Goal: Information Seeking & Learning: Learn about a topic

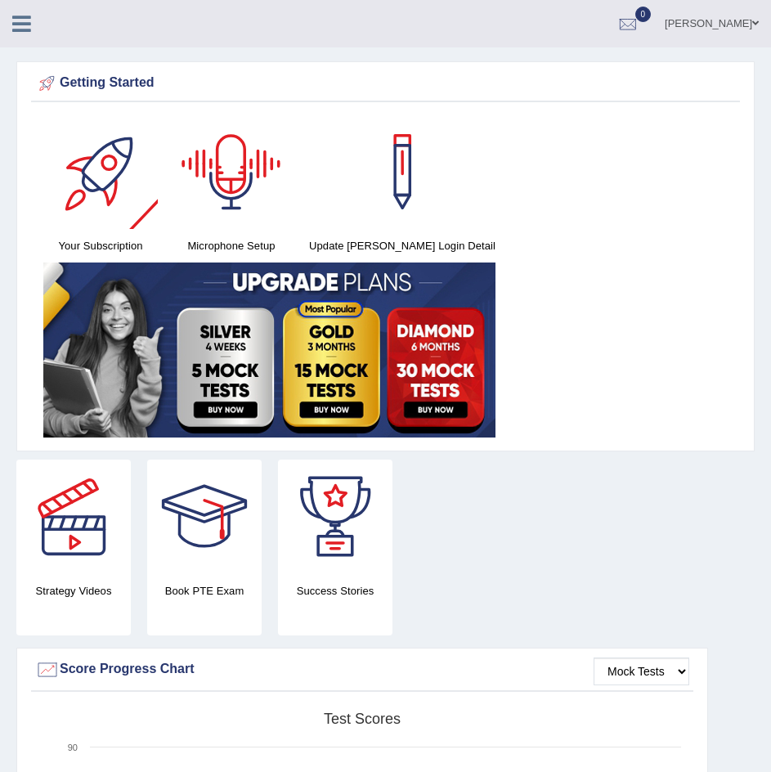
click at [27, 32] on icon at bounding box center [21, 23] width 19 height 21
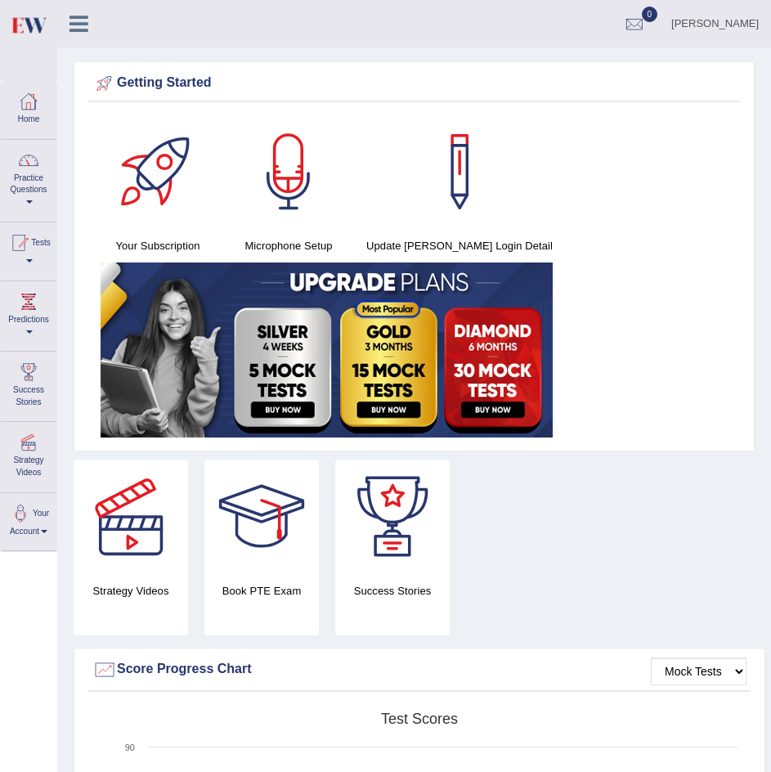
click at [32, 169] on div at bounding box center [28, 160] width 25 height 25
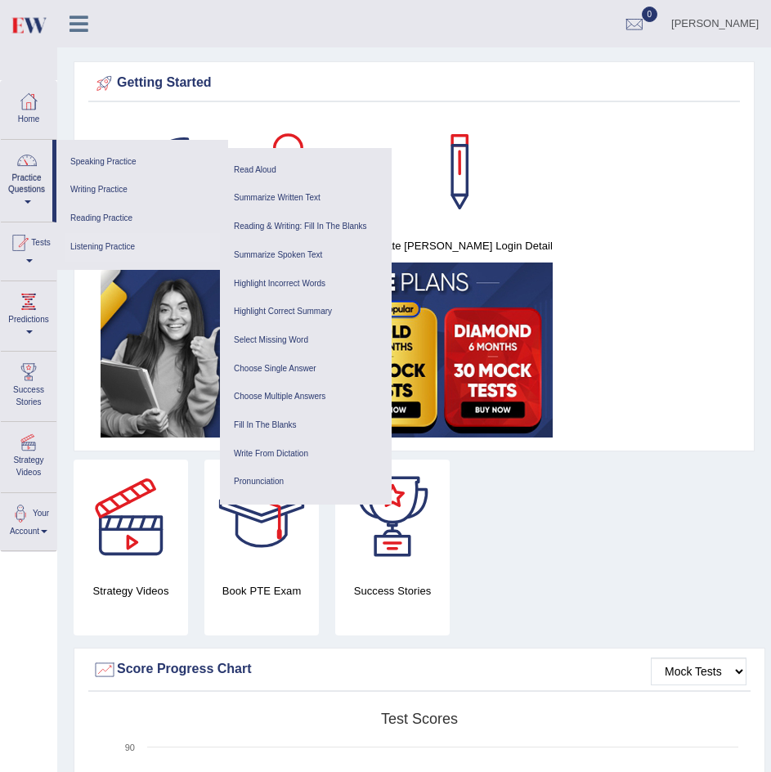
click at [122, 237] on link "Listening Practice" at bounding box center [142, 247] width 155 height 29
click at [301, 390] on link "Choose Multiple Answers" at bounding box center [305, 397] width 155 height 29
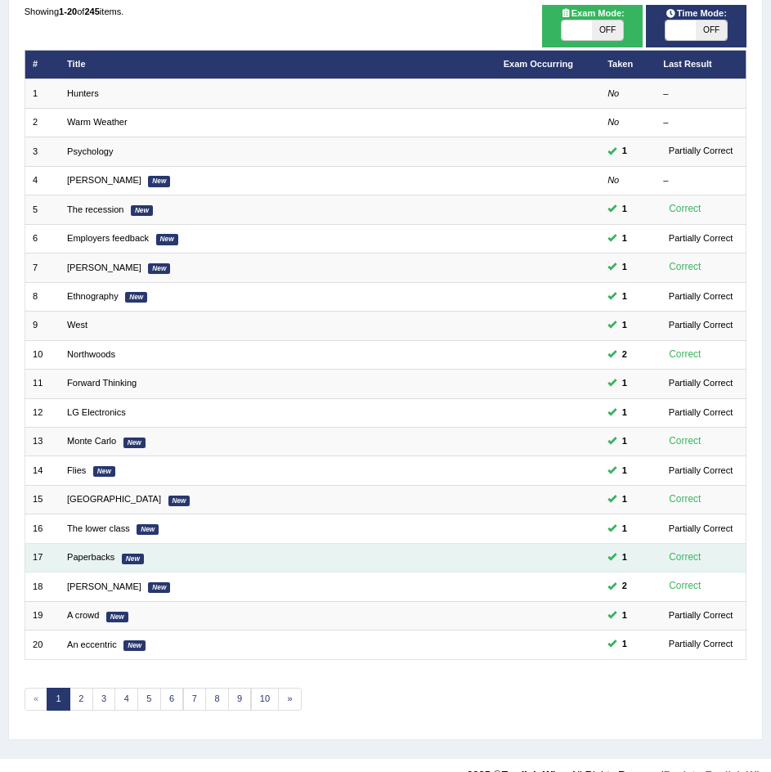
scroll to position [181, 0]
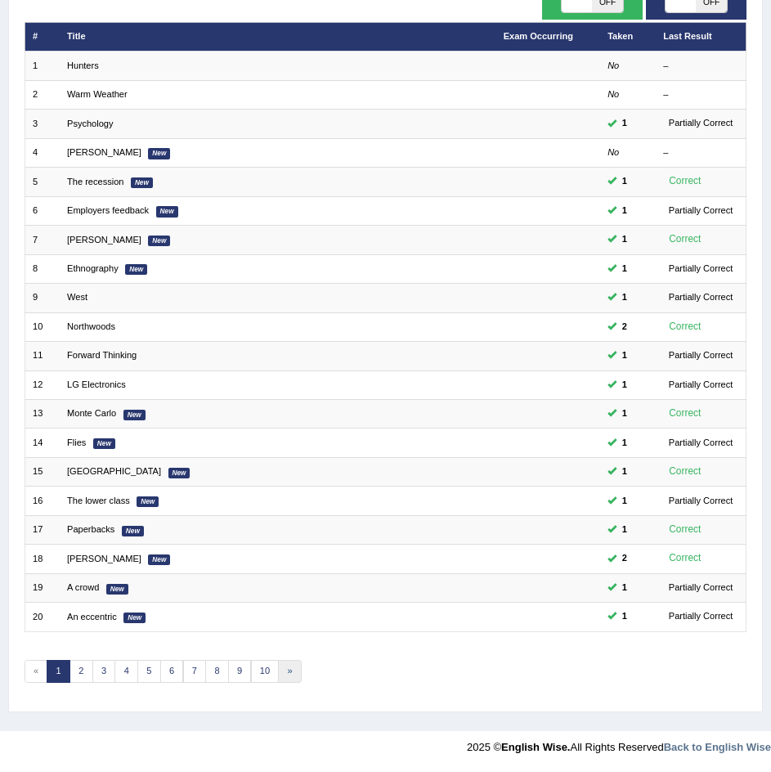
click at [288, 673] on link "»" at bounding box center [290, 671] width 24 height 23
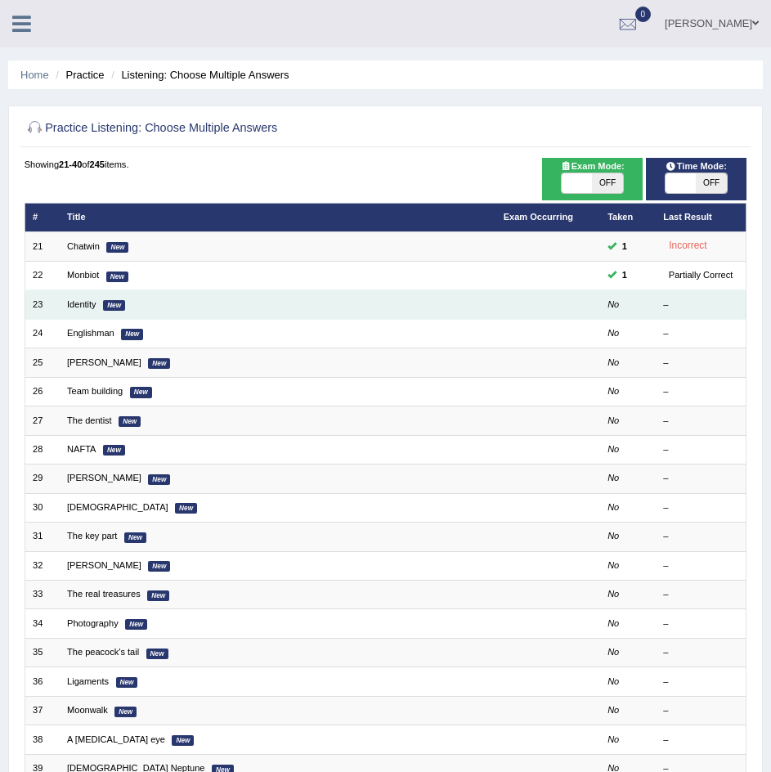
click at [200, 314] on td "Identity New" at bounding box center [278, 304] width 437 height 29
click at [83, 308] on link "Identity" at bounding box center [81, 304] width 29 height 10
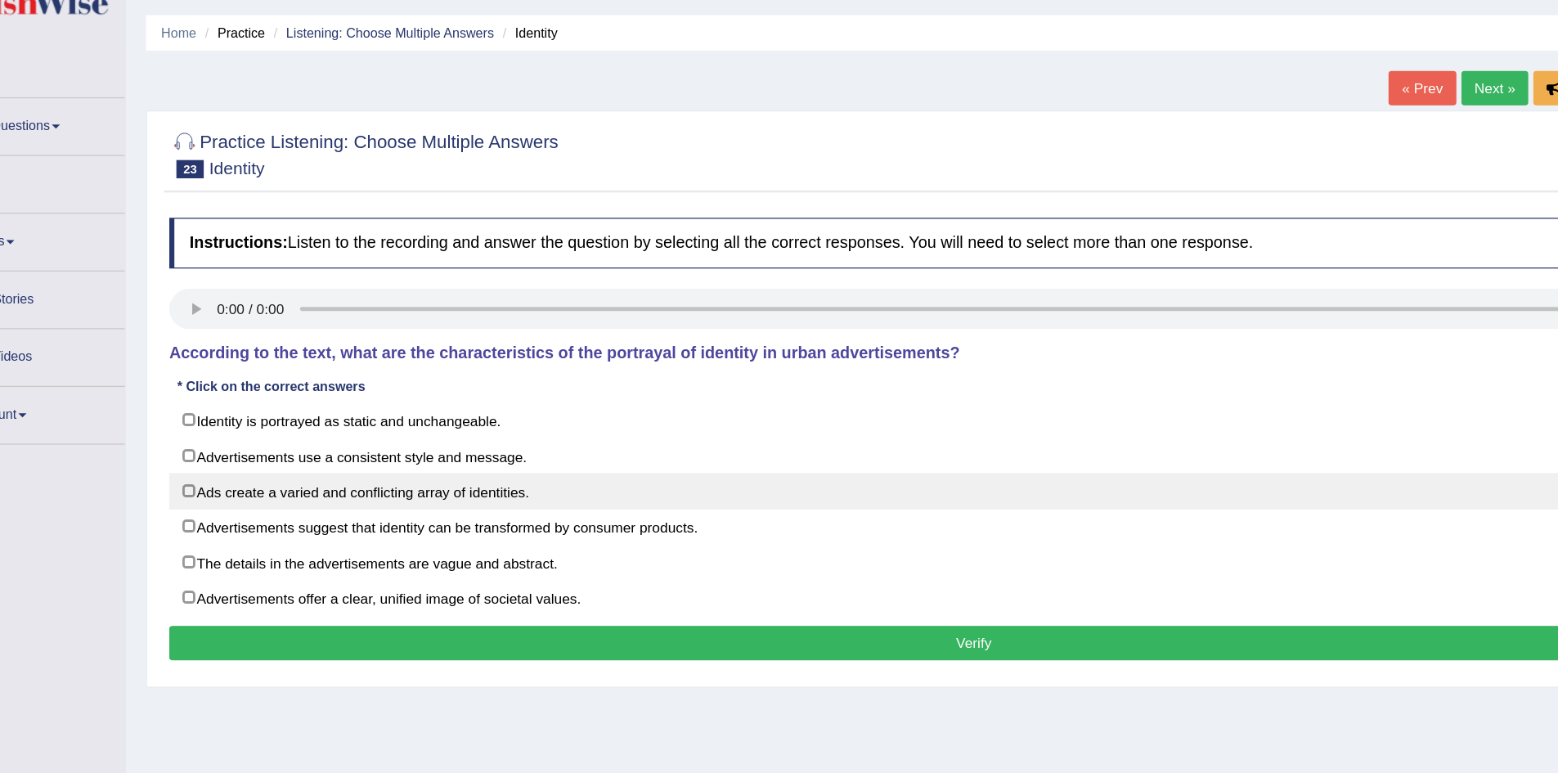
click at [346, 447] on label "Ads create a varied and conflicting array of identities." at bounding box center [873, 444] width 1300 height 29
checkbox input "true"
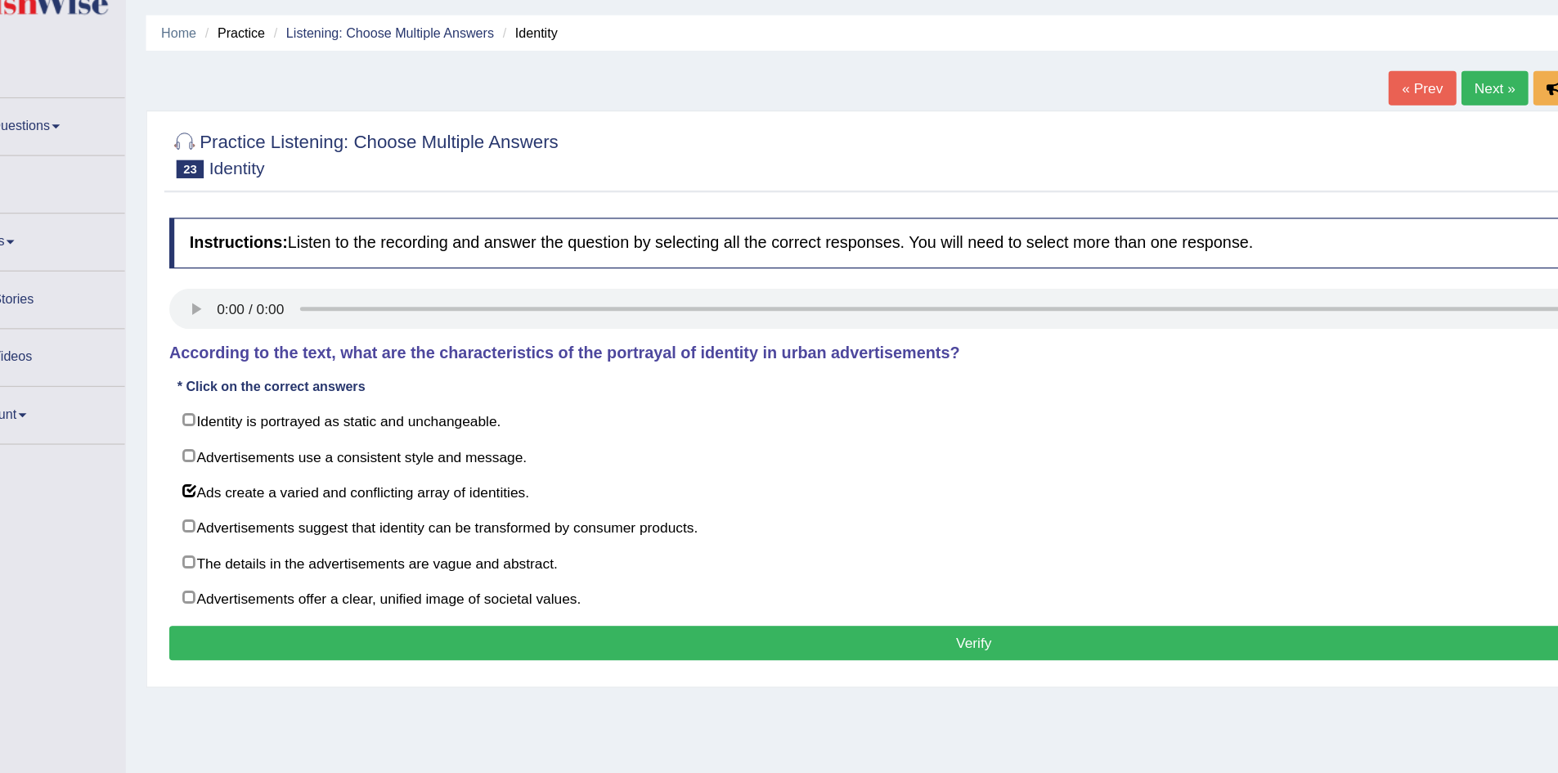
click at [414, 567] on button "Verify" at bounding box center [873, 568] width 1300 height 28
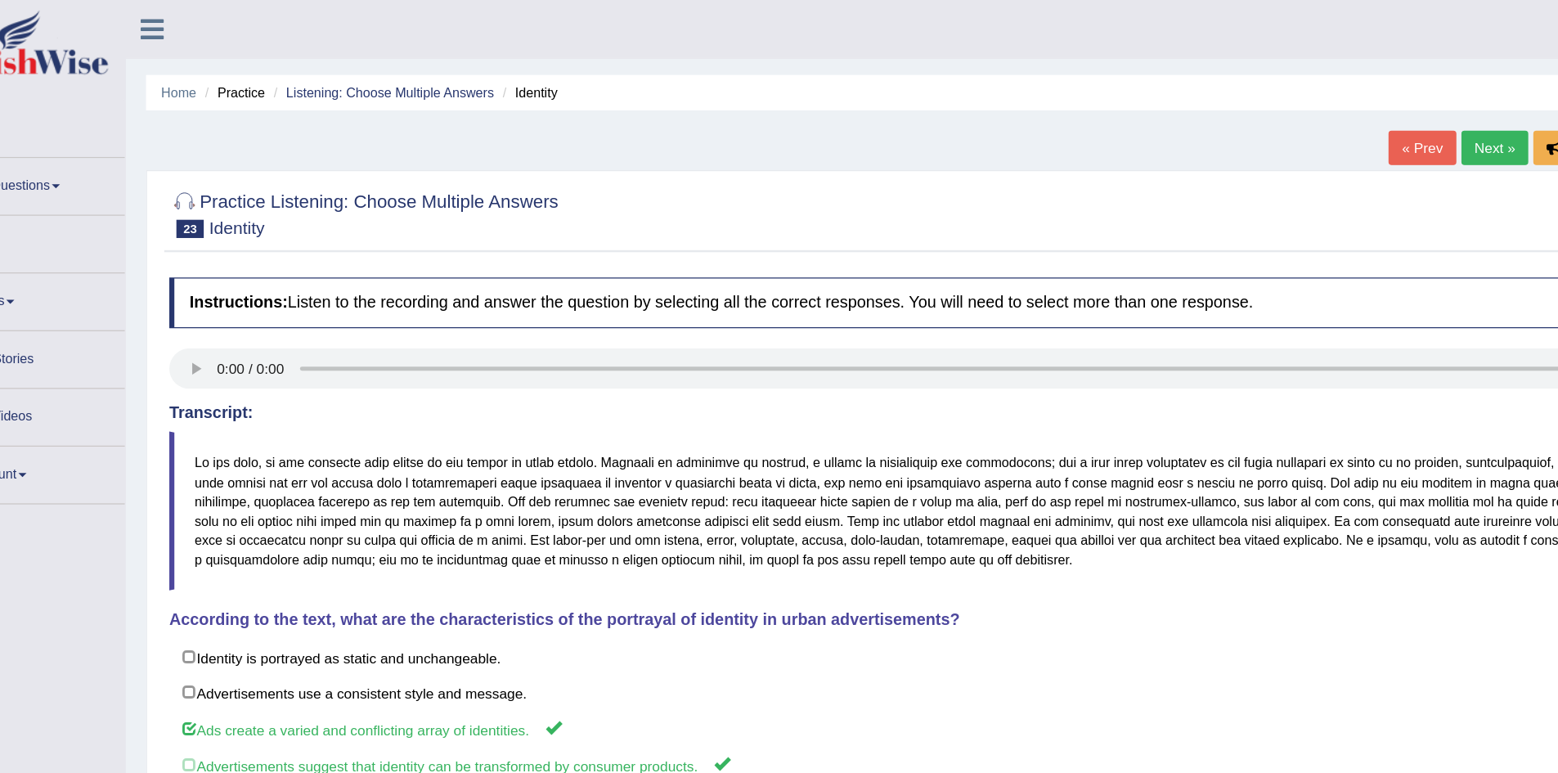
click at [771, 128] on link "« Prev" at bounding box center [1235, 120] width 54 height 28
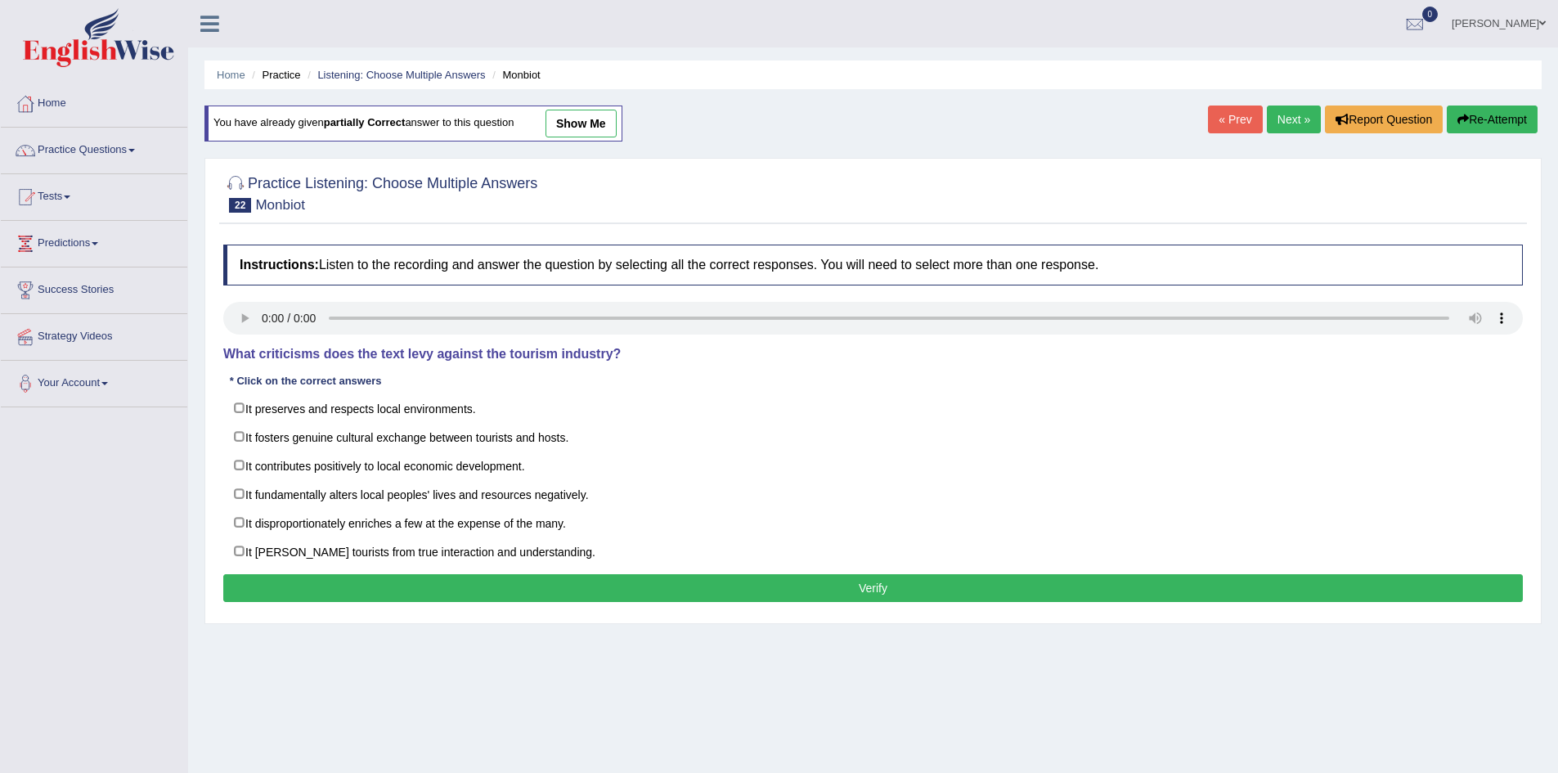
click at [1296, 106] on link "Next »" at bounding box center [1294, 120] width 54 height 28
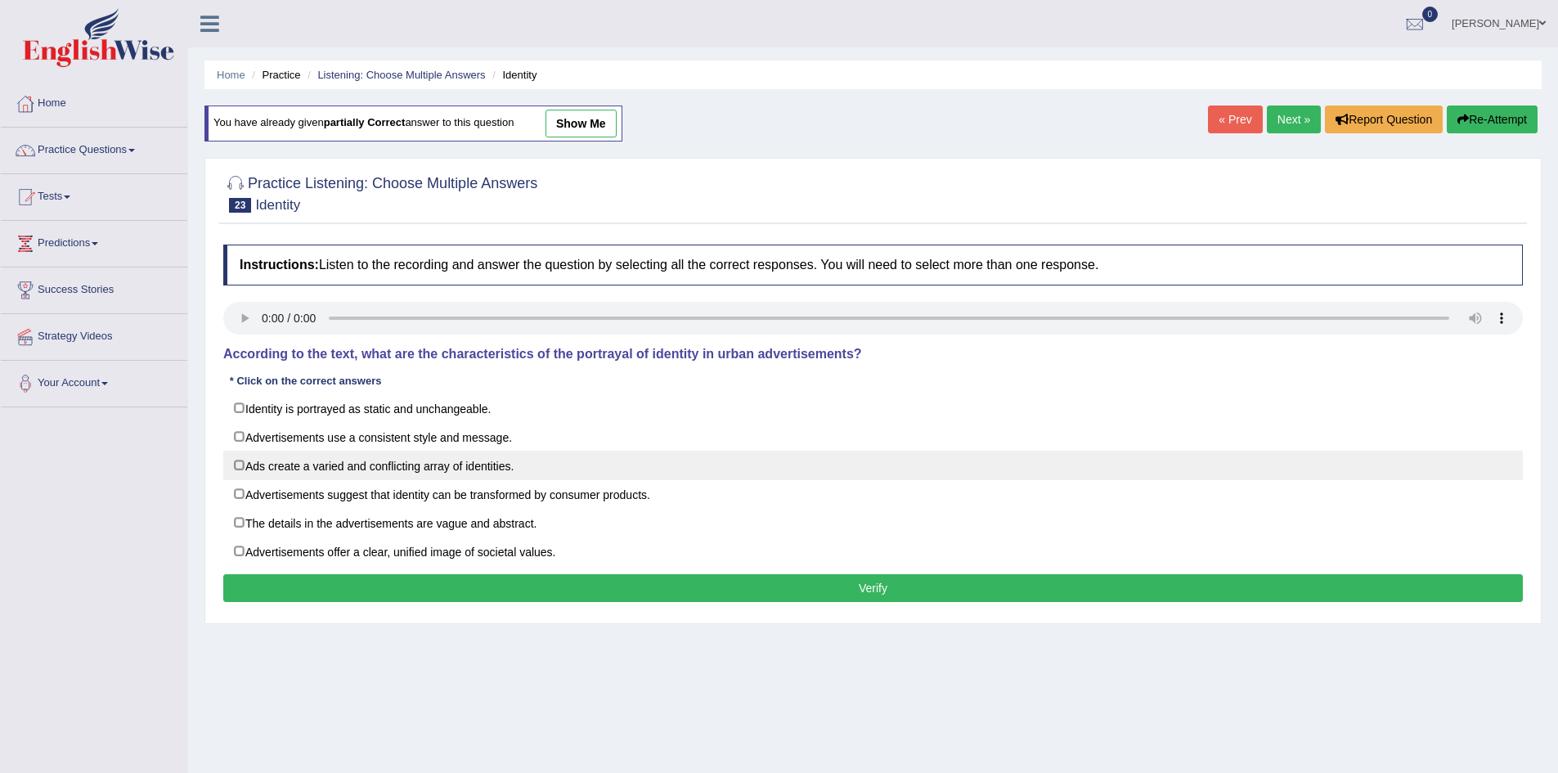
click at [439, 461] on label "Ads create a varied and conflicting array of identities." at bounding box center [873, 465] width 1300 height 29
checkbox input "true"
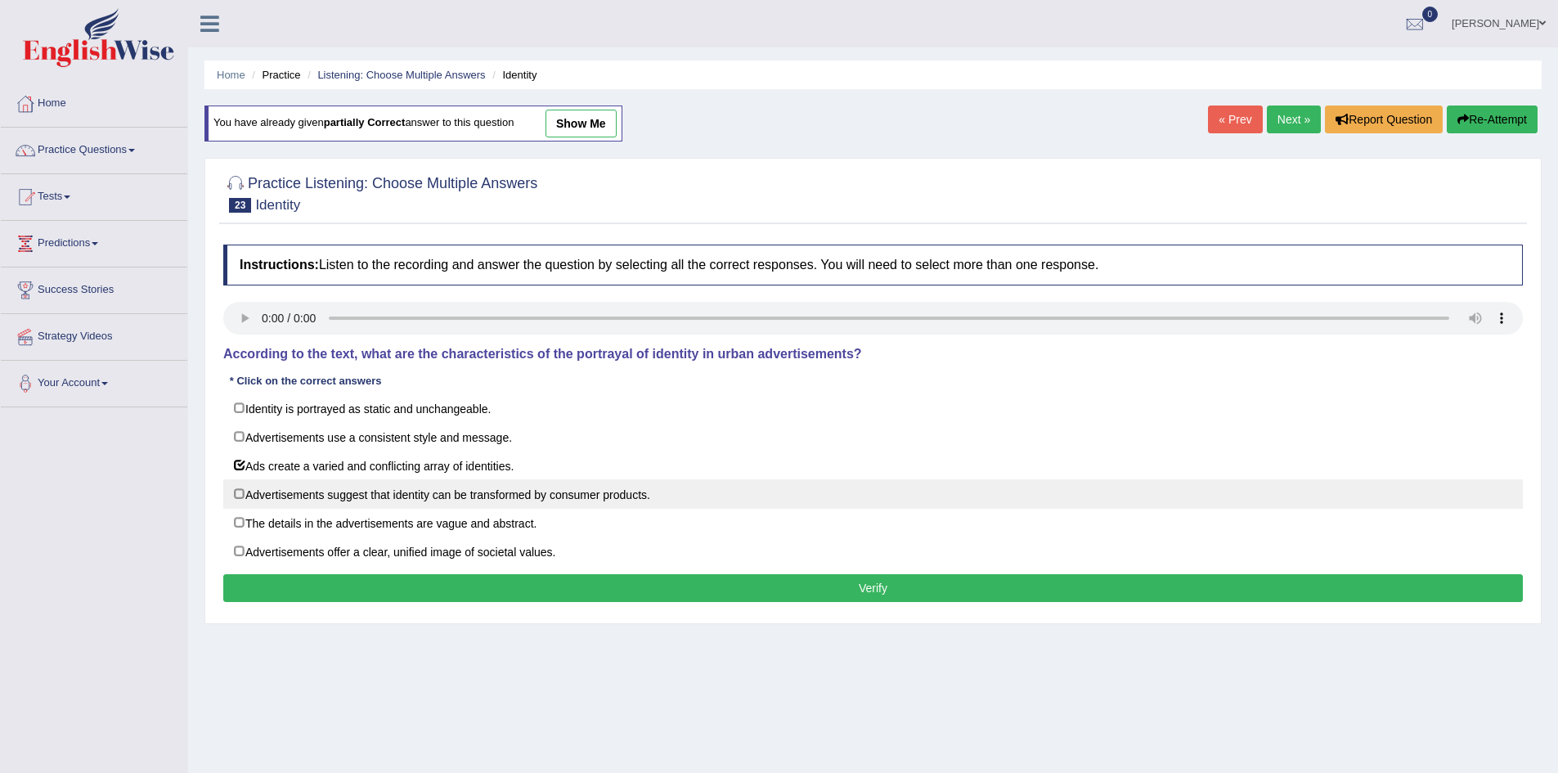
click at [439, 493] on label "Advertisements suggest that identity can be transformed by consumer products." at bounding box center [873, 493] width 1300 height 29
checkbox input "true"
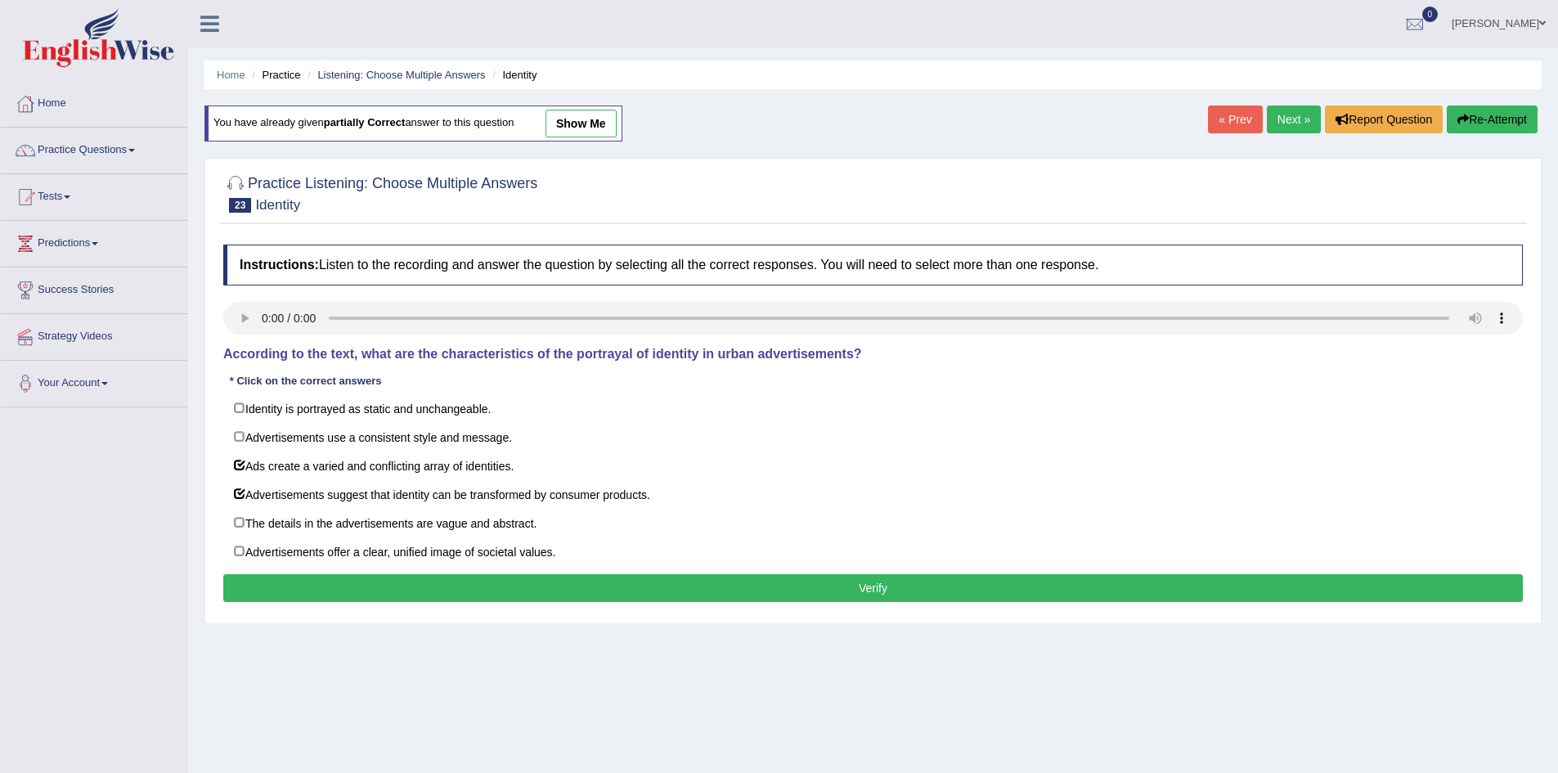
click at [501, 597] on button "Verify" at bounding box center [873, 588] width 1300 height 28
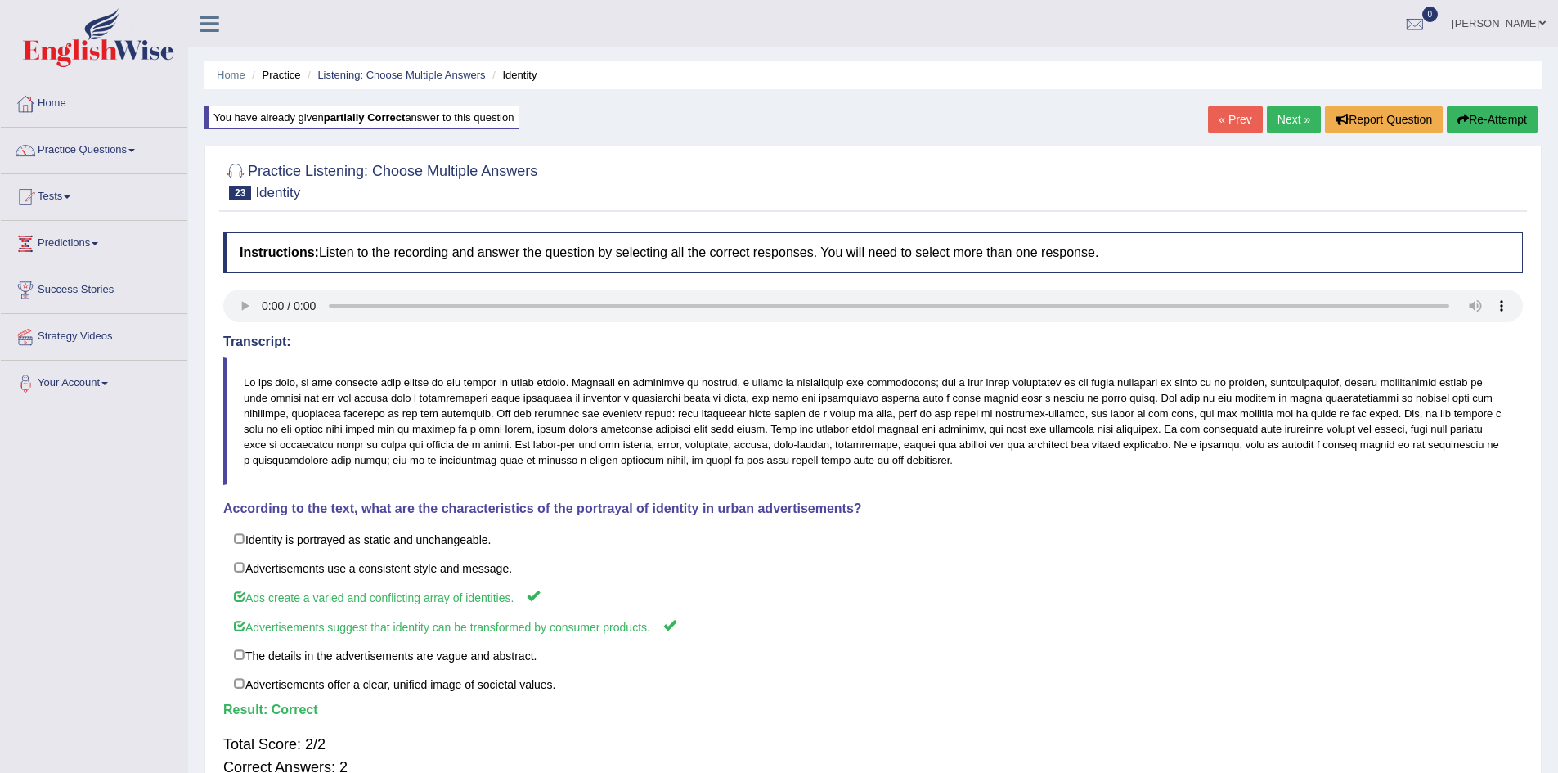
click at [1301, 111] on link "Next »" at bounding box center [1294, 120] width 54 height 28
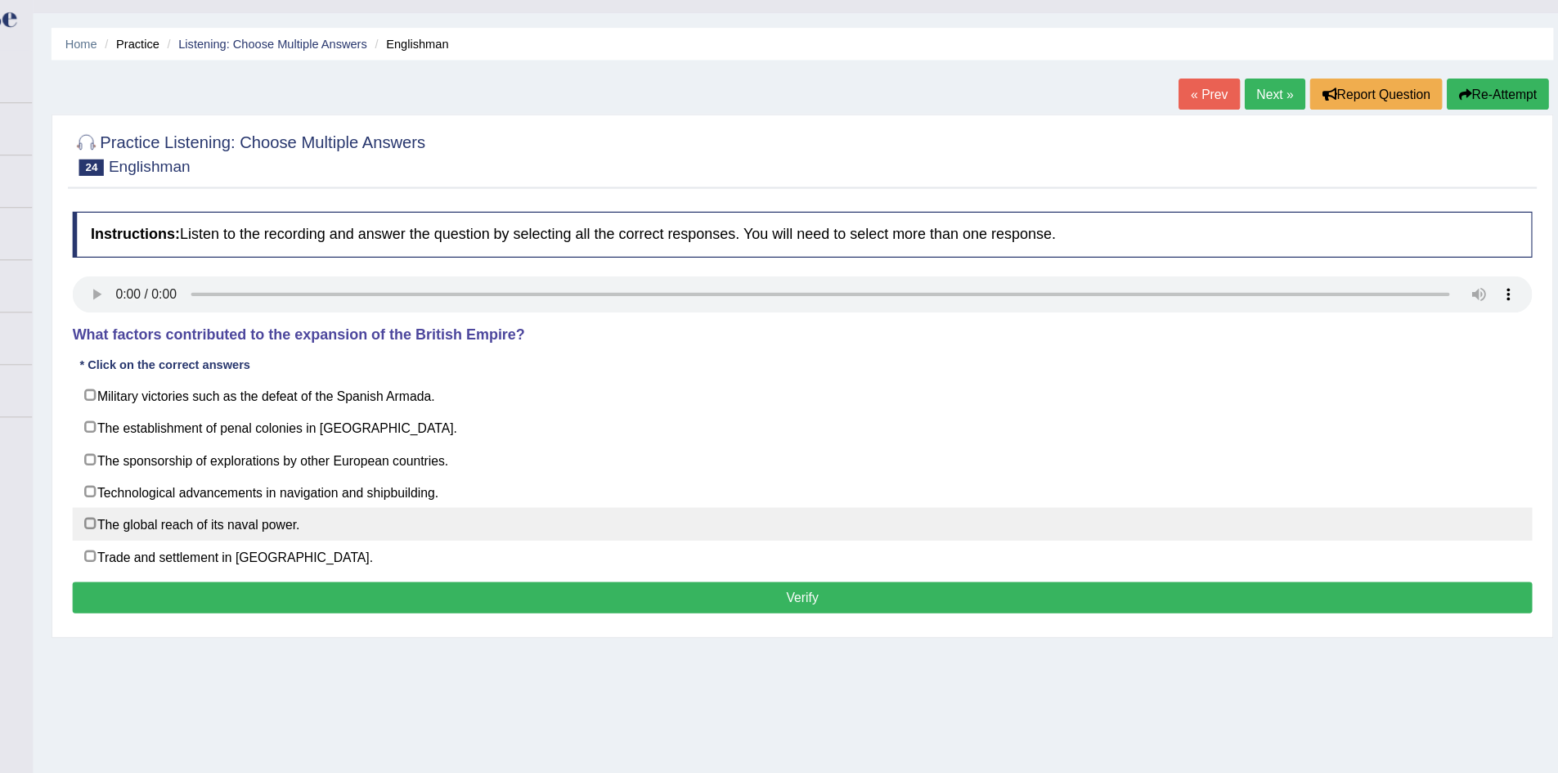
click at [263, 510] on label "The global reach of its naval power." at bounding box center [873, 502] width 1300 height 29
checkbox input "true"
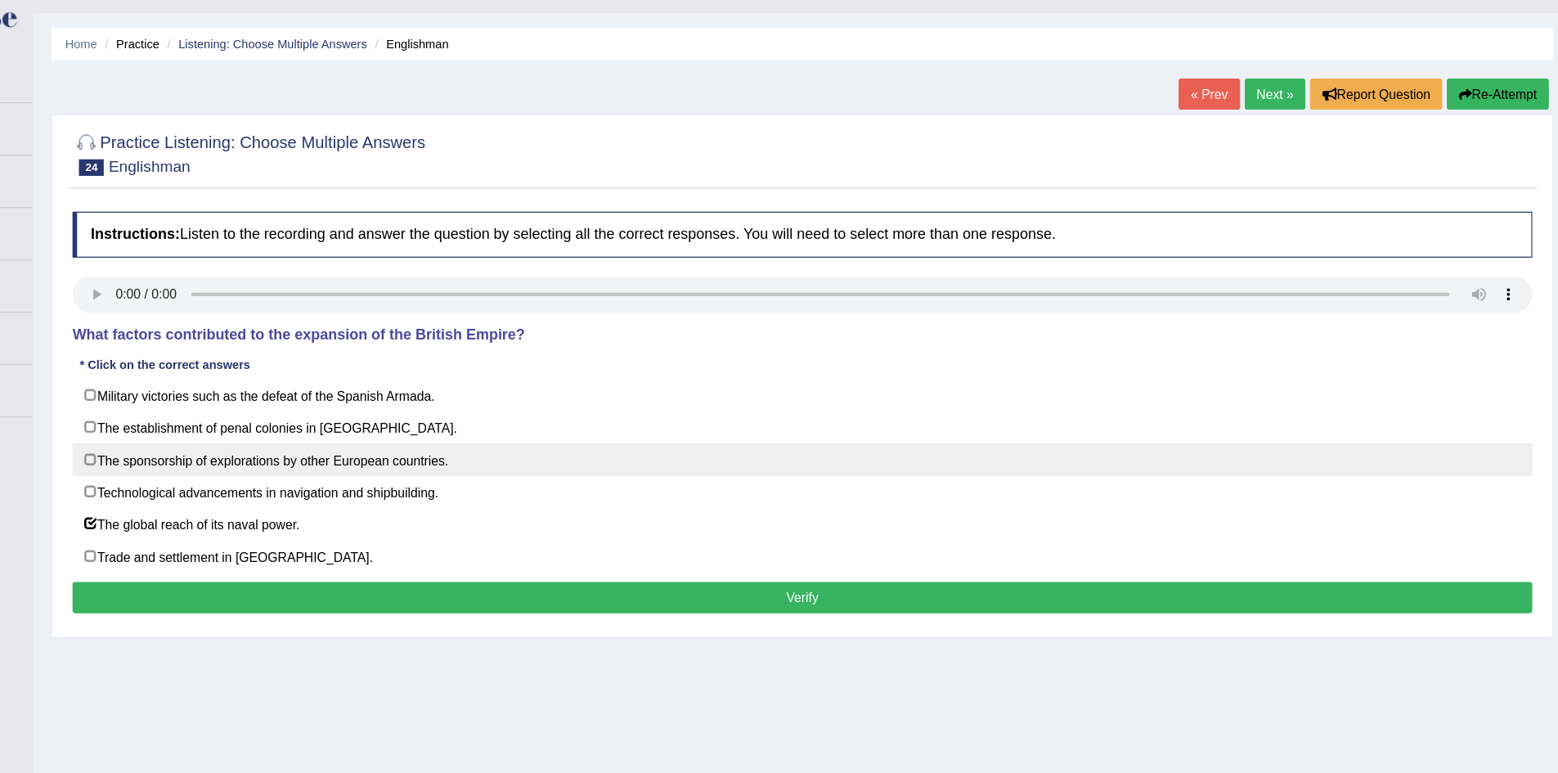
click at [417, 443] on label "The sponsorship of explorations by other European countries." at bounding box center [873, 444] width 1300 height 29
checkbox input "true"
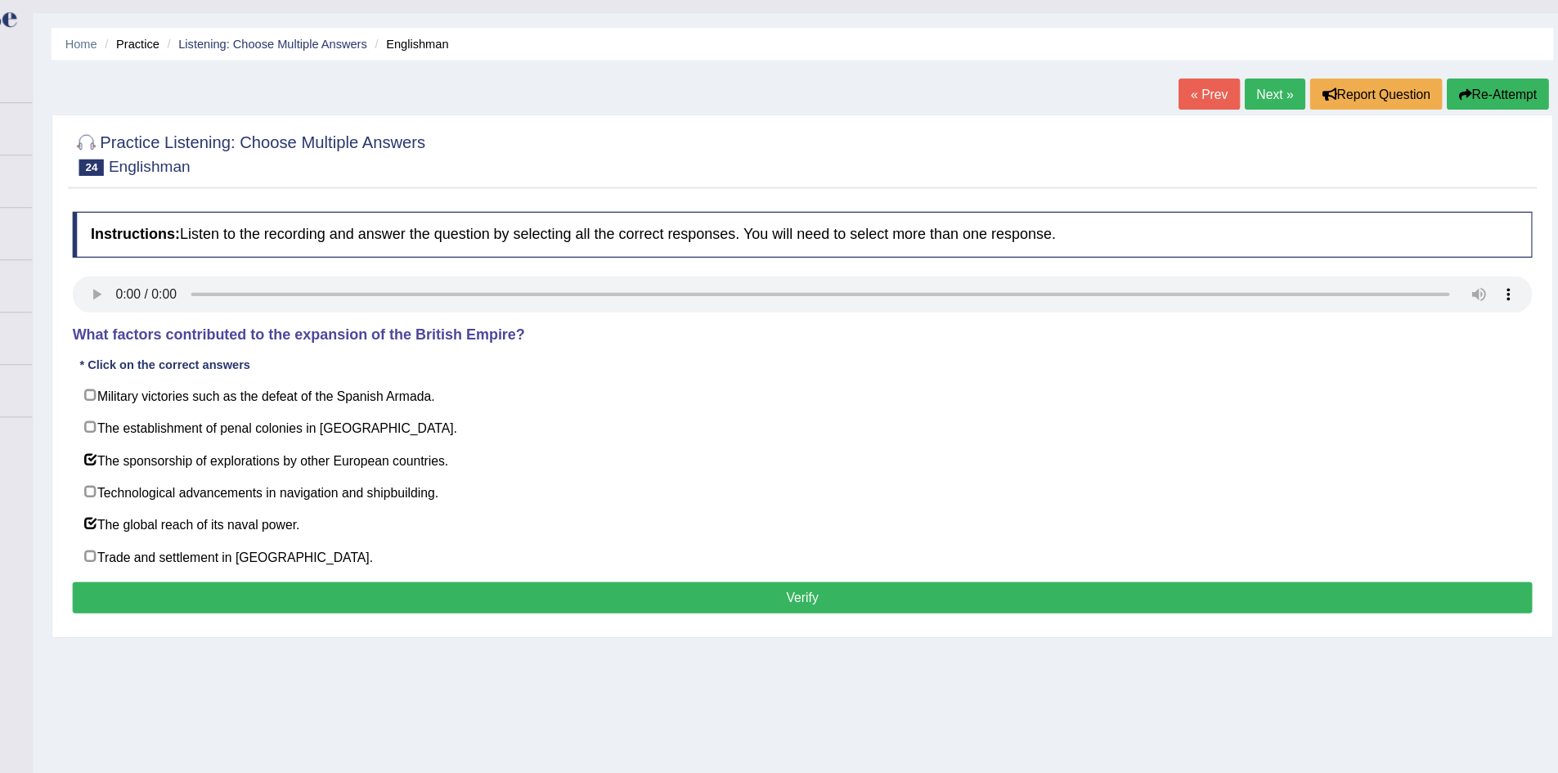
click at [548, 566] on button "Verify" at bounding box center [873, 568] width 1300 height 28
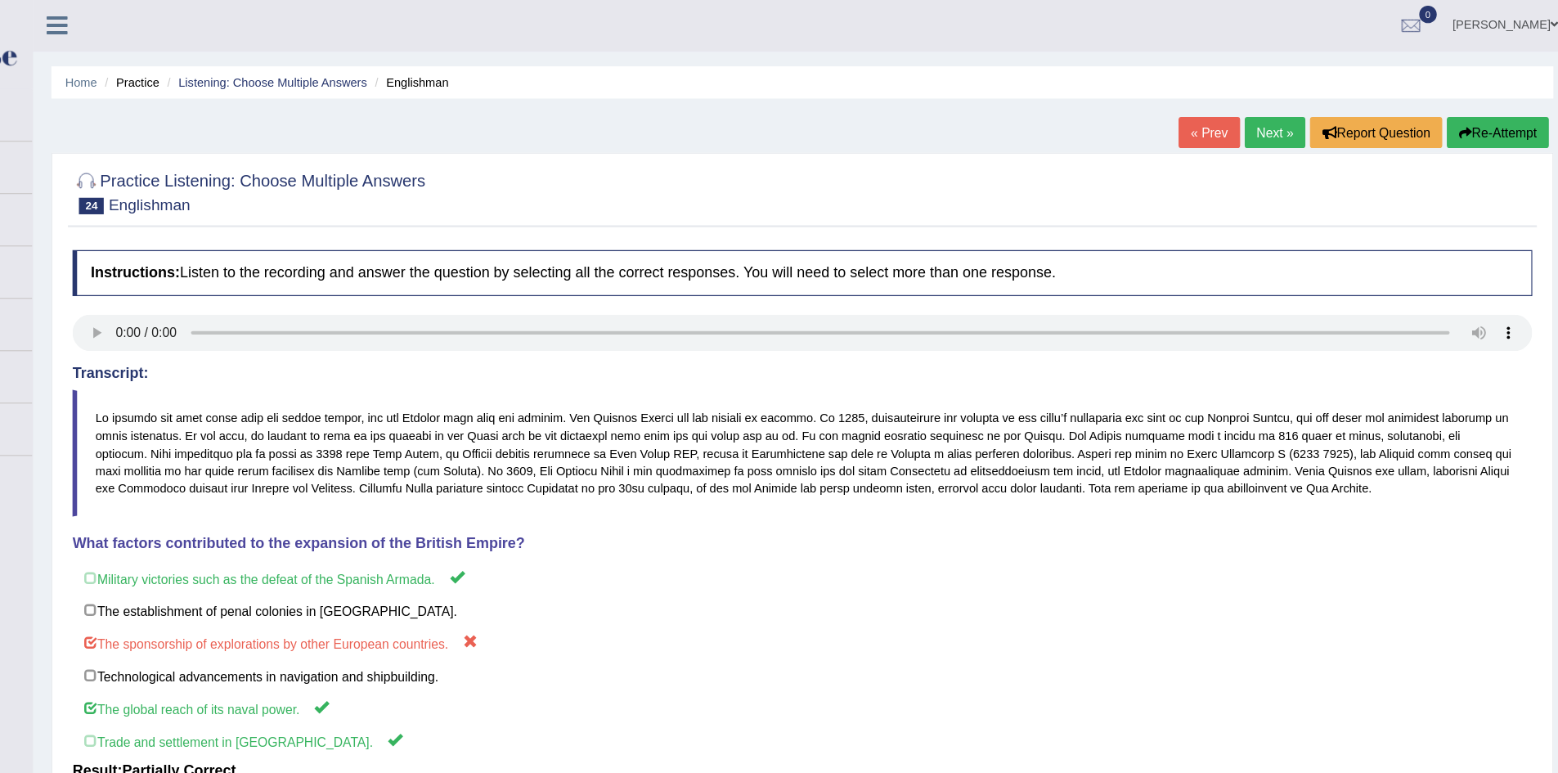
click at [1233, 111] on link "« Prev" at bounding box center [1235, 120] width 54 height 28
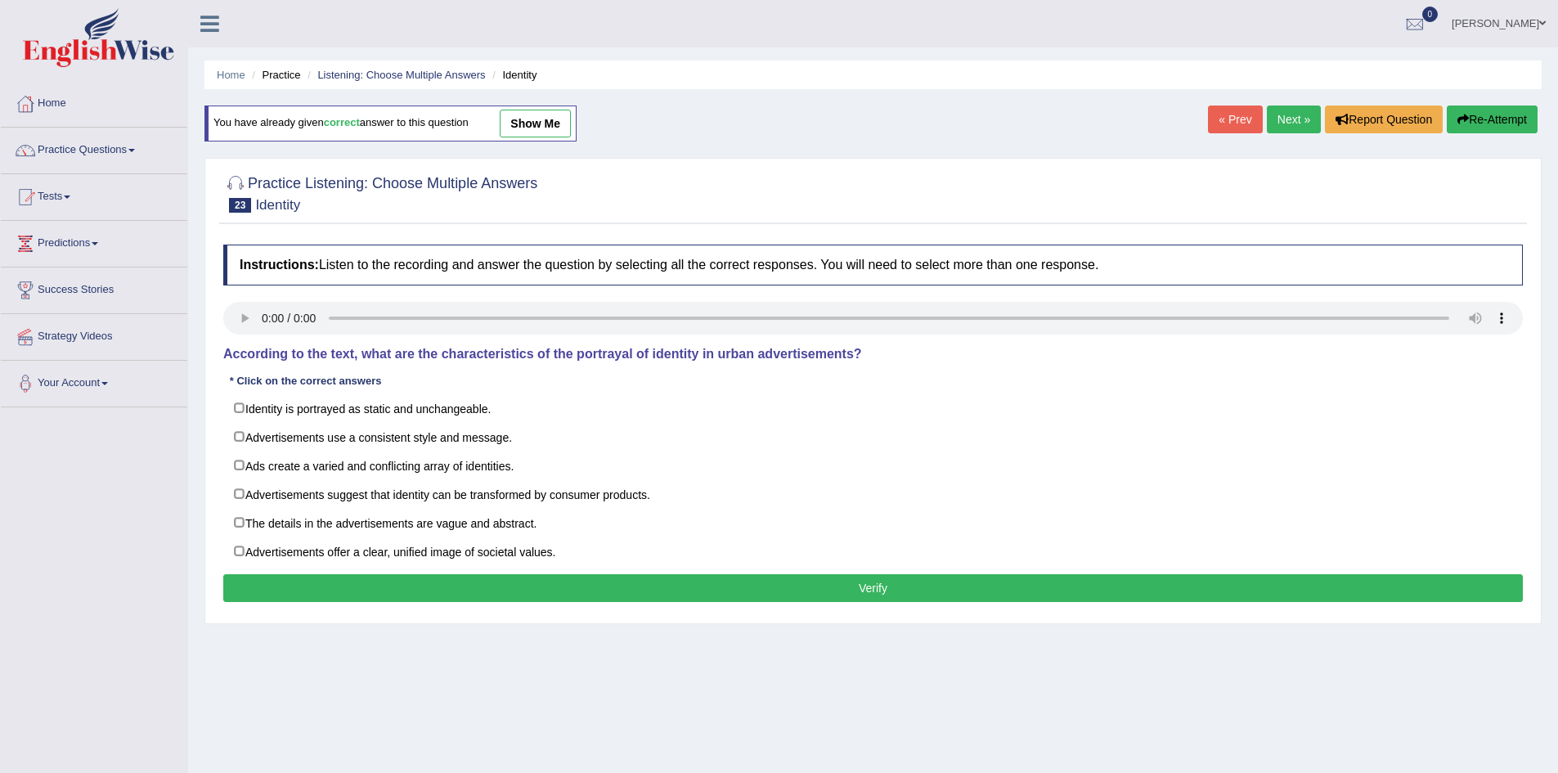
click at [1292, 110] on link "Next »" at bounding box center [1294, 120] width 54 height 28
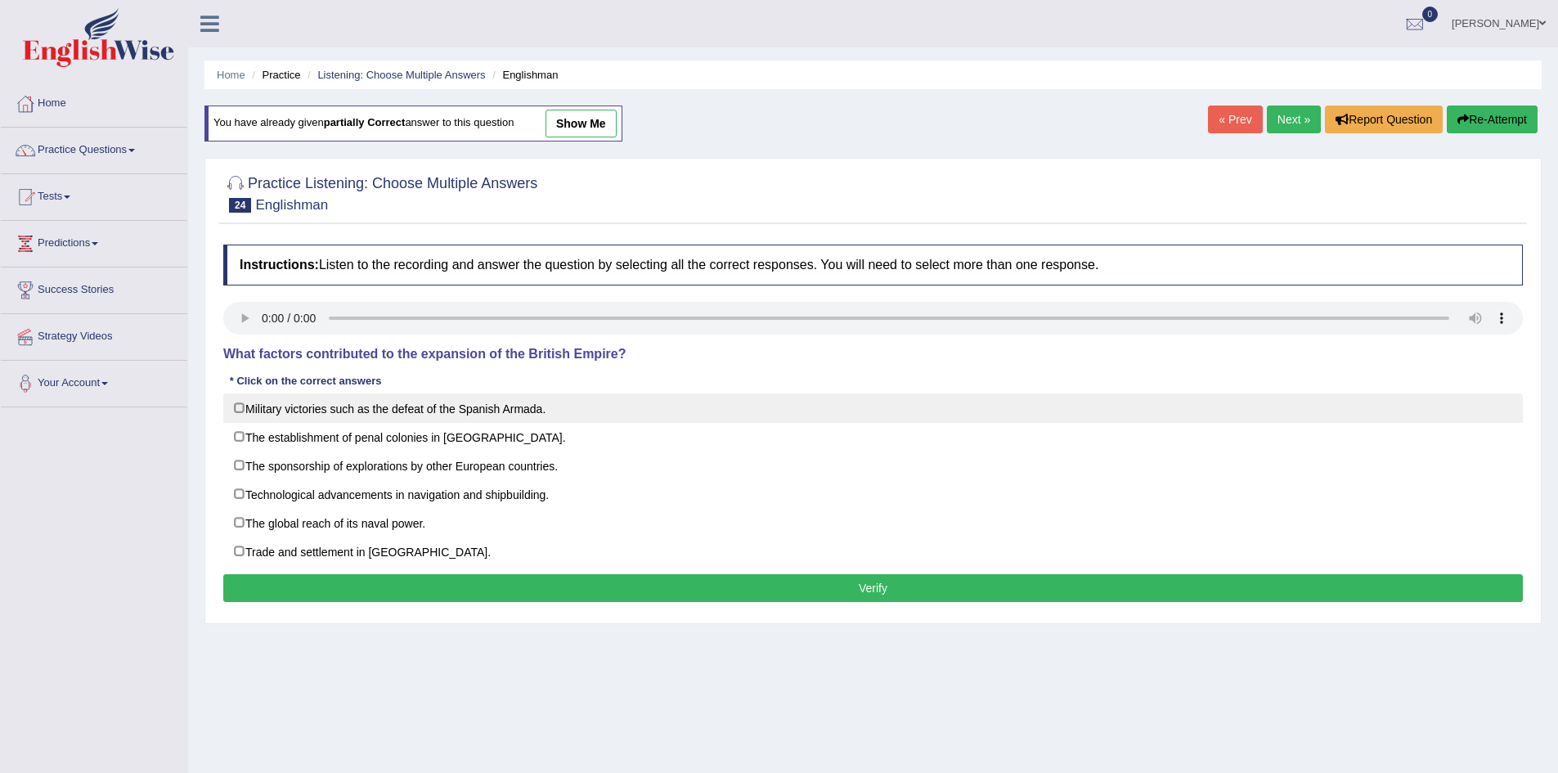
click at [523, 408] on label "Military victories such as the defeat of the Spanish Armada." at bounding box center [873, 407] width 1300 height 29
checkbox input "true"
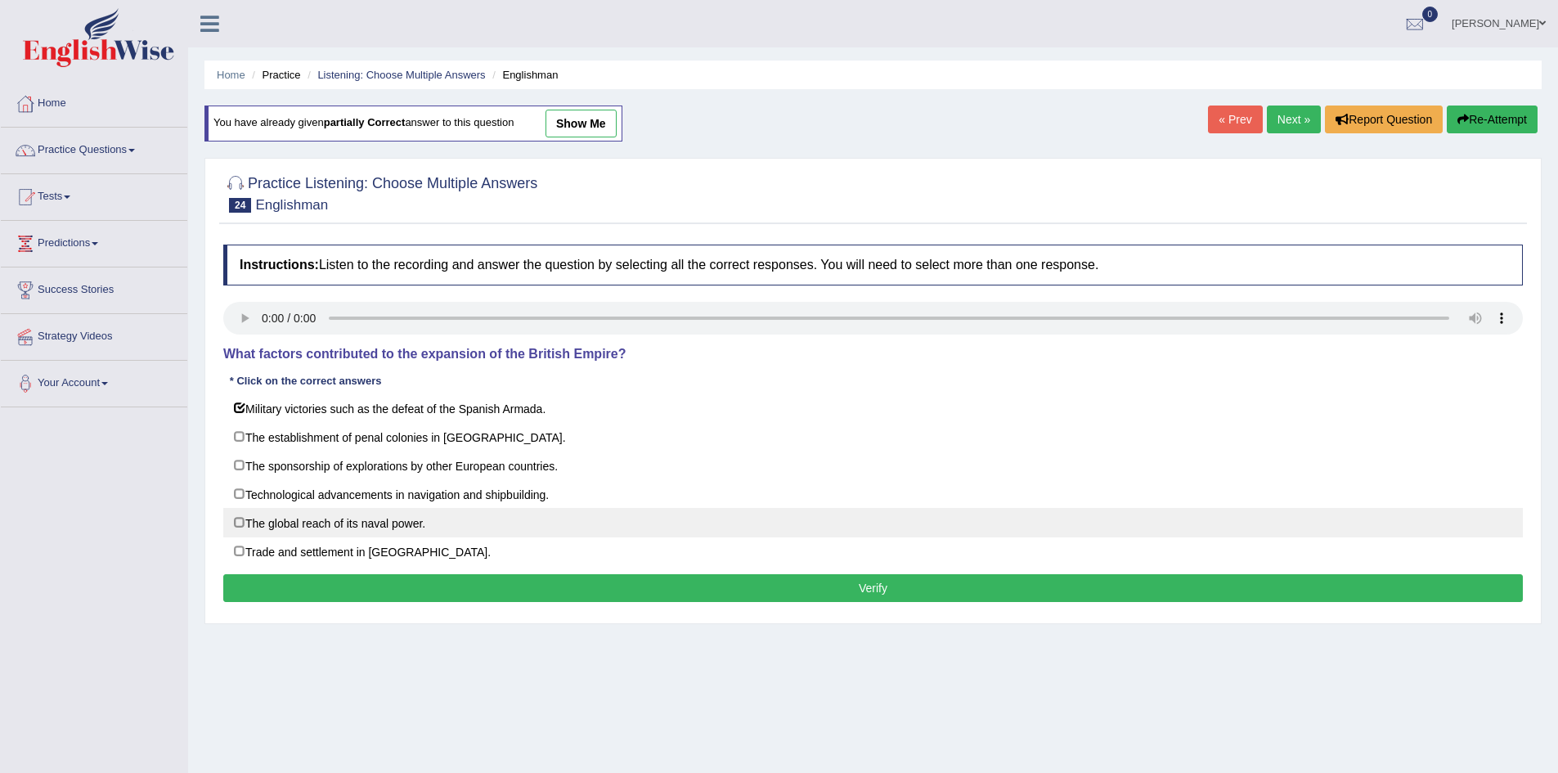
click at [412, 522] on label "The global reach of its naval power." at bounding box center [873, 522] width 1300 height 29
checkbox input "true"
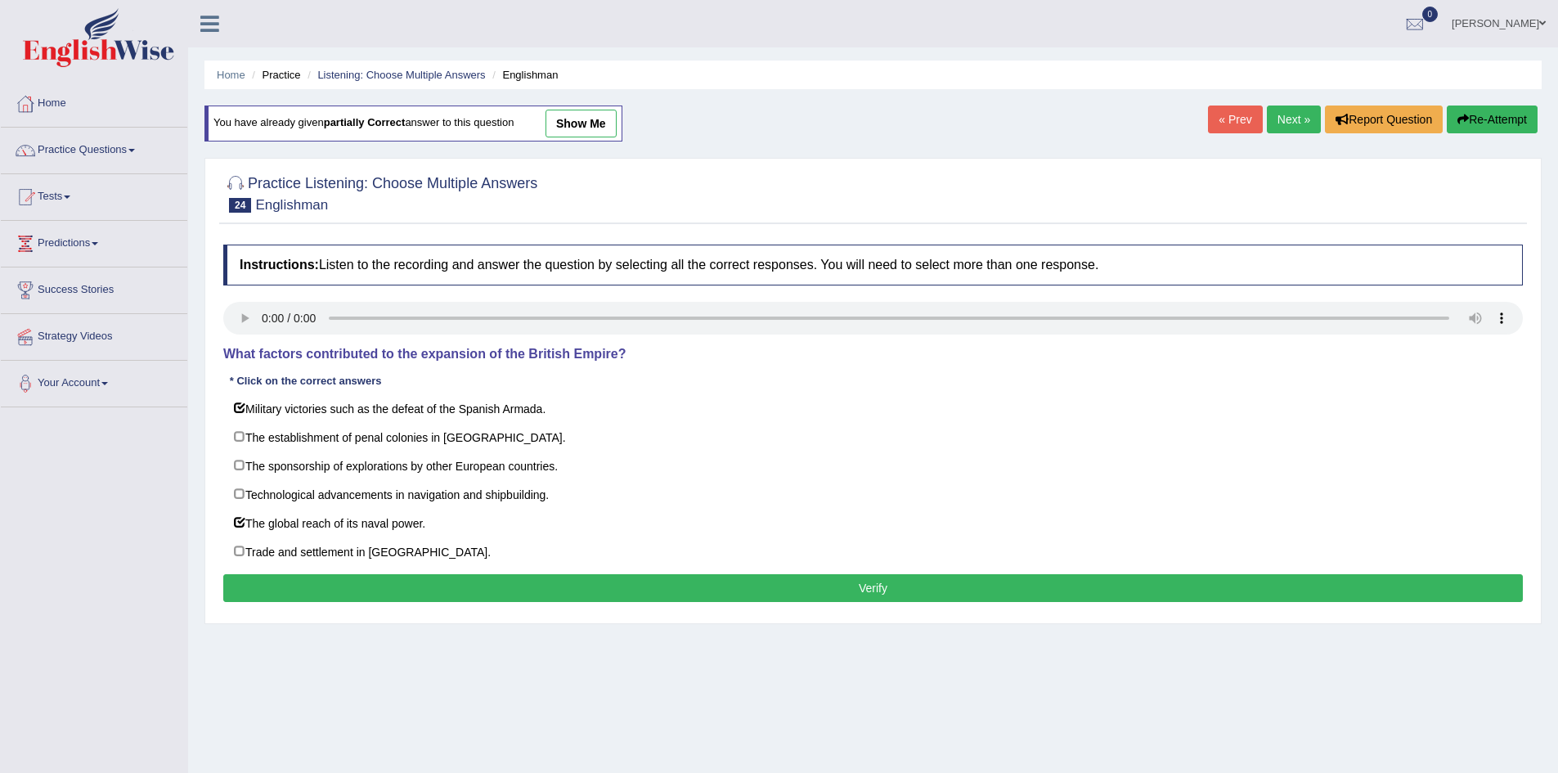
drag, startPoint x: 399, startPoint y: 555, endPoint x: 402, endPoint y: 587, distance: 32.9
click at [402, 587] on div "Instructions: Listen to the recording and answer the question by selecting all …" at bounding box center [873, 425] width 1308 height 379
click at [402, 587] on button "Verify" at bounding box center [873, 588] width 1300 height 28
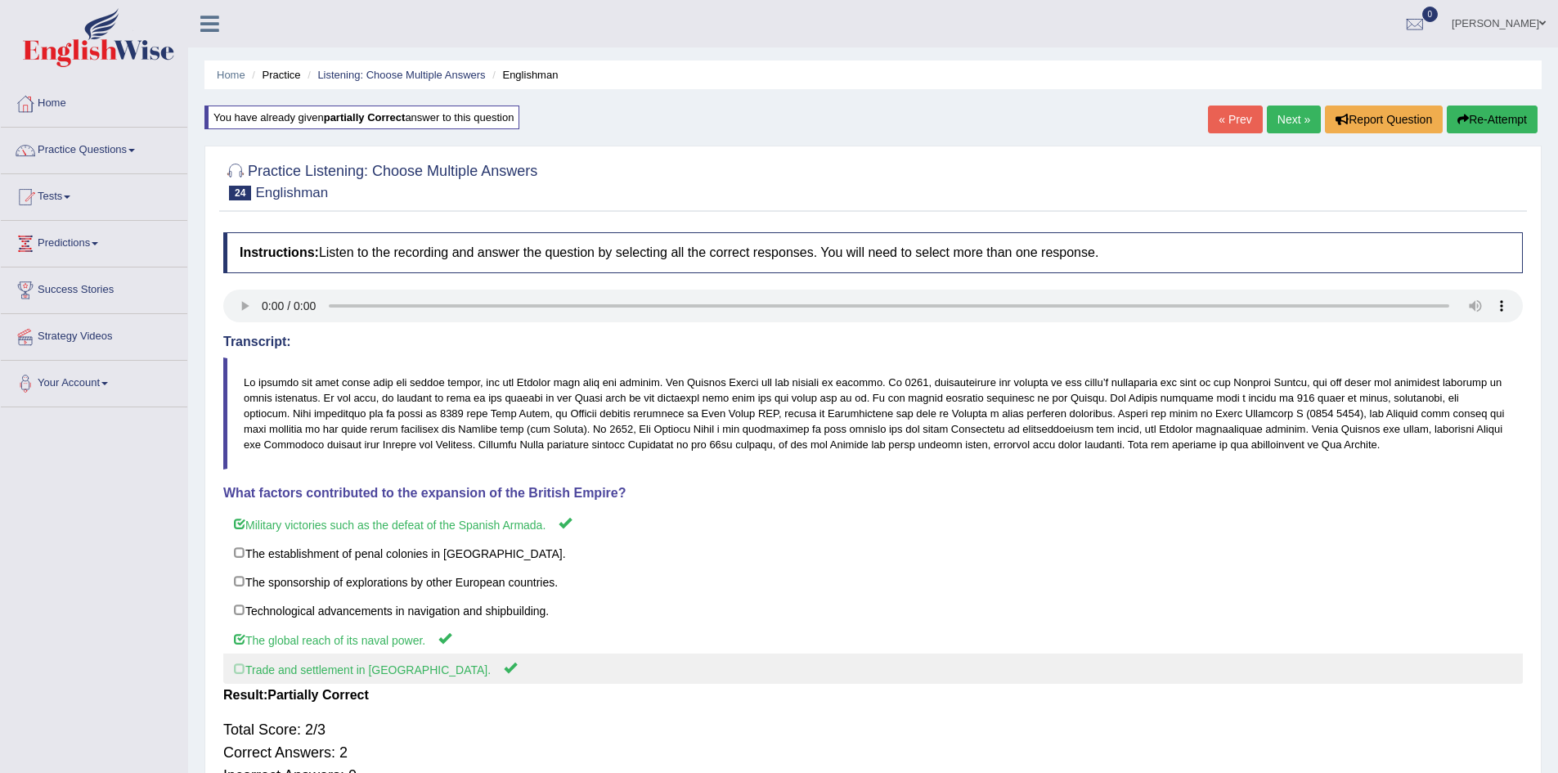
click at [245, 672] on label "Trade and settlement in new territories." at bounding box center [873, 669] width 1300 height 30
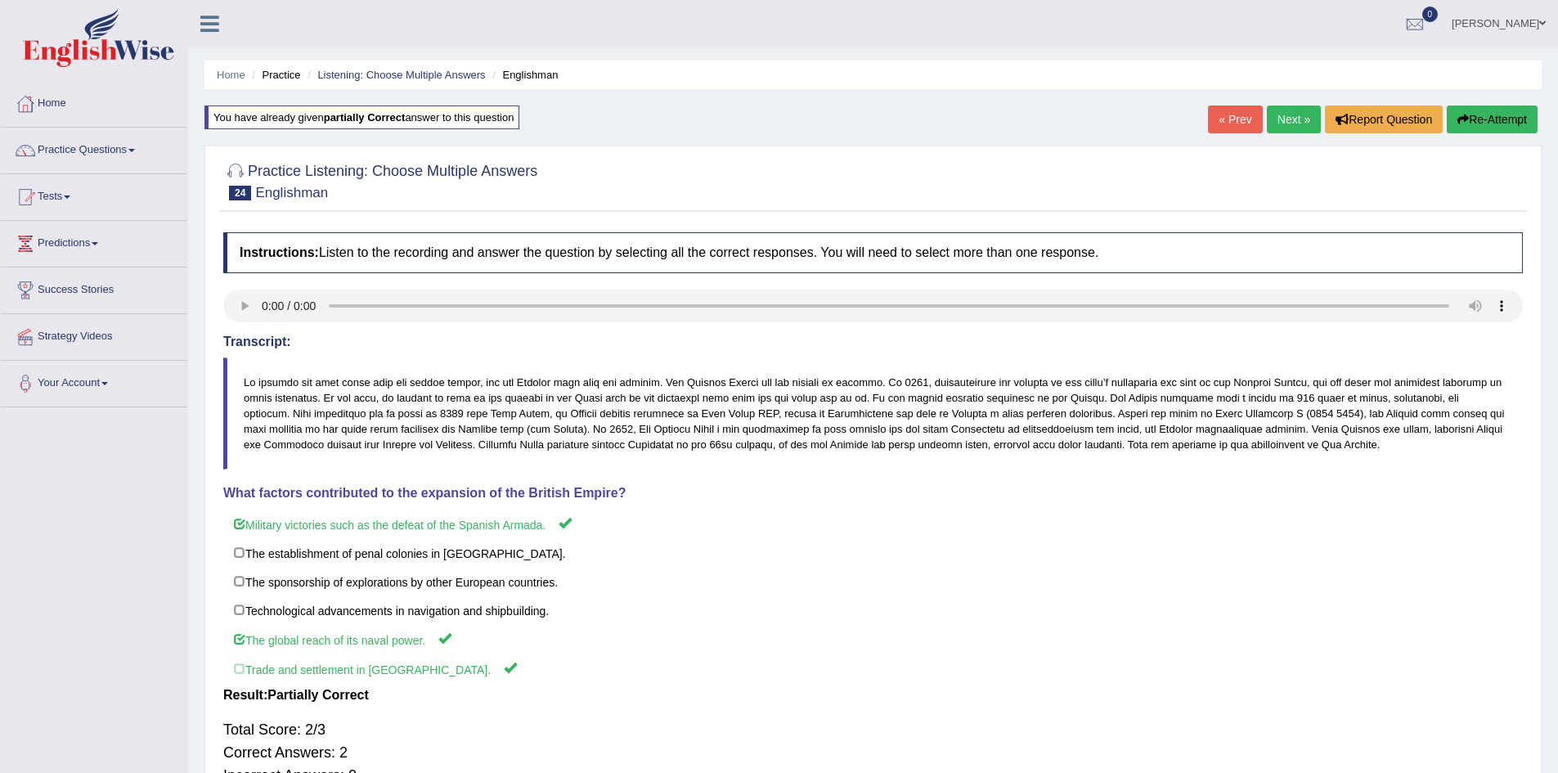
click at [1279, 123] on link "Next »" at bounding box center [1294, 120] width 54 height 28
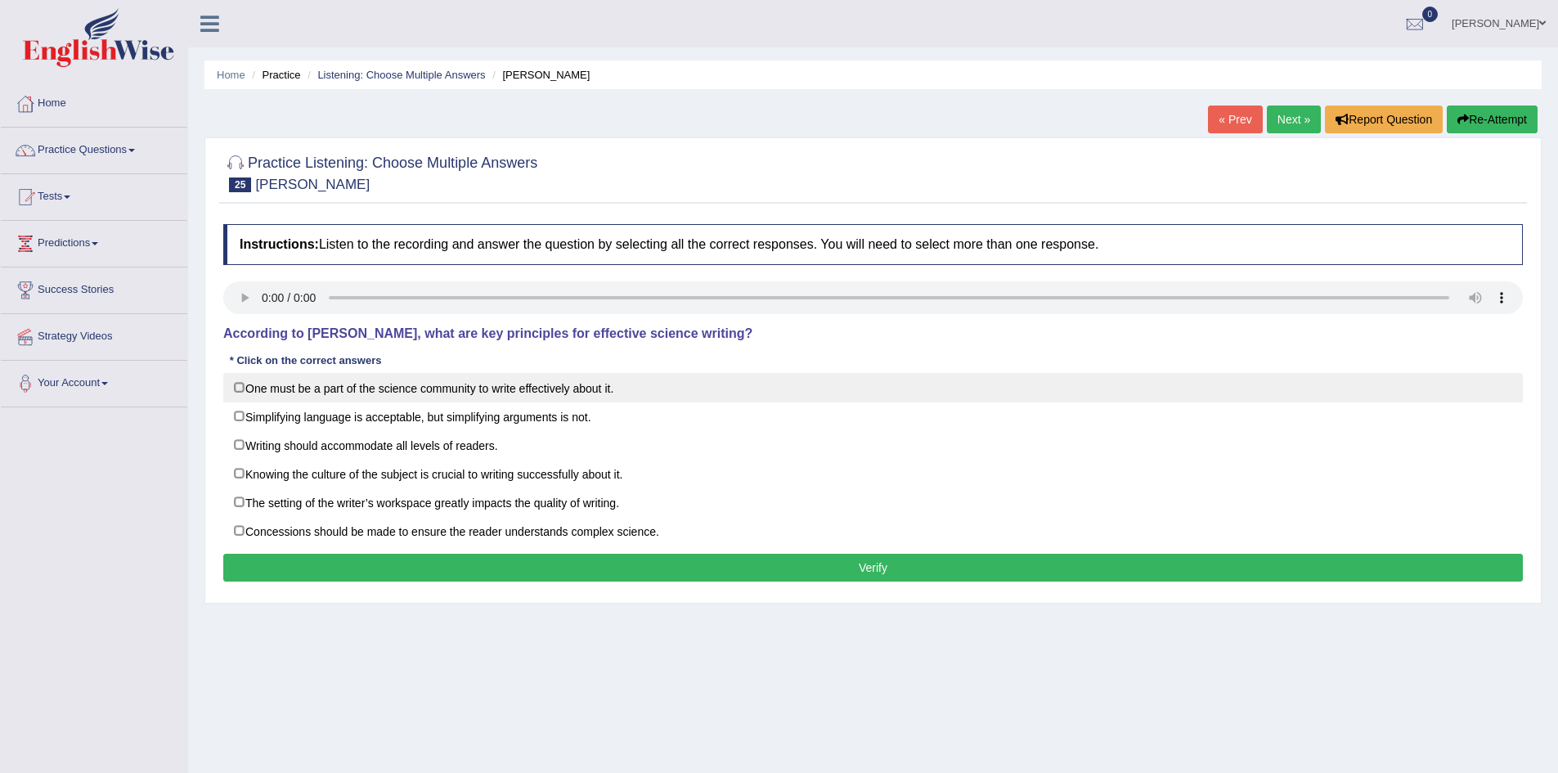
click at [355, 380] on label "One must be a part of the science community to write effectively about it." at bounding box center [873, 387] width 1300 height 29
checkbox input "true"
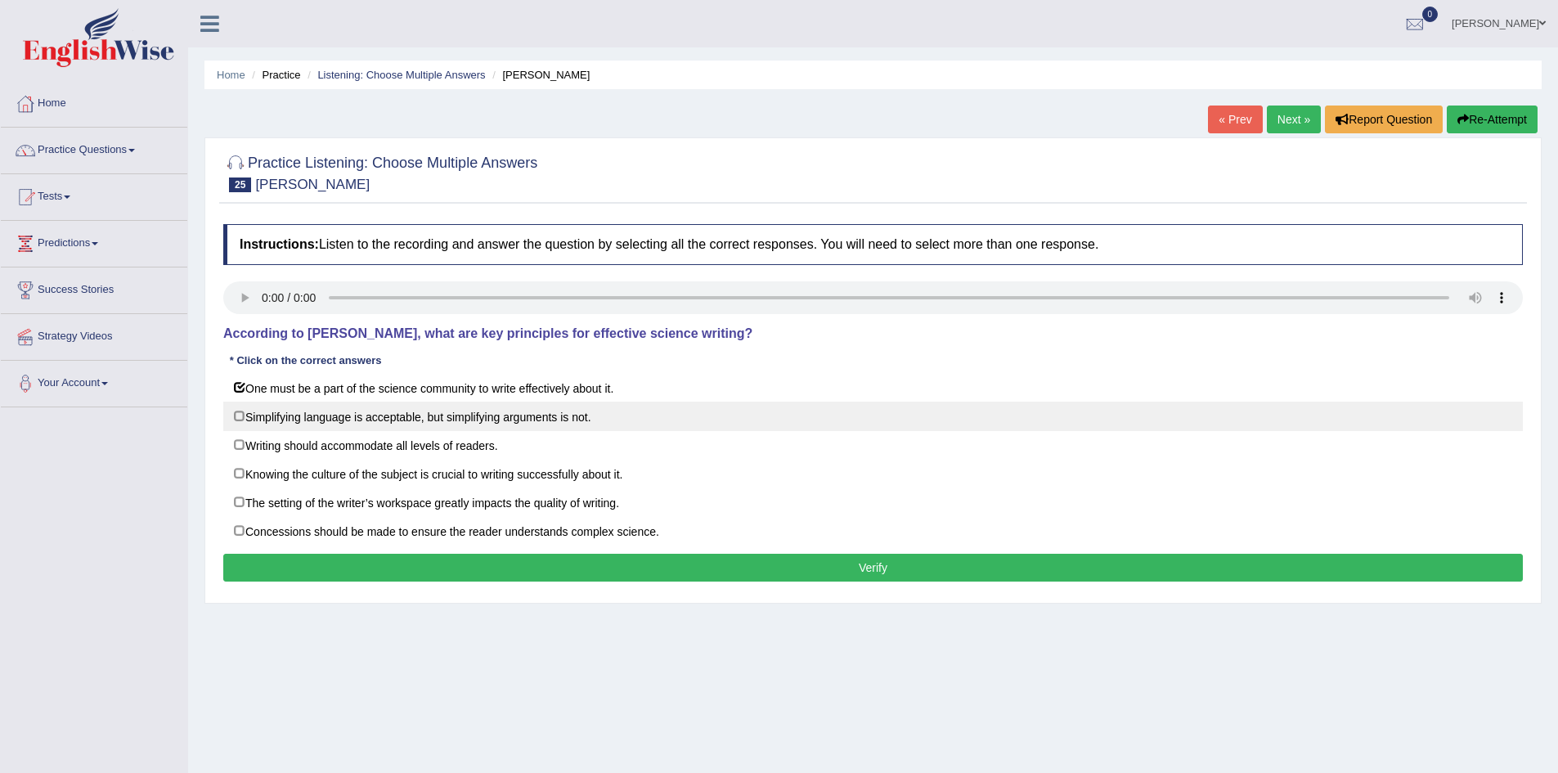
click at [314, 421] on label "Simplifying language is acceptable, but simplifying arguments is not." at bounding box center [873, 416] width 1300 height 29
checkbox input "true"
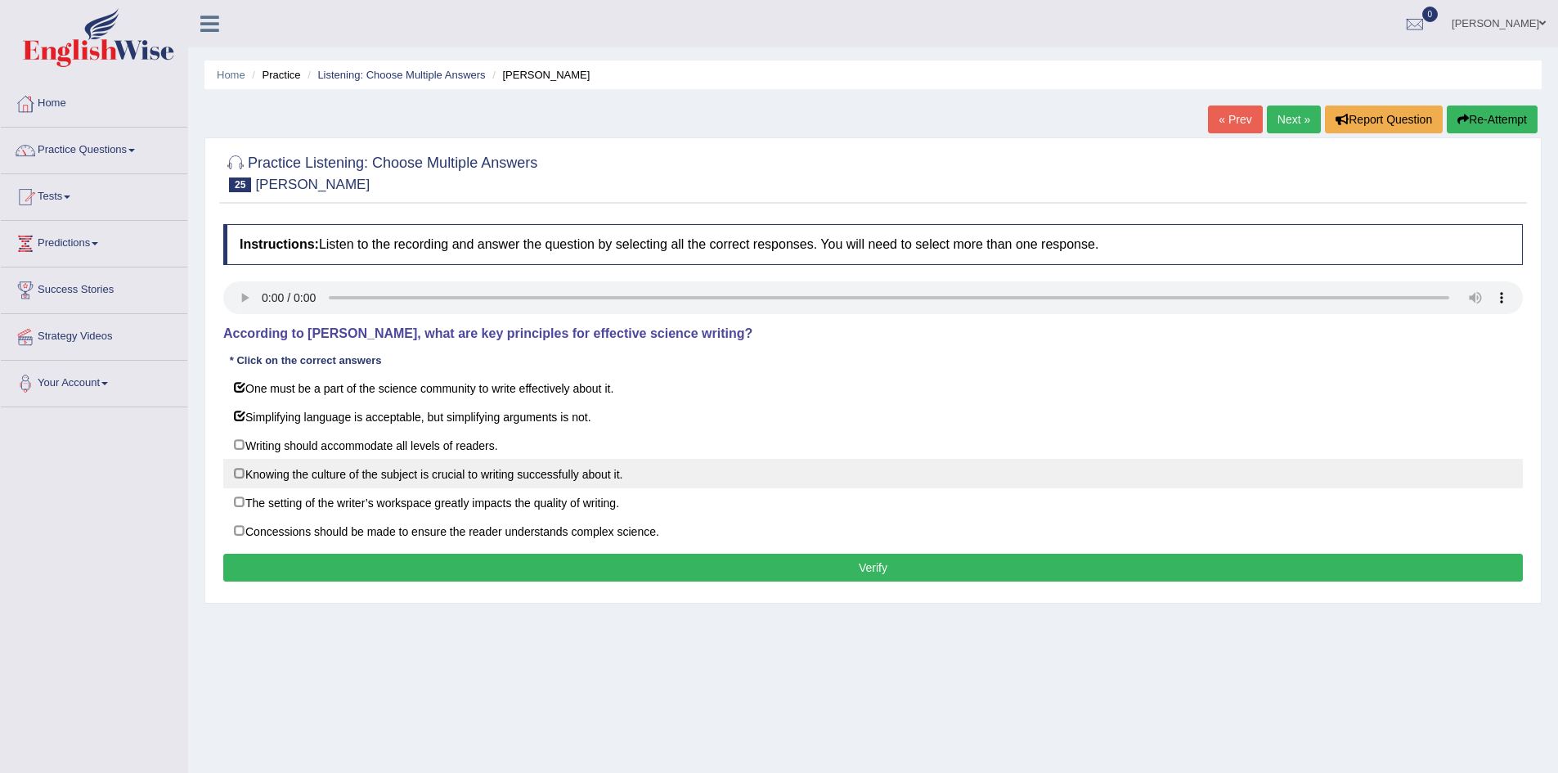
click at [621, 473] on label "Knowing the culture of the subject is crucial to writing successfully about it." at bounding box center [873, 473] width 1300 height 29
checkbox input "true"
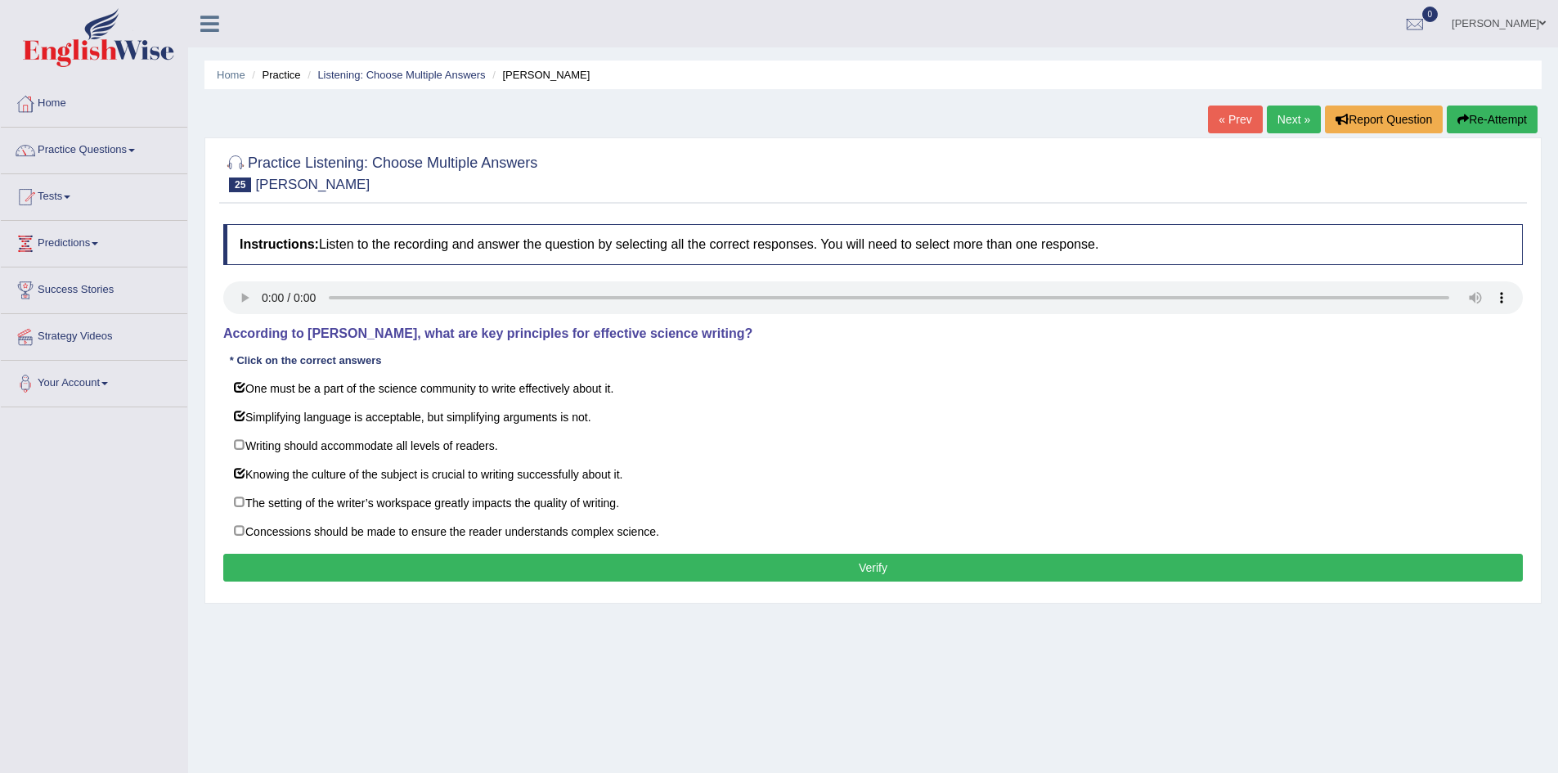
click at [613, 567] on button "Verify" at bounding box center [873, 568] width 1300 height 28
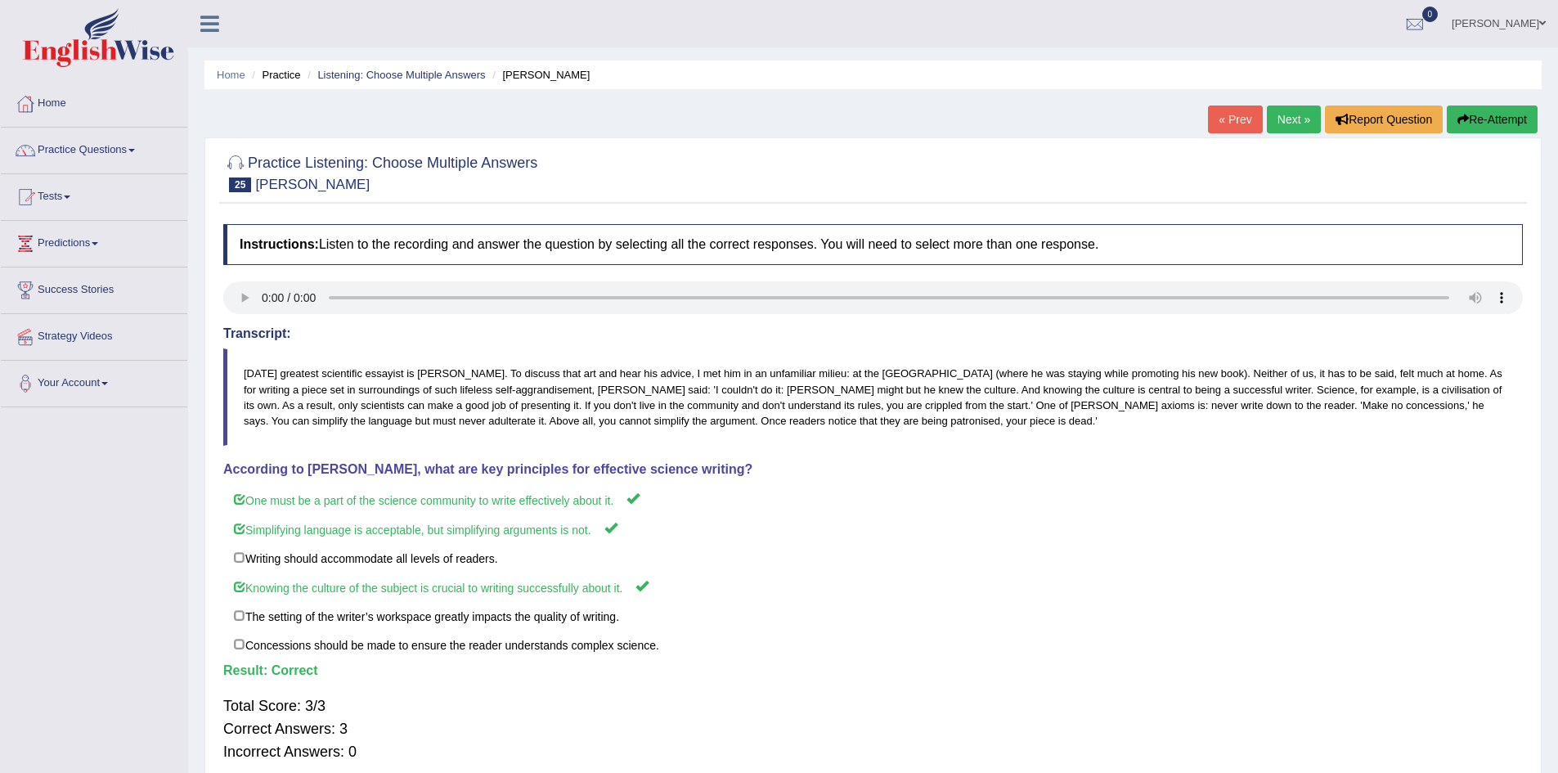
click at [1138, 229] on h4 "Instructions: Listen to the recording and answer the question by selecting all …" at bounding box center [873, 244] width 1300 height 41
click at [1289, 129] on link "Next »" at bounding box center [1294, 120] width 54 height 28
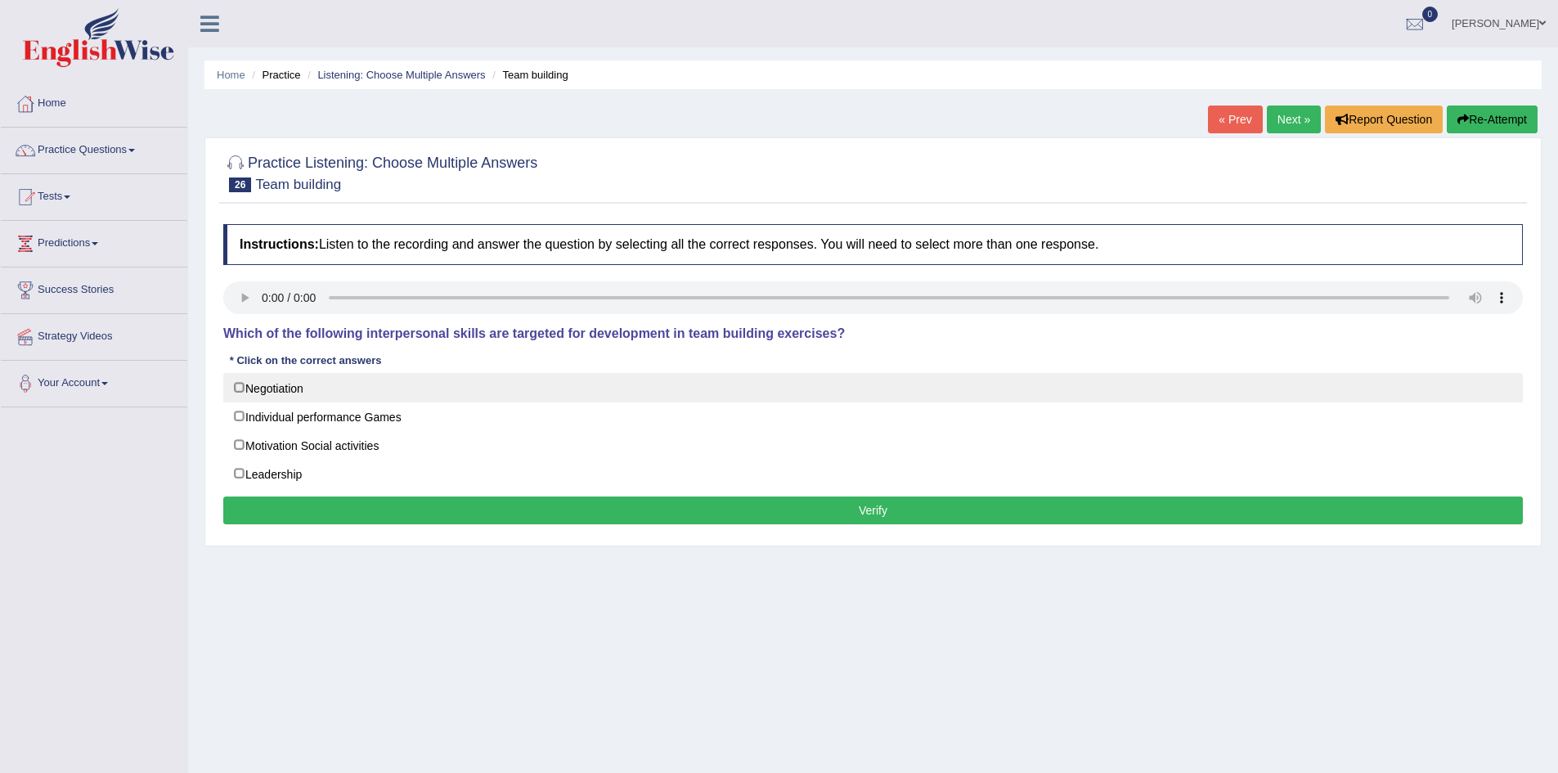
click at [243, 382] on label "Negotiation" at bounding box center [873, 387] width 1300 height 29
checkbox input "true"
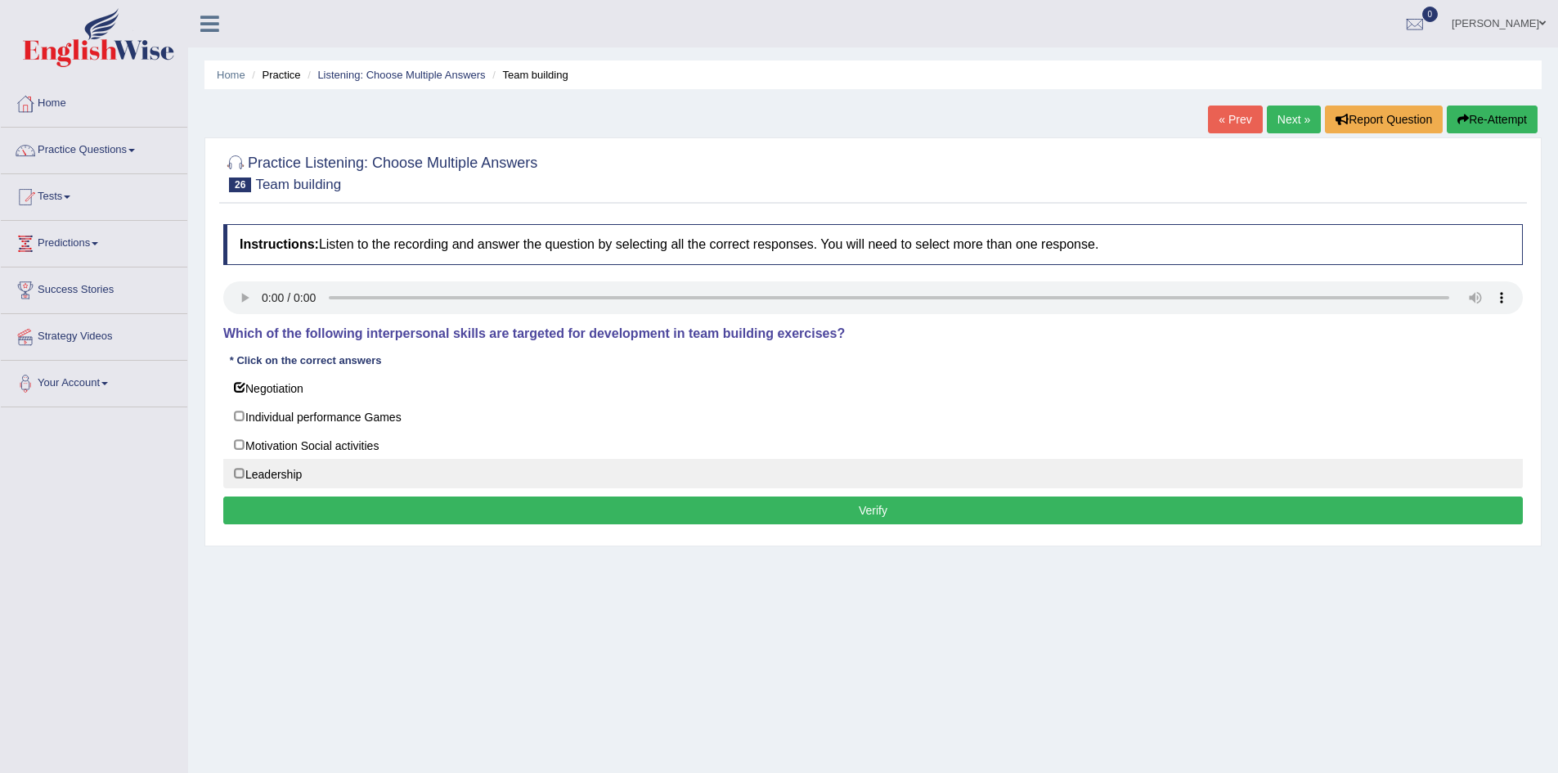
click at [253, 476] on label "Leadership" at bounding box center [873, 473] width 1300 height 29
click at [288, 477] on label "Leadership" at bounding box center [873, 473] width 1300 height 29
checkbox input "false"
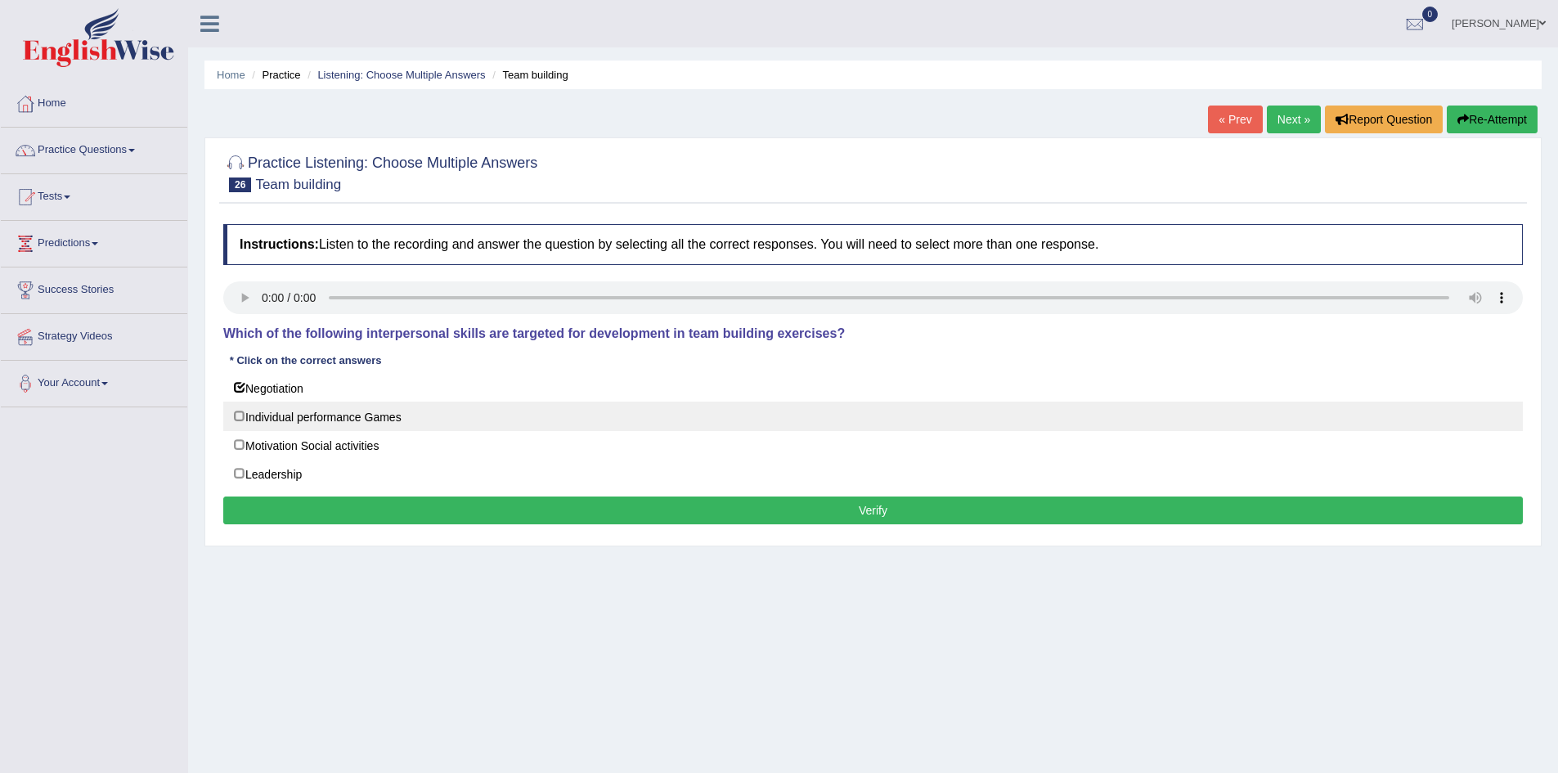
click at [309, 411] on label "Individual performance Games" at bounding box center [873, 416] width 1300 height 29
checkbox input "true"
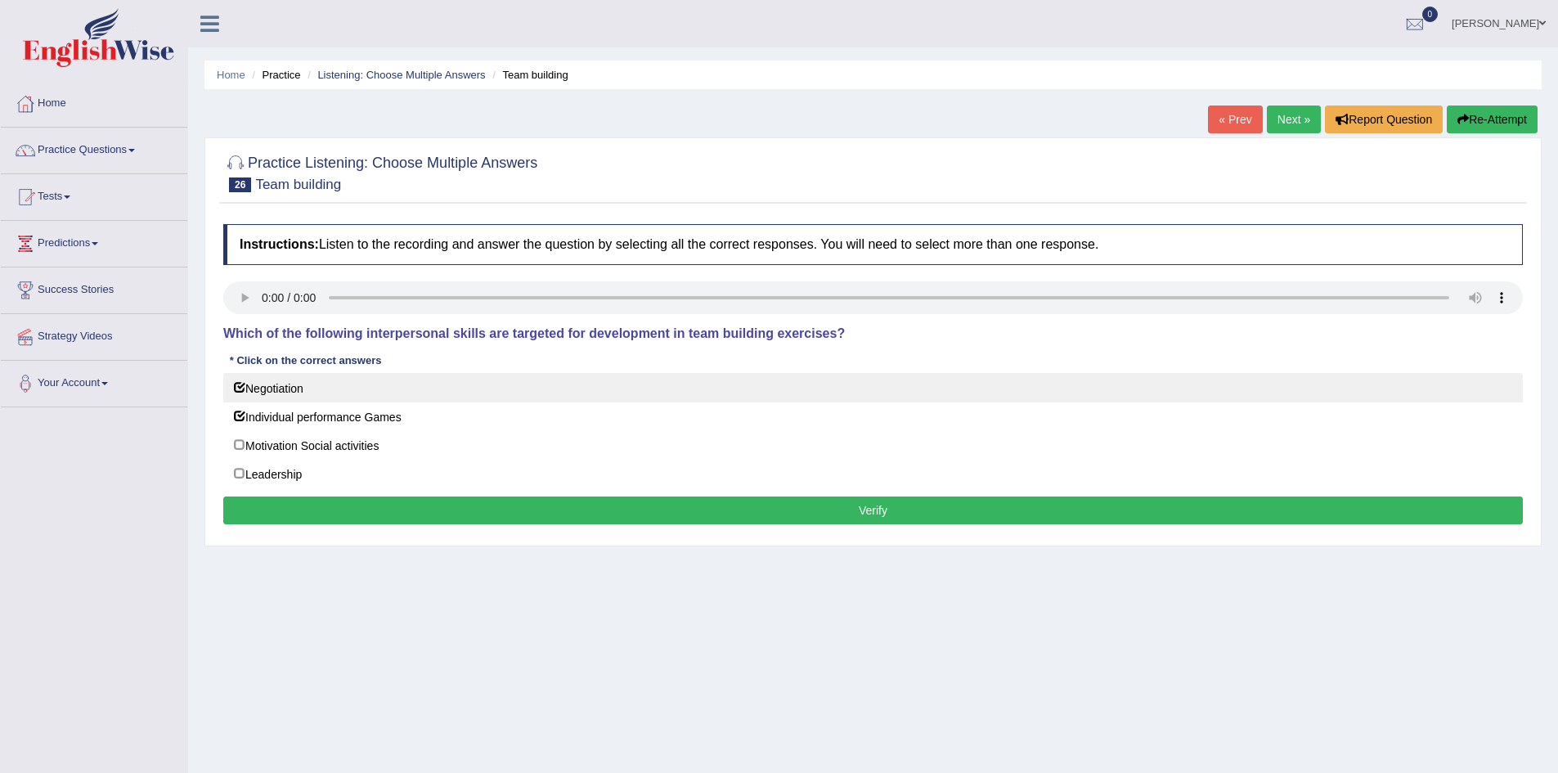
click at [290, 380] on label "Negotiation" at bounding box center [873, 387] width 1300 height 29
checkbox input "false"
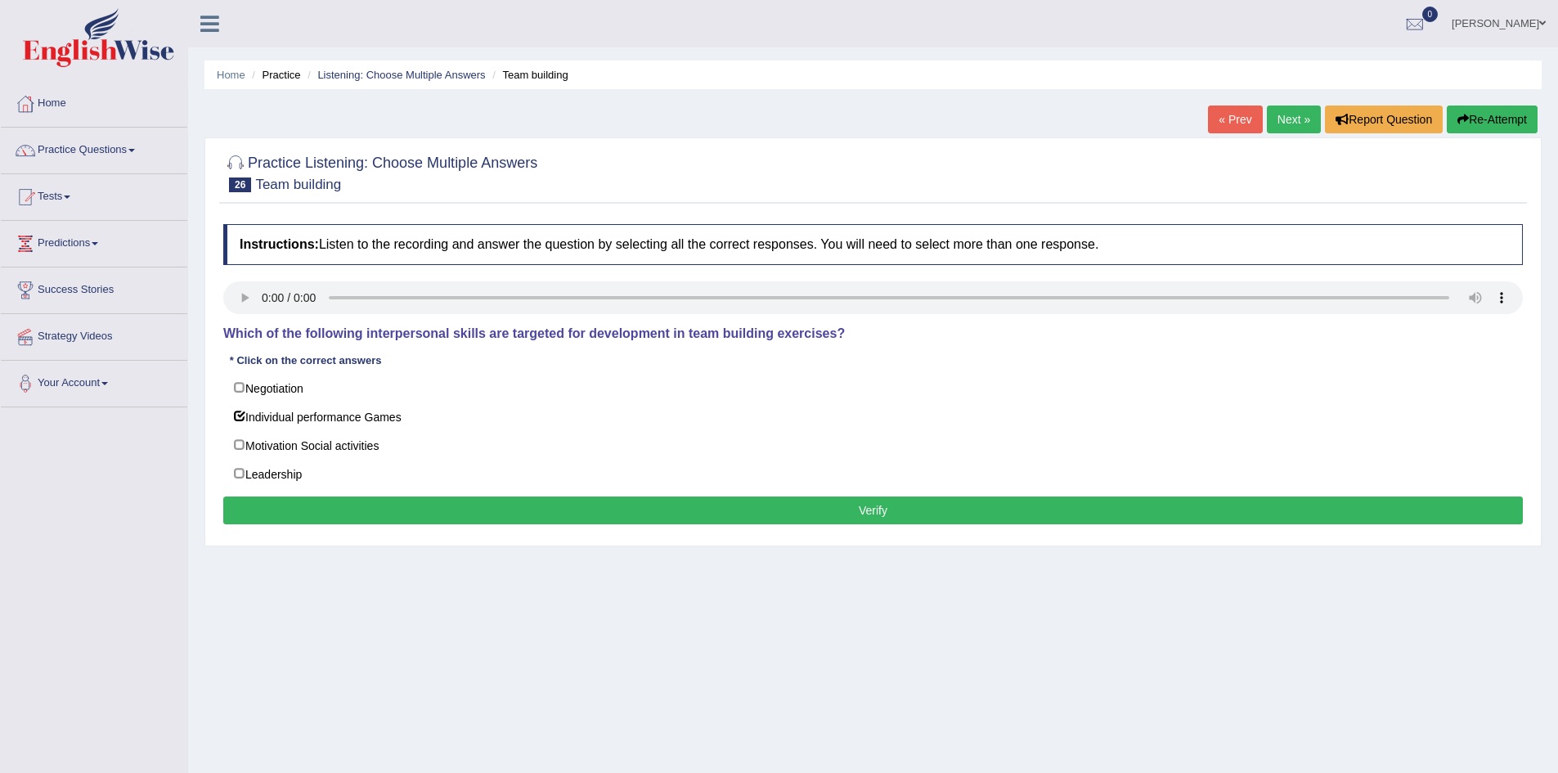
click at [350, 514] on button "Verify" at bounding box center [873, 511] width 1300 height 28
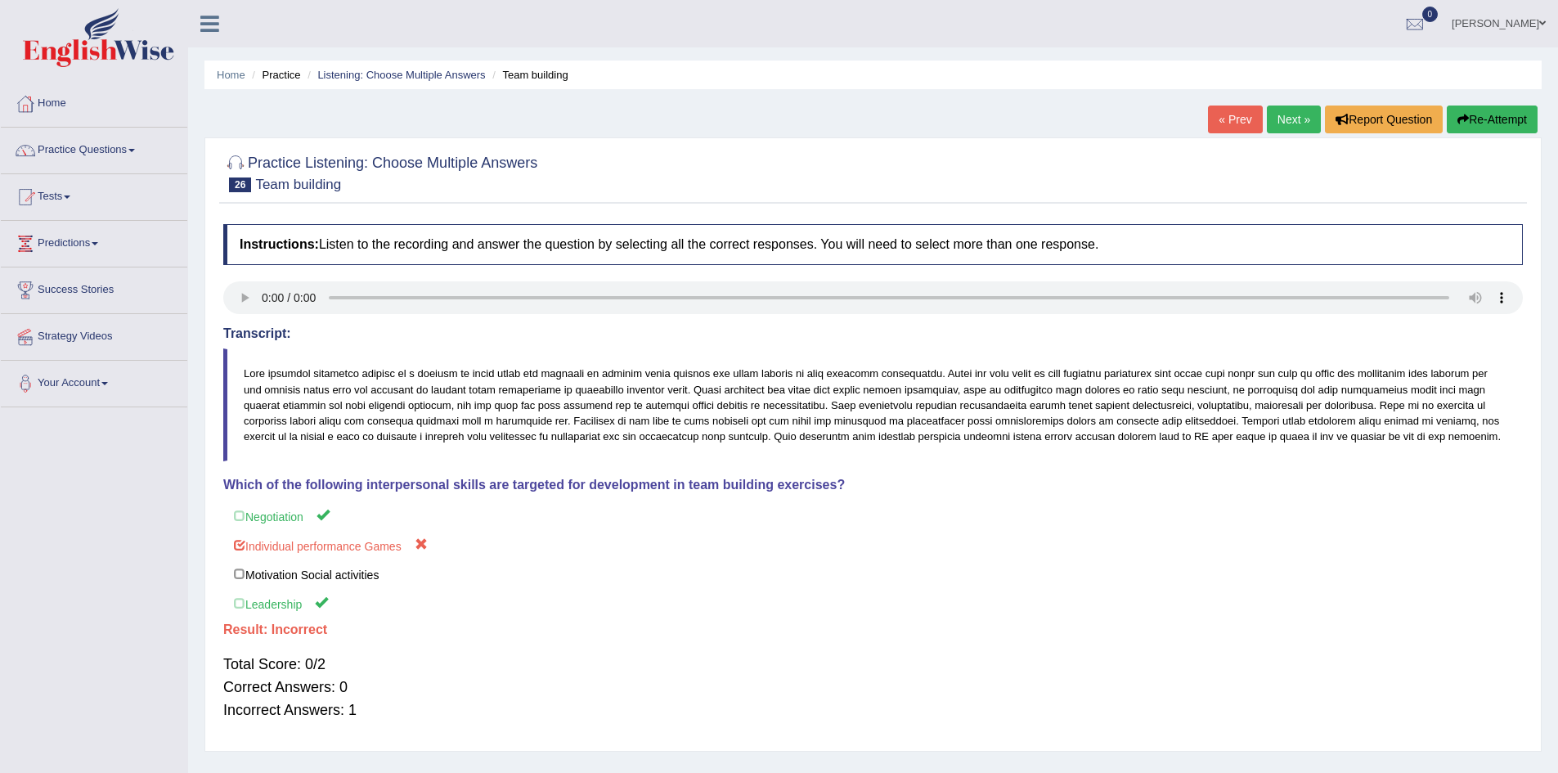
click at [1238, 116] on link "« Prev" at bounding box center [1235, 120] width 54 height 28
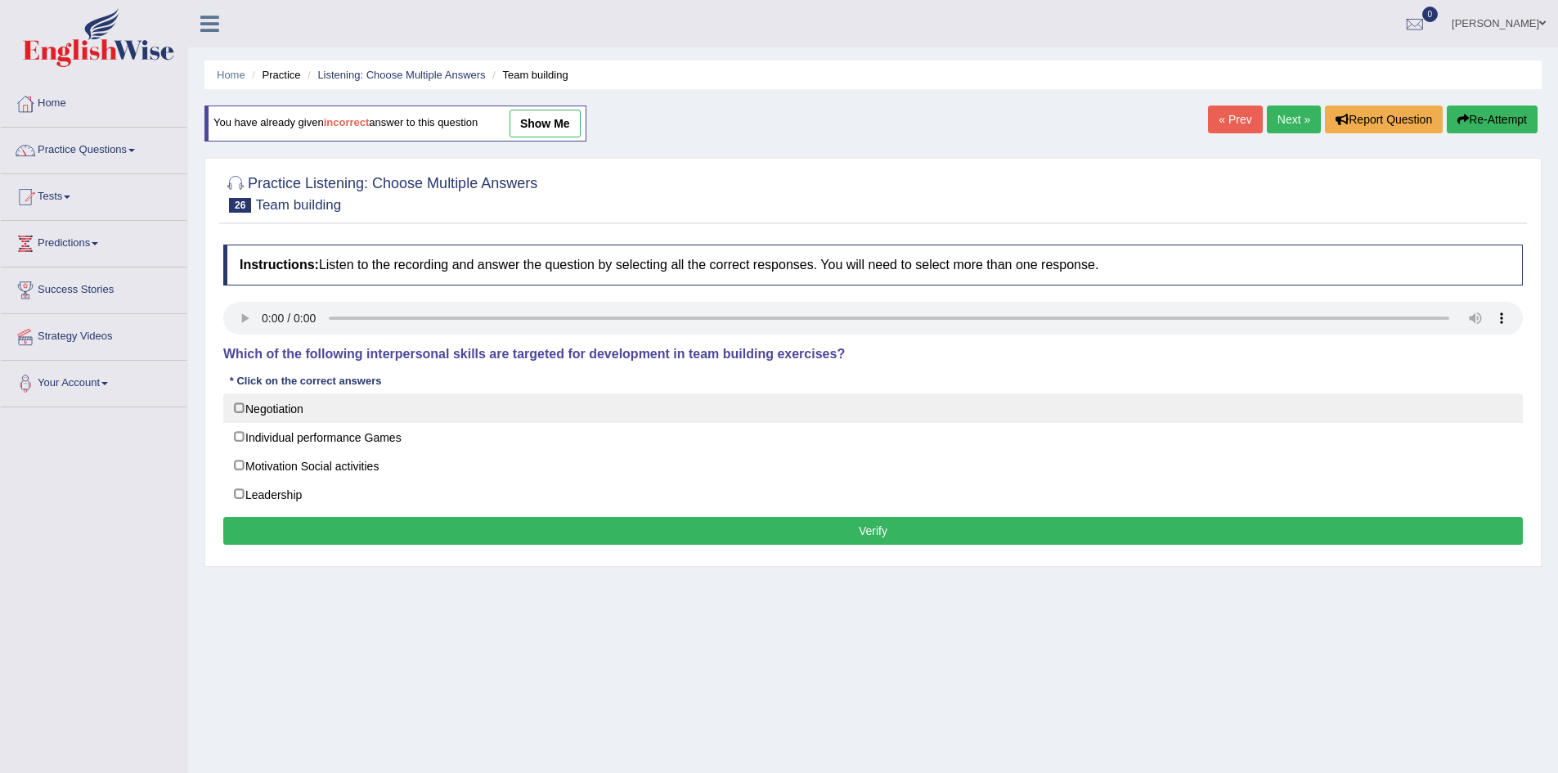
click at [270, 416] on label "Negotiation" at bounding box center [873, 407] width 1300 height 29
checkbox input "true"
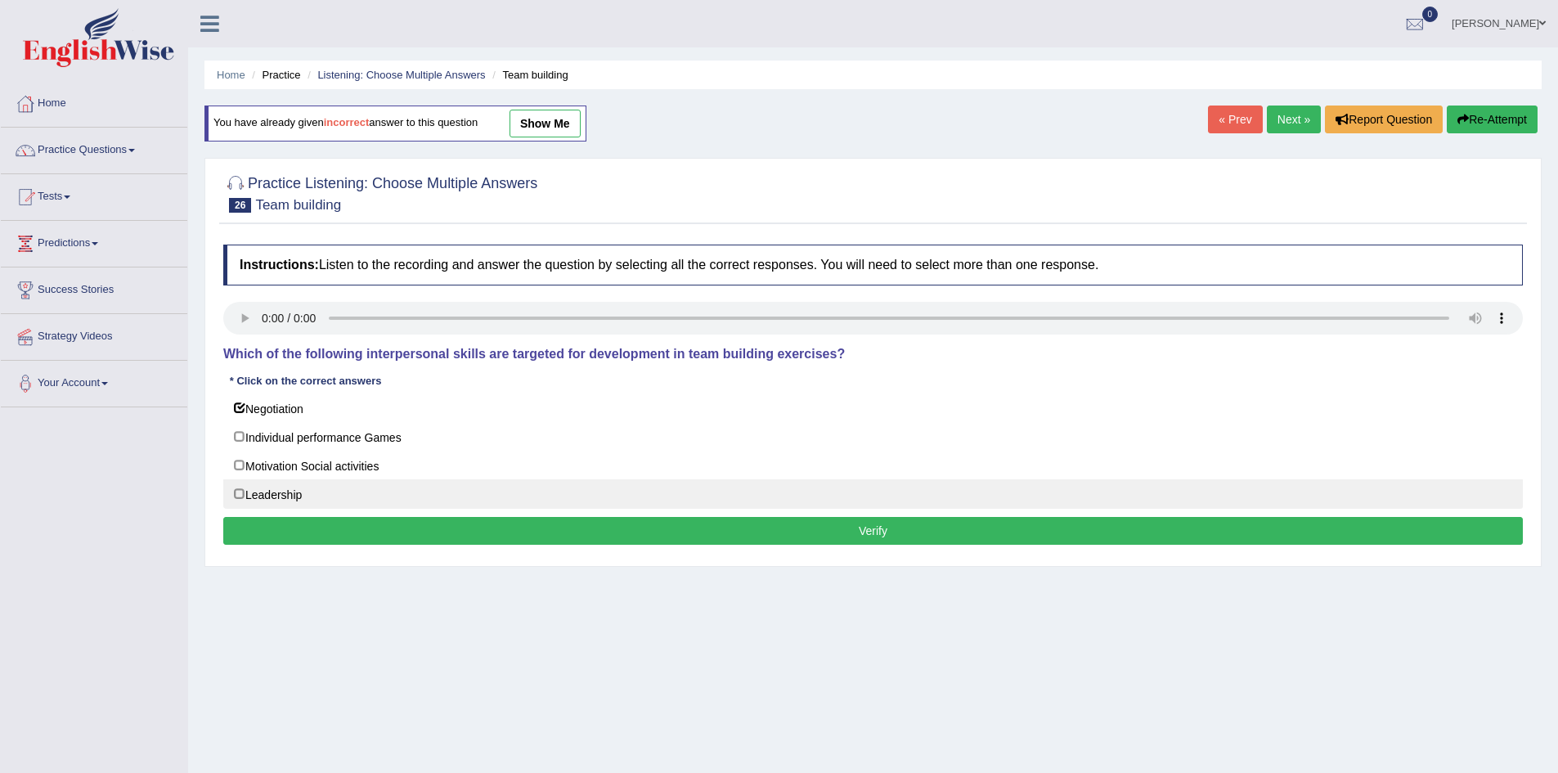
click at [267, 483] on label "Leadership" at bounding box center [873, 493] width 1300 height 29
checkbox input "true"
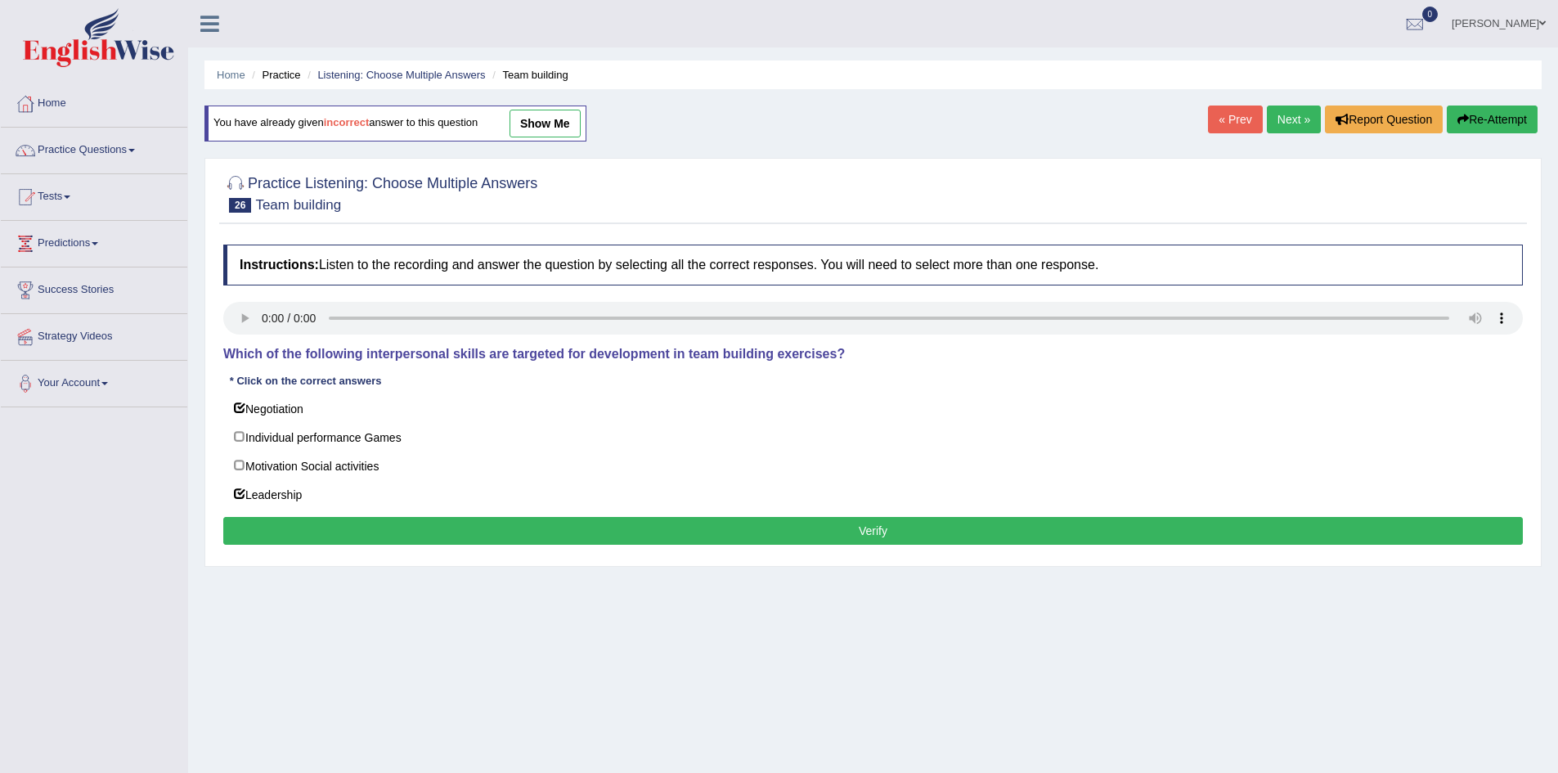
click at [414, 524] on button "Verify" at bounding box center [873, 531] width 1300 height 28
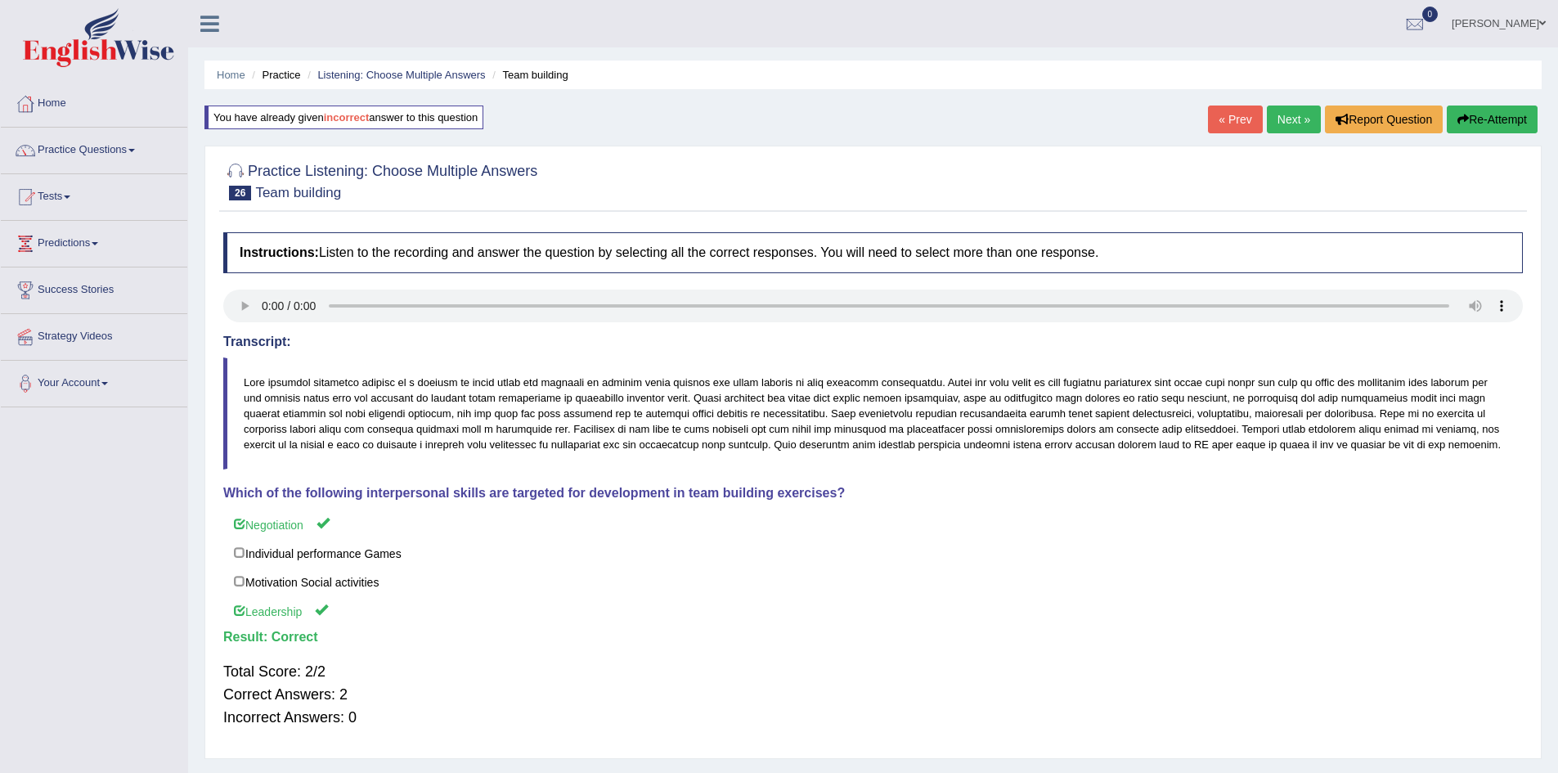
click at [1292, 115] on link "Next »" at bounding box center [1294, 120] width 54 height 28
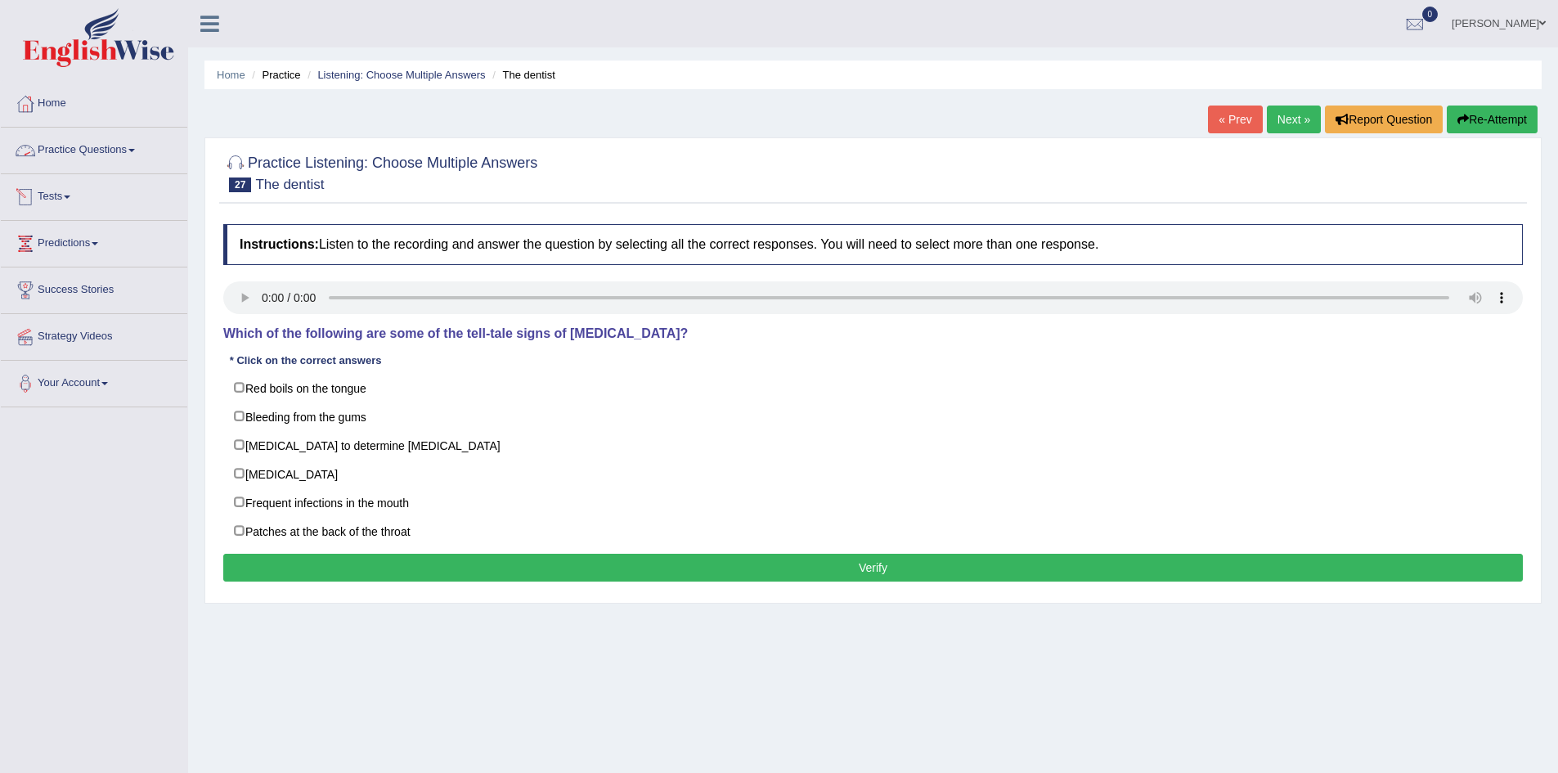
click at [104, 145] on link "Practice Questions" at bounding box center [94, 148] width 186 height 41
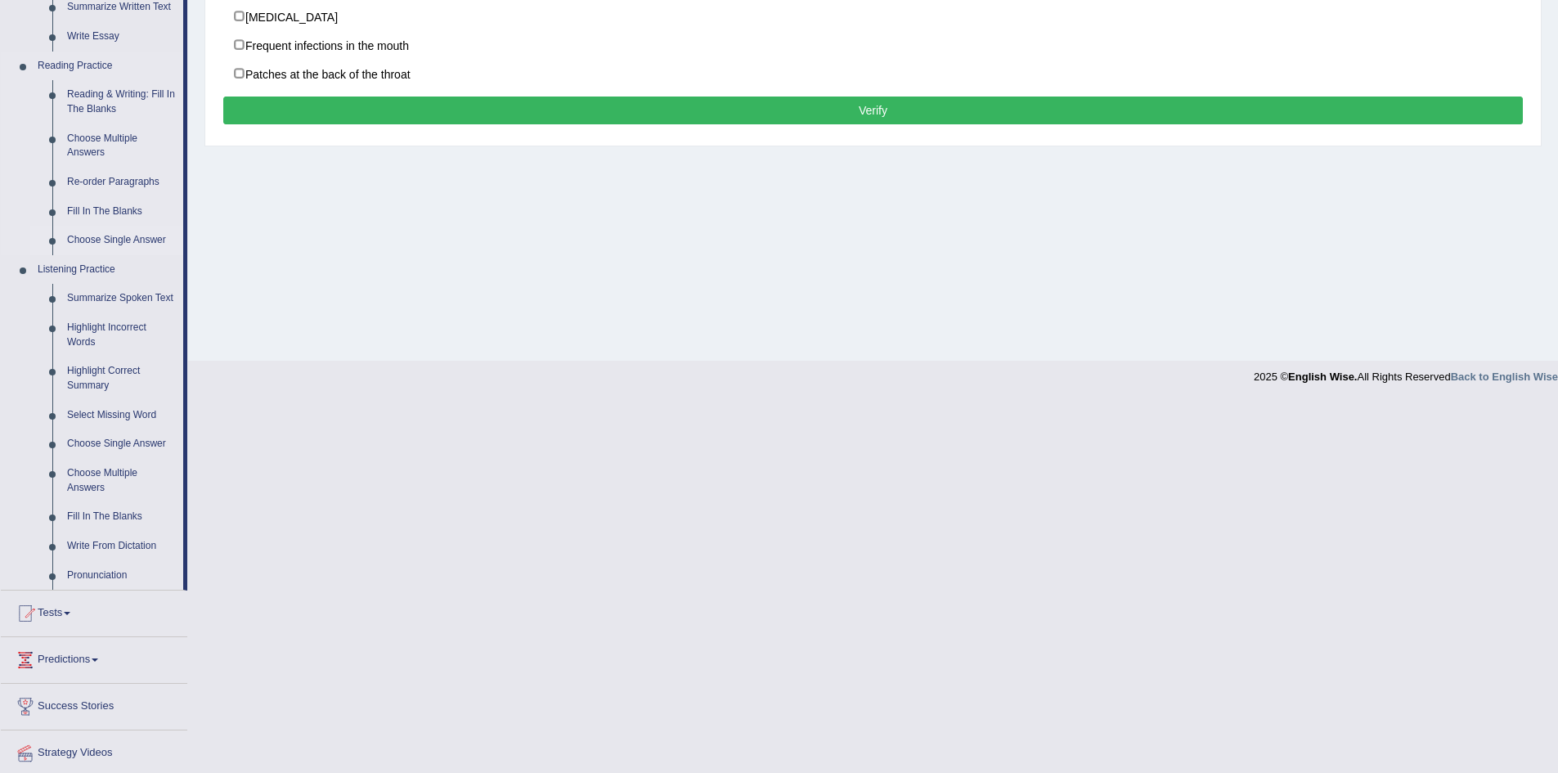
scroll to position [458, 0]
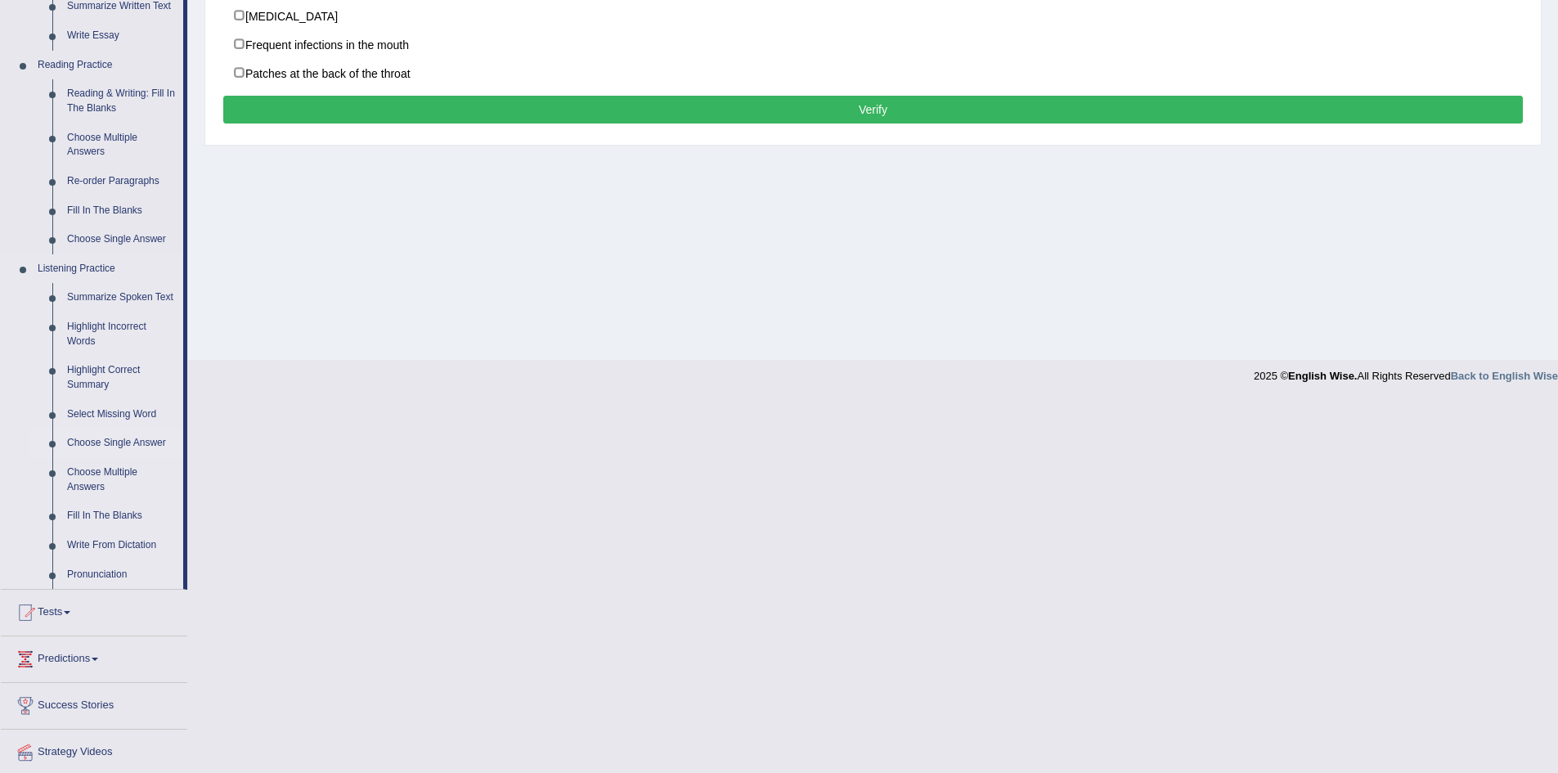
click at [137, 437] on link "Choose Single Answer" at bounding box center [122, 443] width 124 height 29
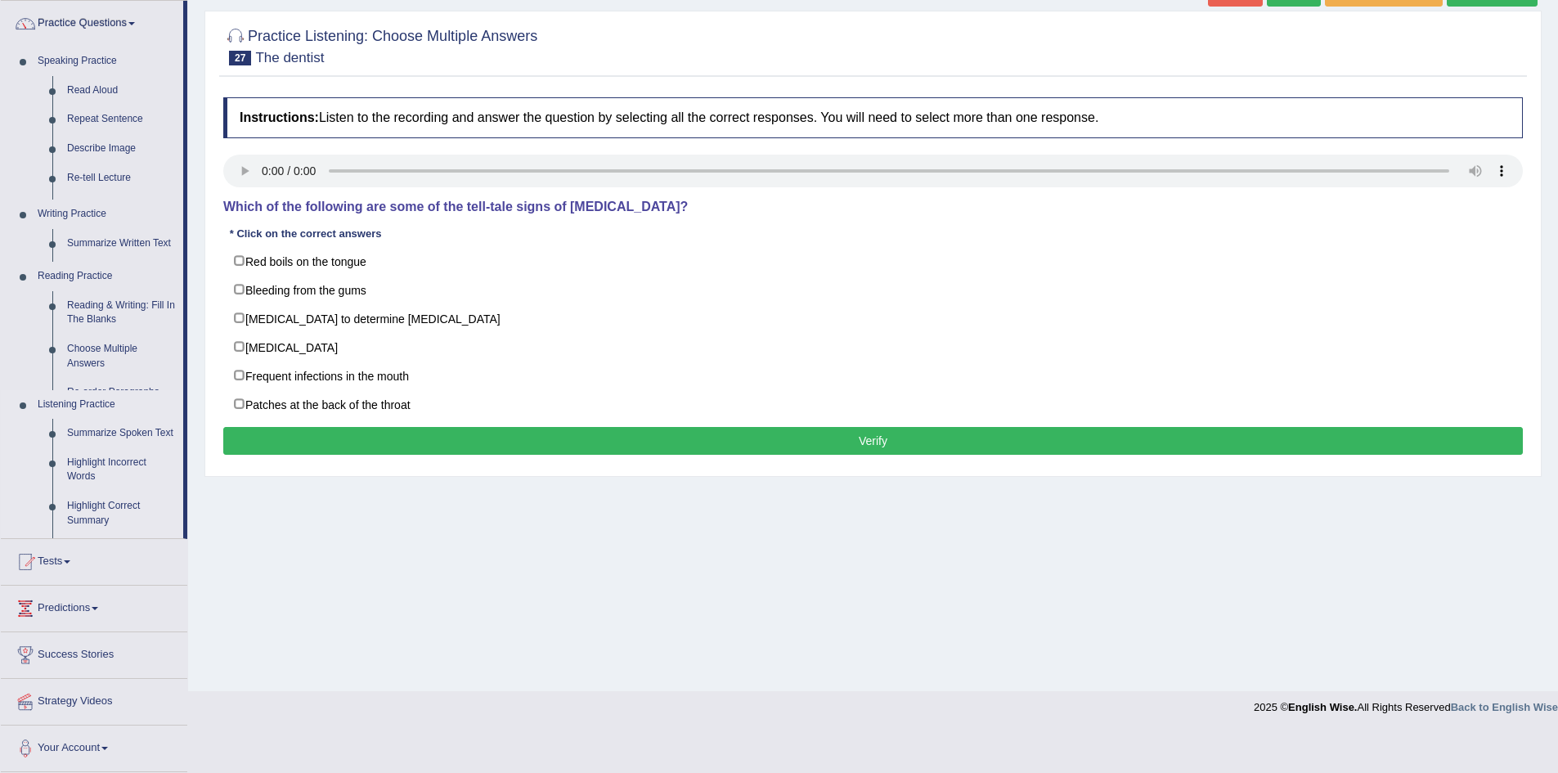
scroll to position [86, 0]
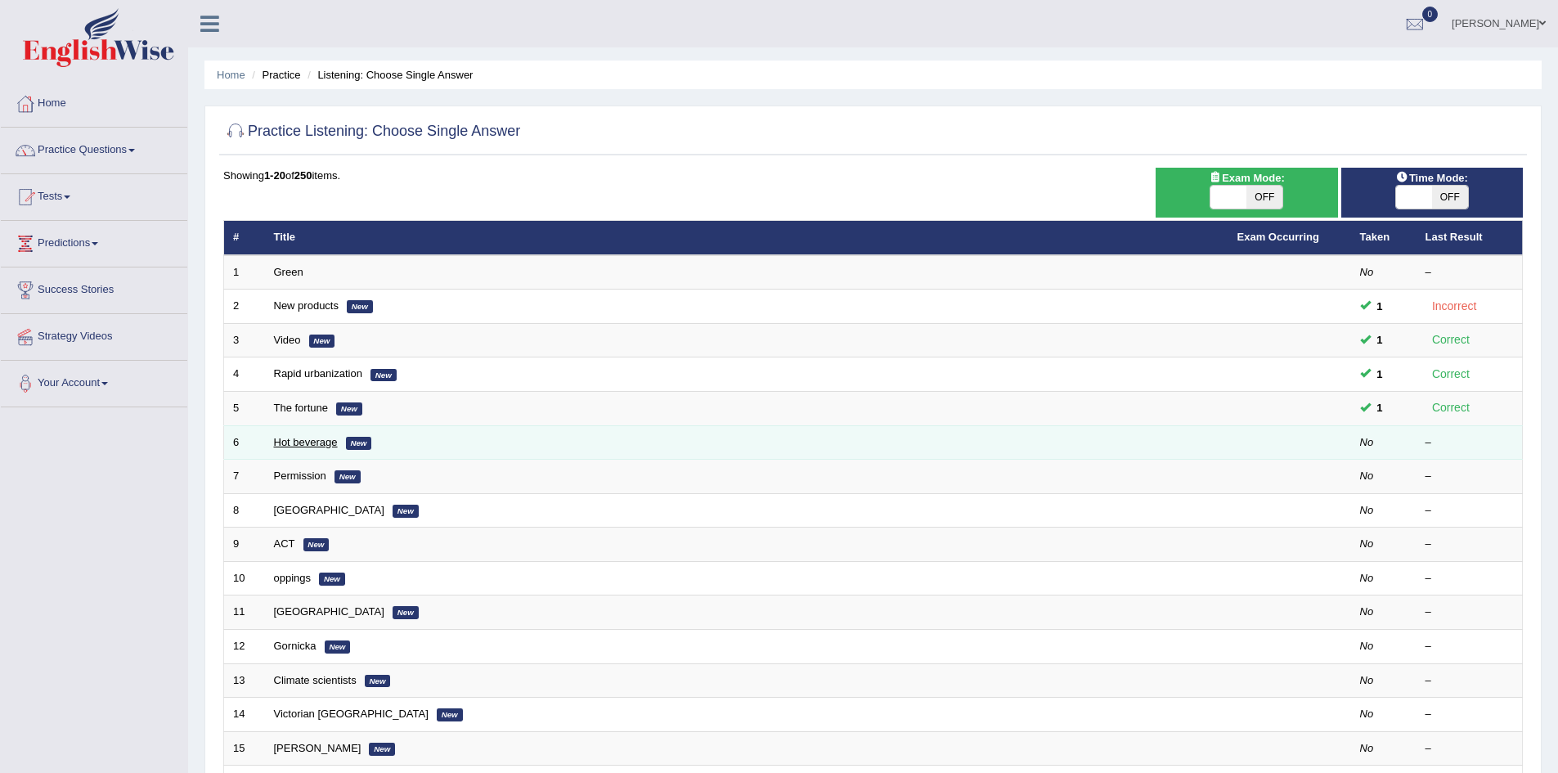
click at [309, 440] on link "Hot beverage" at bounding box center [306, 442] width 64 height 12
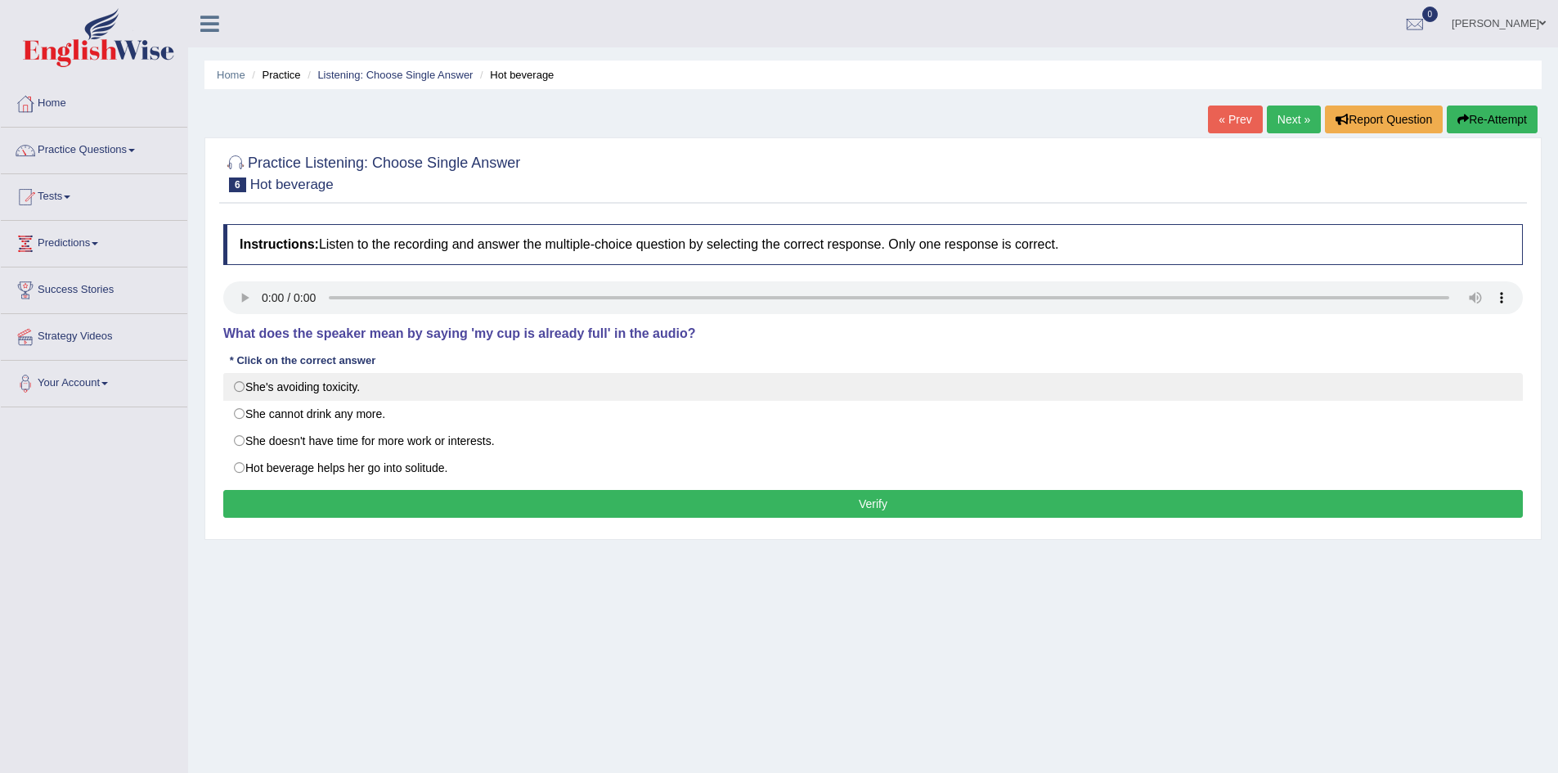
click at [271, 386] on label "She's avoiding toxicity." at bounding box center [873, 387] width 1300 height 28
radio input "true"
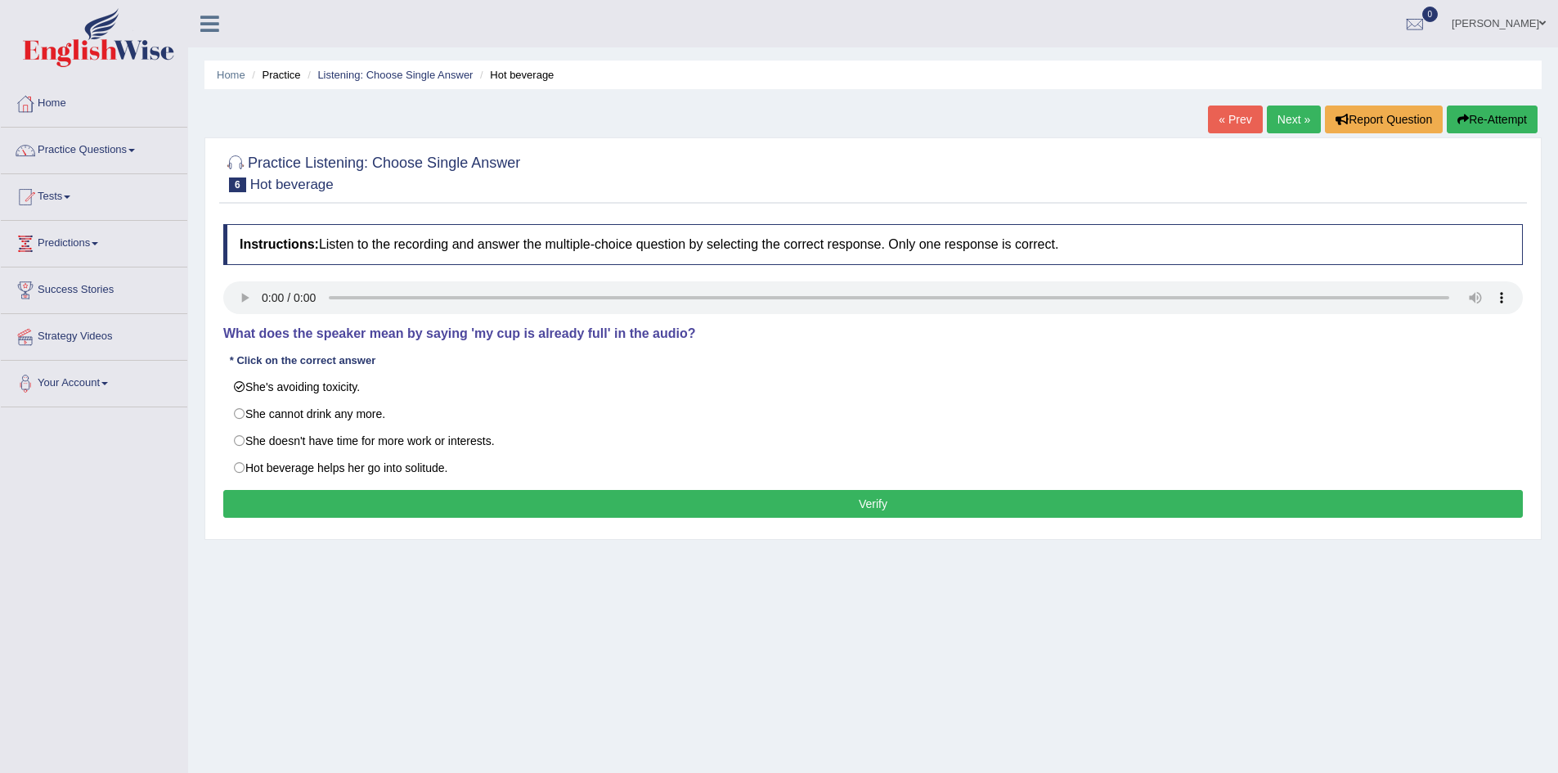
click at [330, 510] on button "Verify" at bounding box center [873, 504] width 1300 height 28
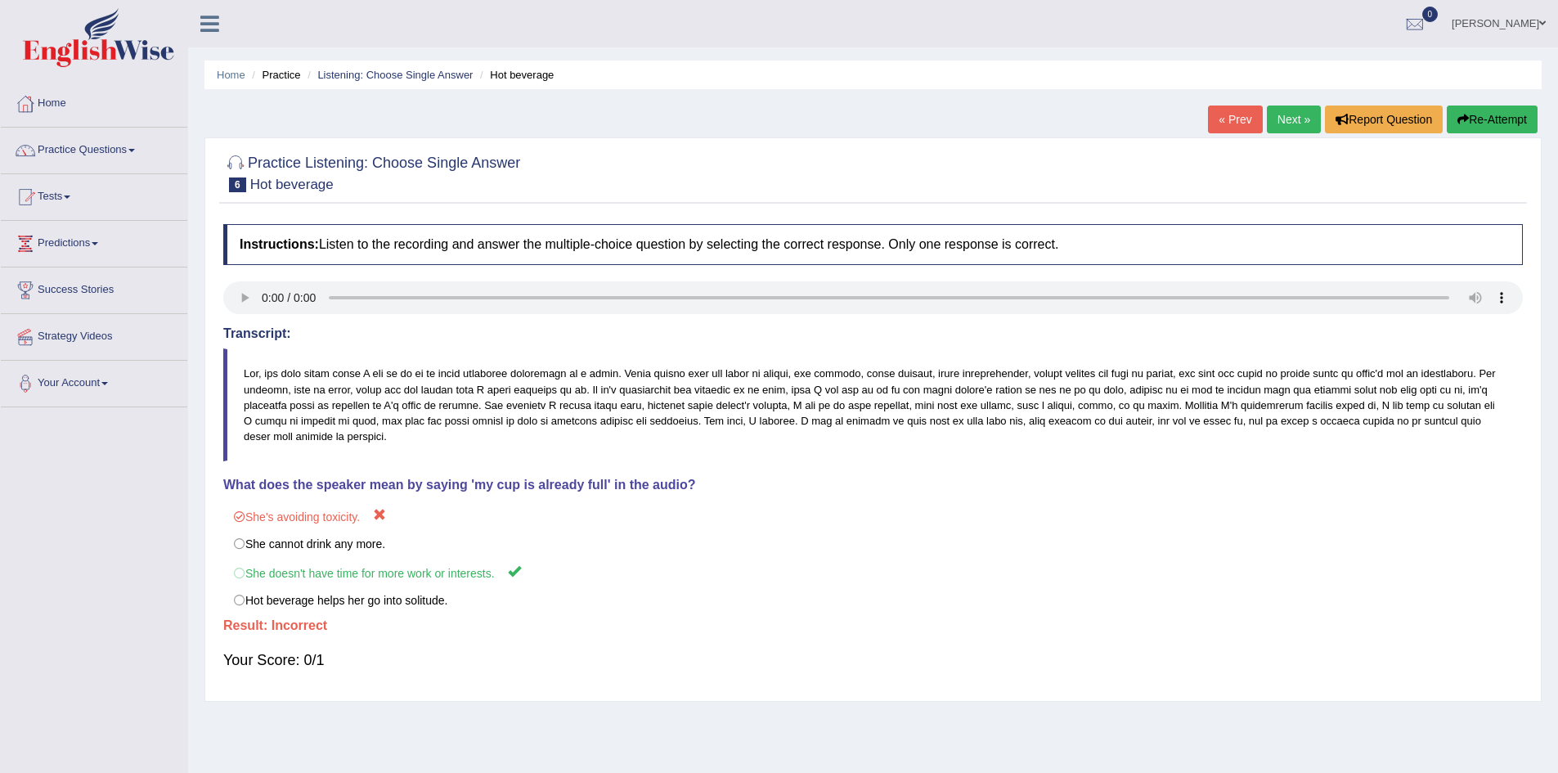
click at [1235, 115] on link "« Prev" at bounding box center [1235, 120] width 54 height 28
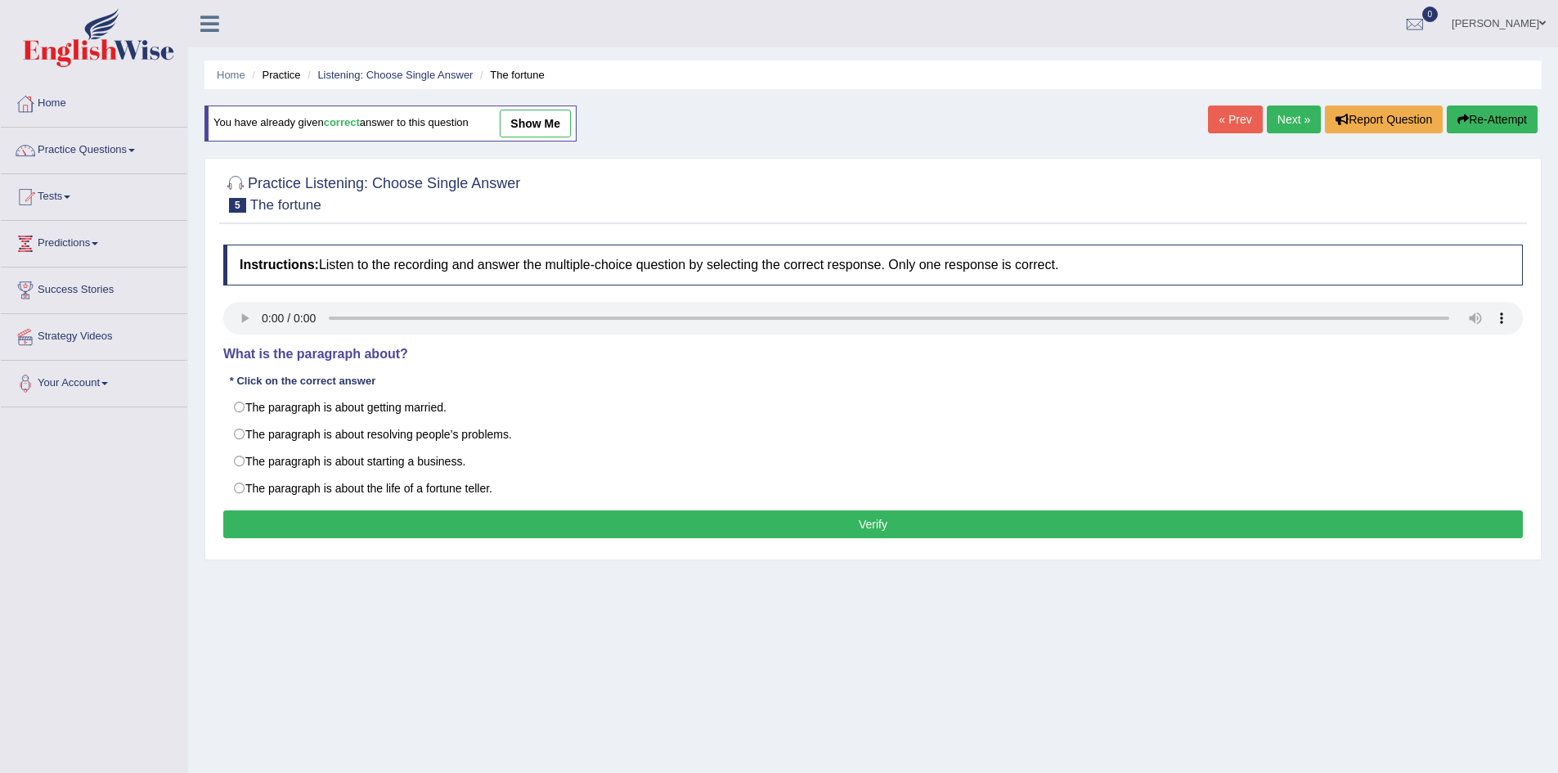
click at [1288, 125] on link "Next »" at bounding box center [1294, 120] width 54 height 28
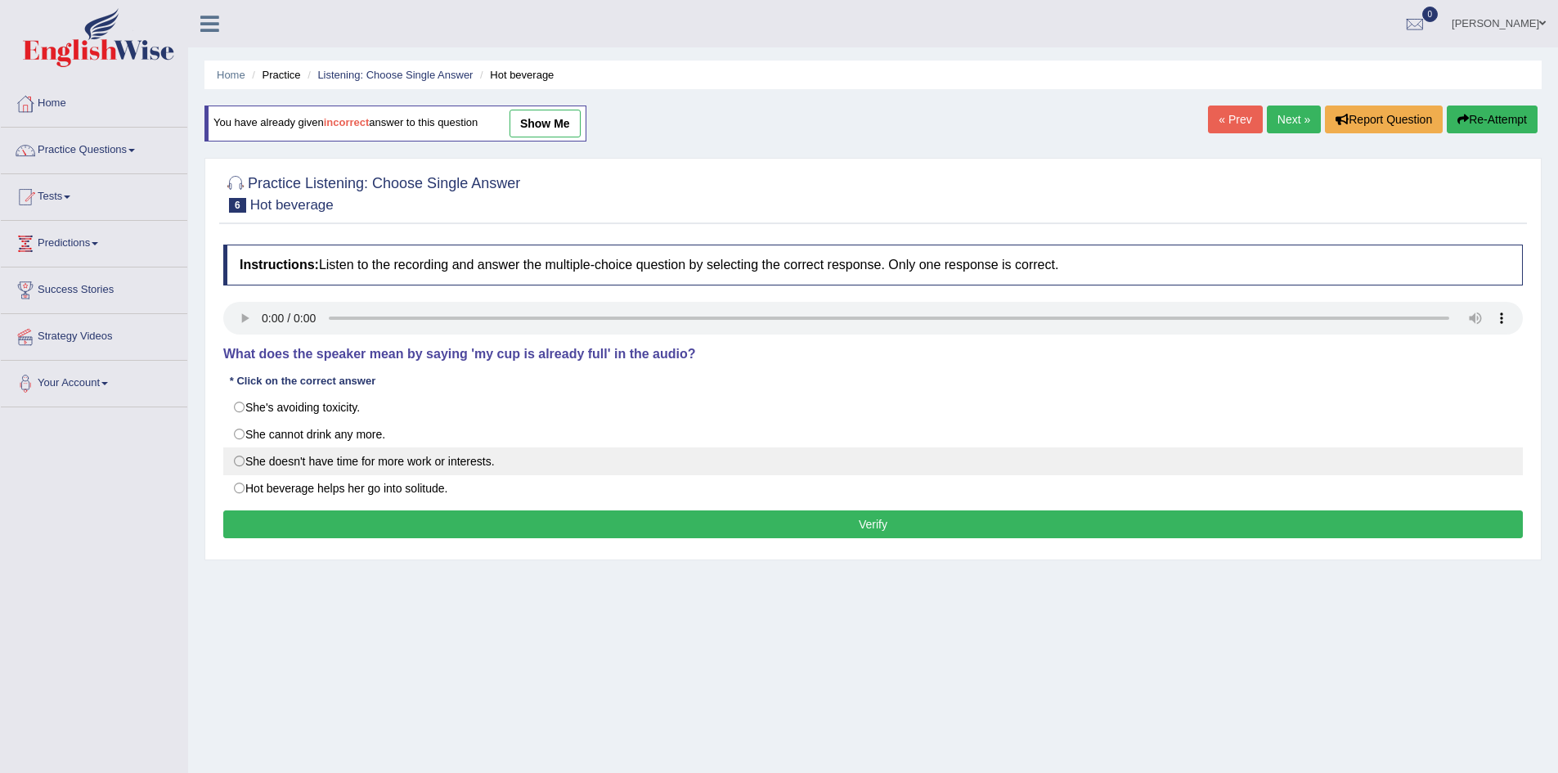
click at [399, 455] on label "She doesn't have time for more work or interests." at bounding box center [873, 461] width 1300 height 28
radio input "true"
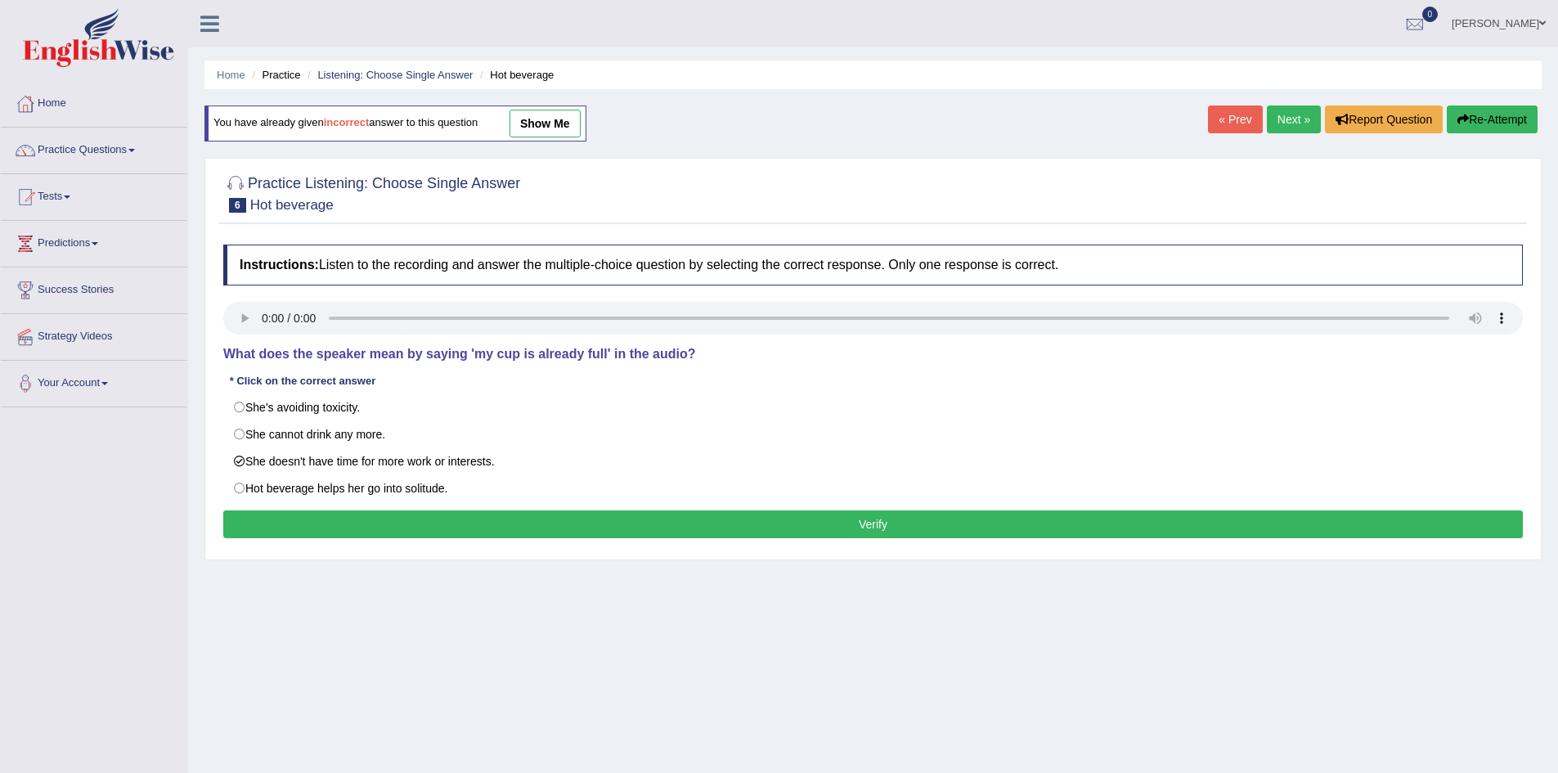
click at [443, 521] on button "Verify" at bounding box center [873, 524] width 1300 height 28
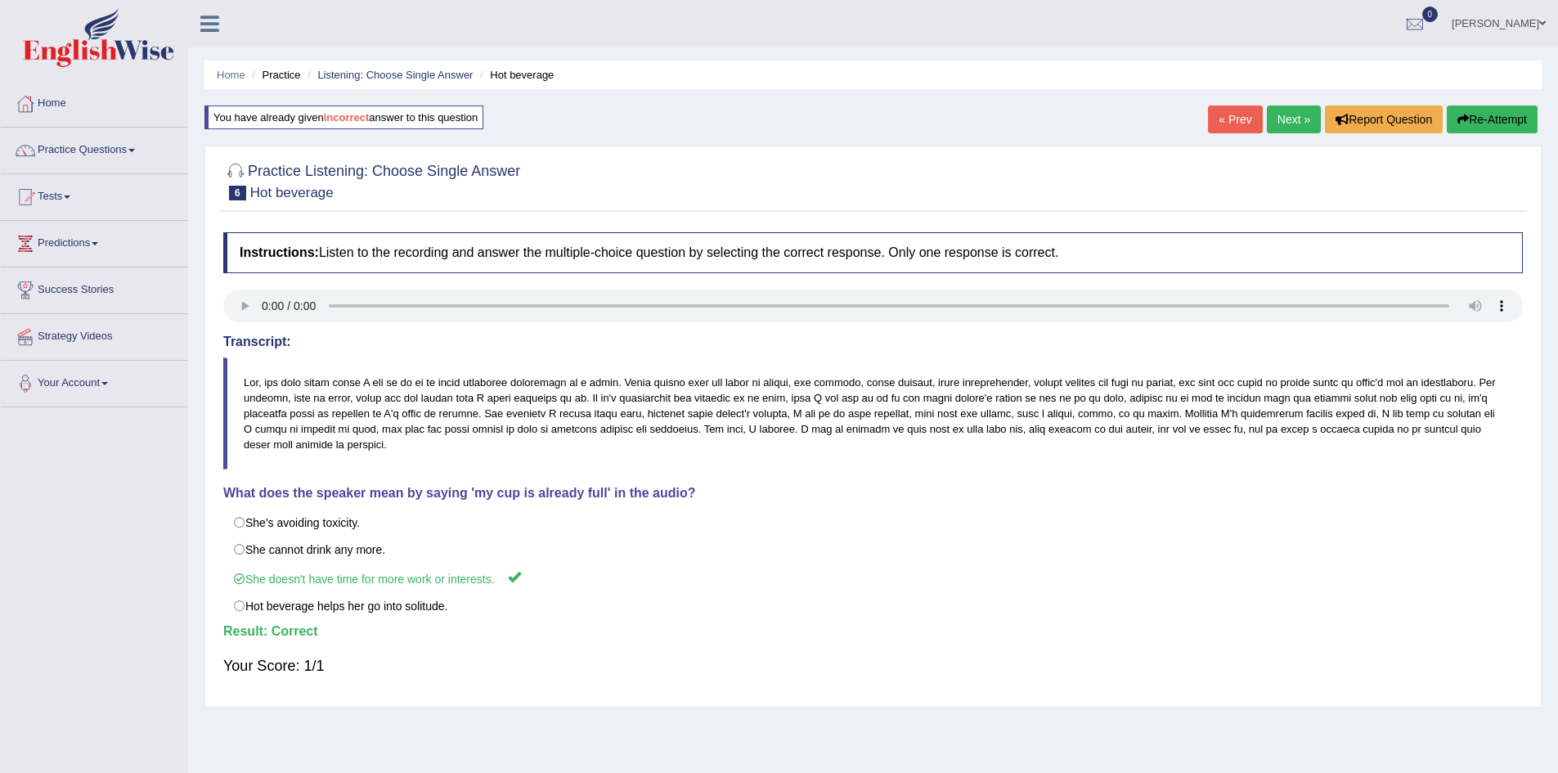
click at [1283, 120] on link "Next »" at bounding box center [1294, 120] width 54 height 28
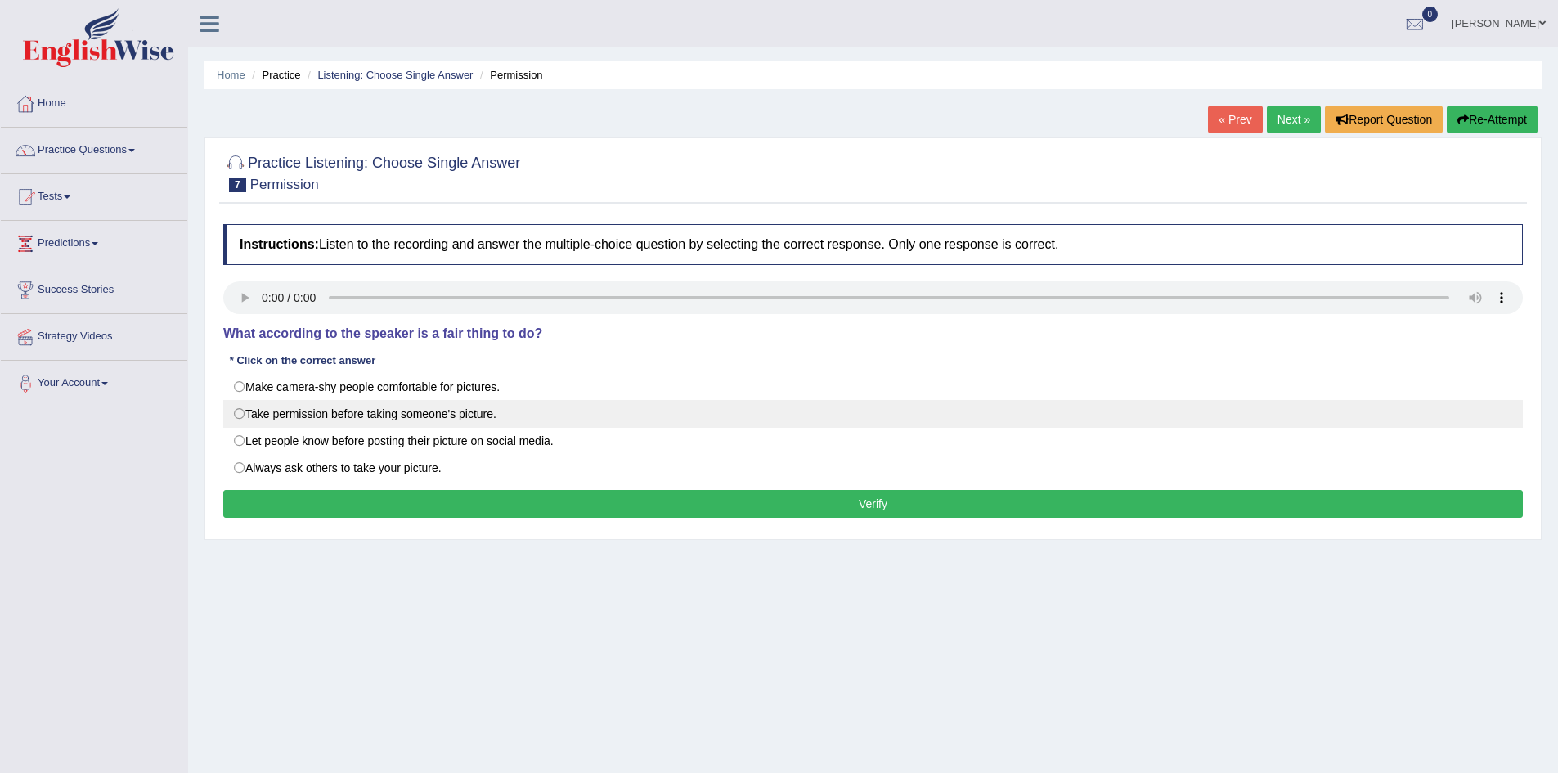
click at [325, 401] on label "Take permission before taking someone's picture." at bounding box center [873, 414] width 1300 height 28
radio input "true"
click at [325, 401] on label "Take permission before taking someone's picture." at bounding box center [873, 414] width 1300 height 28
click at [316, 408] on label "Take permission before taking someone's picture." at bounding box center [873, 414] width 1300 height 28
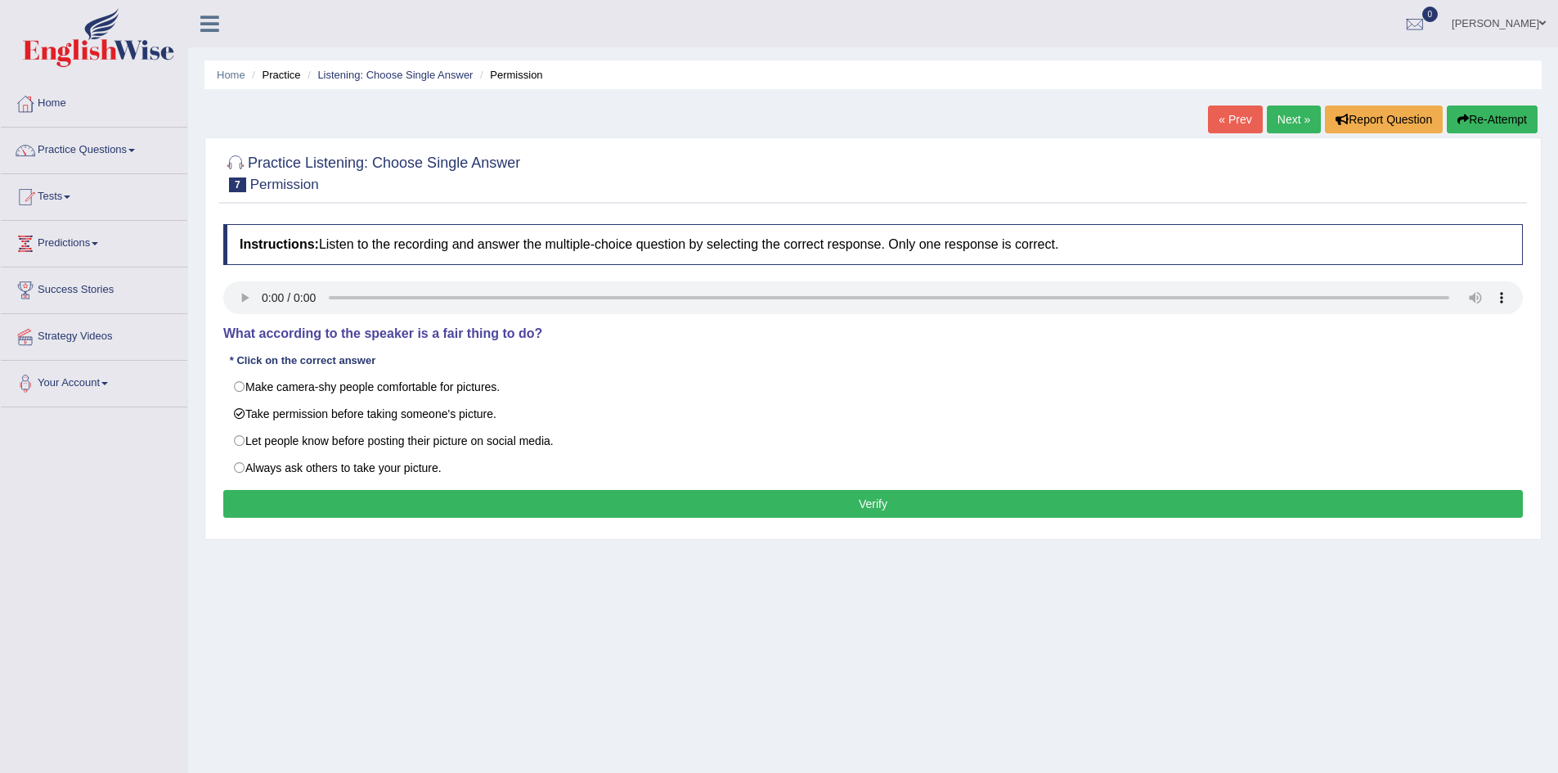
click at [485, 501] on button "Verify" at bounding box center [873, 504] width 1300 height 28
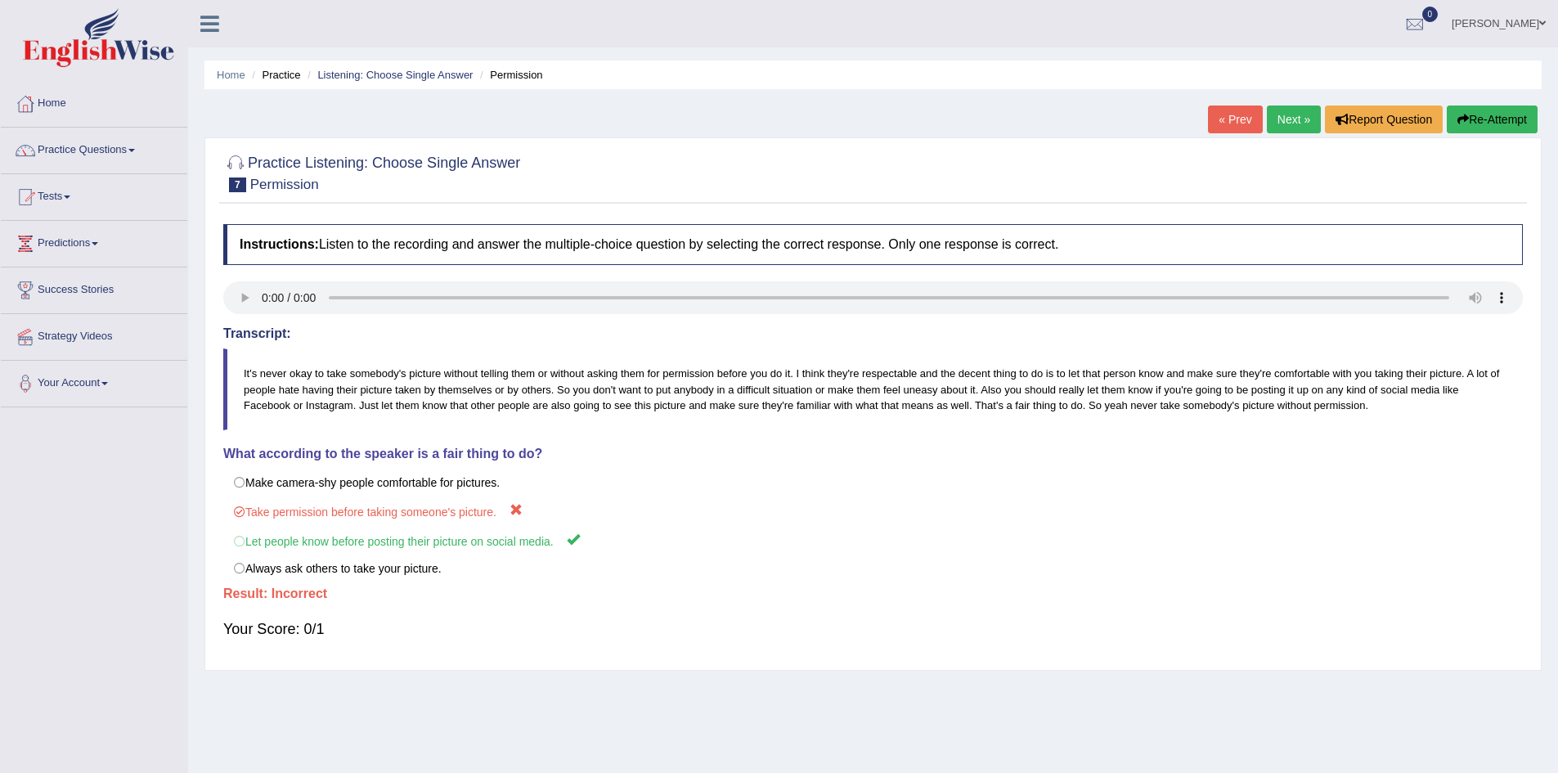
click at [1286, 122] on link "Next »" at bounding box center [1294, 120] width 54 height 28
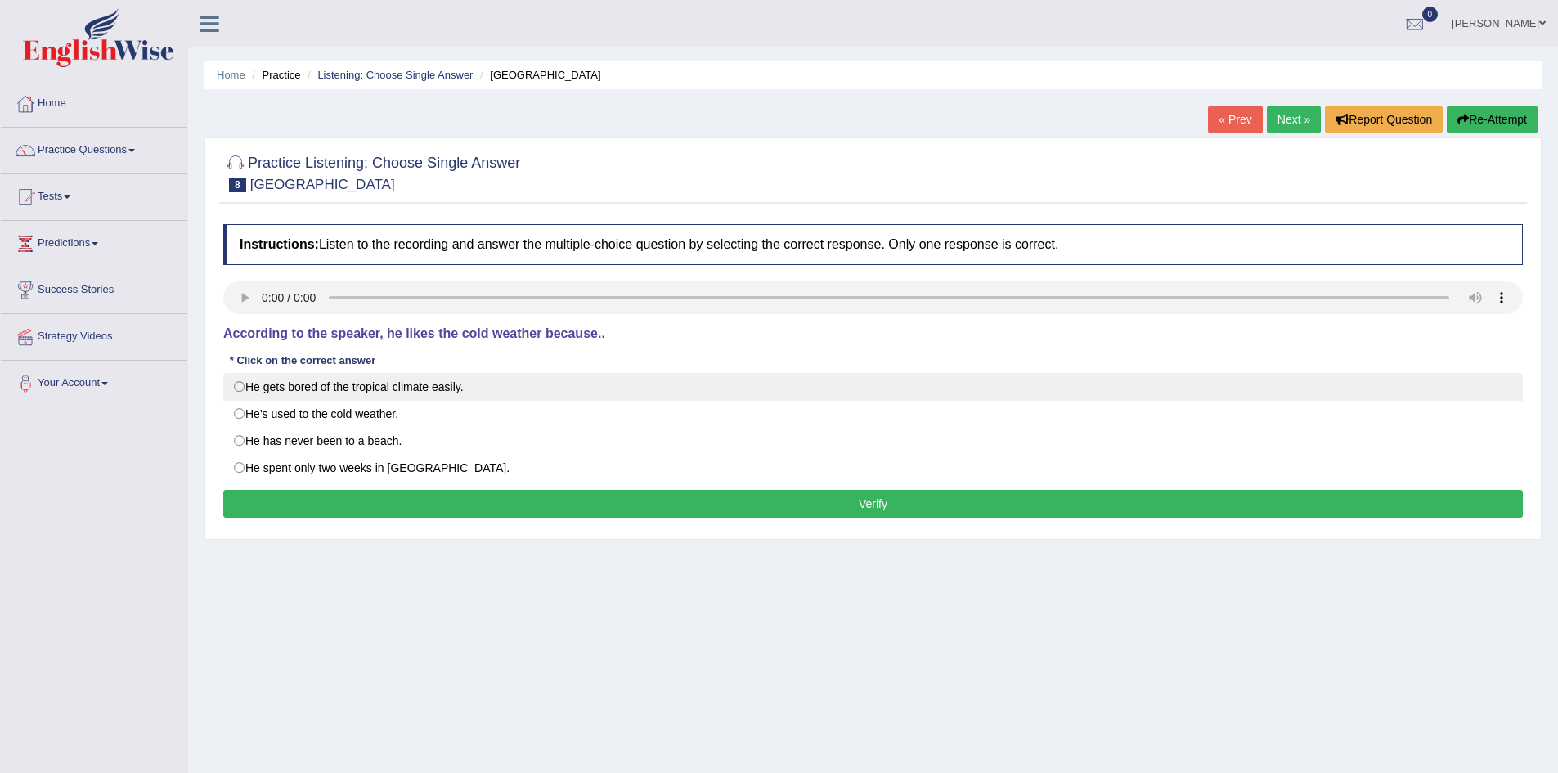
click at [272, 383] on label "He gets bored of the tropical climate easily." at bounding box center [873, 387] width 1300 height 28
radio input "true"
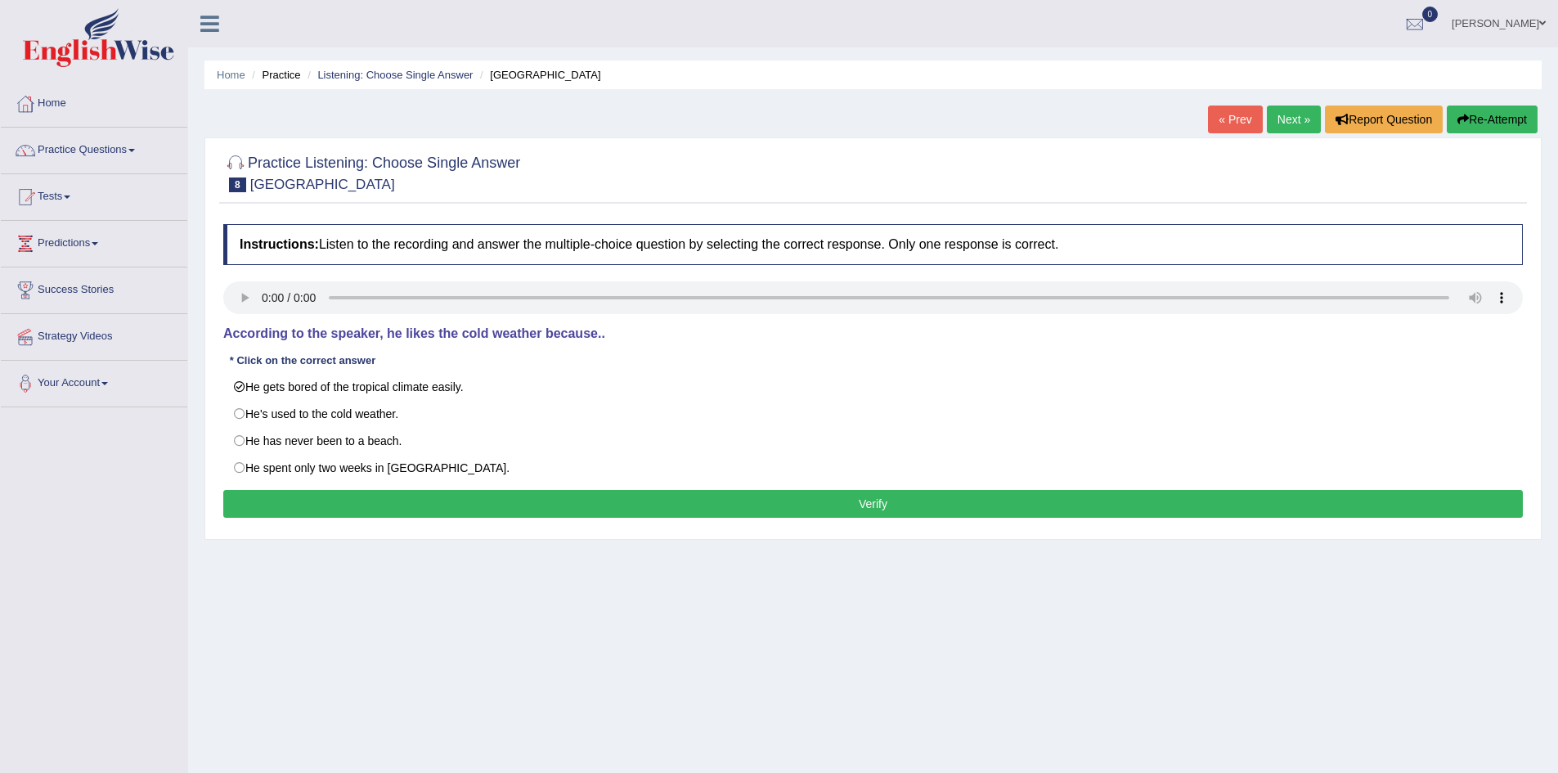
click at [322, 495] on button "Verify" at bounding box center [873, 504] width 1300 height 28
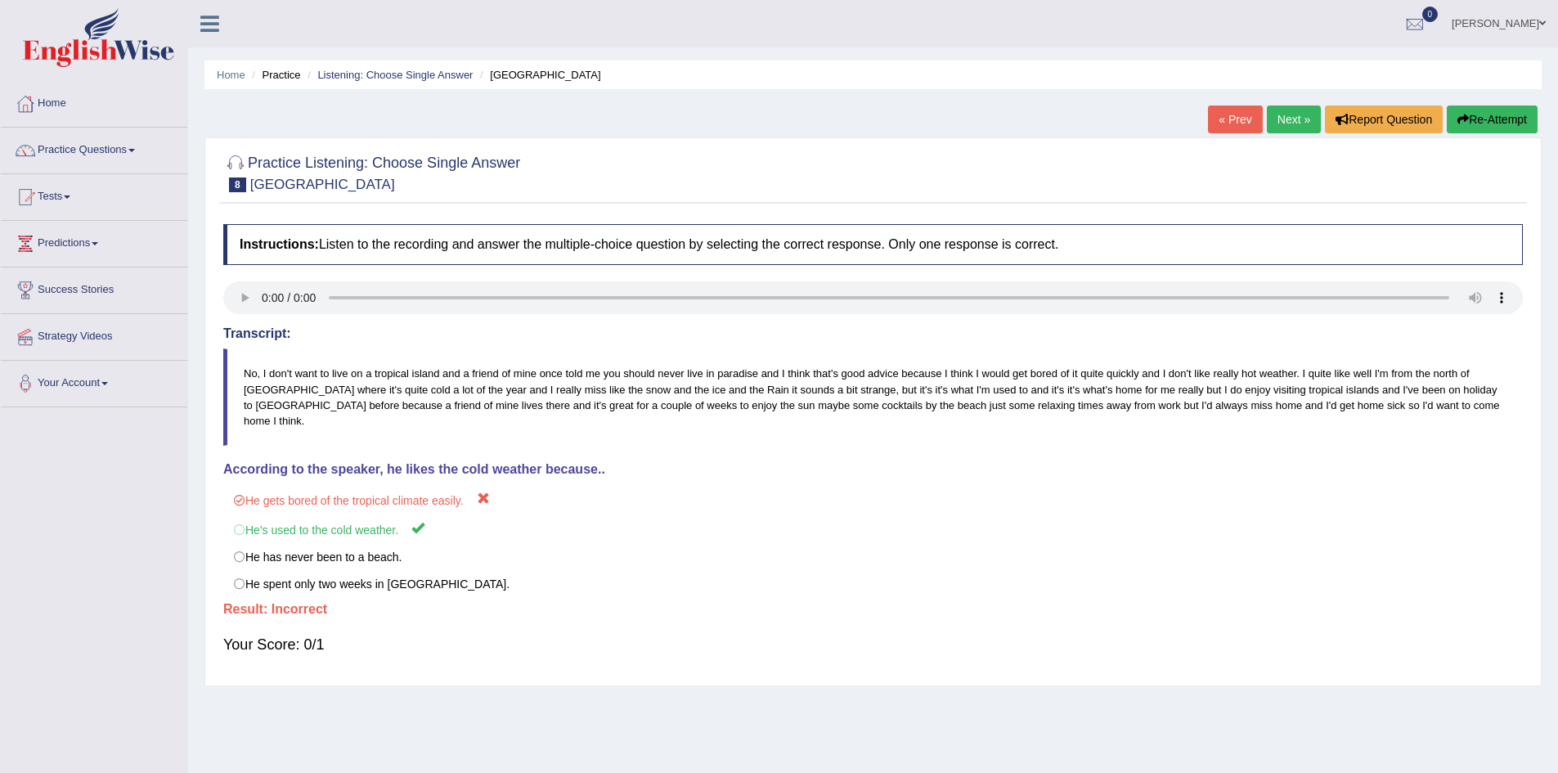
click at [1232, 135] on div "« Prev Next » Report Question Re-Attempt" at bounding box center [1375, 122] width 334 height 32
click at [1235, 114] on link "« Prev" at bounding box center [1235, 120] width 54 height 28
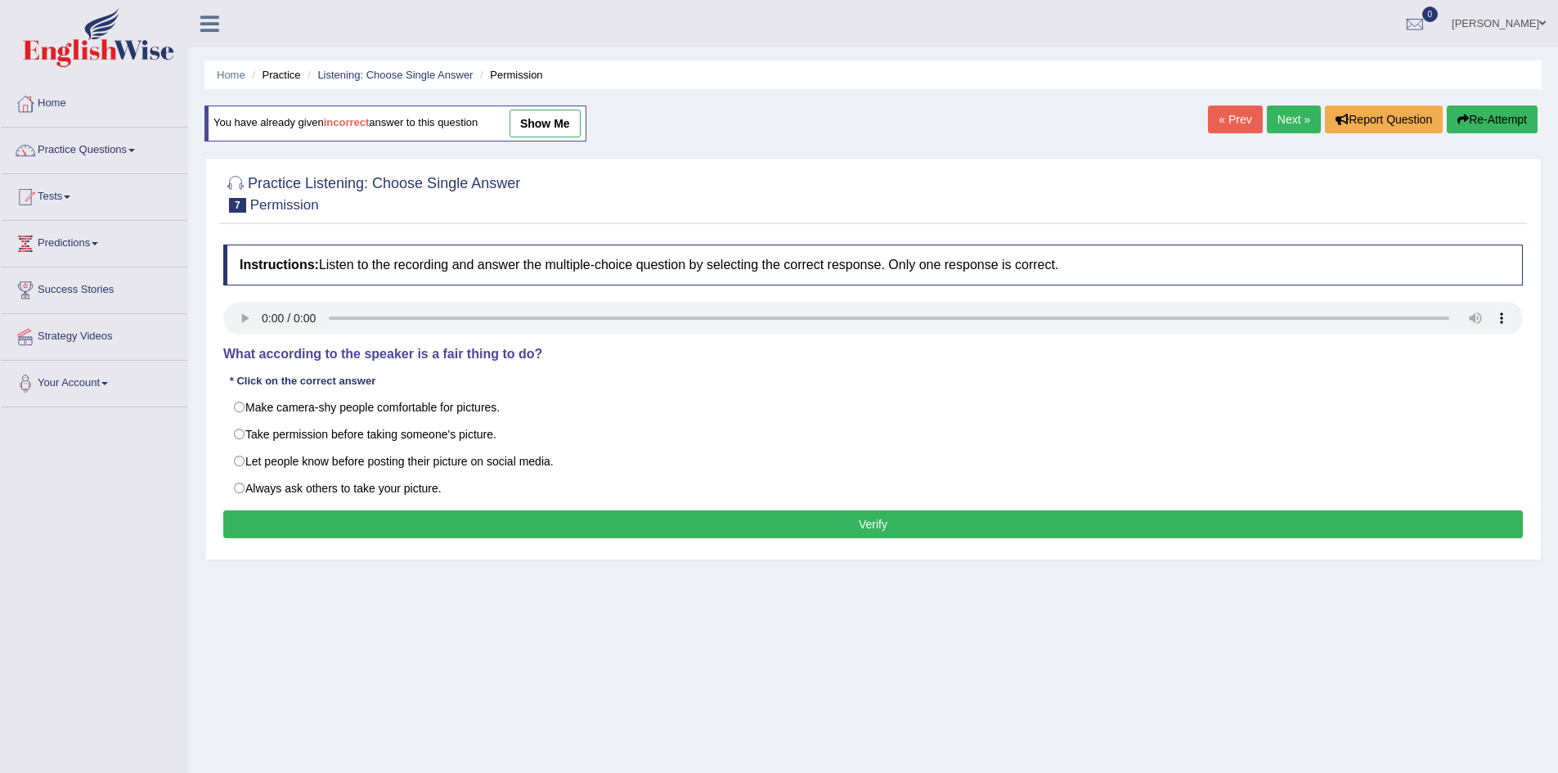
click at [1286, 130] on link "Next »" at bounding box center [1294, 120] width 54 height 28
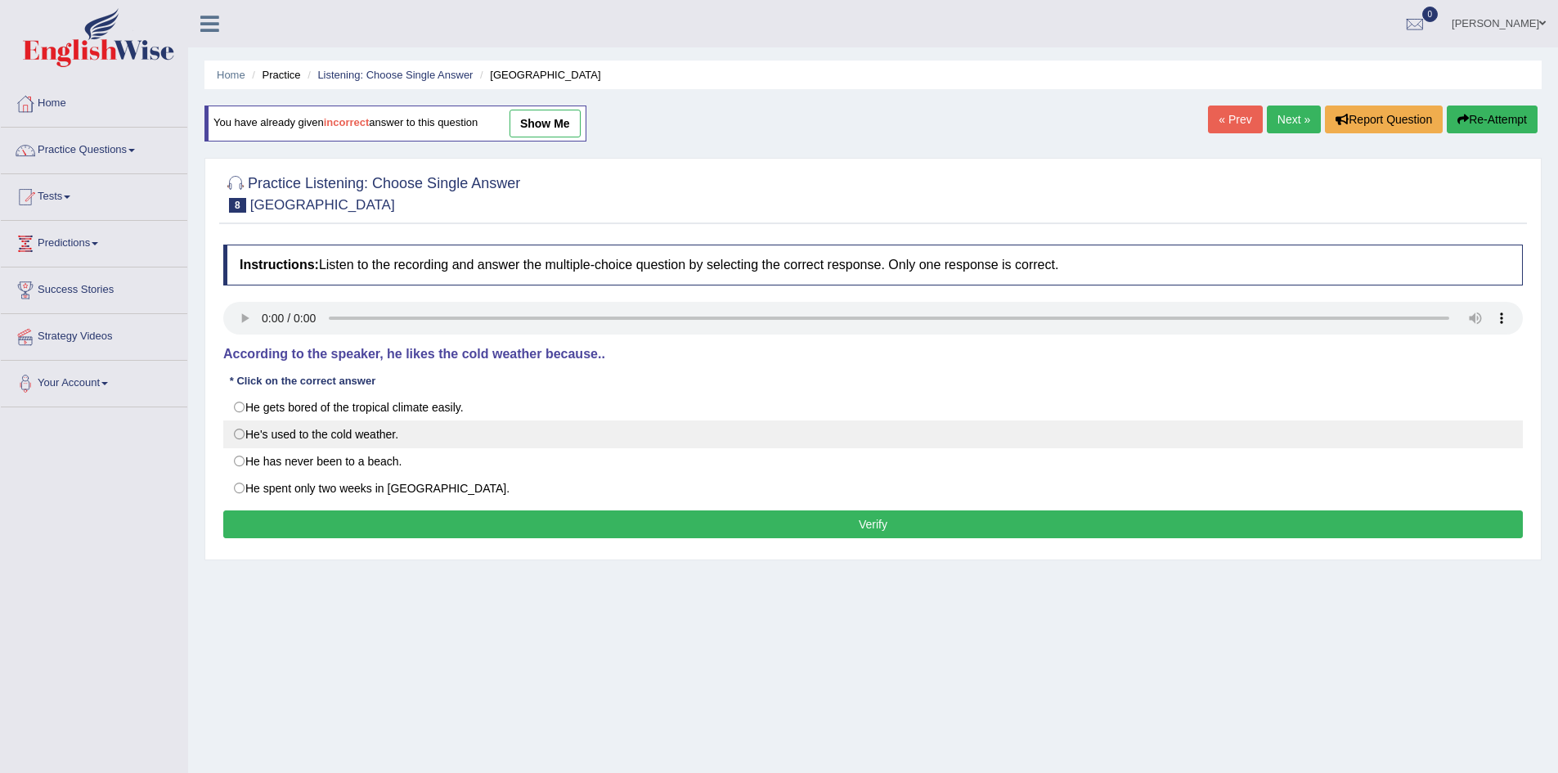
click at [520, 432] on label "He's used to the cold weather." at bounding box center [873, 434] width 1300 height 28
radio input "true"
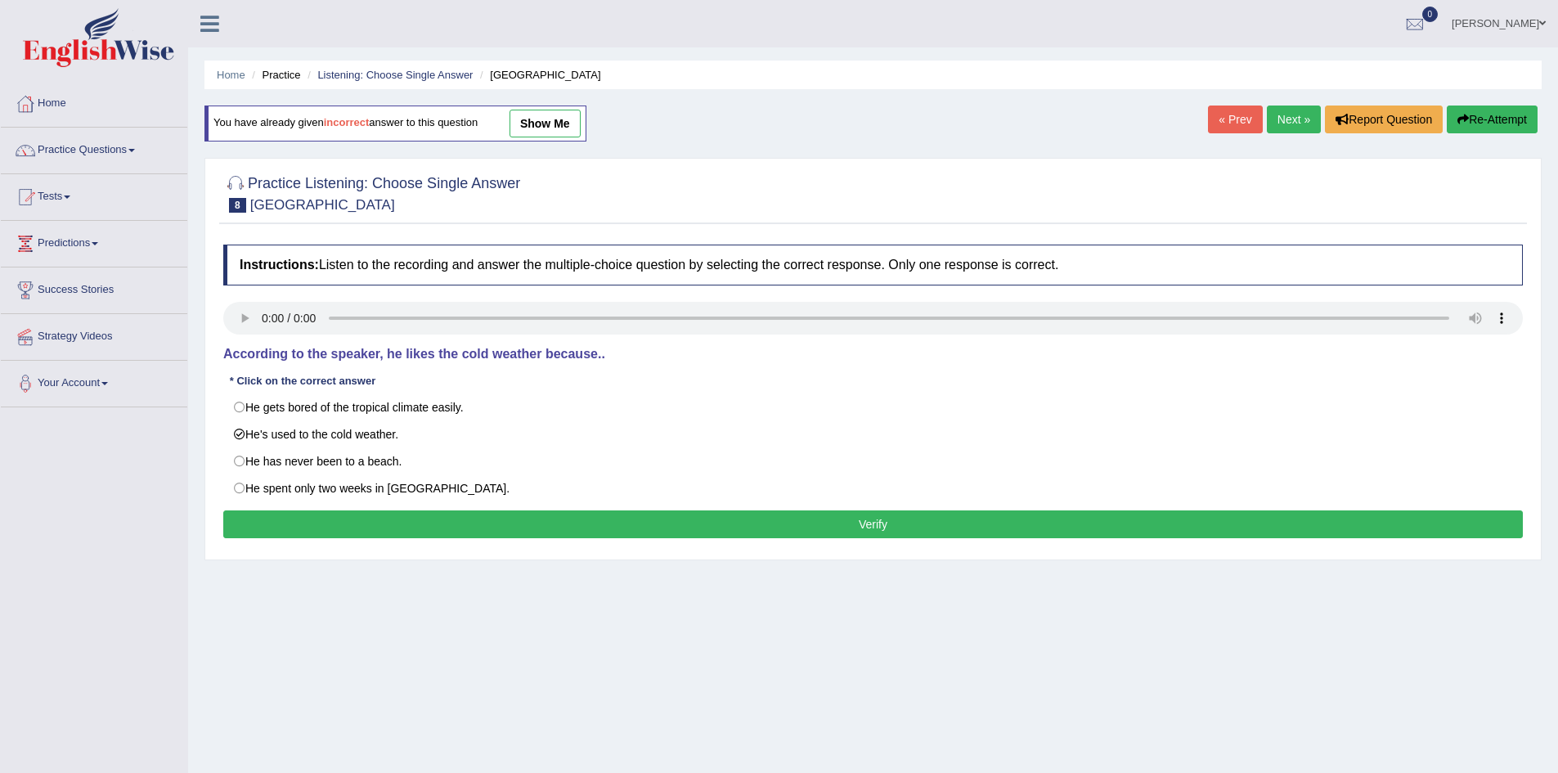
click at [569, 519] on button "Verify" at bounding box center [873, 524] width 1300 height 28
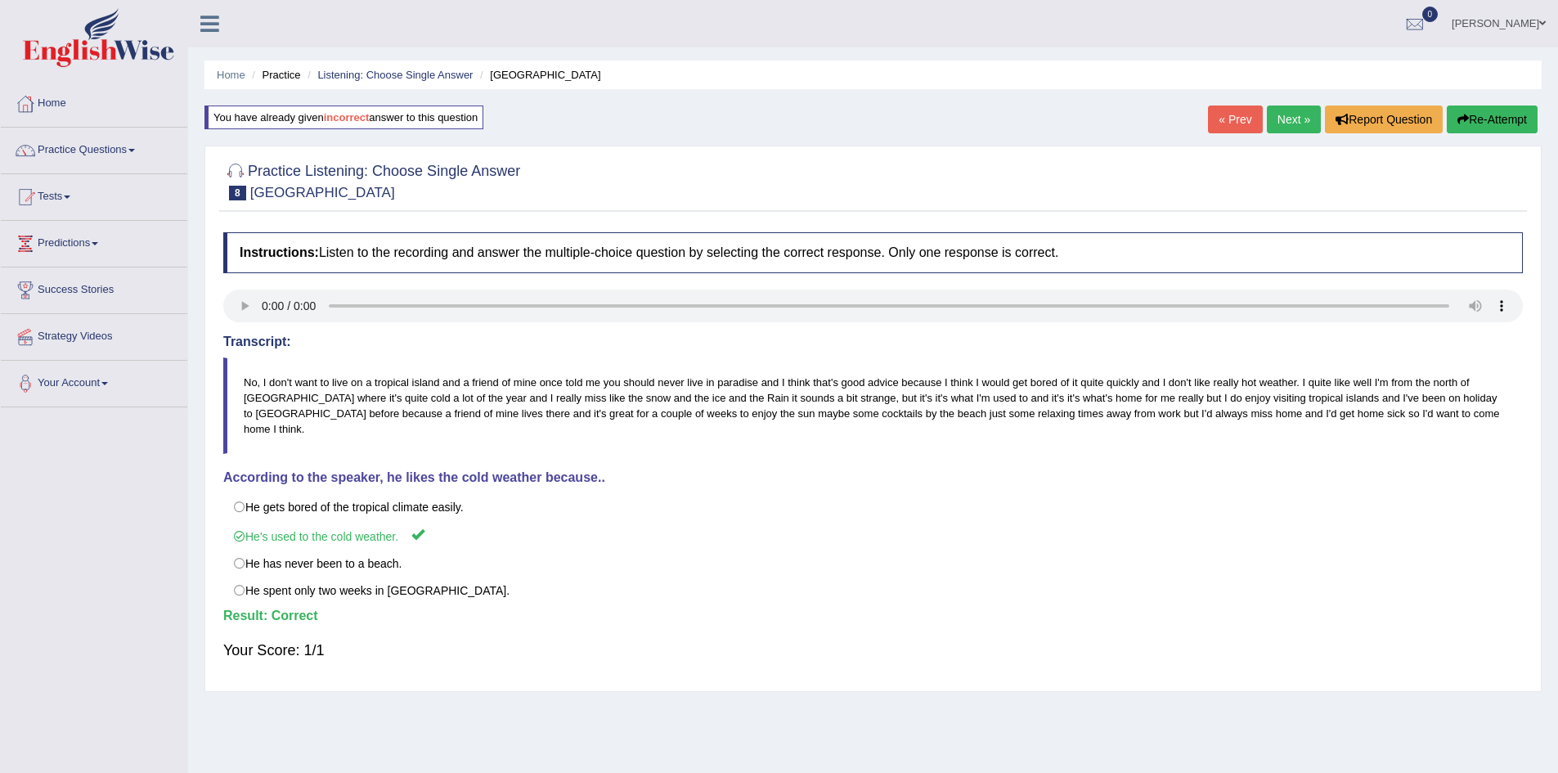
click at [1285, 111] on link "Next »" at bounding box center [1294, 120] width 54 height 28
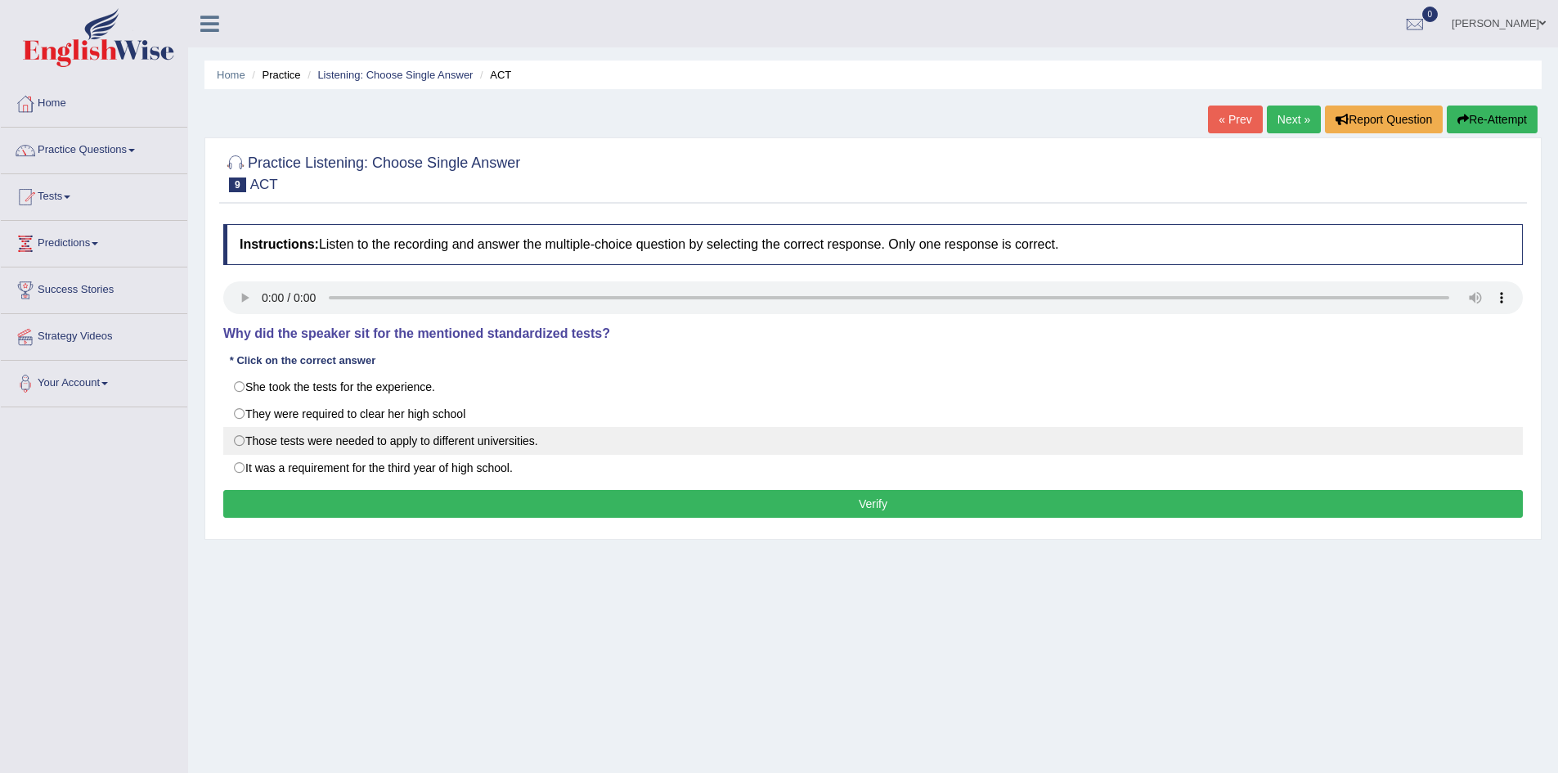
click at [365, 443] on label "Those tests were needed to apply to different universities." at bounding box center [873, 441] width 1300 height 28
radio input "true"
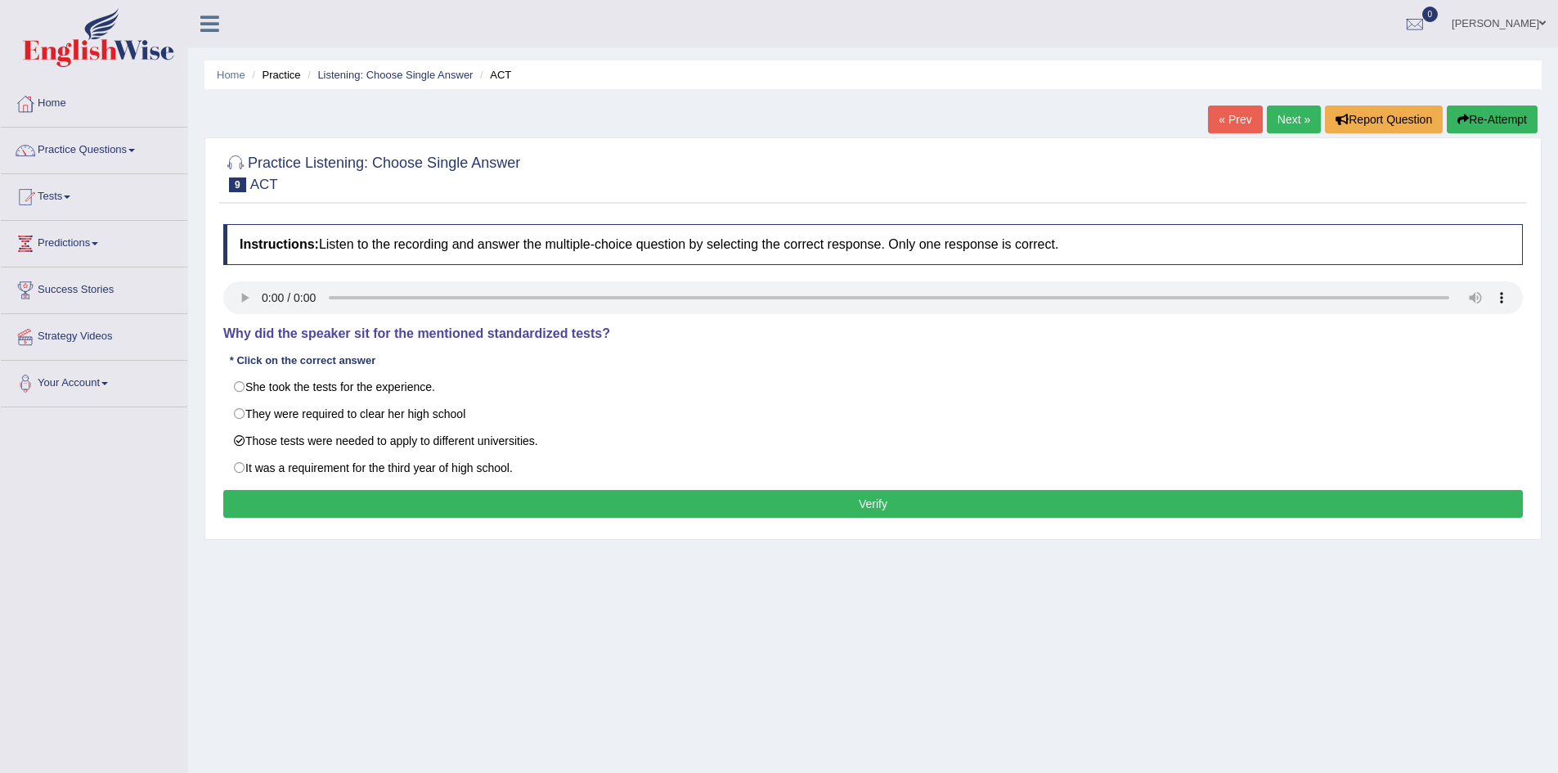
click at [399, 502] on button "Verify" at bounding box center [873, 504] width 1300 height 28
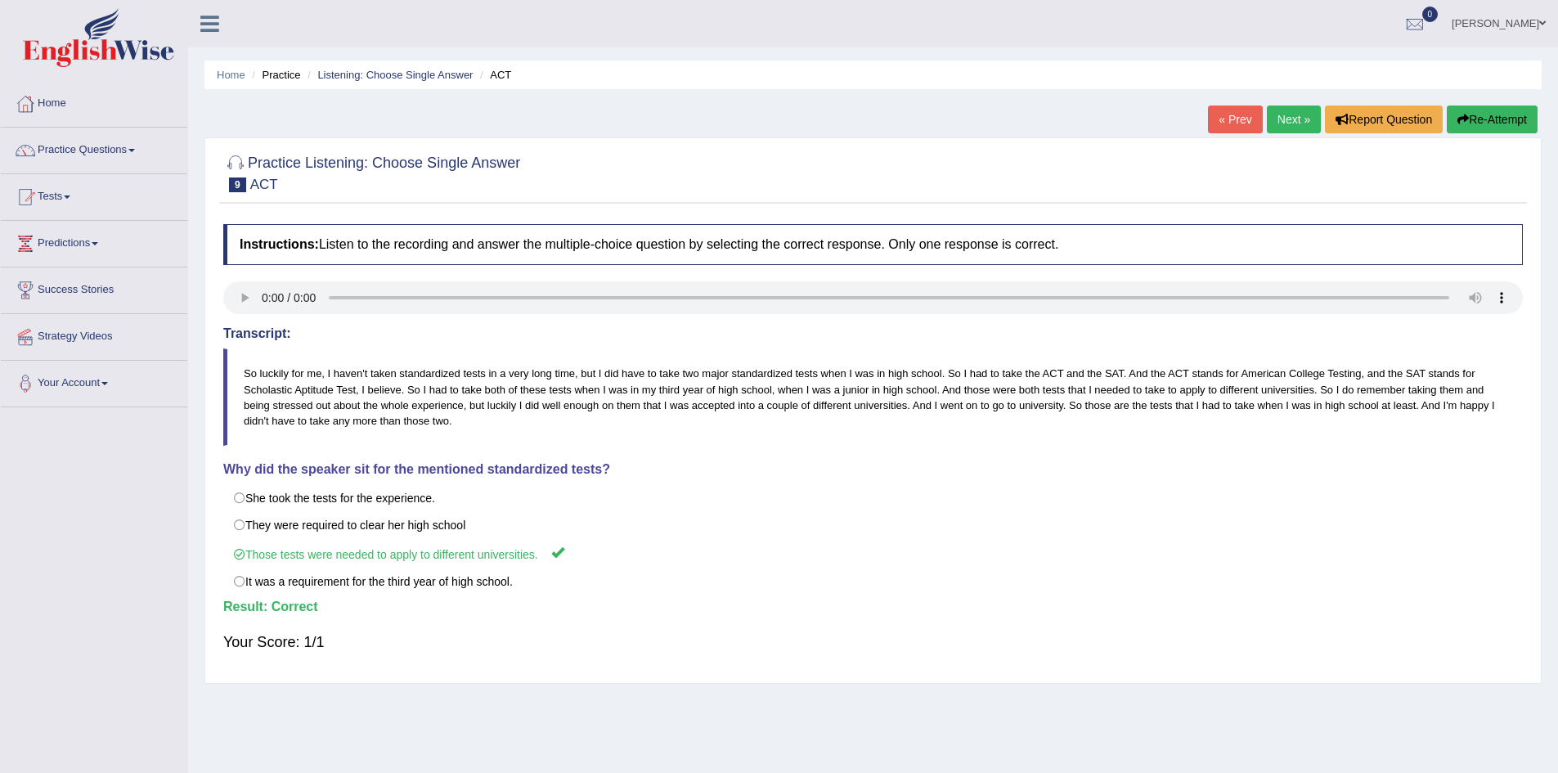
click at [1287, 113] on link "Next »" at bounding box center [1294, 120] width 54 height 28
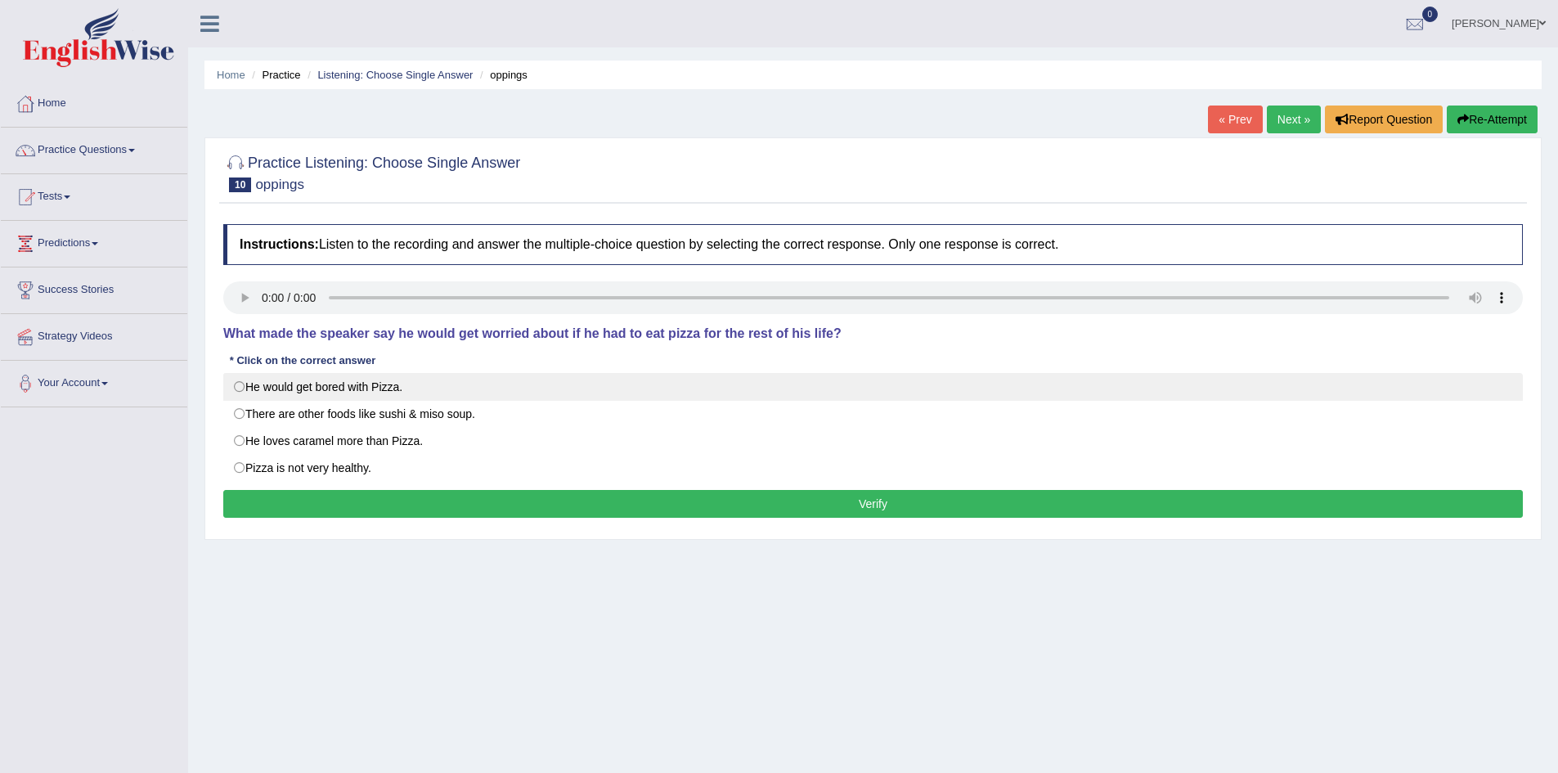
click at [345, 380] on label "He would get bored with Pizza." at bounding box center [873, 387] width 1300 height 28
radio input "true"
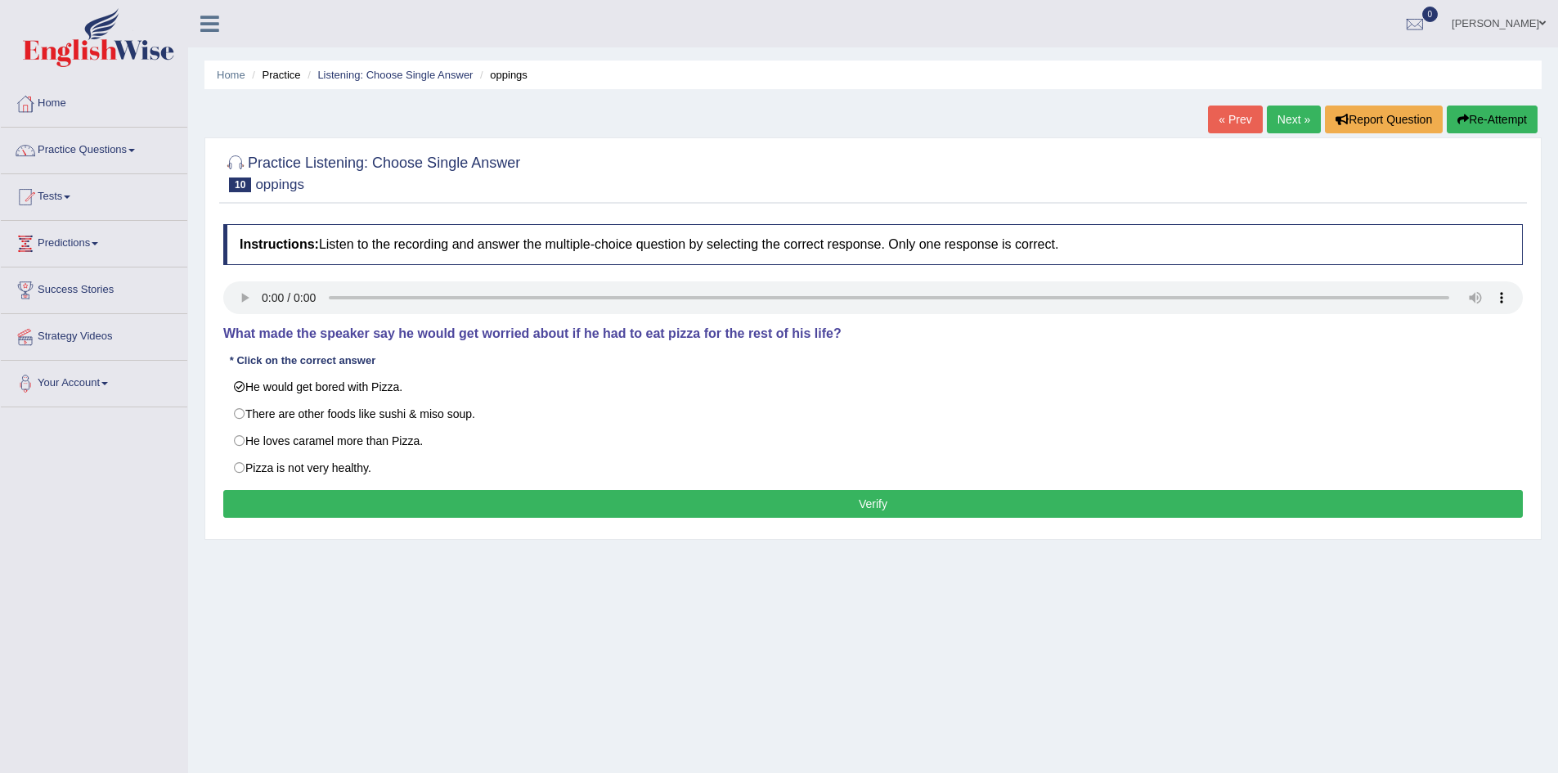
click at [355, 506] on button "Verify" at bounding box center [873, 504] width 1300 height 28
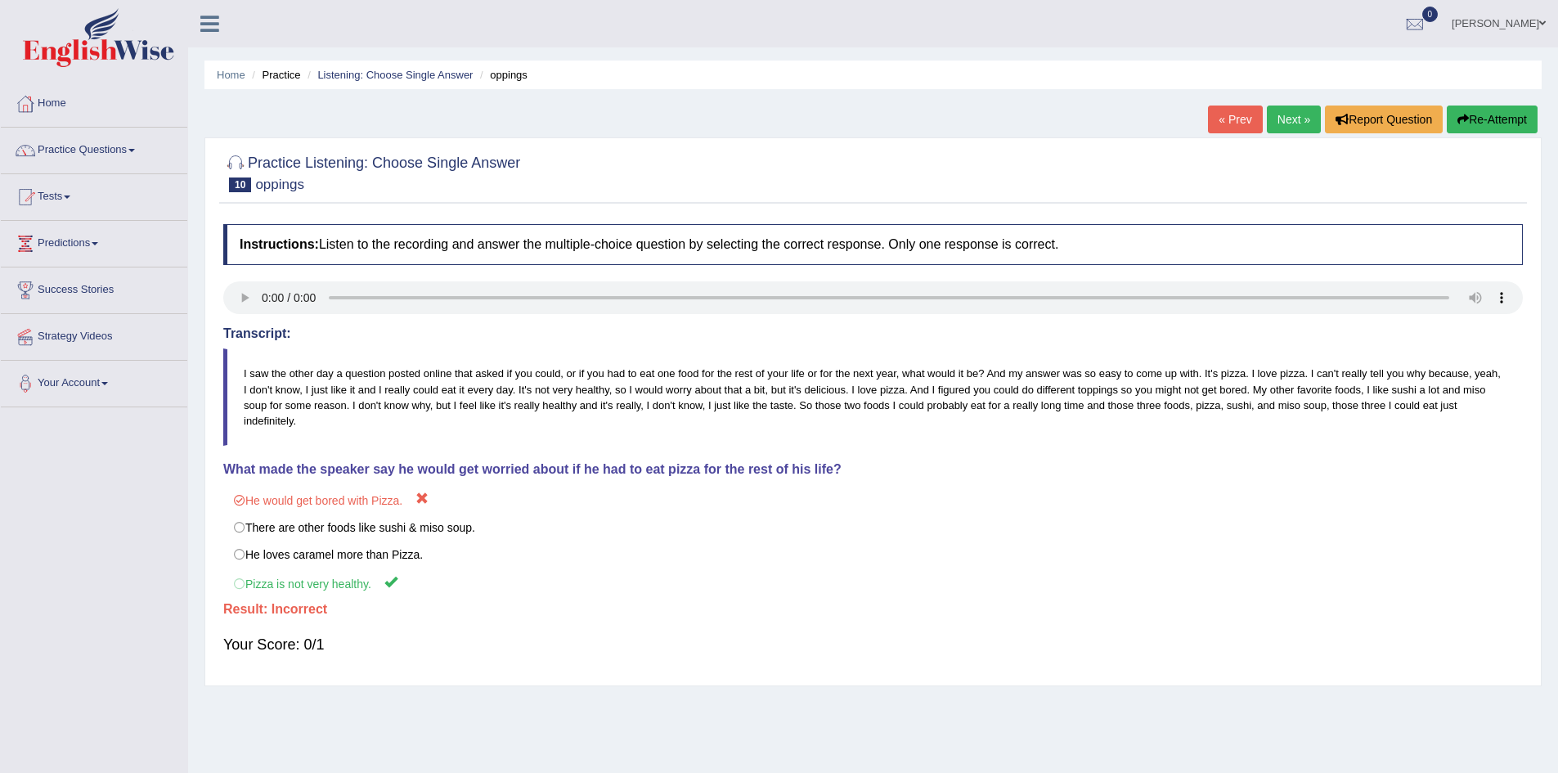
click at [1223, 118] on link "« Prev" at bounding box center [1235, 120] width 54 height 28
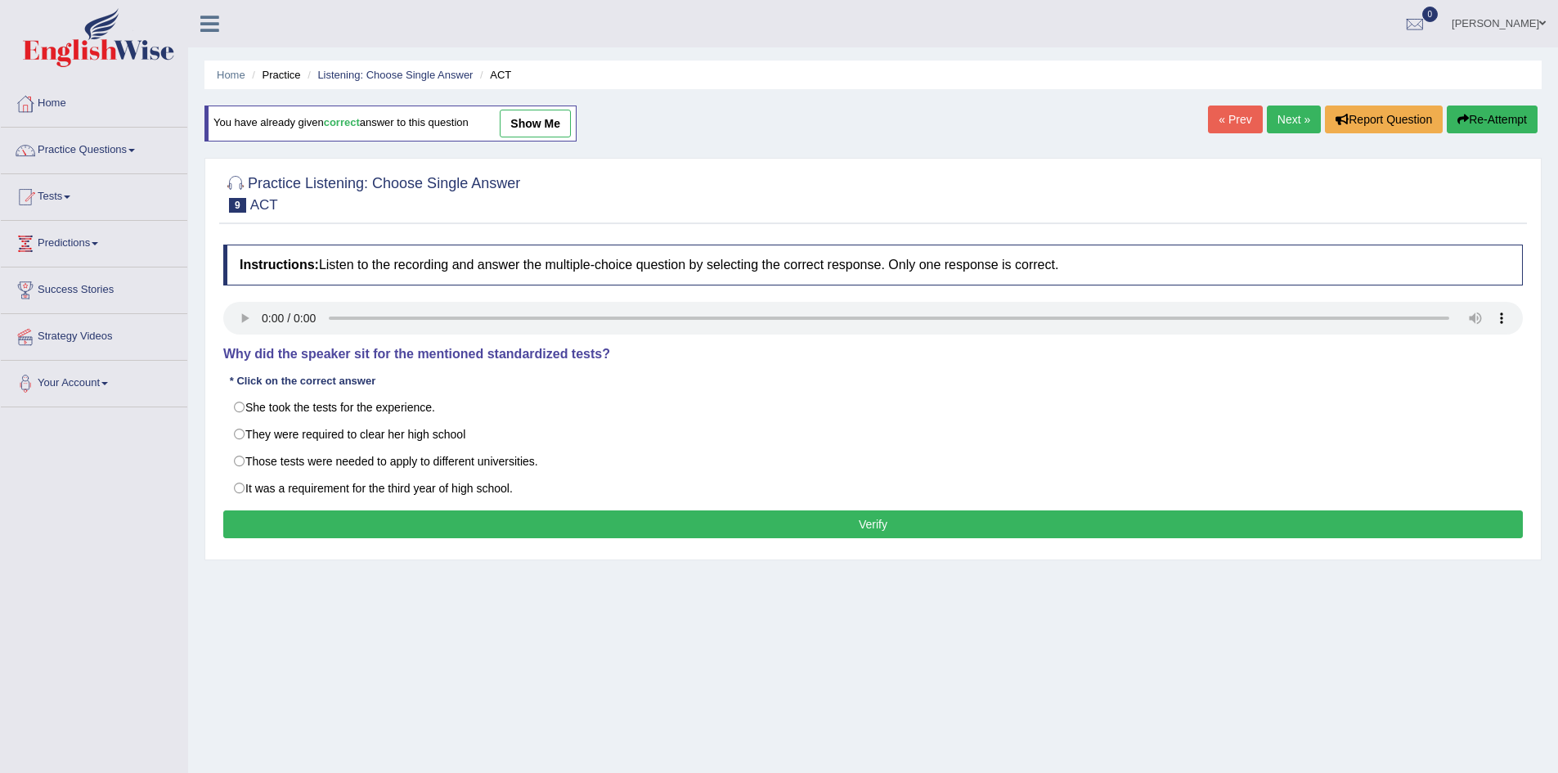
click at [1283, 127] on link "Next »" at bounding box center [1294, 120] width 54 height 28
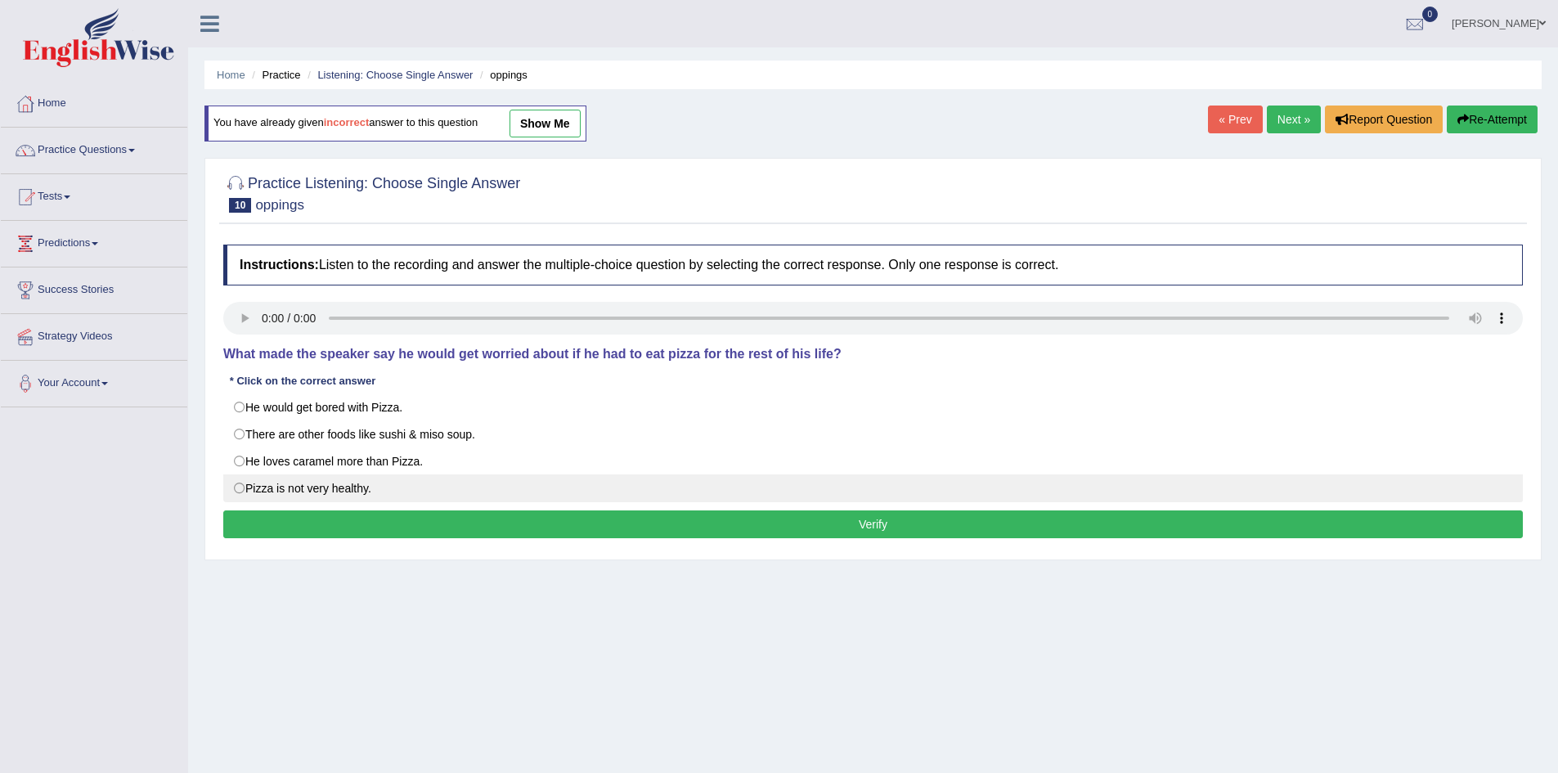
click at [838, 487] on label "Pizza is not very healthy." at bounding box center [873, 488] width 1300 height 28
radio input "true"
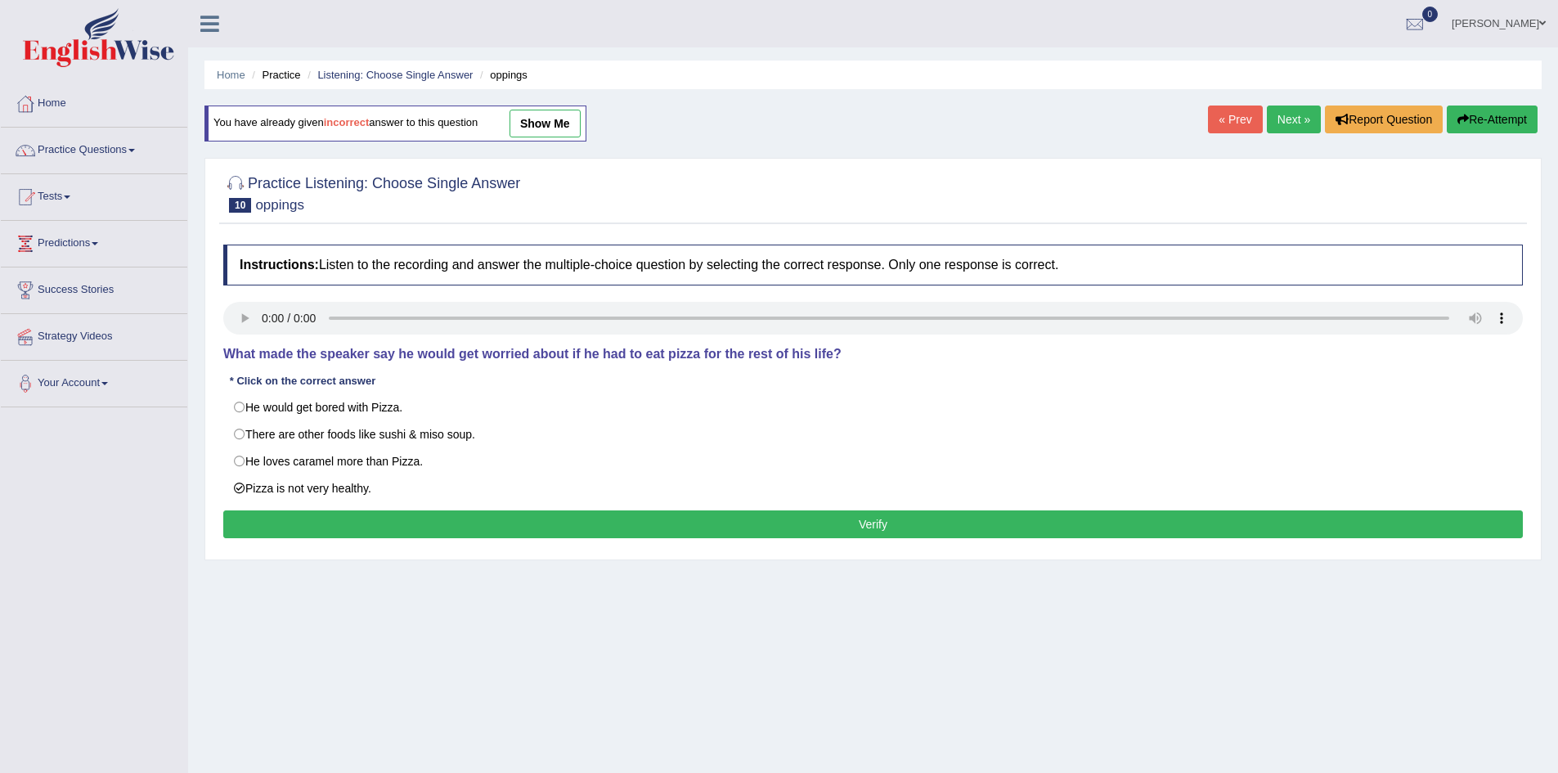
click at [833, 528] on button "Verify" at bounding box center [873, 524] width 1300 height 28
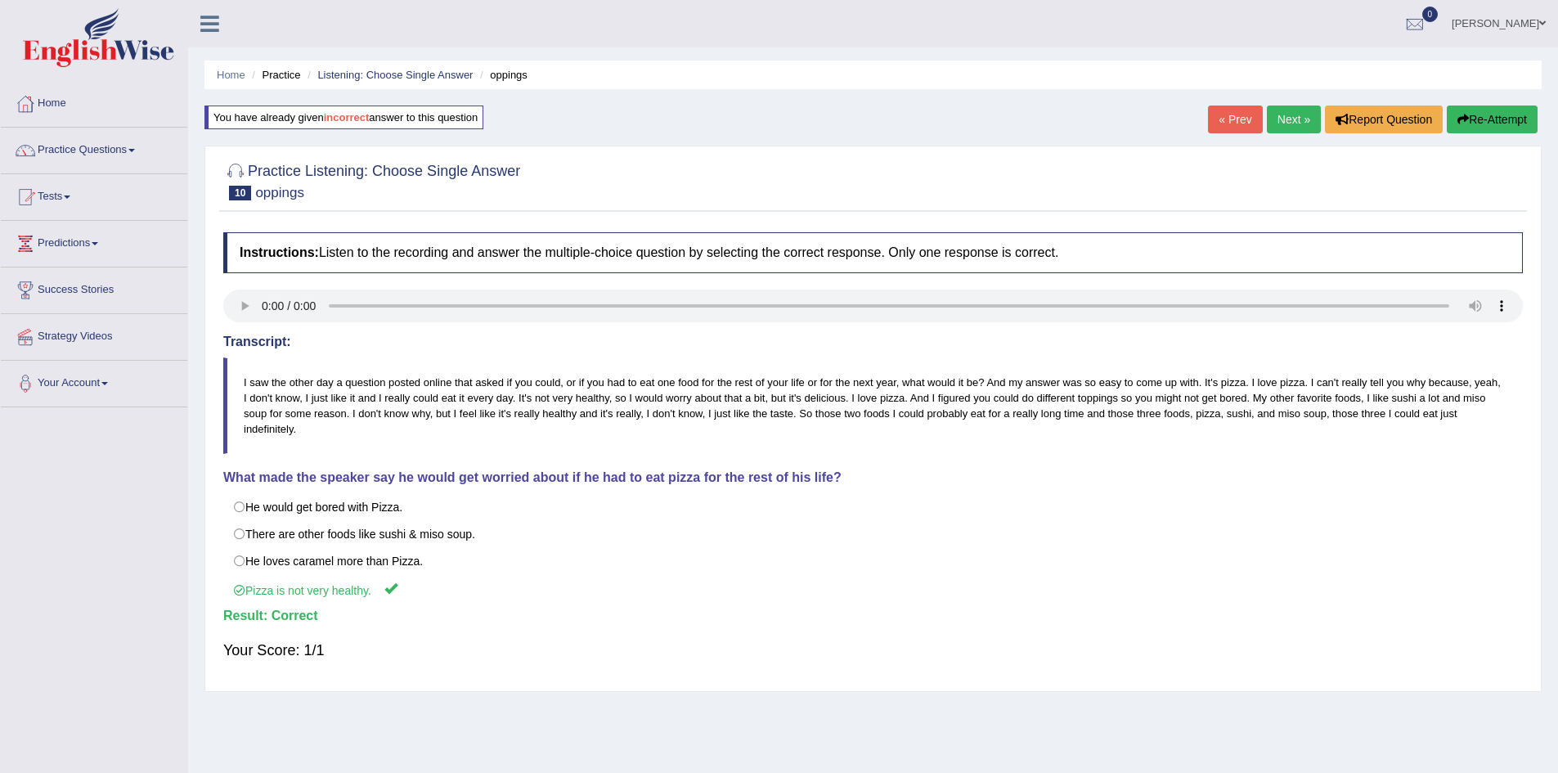
click at [1295, 117] on link "Next »" at bounding box center [1294, 120] width 54 height 28
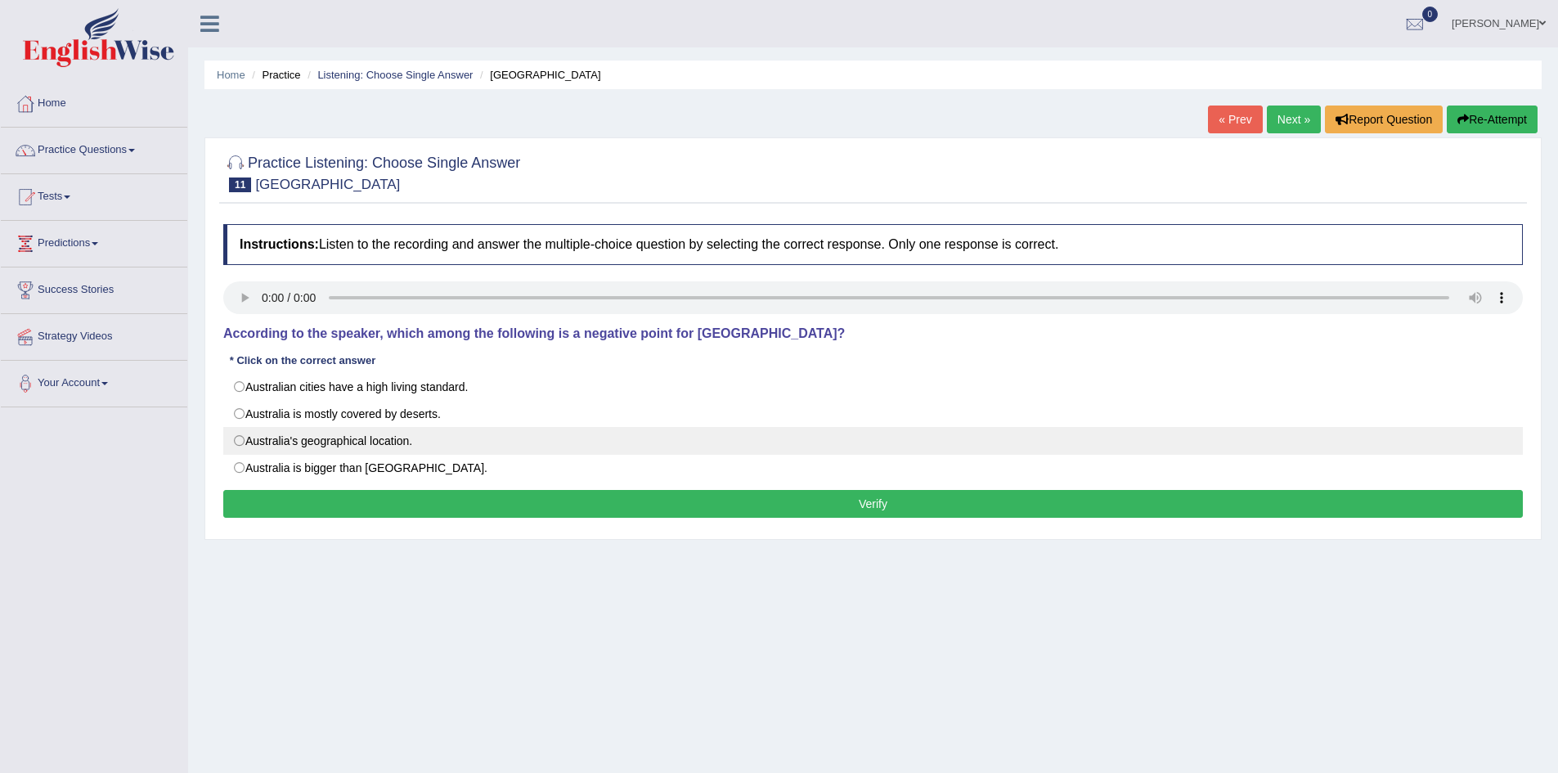
click at [296, 433] on label "Australia's geographical location." at bounding box center [873, 441] width 1300 height 28
radio input "true"
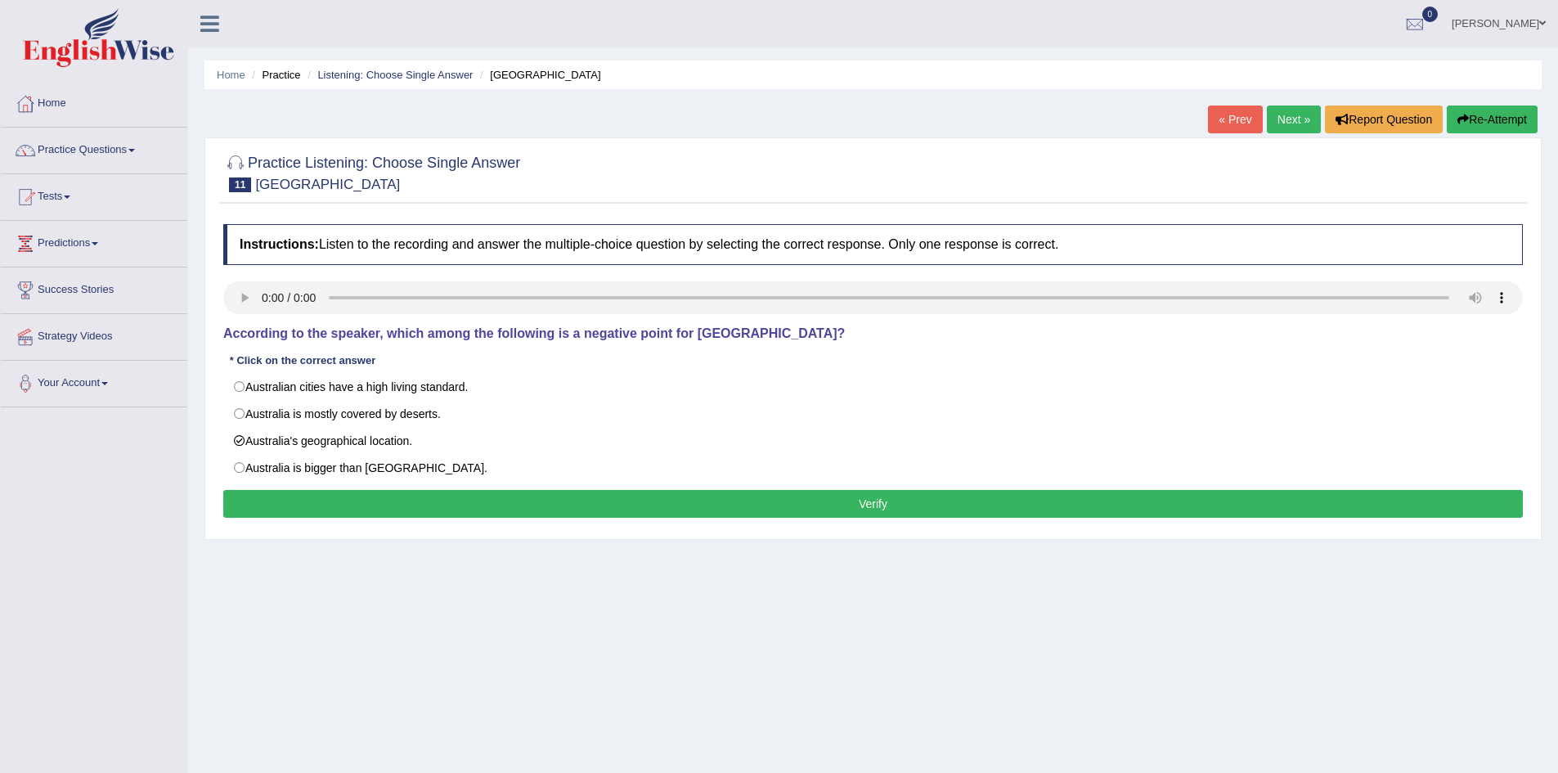
click at [310, 503] on button "Verify" at bounding box center [873, 504] width 1300 height 28
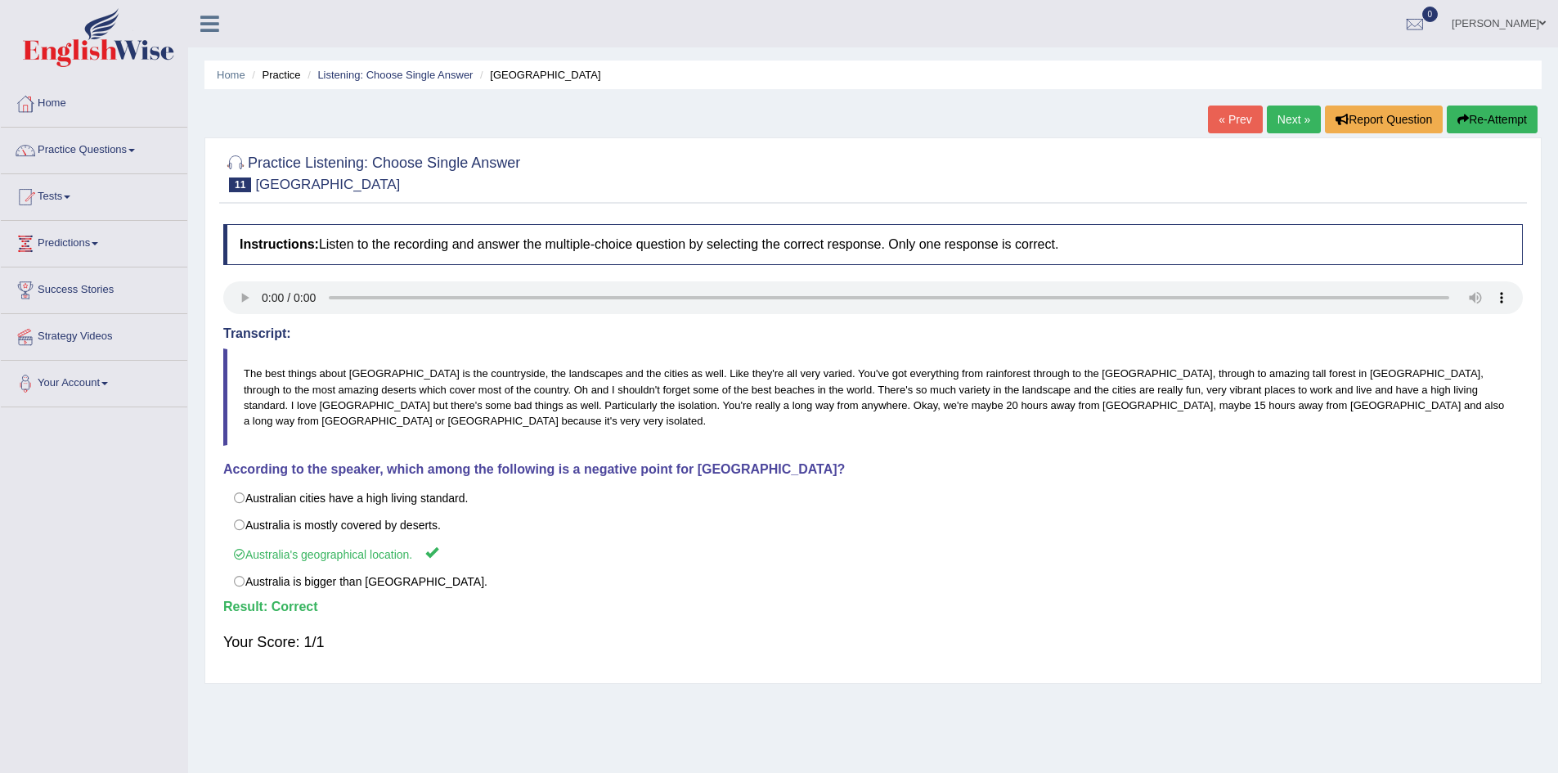
click at [1287, 116] on link "Next »" at bounding box center [1294, 120] width 54 height 28
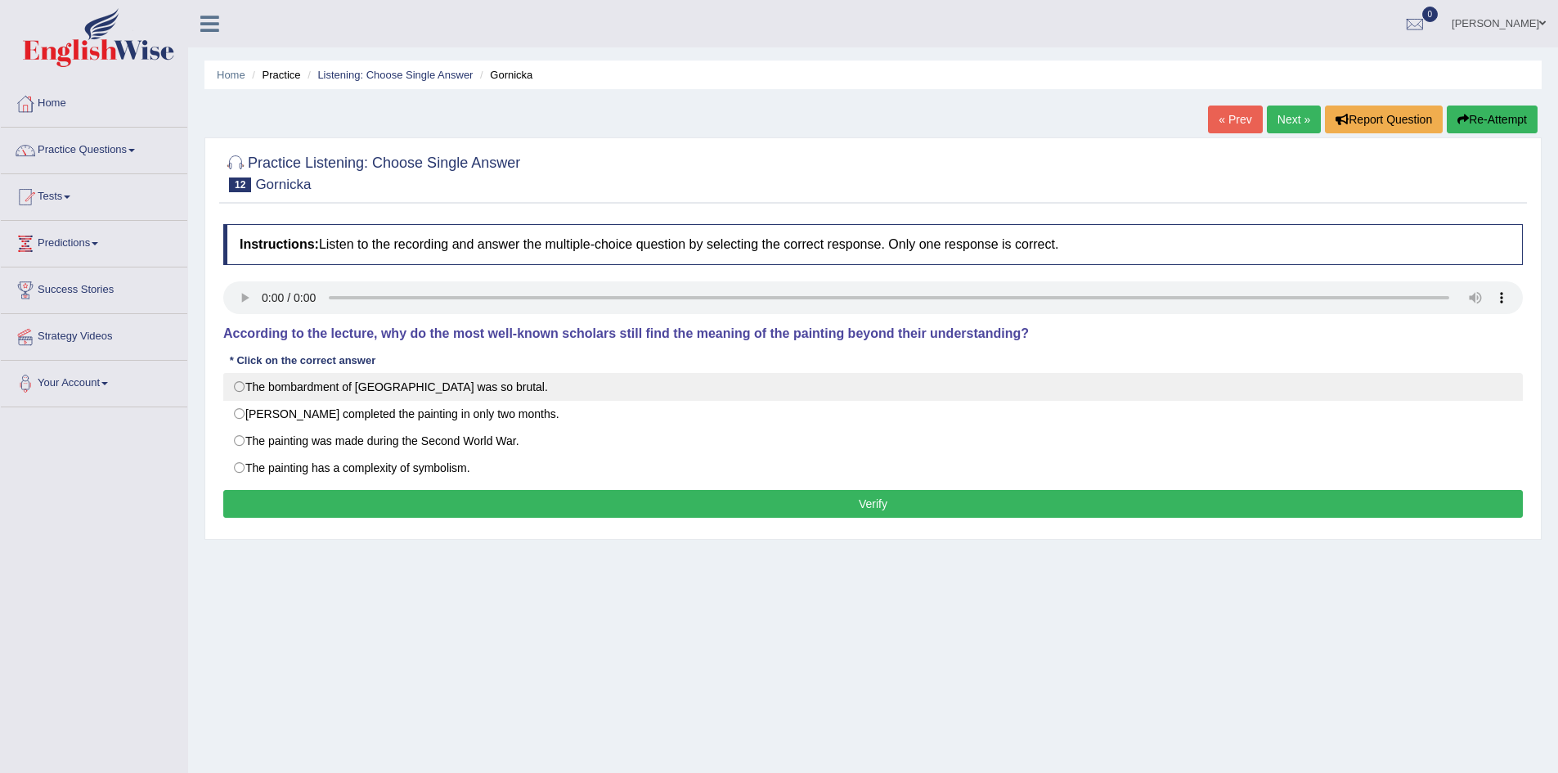
click at [385, 393] on label "The bombardment of [GEOGRAPHIC_DATA] was so brutal." at bounding box center [873, 387] width 1300 height 28
radio input "true"
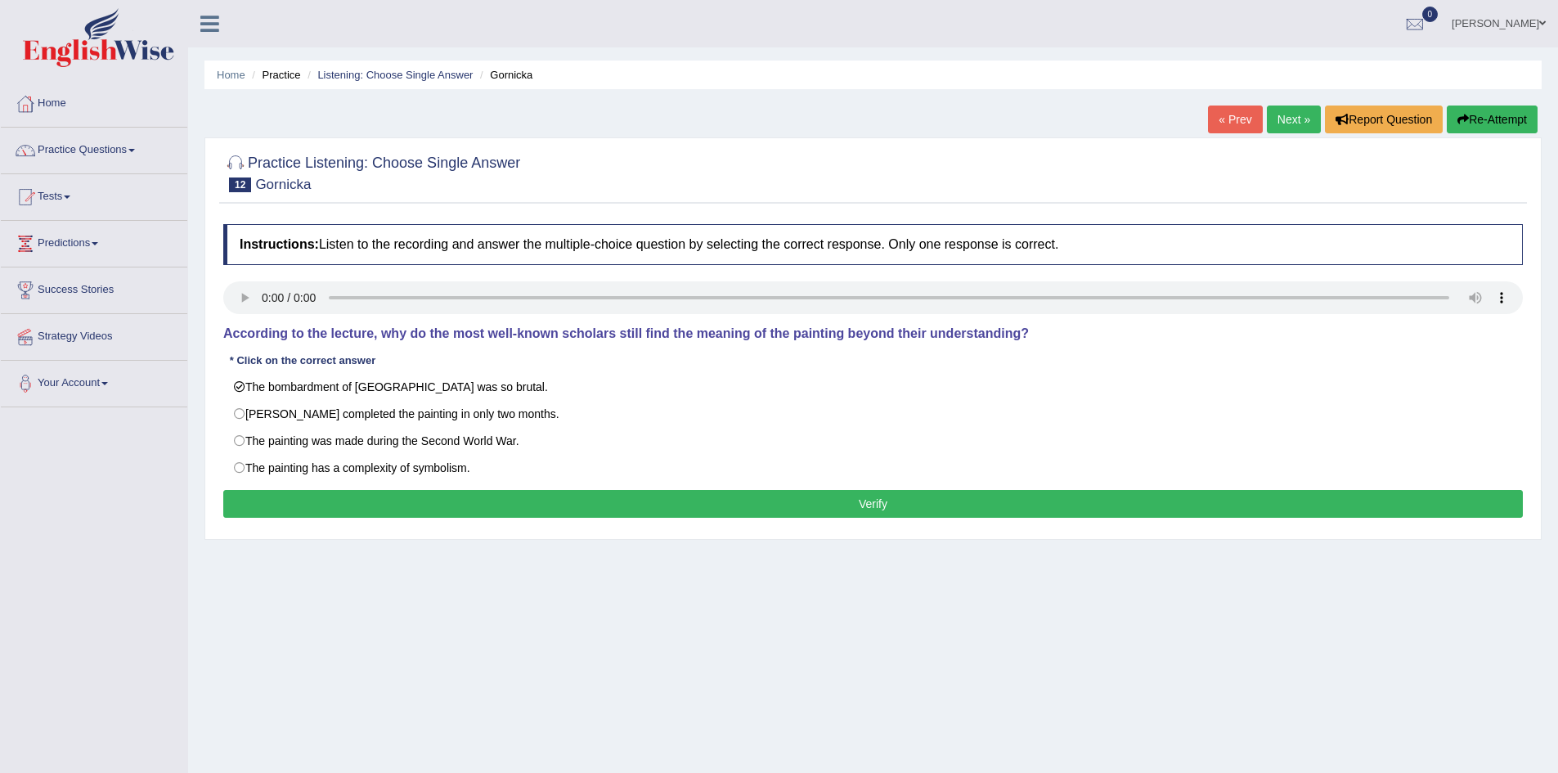
click at [404, 510] on button "Verify" at bounding box center [873, 504] width 1300 height 28
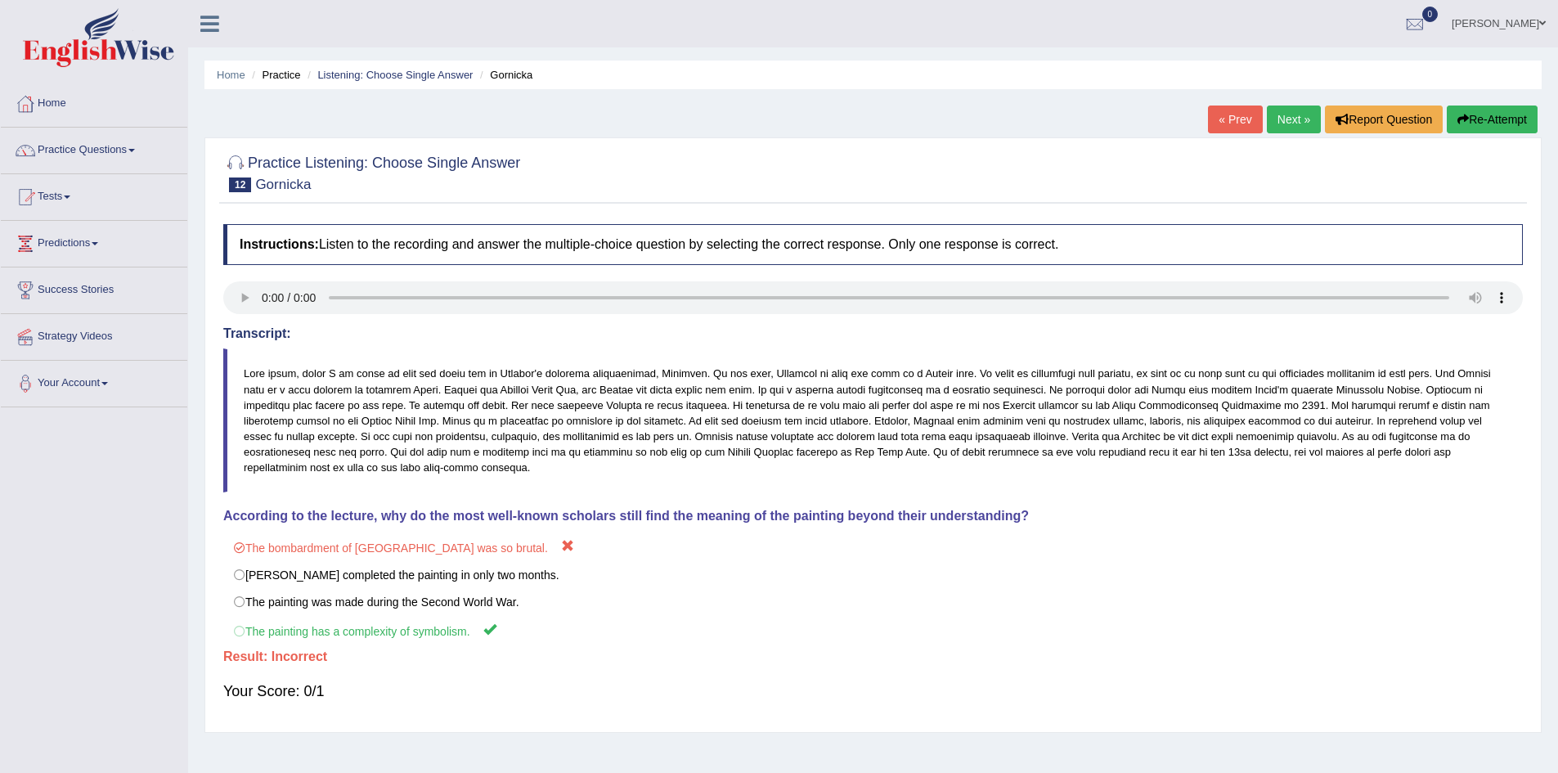
click at [1280, 115] on link "Next »" at bounding box center [1294, 120] width 54 height 28
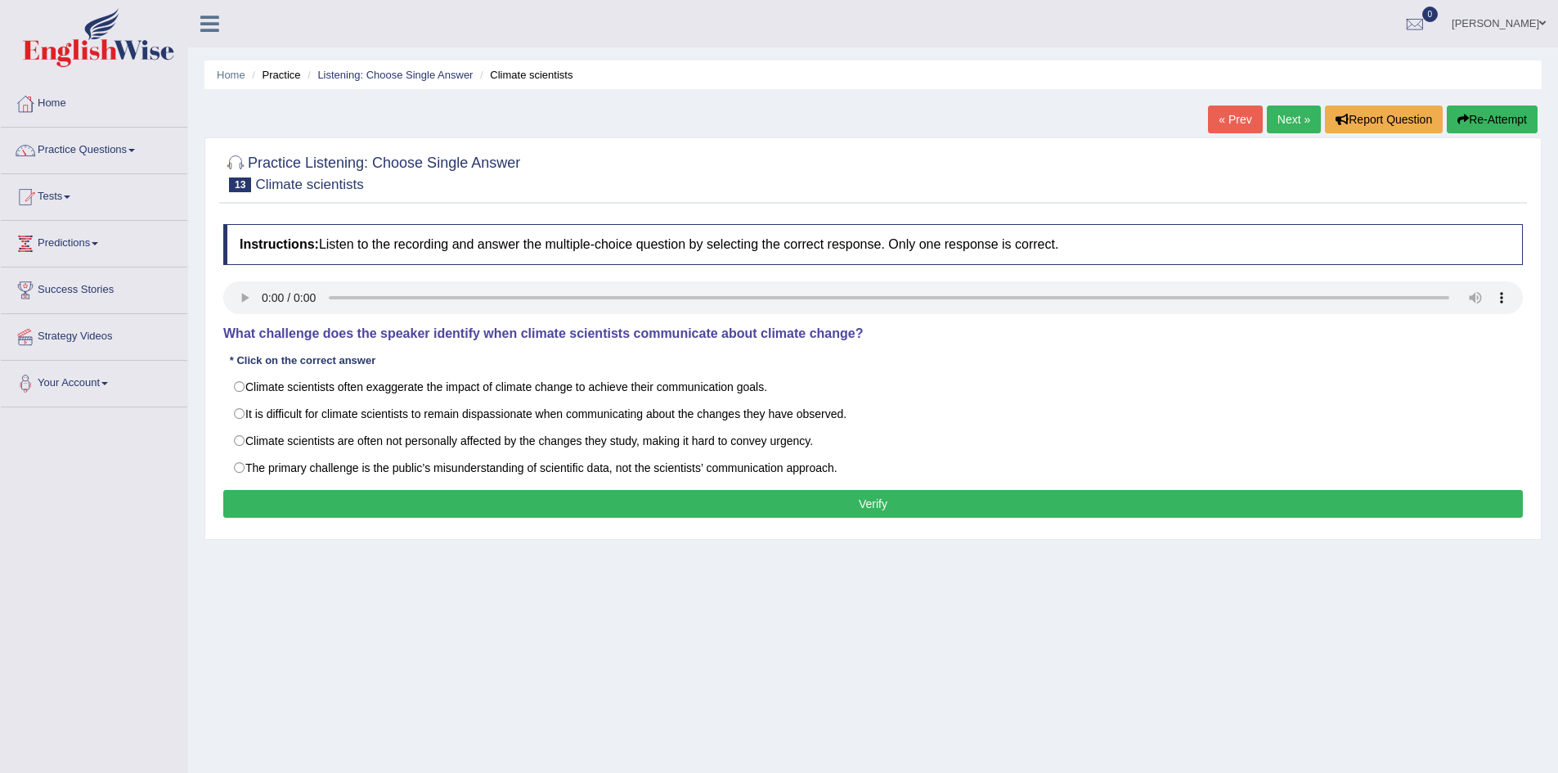
click at [385, 335] on h4 "What challenge does the speaker identify when climate scientists communicate ab…" at bounding box center [873, 333] width 1300 height 15
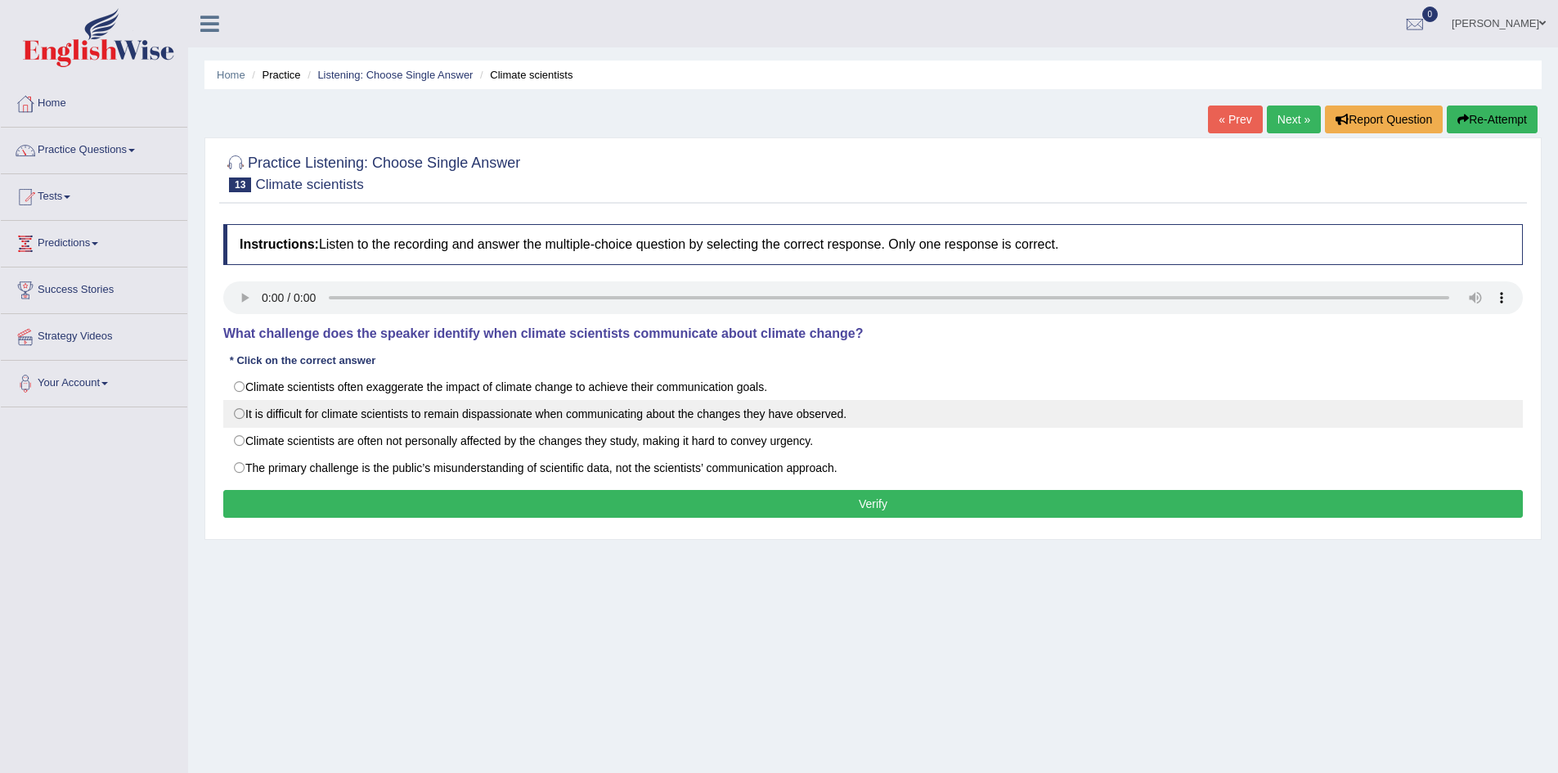
click at [438, 409] on label "It is difficult for climate scientists to remain dispassionate when communicati…" at bounding box center [873, 414] width 1300 height 28
radio input "true"
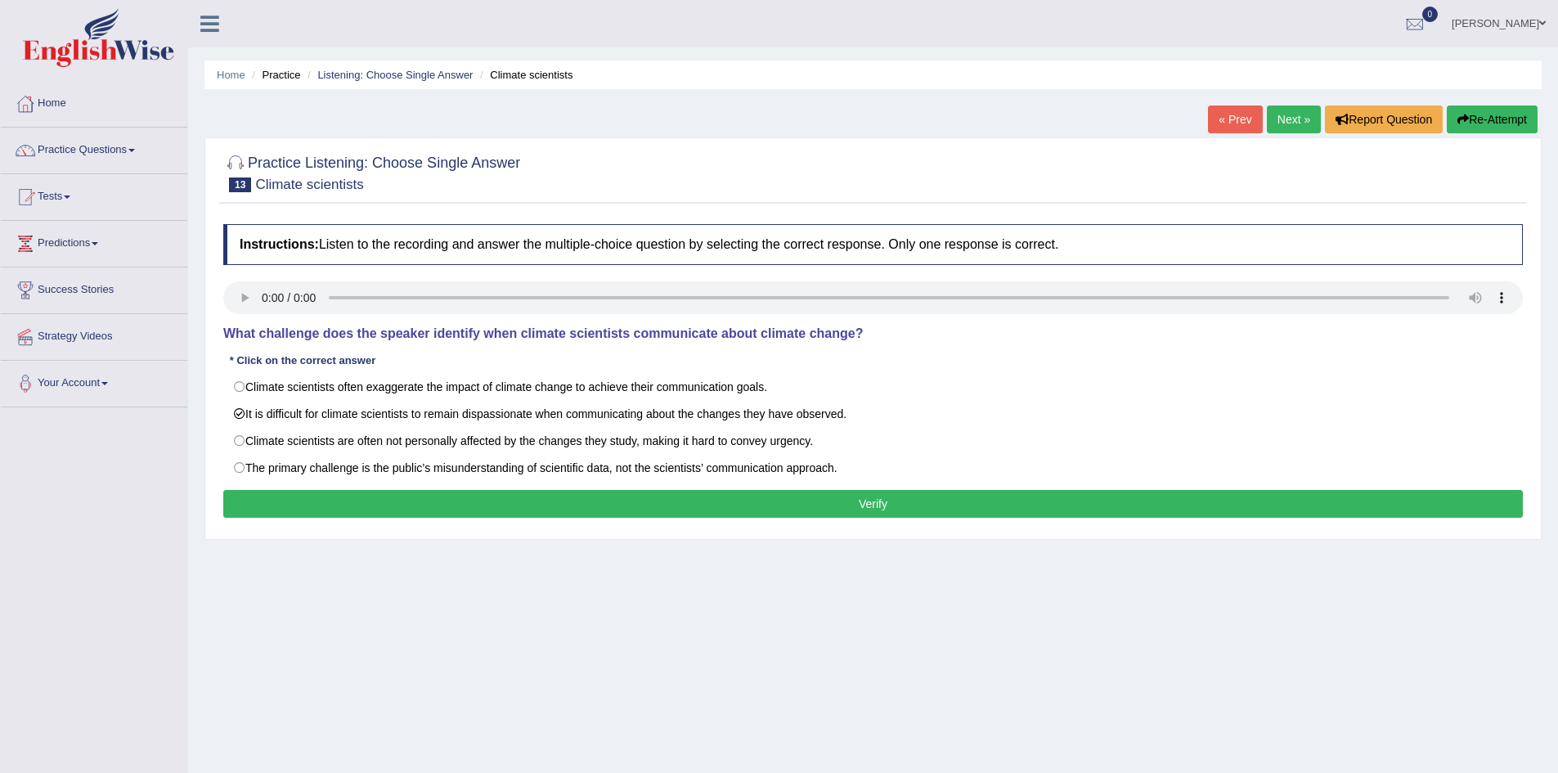
click at [441, 499] on button "Verify" at bounding box center [873, 504] width 1300 height 28
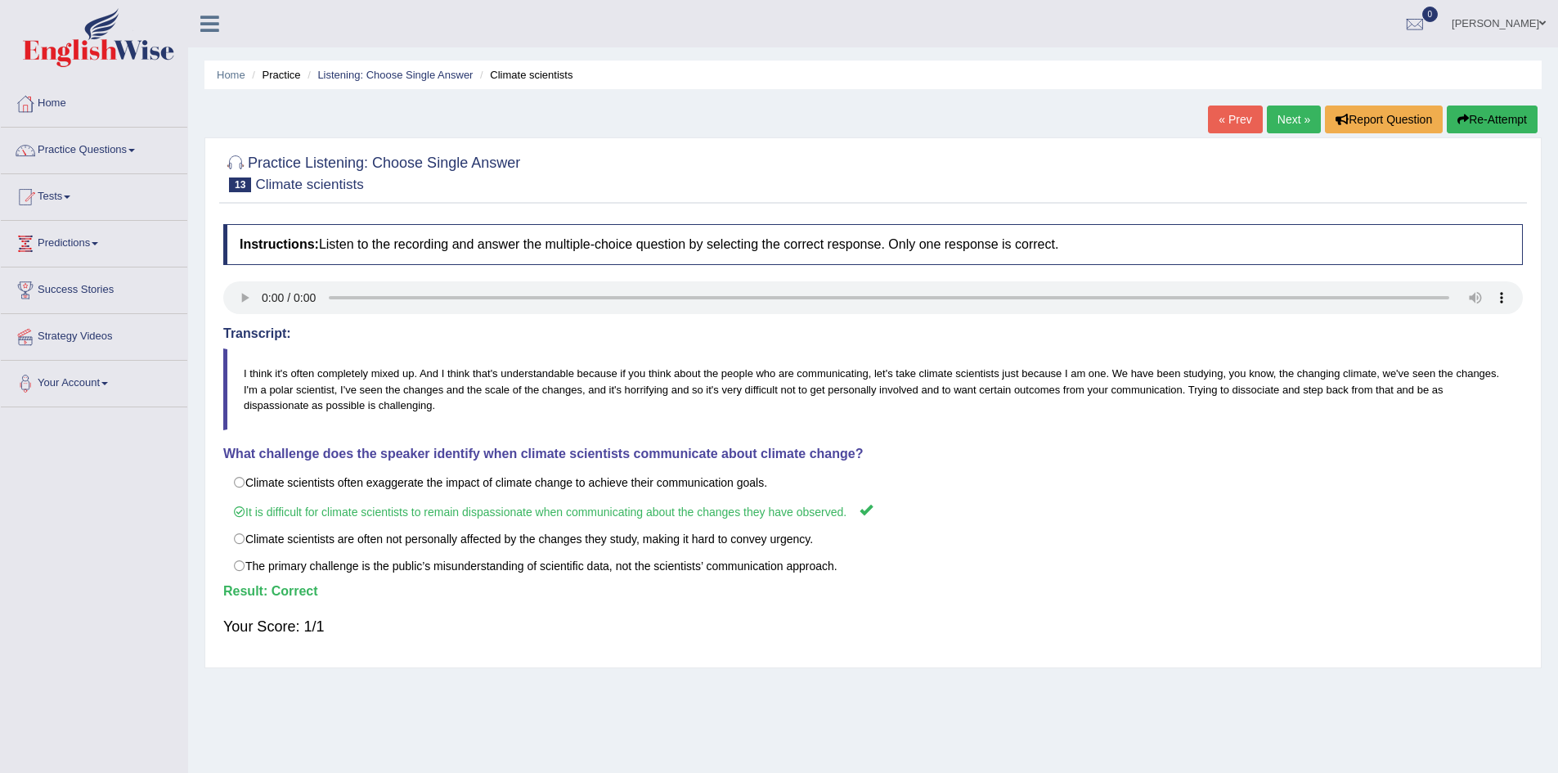
click at [1274, 124] on link "Next »" at bounding box center [1294, 120] width 54 height 28
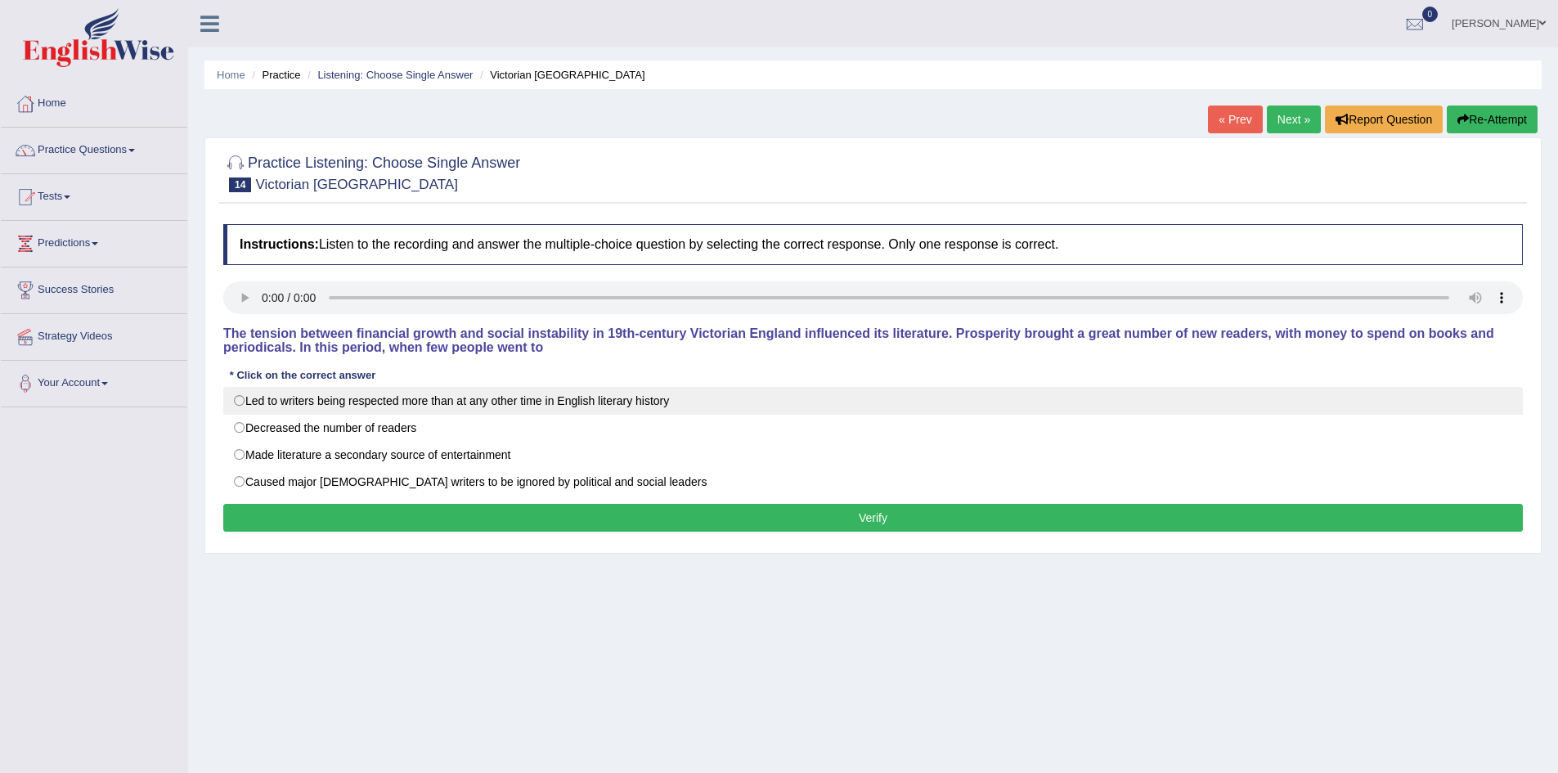
click at [515, 403] on label "Led to writers being respected more than at any other time in English literary …" at bounding box center [873, 401] width 1300 height 28
radio input "true"
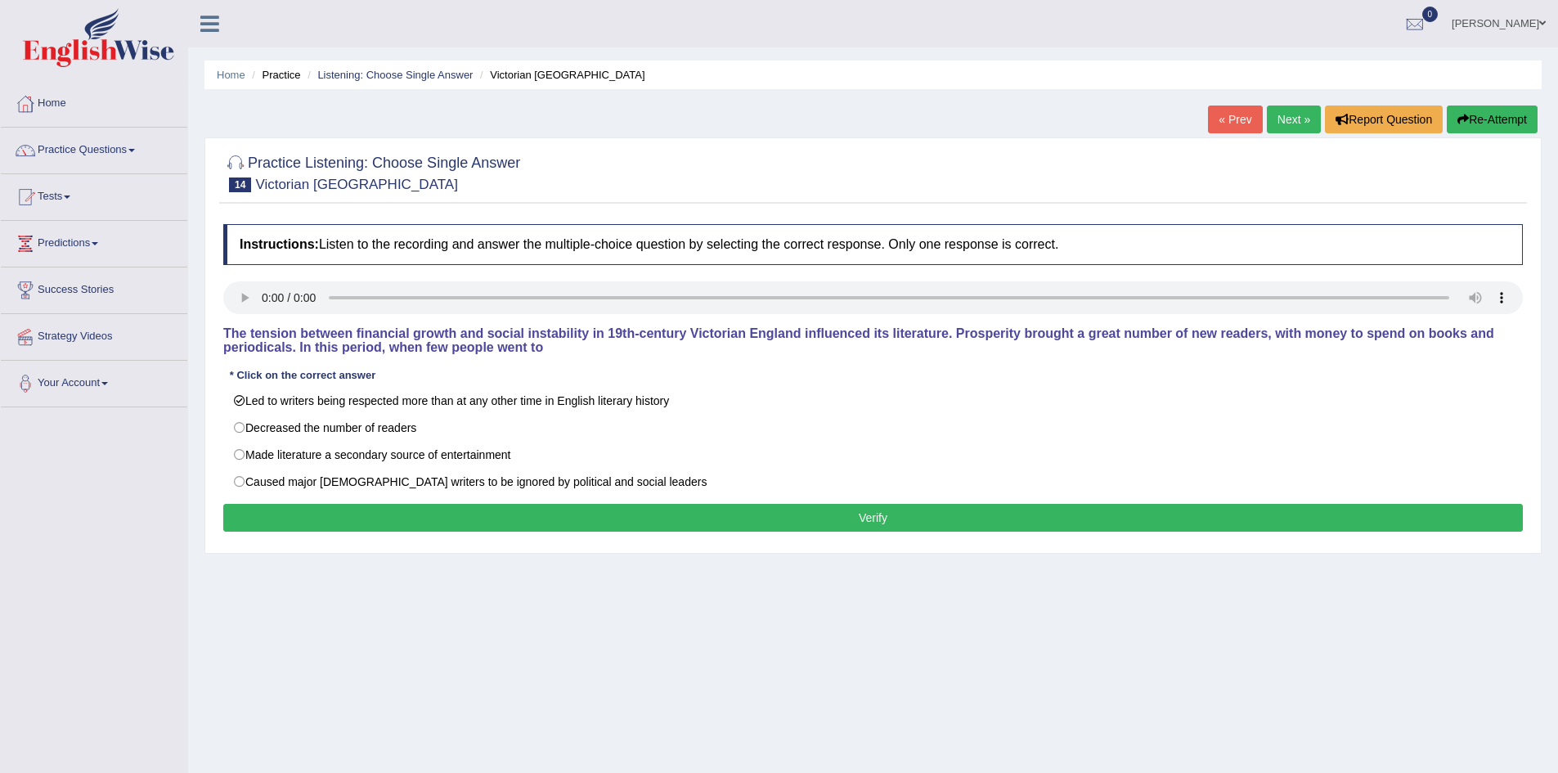
click at [515, 511] on button "Verify" at bounding box center [873, 518] width 1300 height 28
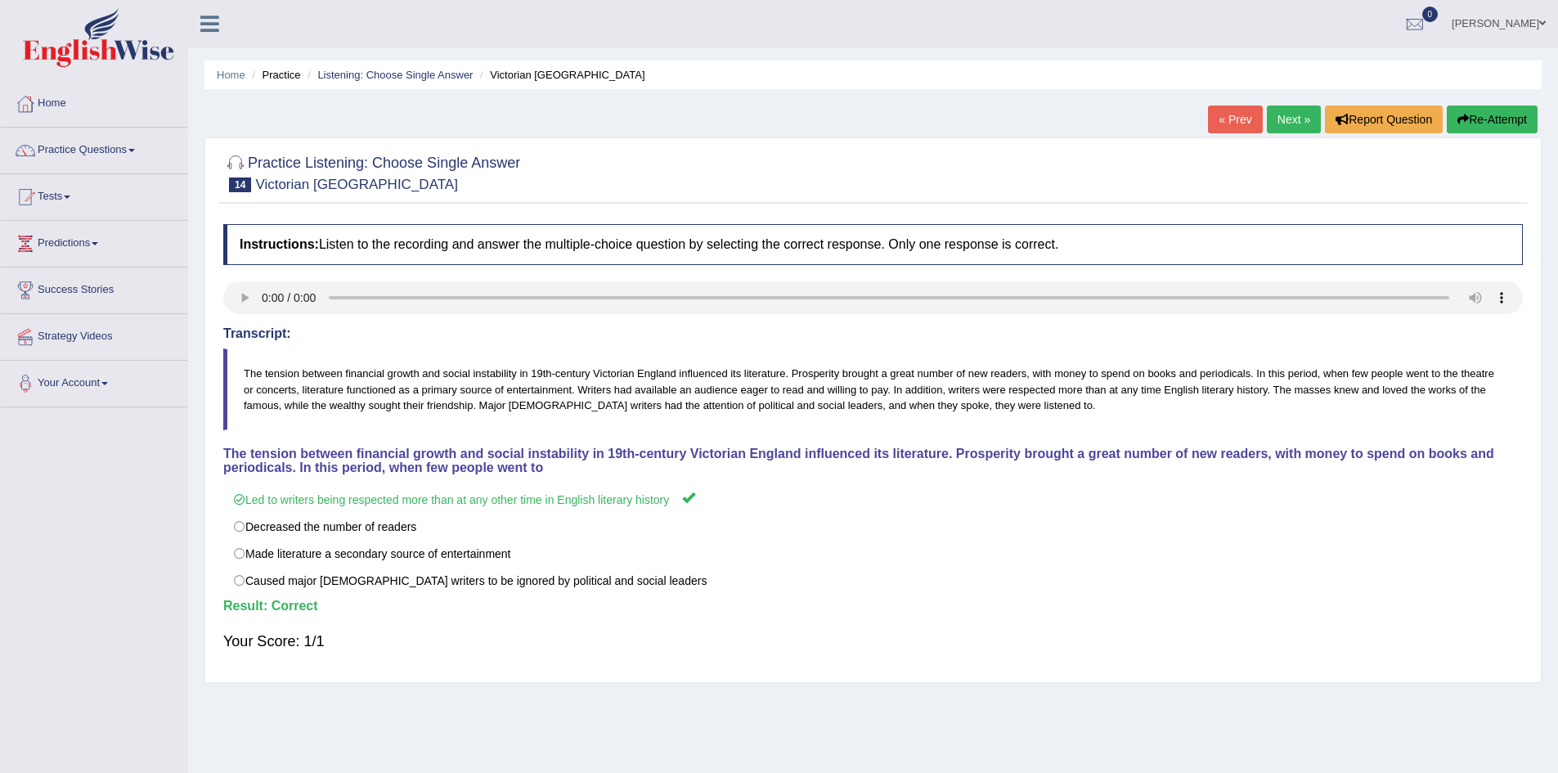
click at [1292, 119] on link "Next »" at bounding box center [1294, 120] width 54 height 28
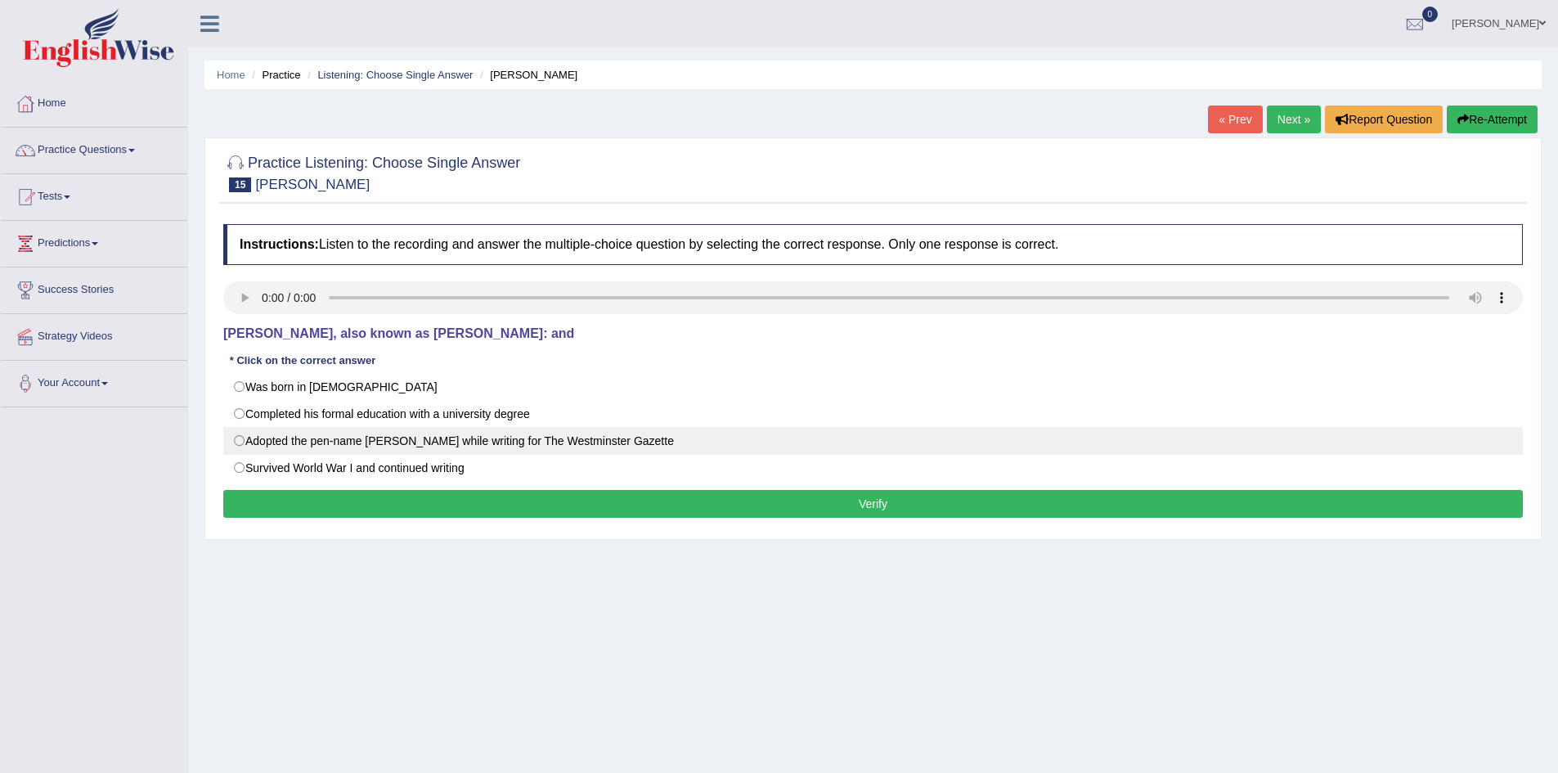
click at [463, 447] on label "Adopted the pen-name [PERSON_NAME] while writing for The Westminster Gazette" at bounding box center [873, 441] width 1300 height 28
radio input "true"
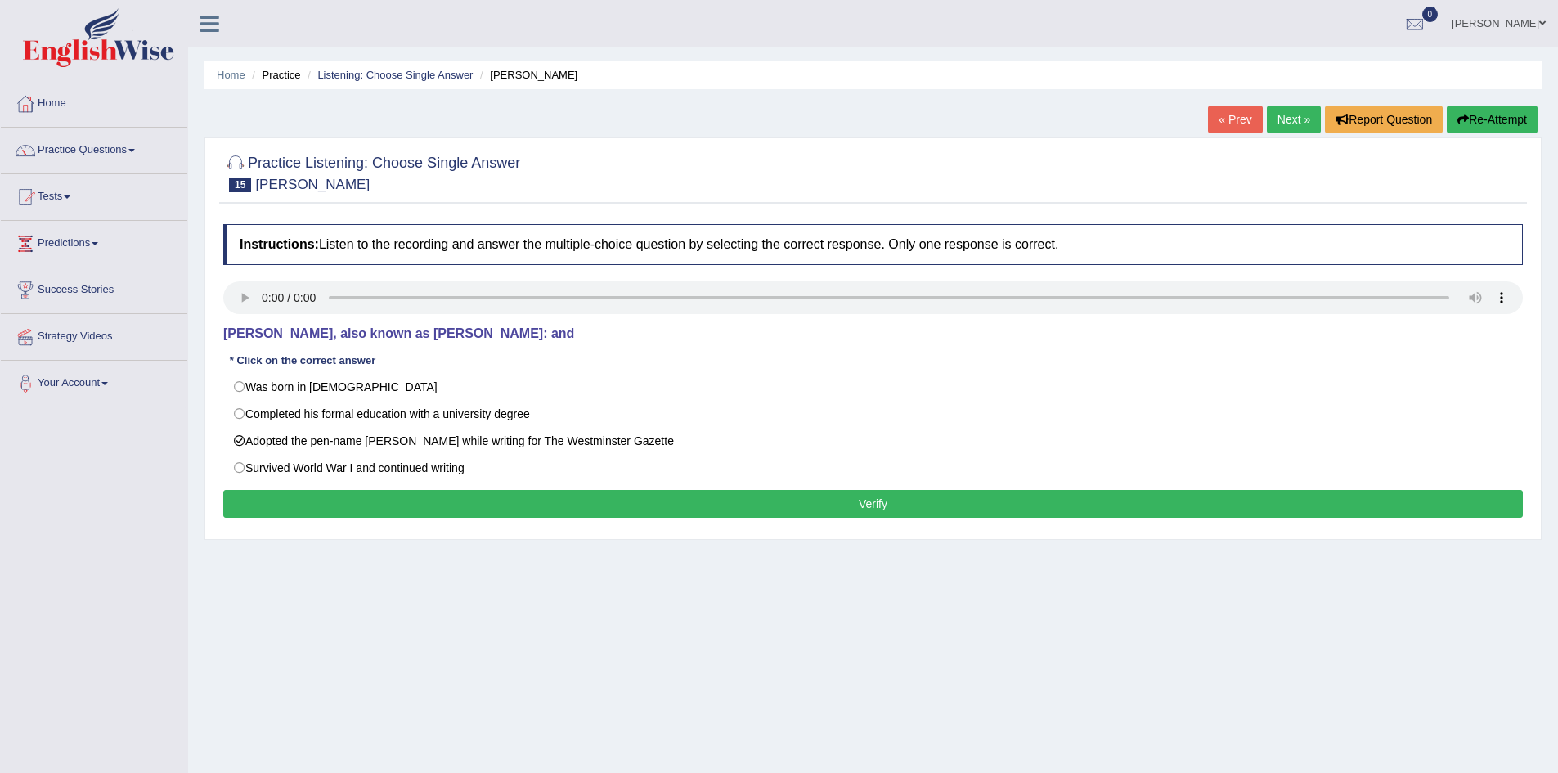
click at [464, 507] on button "Verify" at bounding box center [873, 504] width 1300 height 28
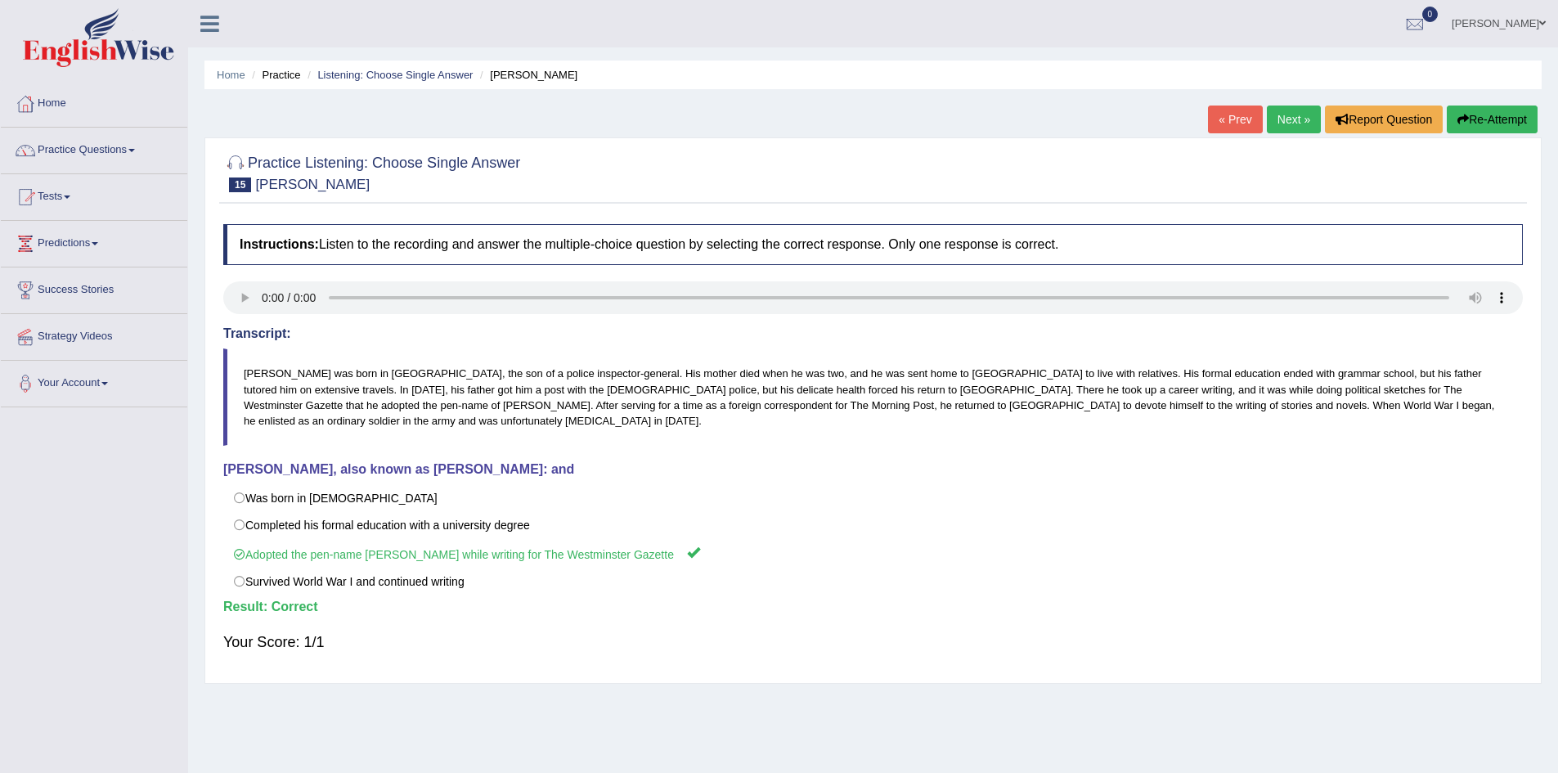
click at [1282, 119] on link "Next »" at bounding box center [1294, 120] width 54 height 28
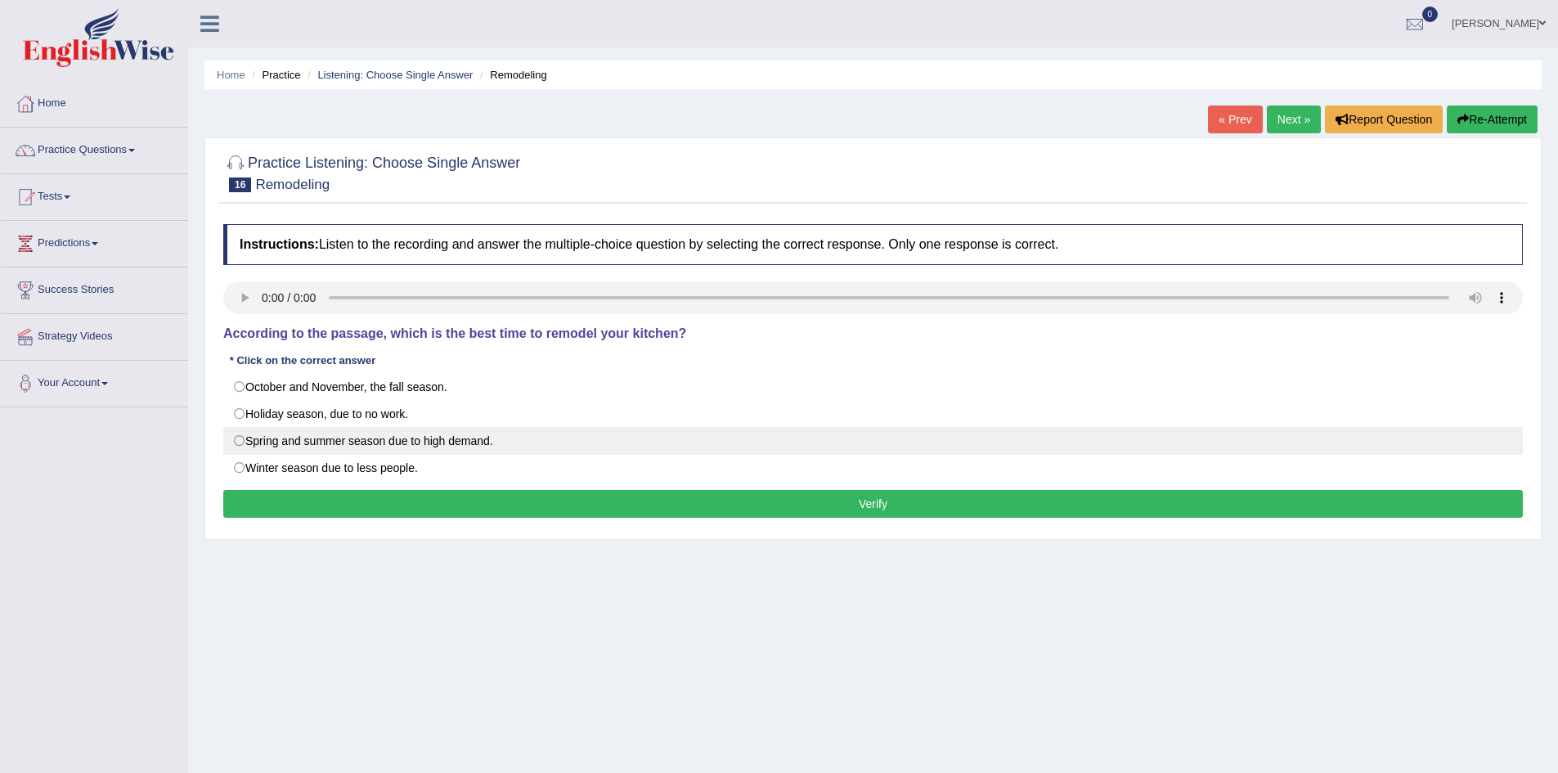
click at [384, 438] on label "Spring and summer season due to high demand." at bounding box center [873, 441] width 1300 height 28
radio input "true"
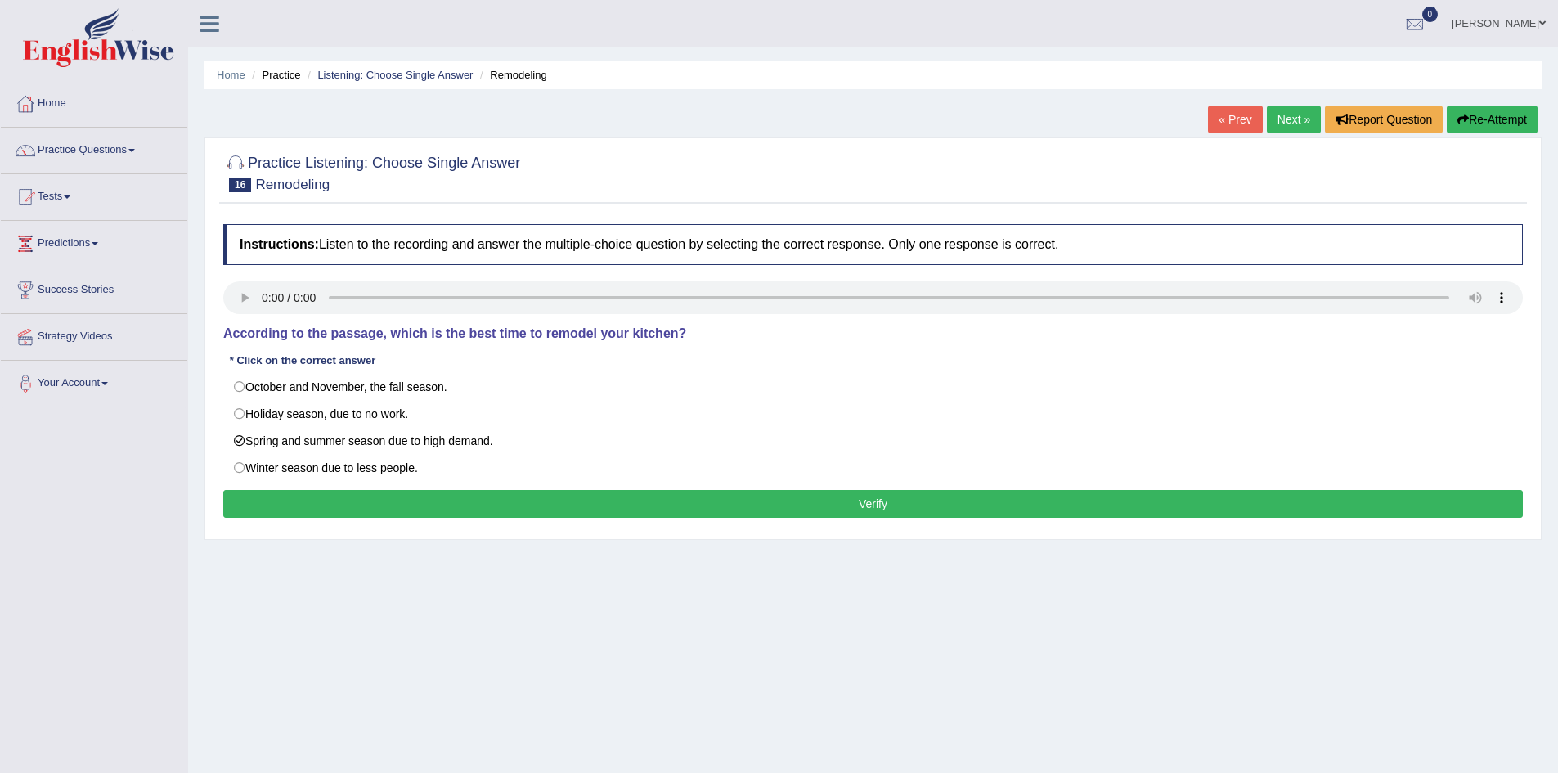
click at [463, 491] on button "Verify" at bounding box center [873, 504] width 1300 height 28
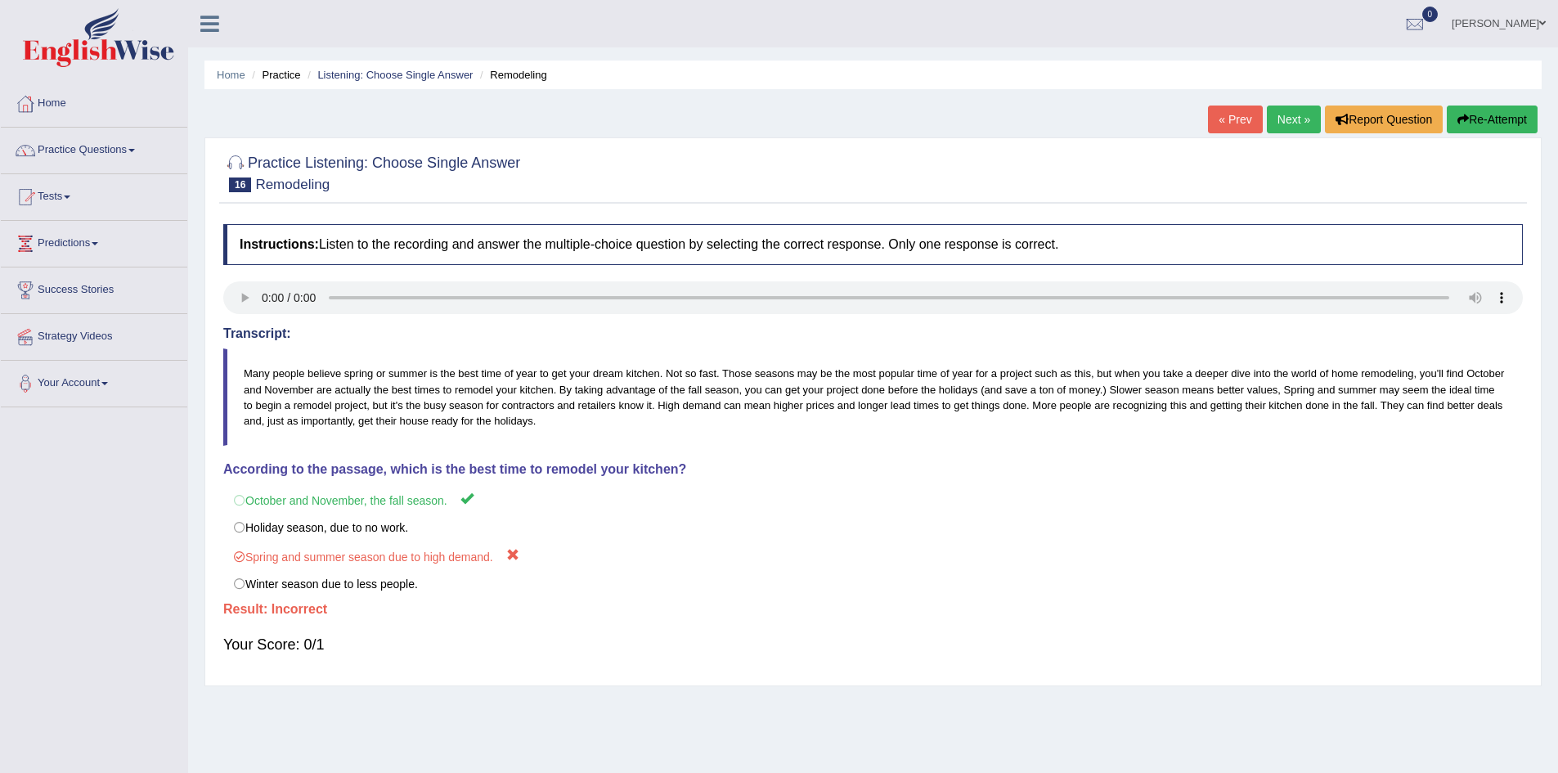
click at [1233, 121] on link "« Prev" at bounding box center [1235, 120] width 54 height 28
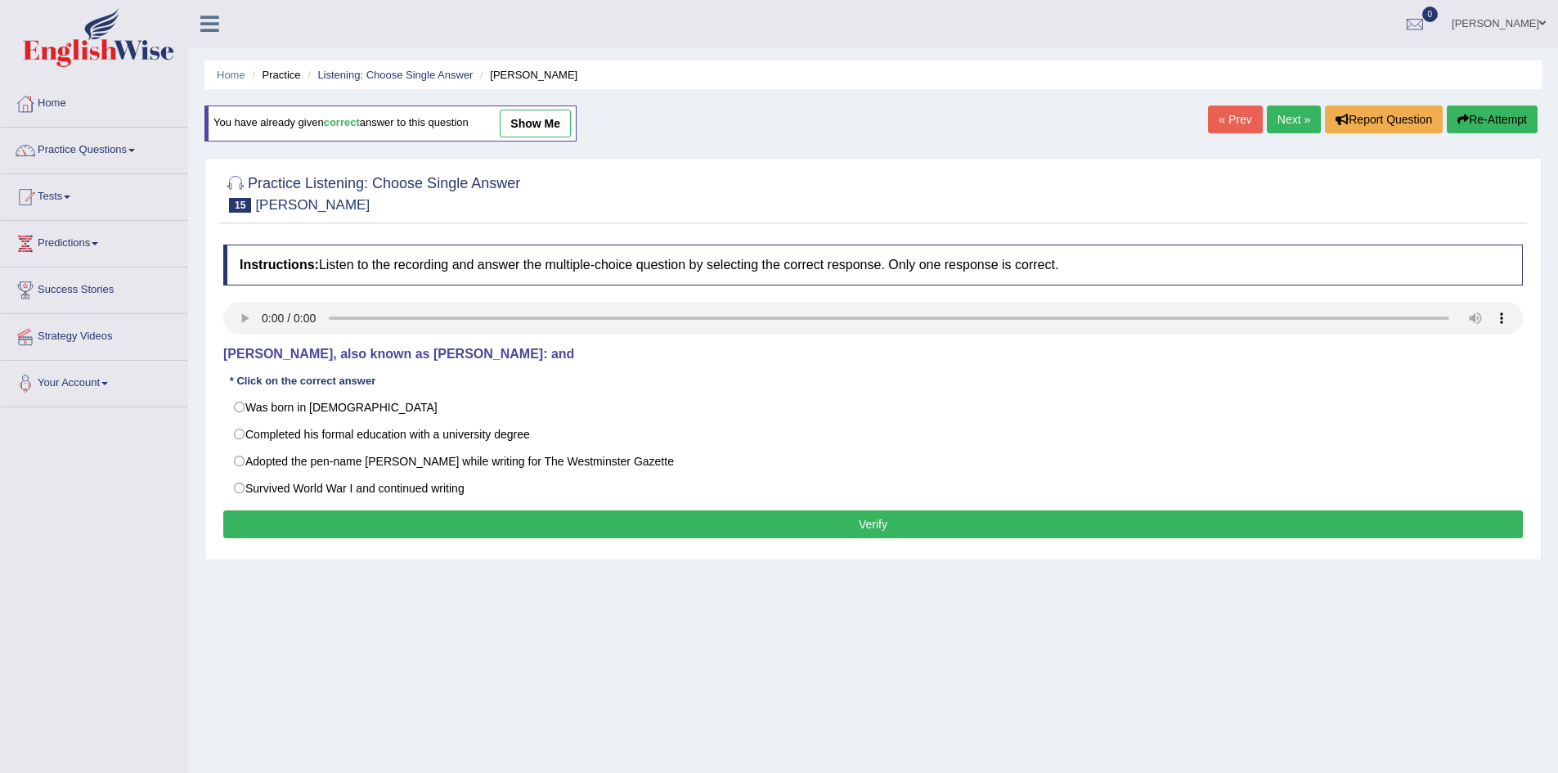
click at [1284, 120] on link "Next »" at bounding box center [1294, 120] width 54 height 28
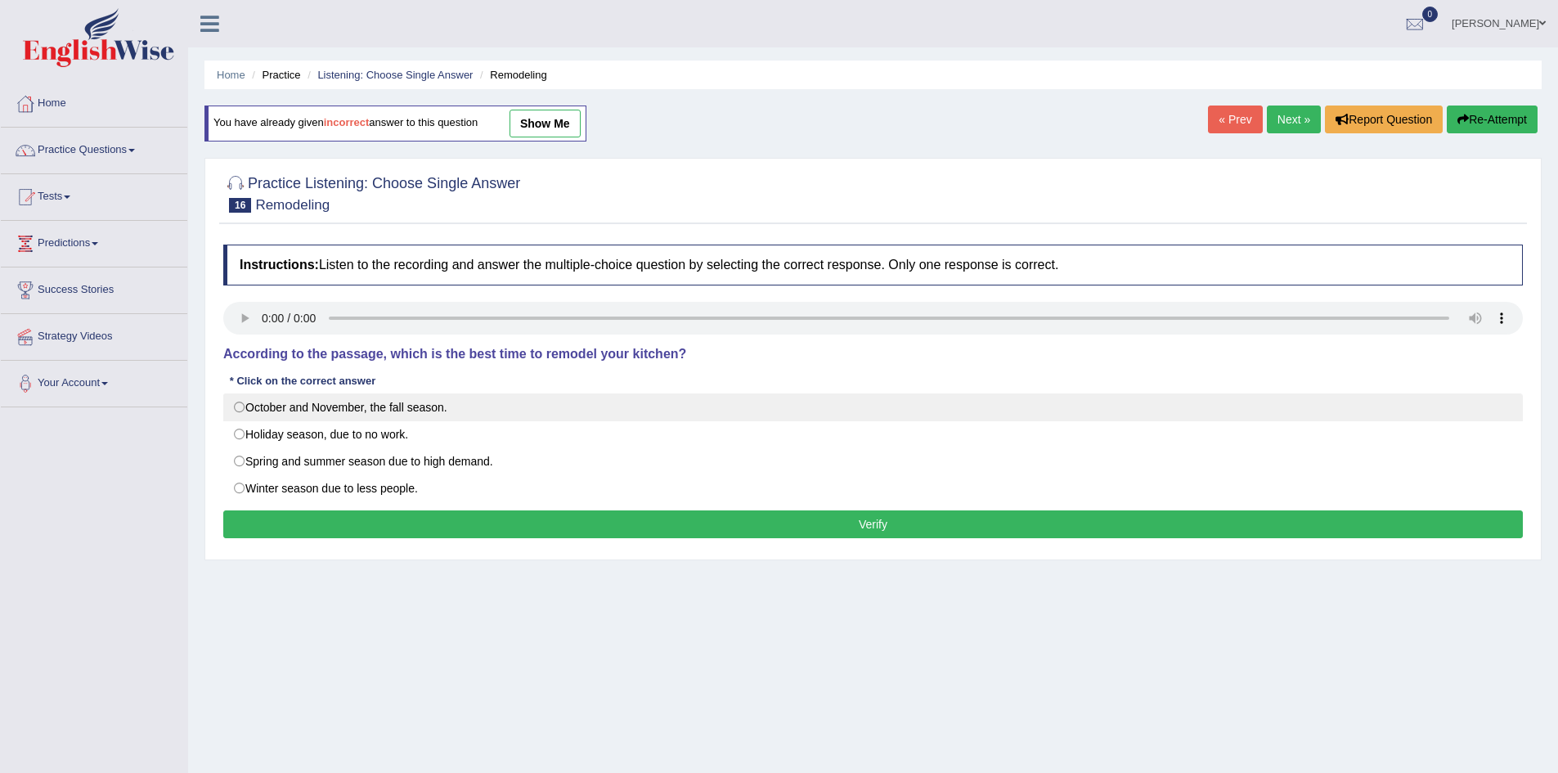
click at [421, 403] on label "October and November, the fall season." at bounding box center [873, 407] width 1300 height 28
radio input "true"
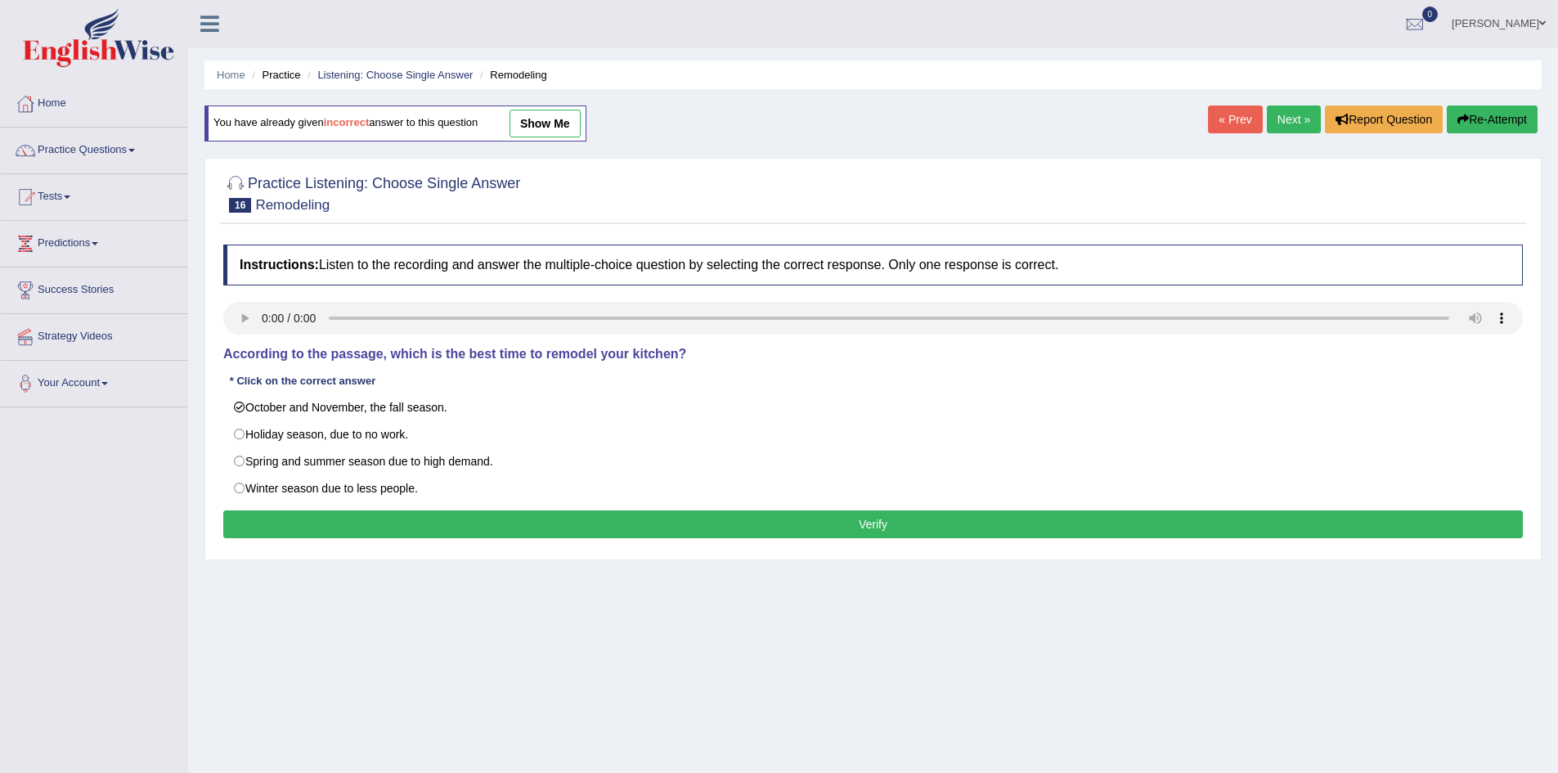
click at [441, 509] on div "Instructions: Listen to the recording and answer the multiple-choice question b…" at bounding box center [873, 393] width 1308 height 315
click at [443, 522] on button "Verify" at bounding box center [873, 524] width 1300 height 28
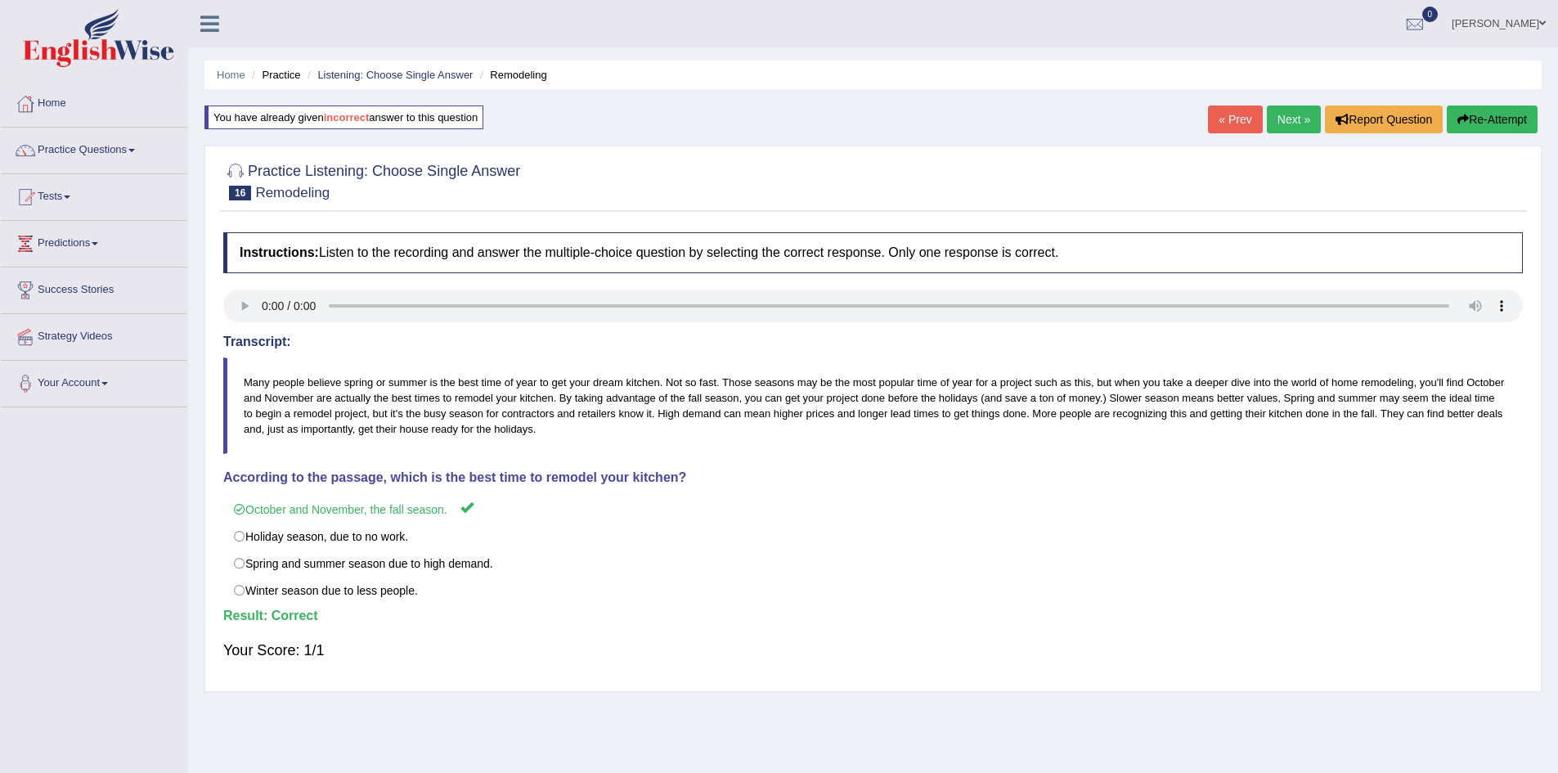
click at [1272, 124] on link "Next »" at bounding box center [1294, 120] width 54 height 28
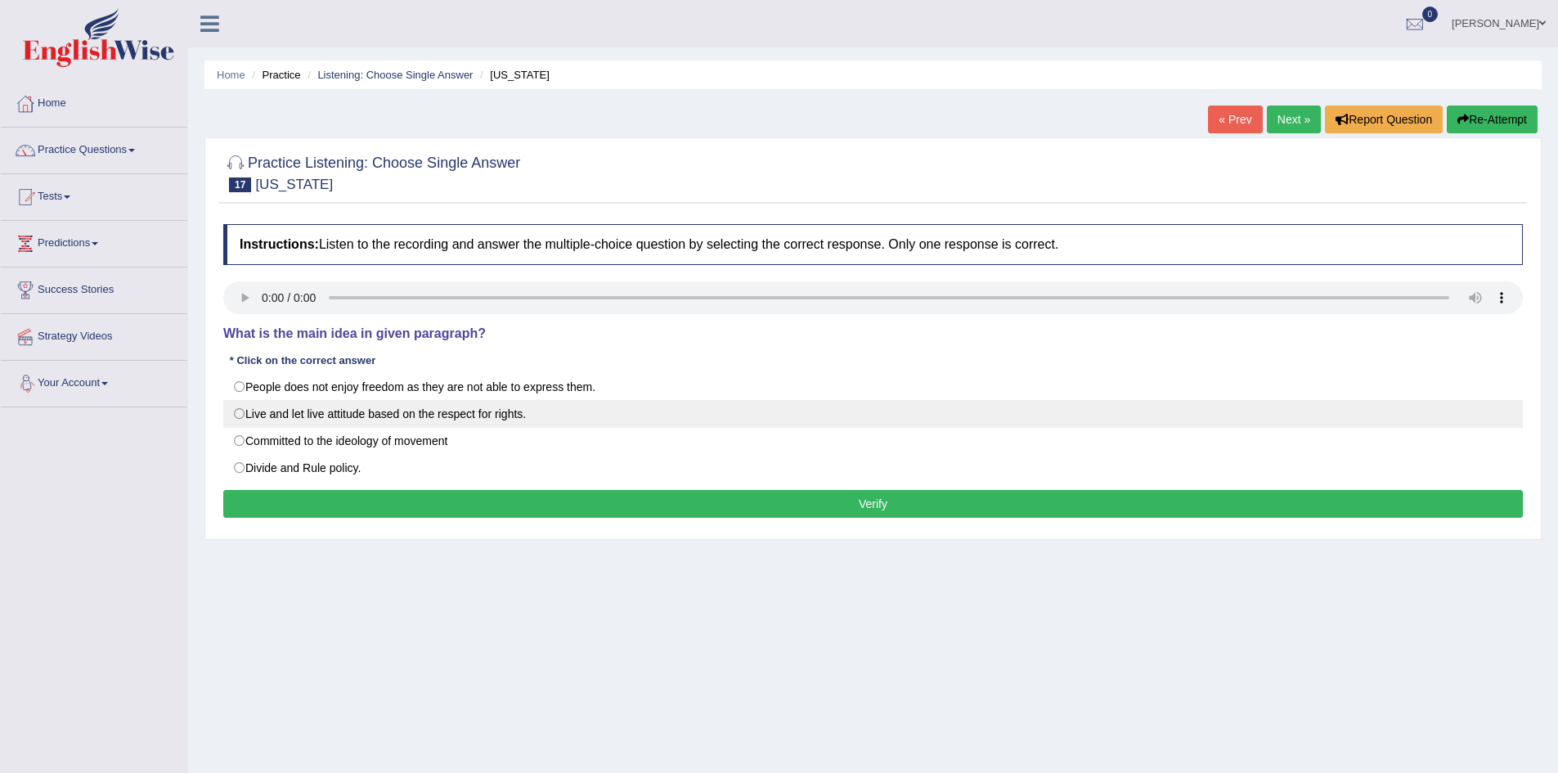
click at [267, 404] on label "Live and let live attitude based on the respect for rights." at bounding box center [873, 414] width 1300 height 28
radio input "true"
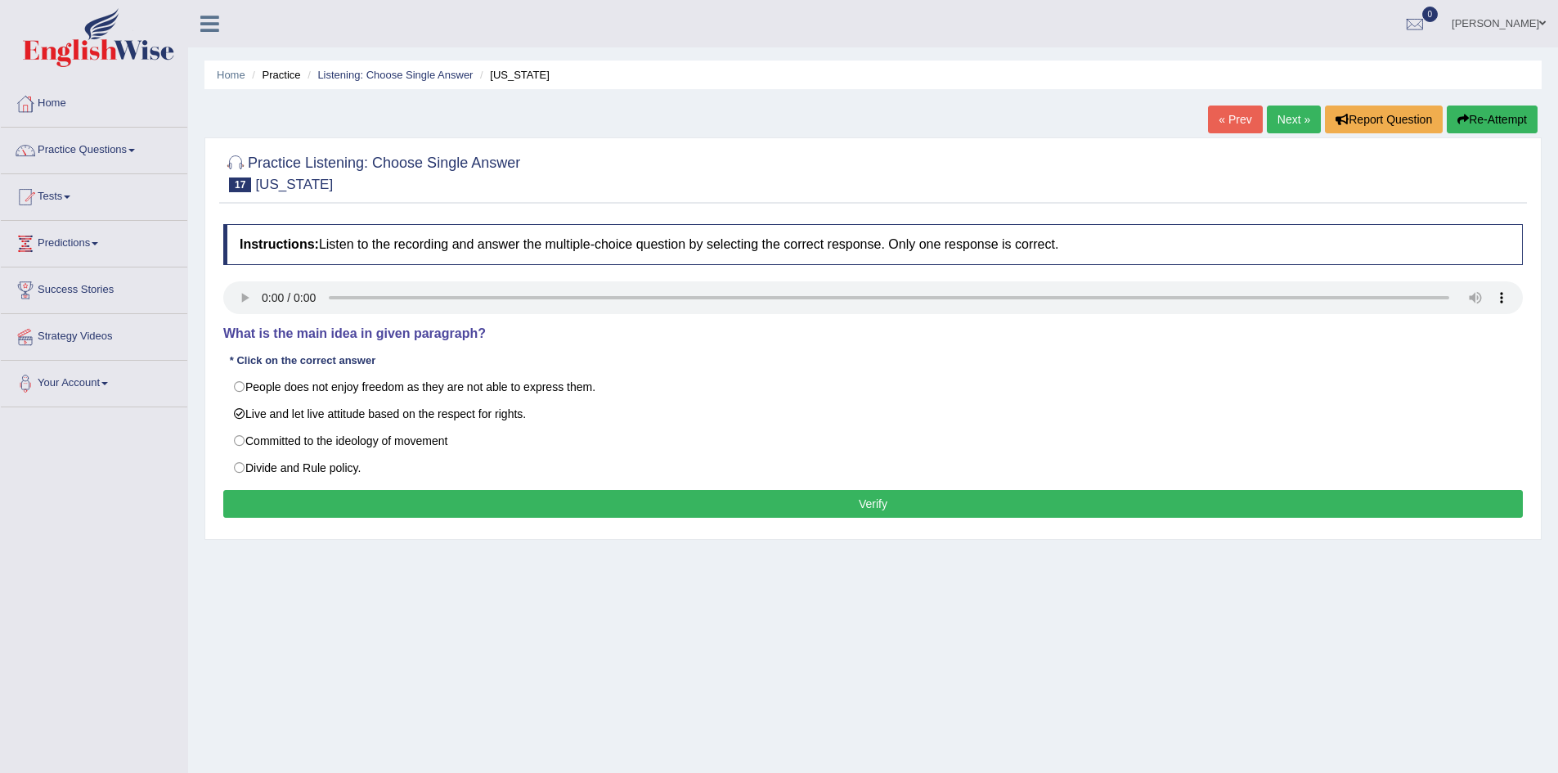
click at [465, 499] on button "Verify" at bounding box center [873, 504] width 1300 height 28
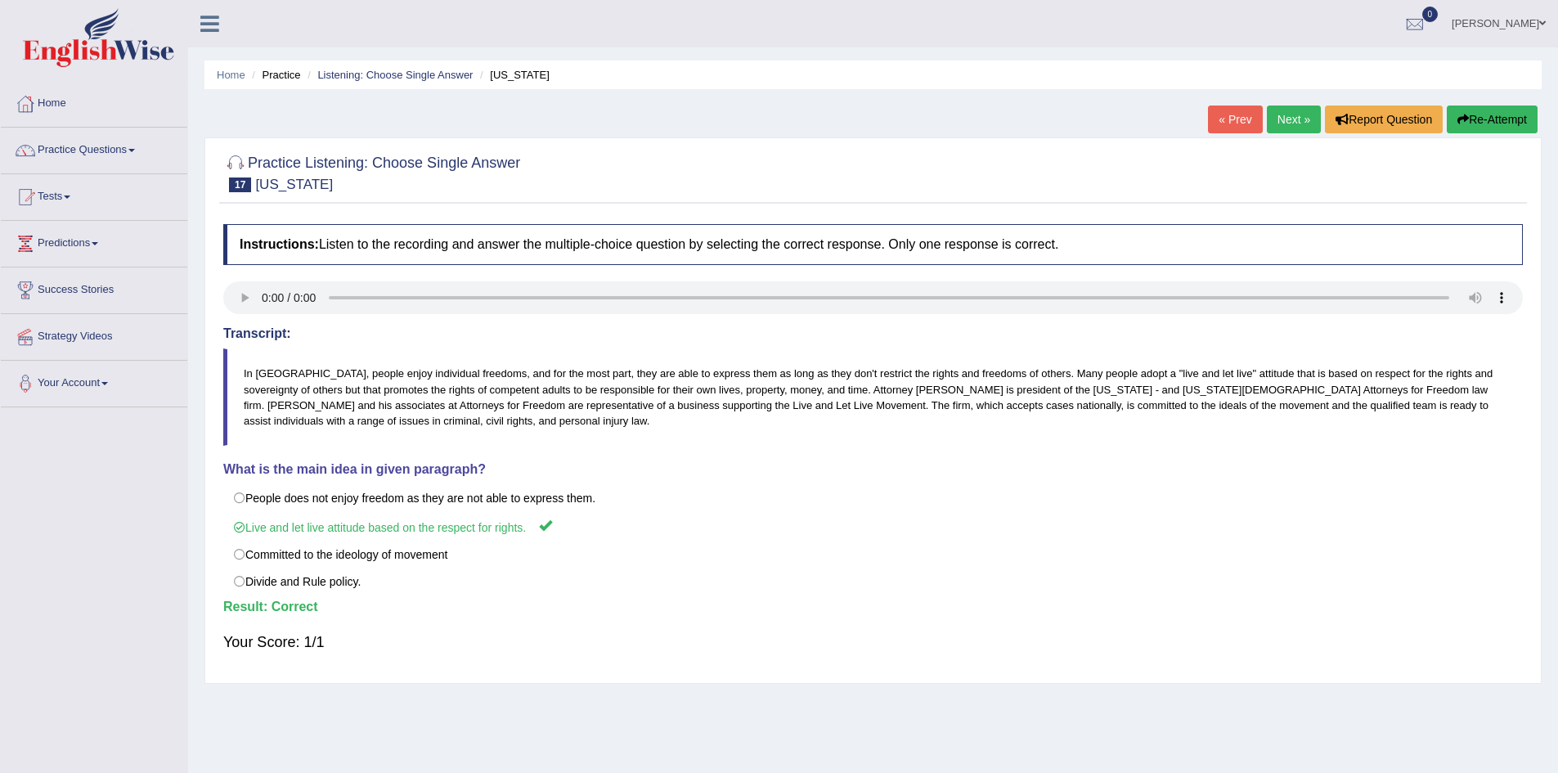
click at [1287, 124] on link "Next »" at bounding box center [1294, 120] width 54 height 28
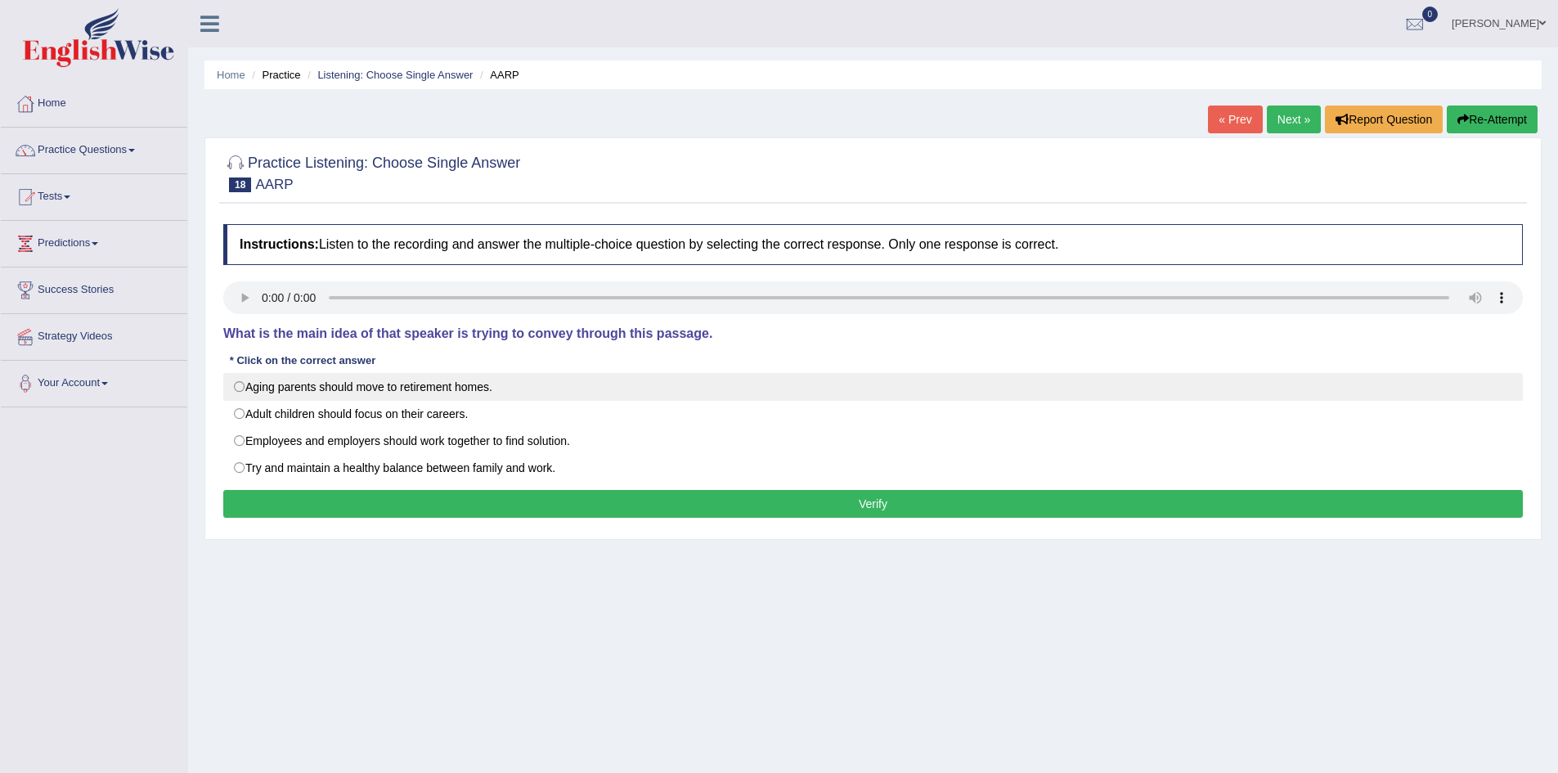
click at [304, 385] on label "Aging parents should move to retirement homes." at bounding box center [873, 387] width 1300 height 28
radio input "true"
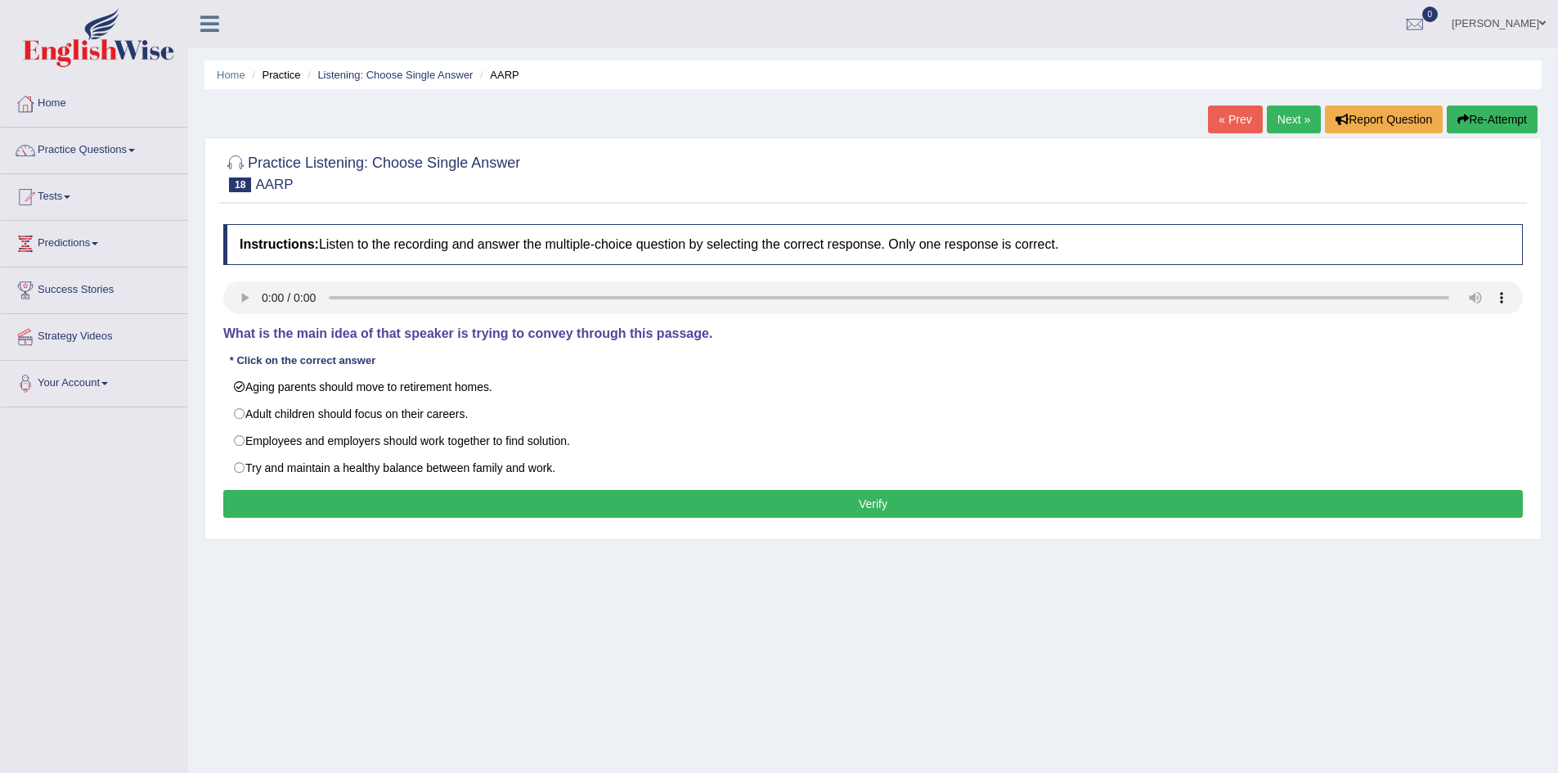
drag, startPoint x: 379, startPoint y: 487, endPoint x: 380, endPoint y: 507, distance: 20.5
click at [380, 507] on div "Instructions: Listen to the recording and answer the multiple-choice question b…" at bounding box center [873, 373] width 1308 height 315
click at [380, 507] on button "Verify" at bounding box center [873, 504] width 1300 height 28
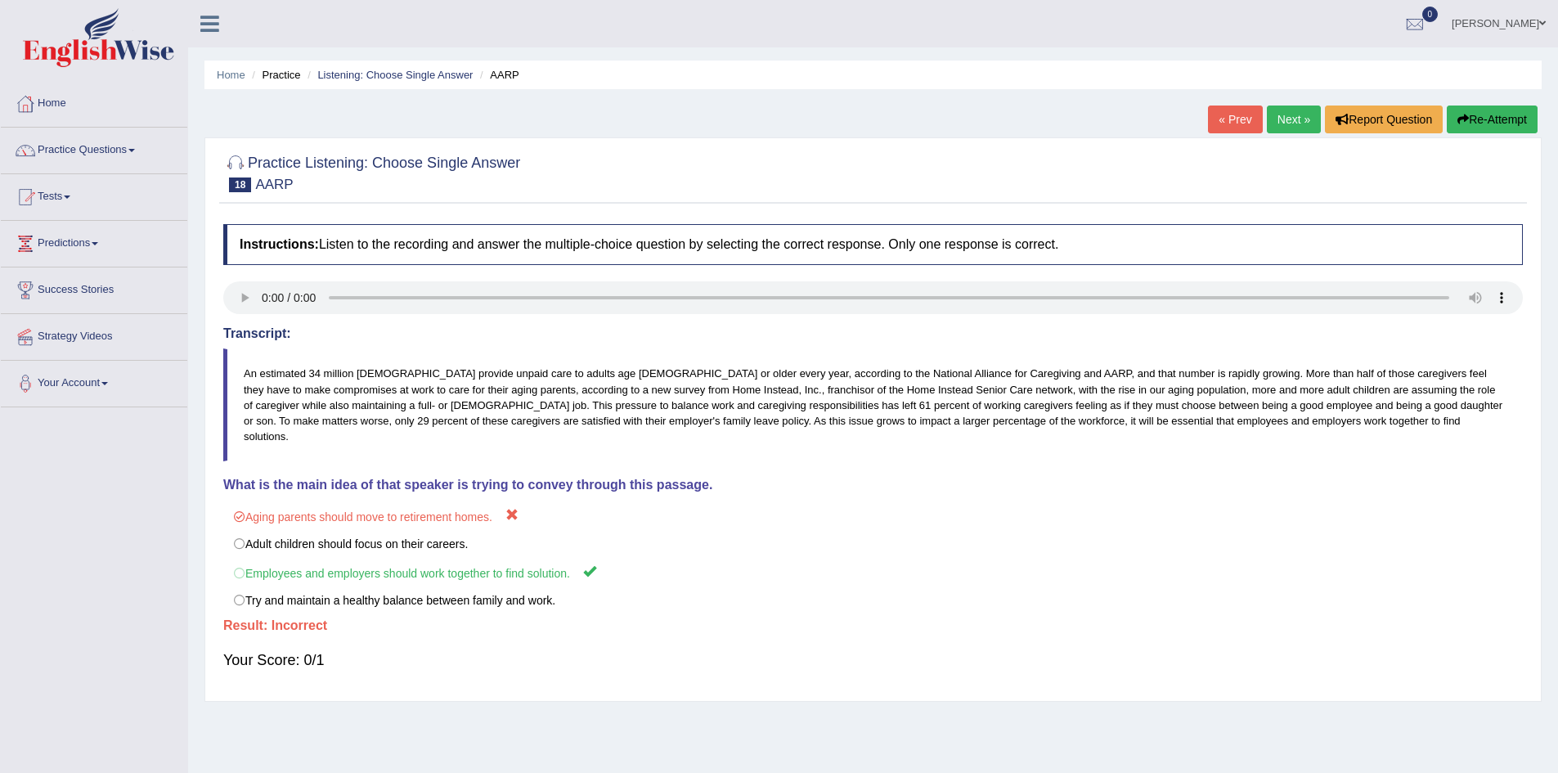
click at [1283, 126] on link "Next »" at bounding box center [1294, 120] width 54 height 28
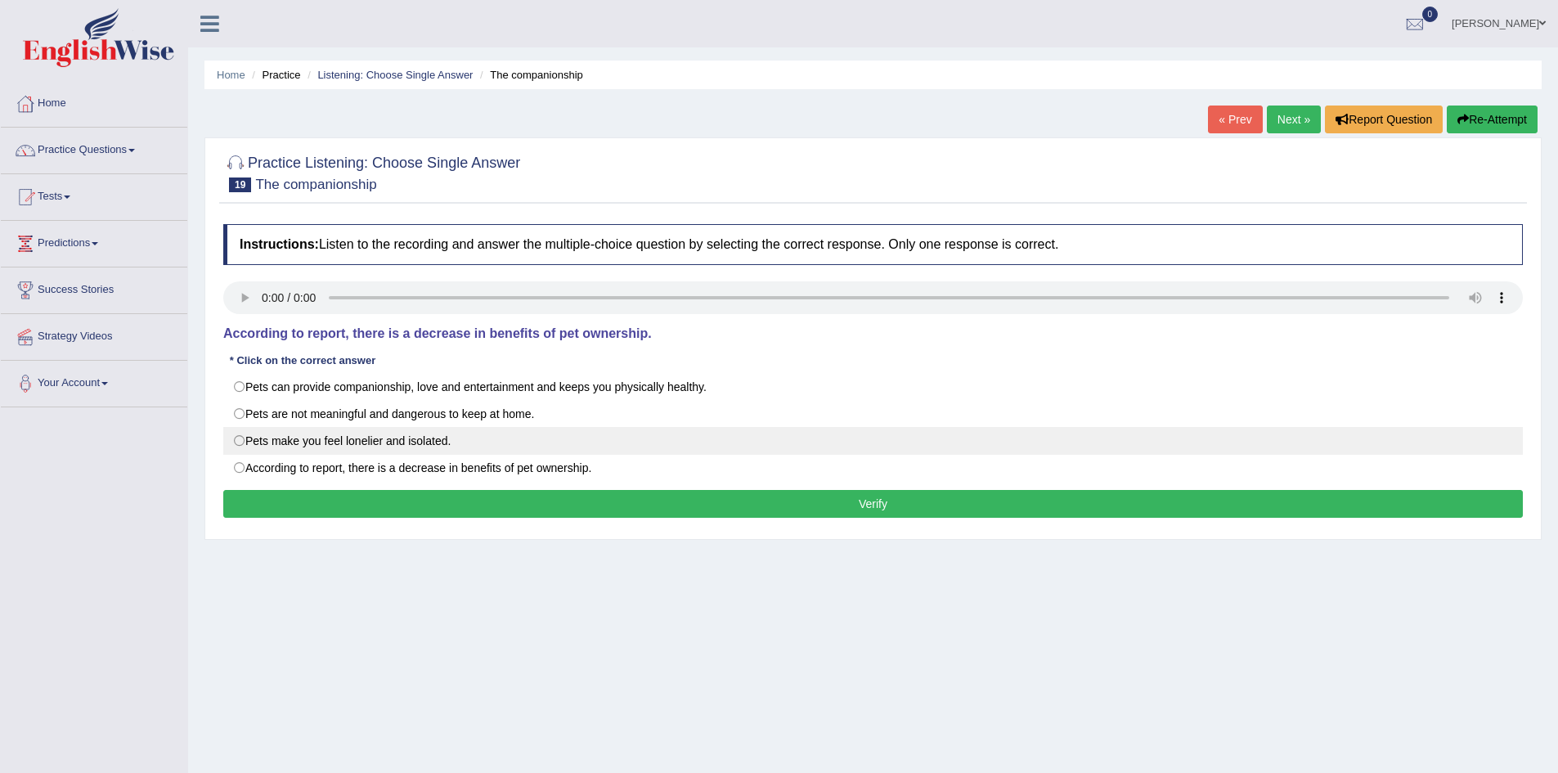
click at [338, 438] on label "Pets make you feel lonelier and isolated." at bounding box center [873, 441] width 1300 height 28
radio input "true"
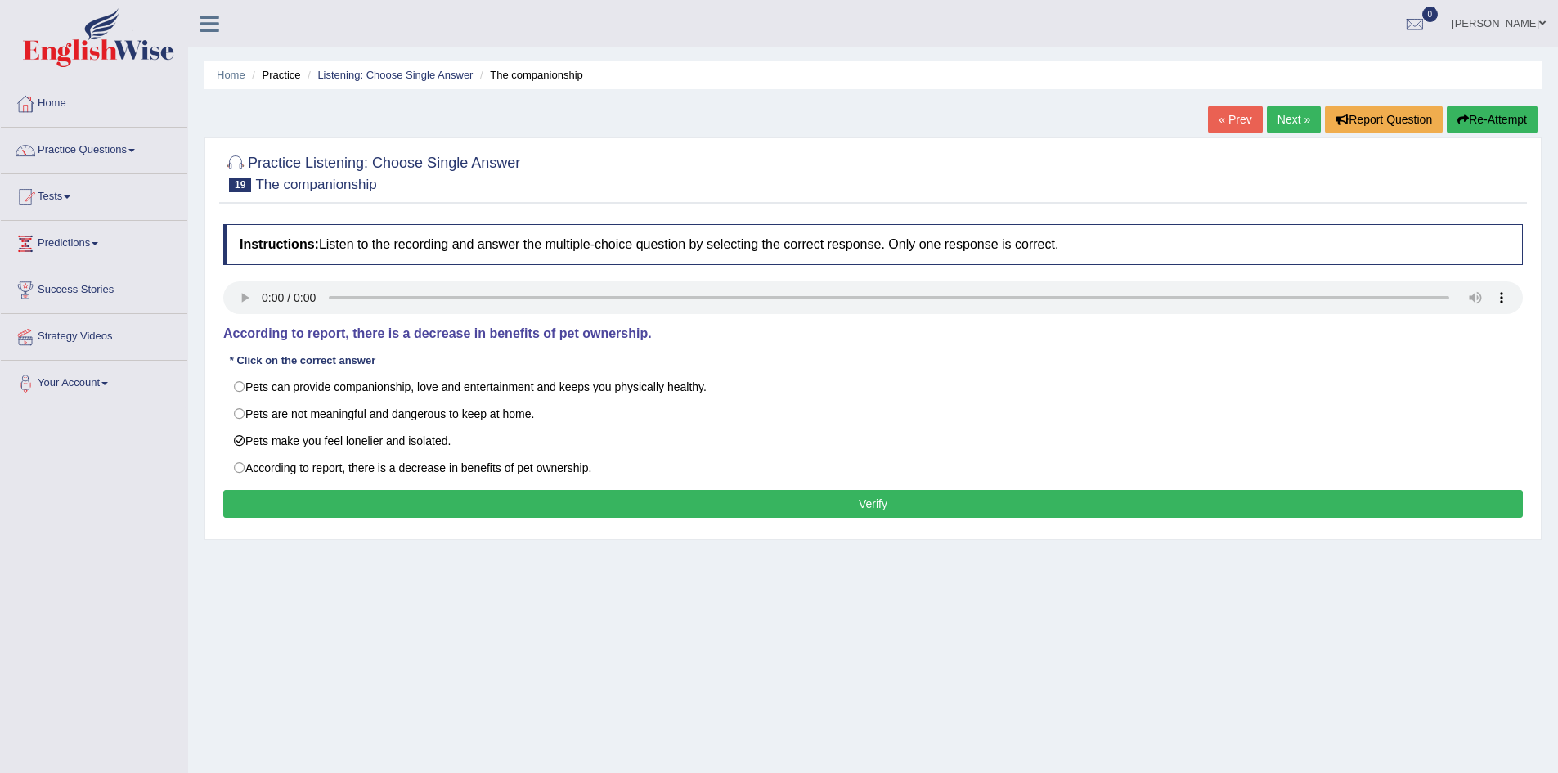
click at [357, 506] on button "Verify" at bounding box center [873, 504] width 1300 height 28
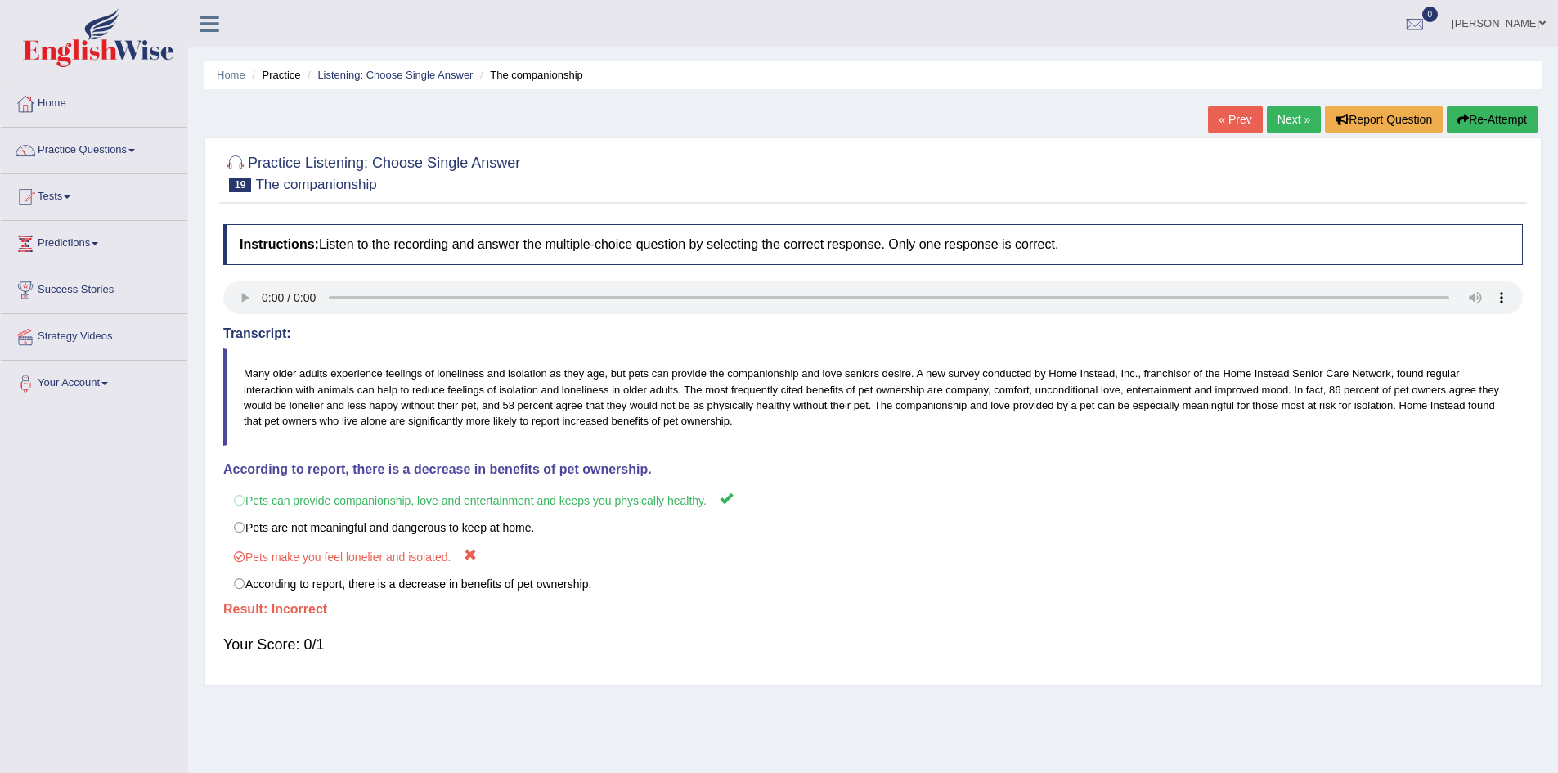
click at [1285, 117] on link "Next »" at bounding box center [1294, 120] width 54 height 28
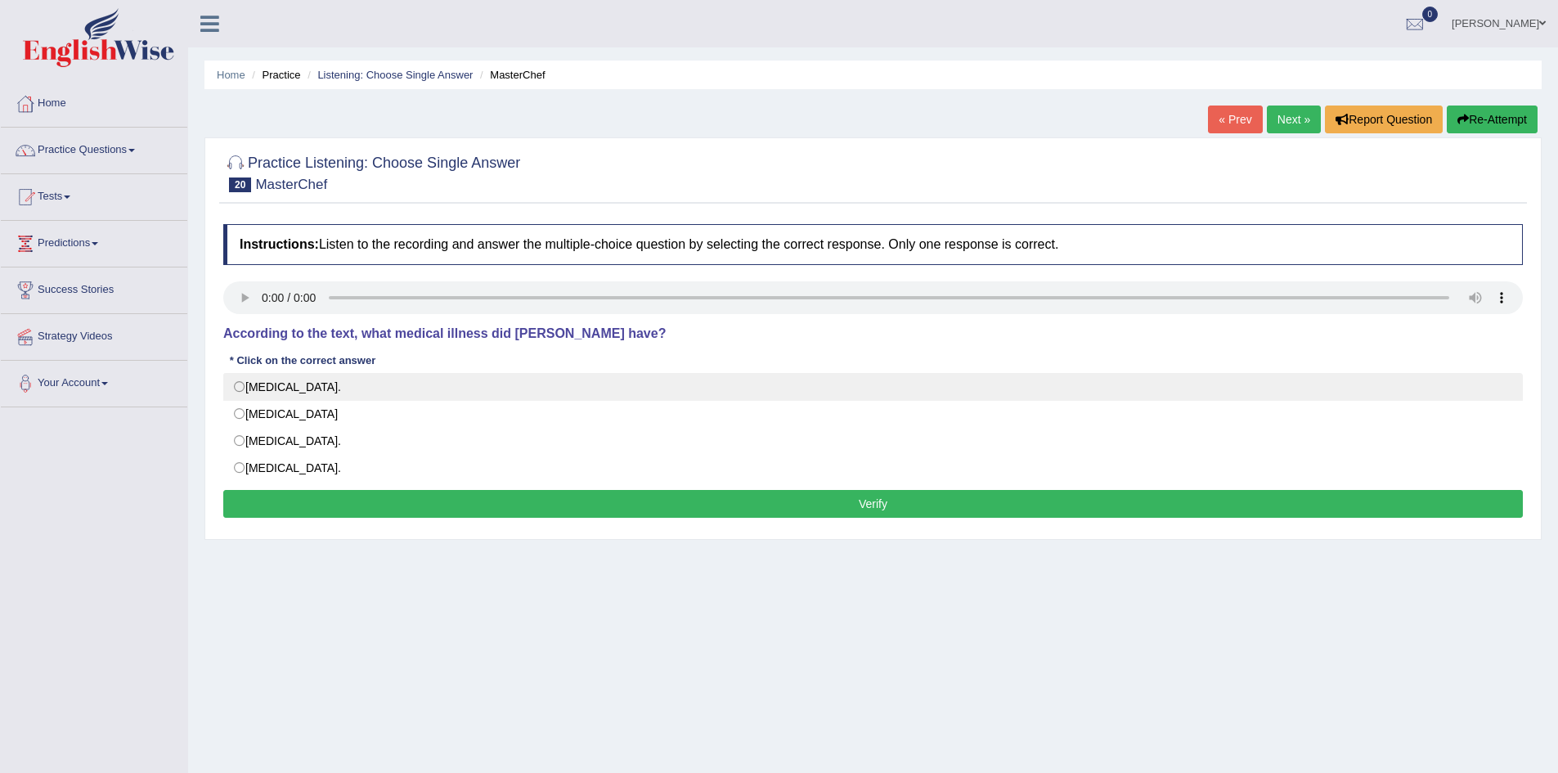
click at [336, 396] on label "Trigeminal neuralgia." at bounding box center [873, 387] width 1300 height 28
radio input "true"
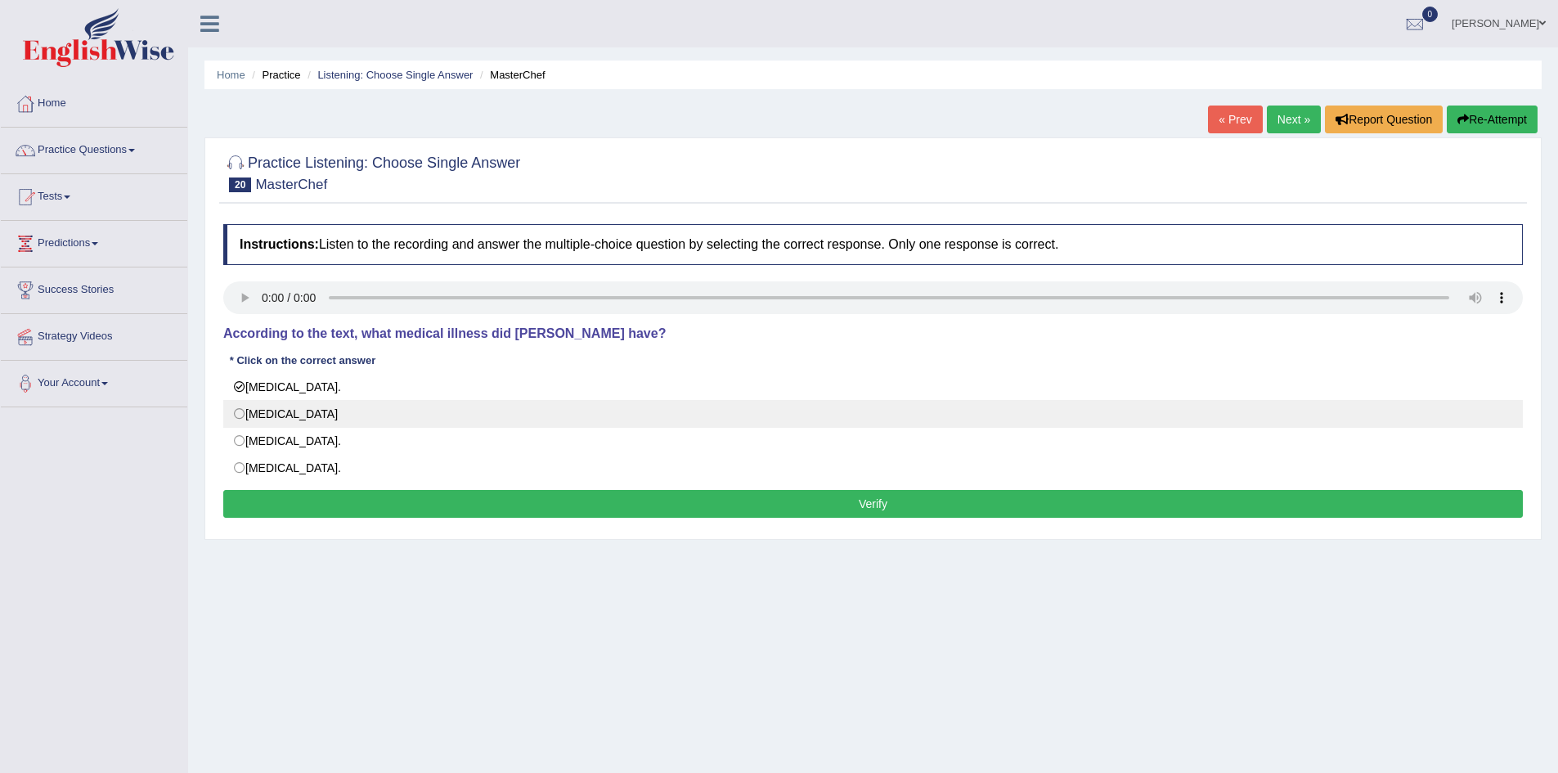
click at [332, 408] on label "Neuromyelitis optica" at bounding box center [873, 414] width 1300 height 28
radio input "true"
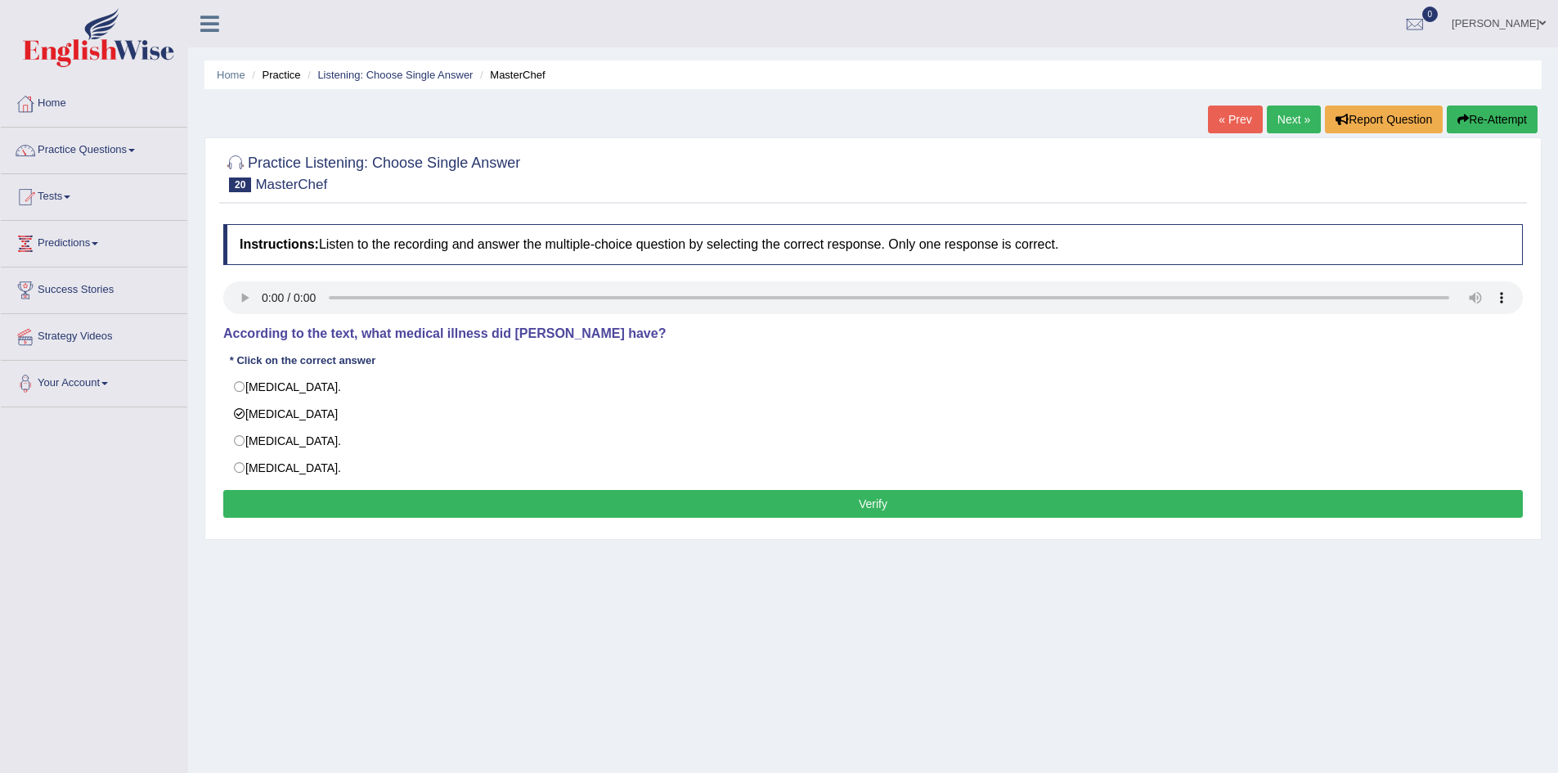
click at [385, 509] on button "Verify" at bounding box center [873, 504] width 1300 height 28
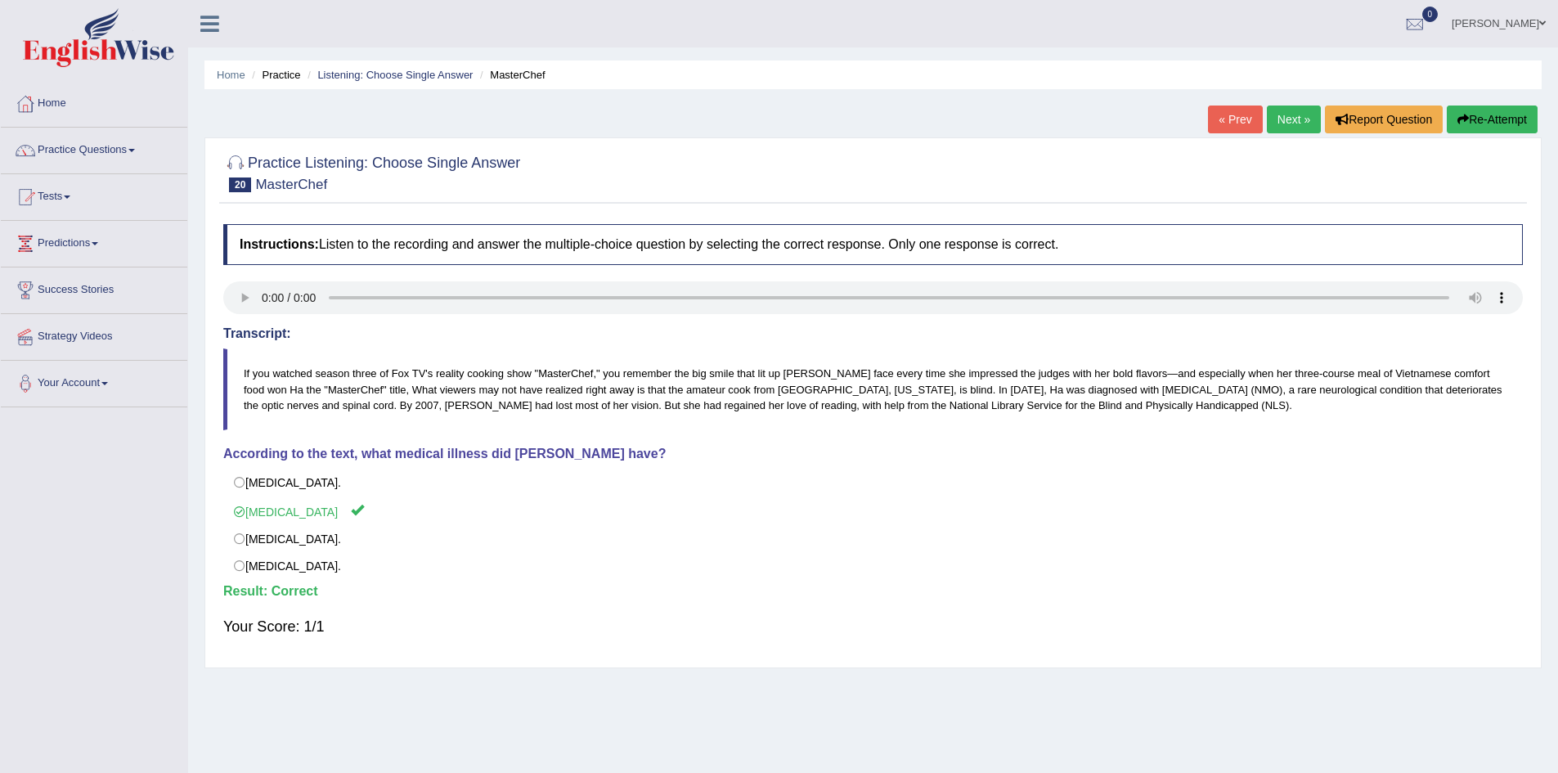
click at [1282, 121] on link "Next »" at bounding box center [1294, 120] width 54 height 28
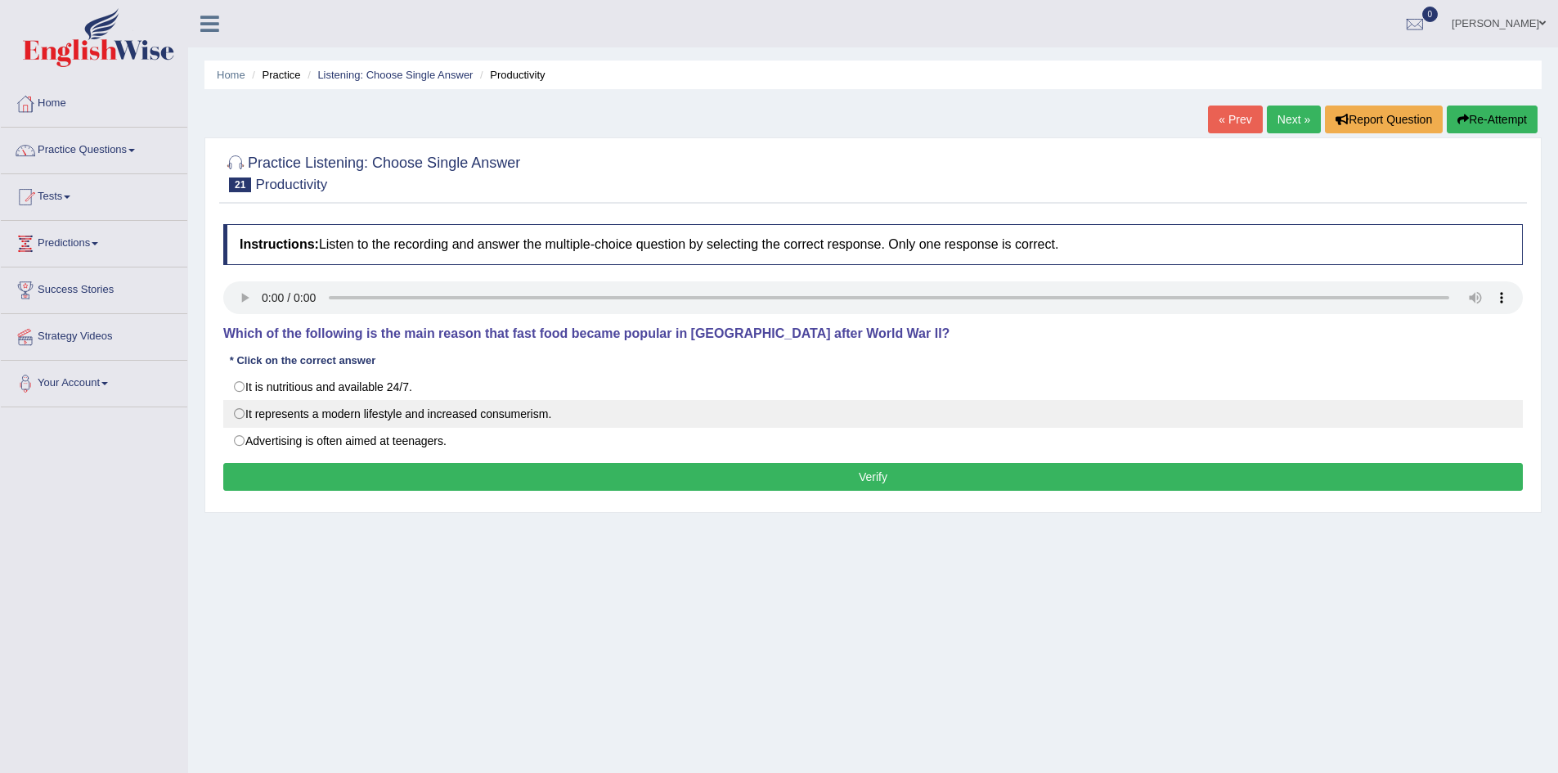
click at [252, 410] on label "It represents a modern lifestyle and increased consumerism." at bounding box center [873, 414] width 1300 height 28
radio input "true"
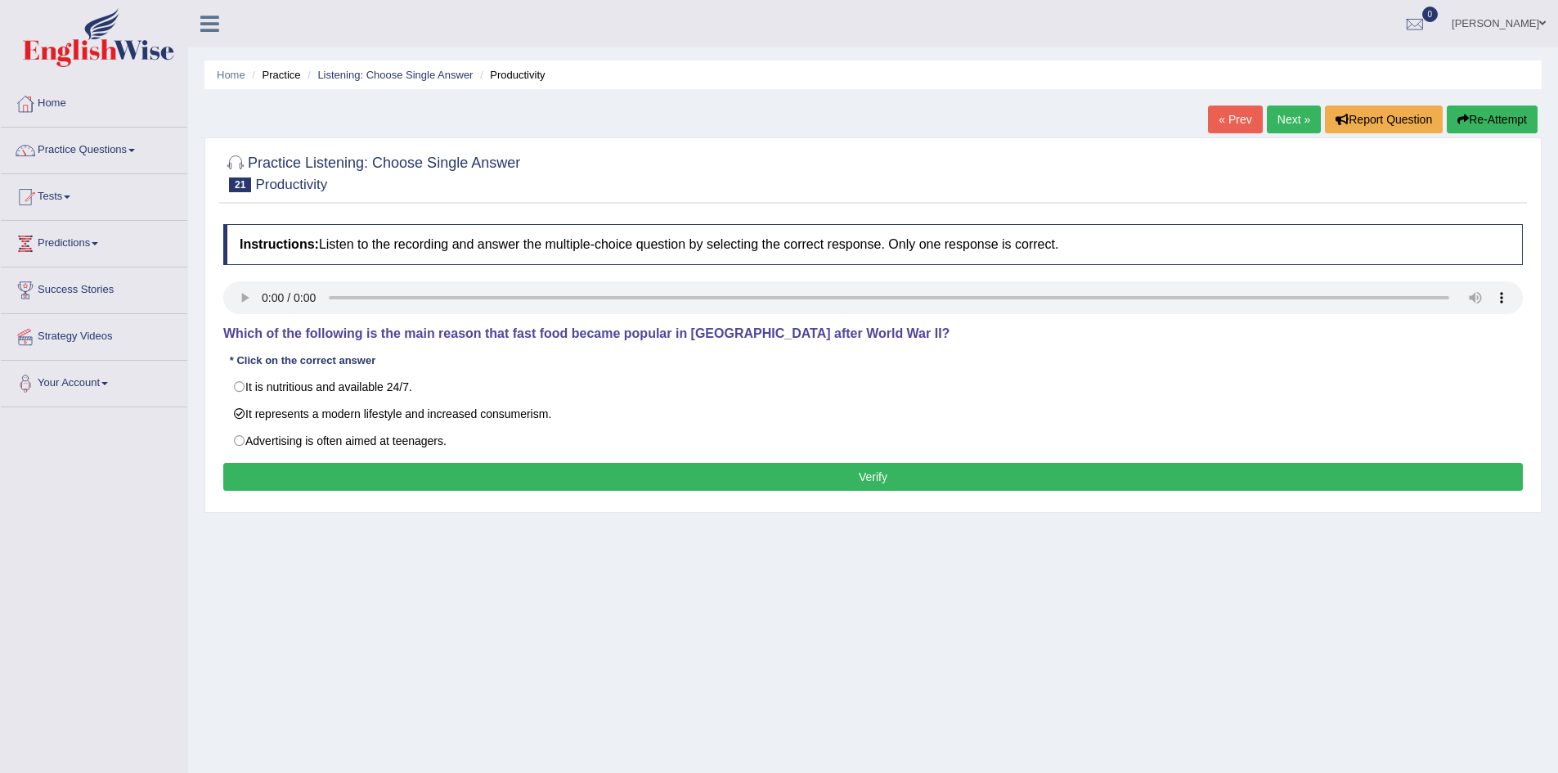
click at [359, 479] on button "Verify" at bounding box center [873, 477] width 1300 height 28
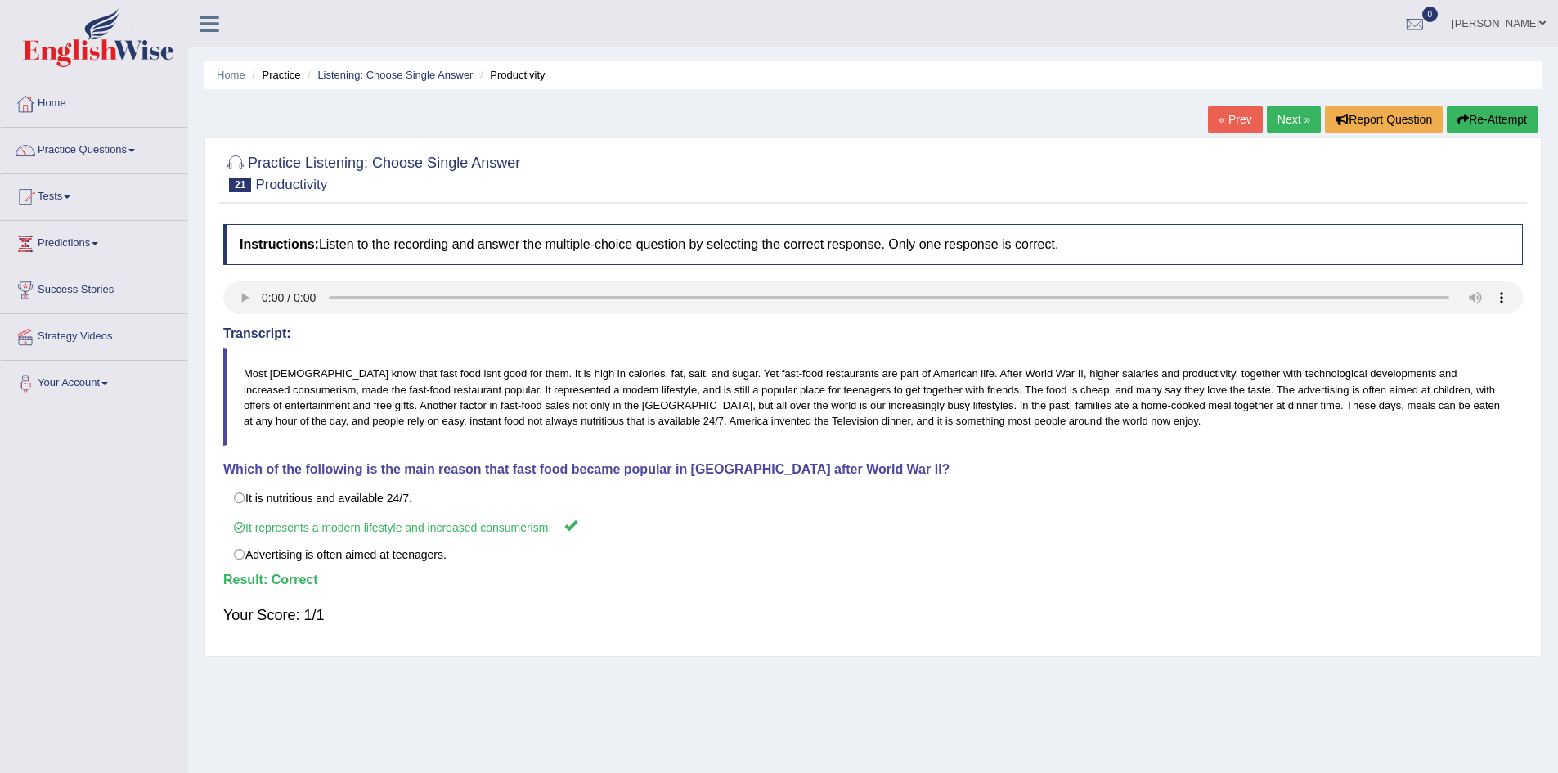
click at [1287, 107] on link "Next »" at bounding box center [1294, 120] width 54 height 28
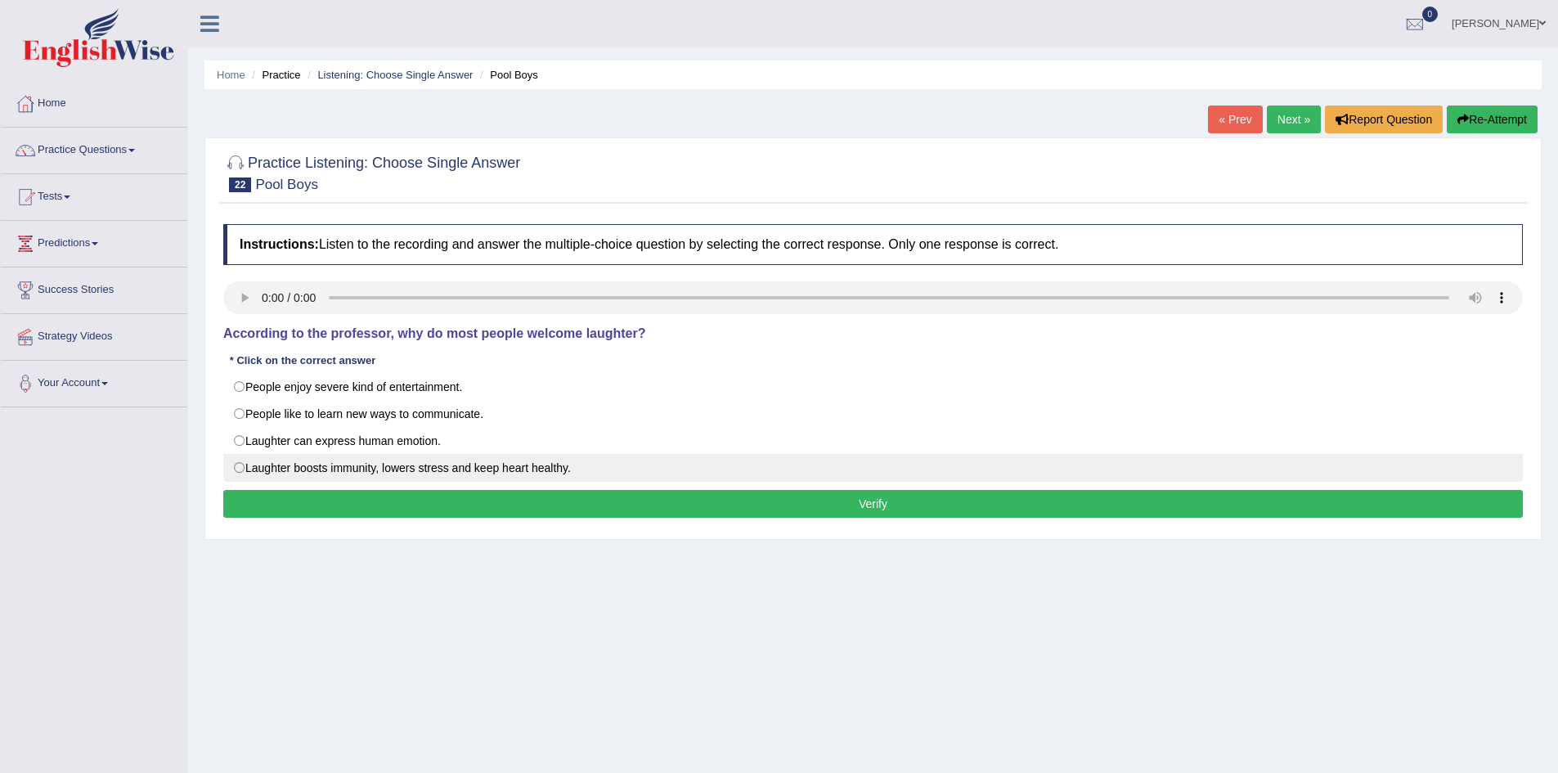
click at [359, 464] on label "Laughter boosts immunity, lowers stress and keep heart healthy." at bounding box center [873, 468] width 1300 height 28
radio input "true"
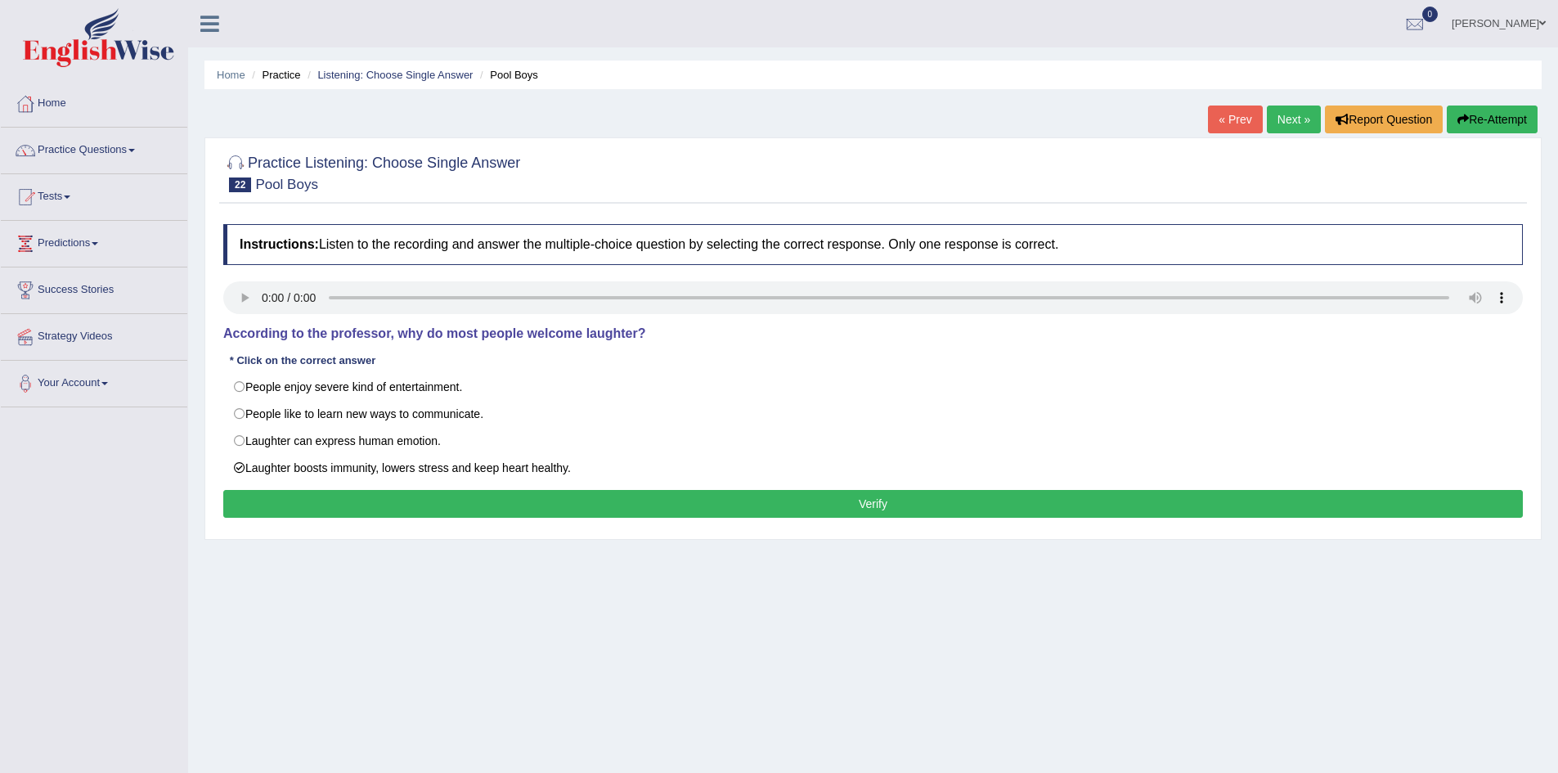
click at [456, 495] on button "Verify" at bounding box center [873, 504] width 1300 height 28
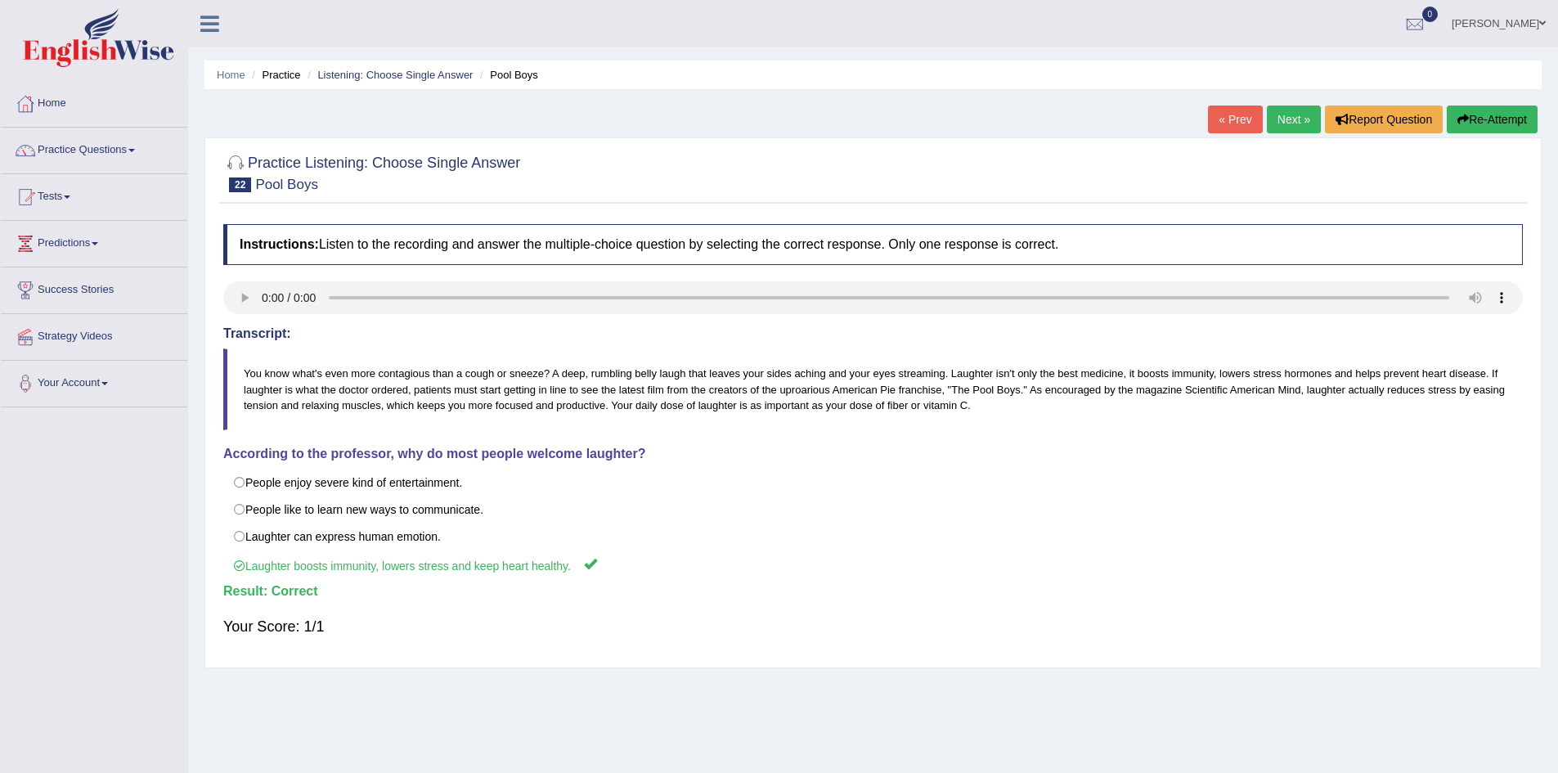
click at [1283, 123] on link "Next »" at bounding box center [1294, 120] width 54 height 28
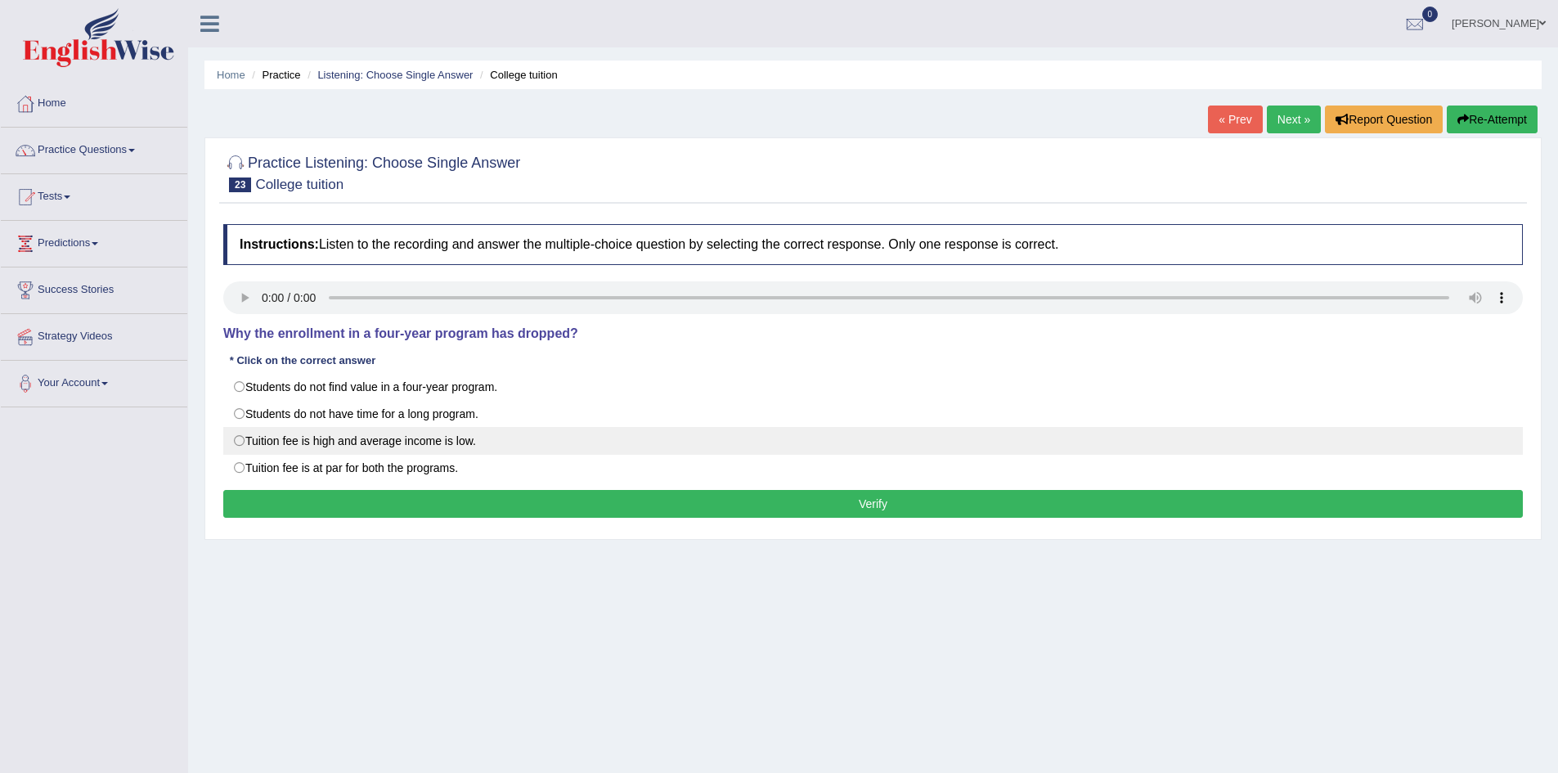
click at [374, 438] on label "Tuition fee is high and average income is low." at bounding box center [873, 441] width 1300 height 28
radio input "true"
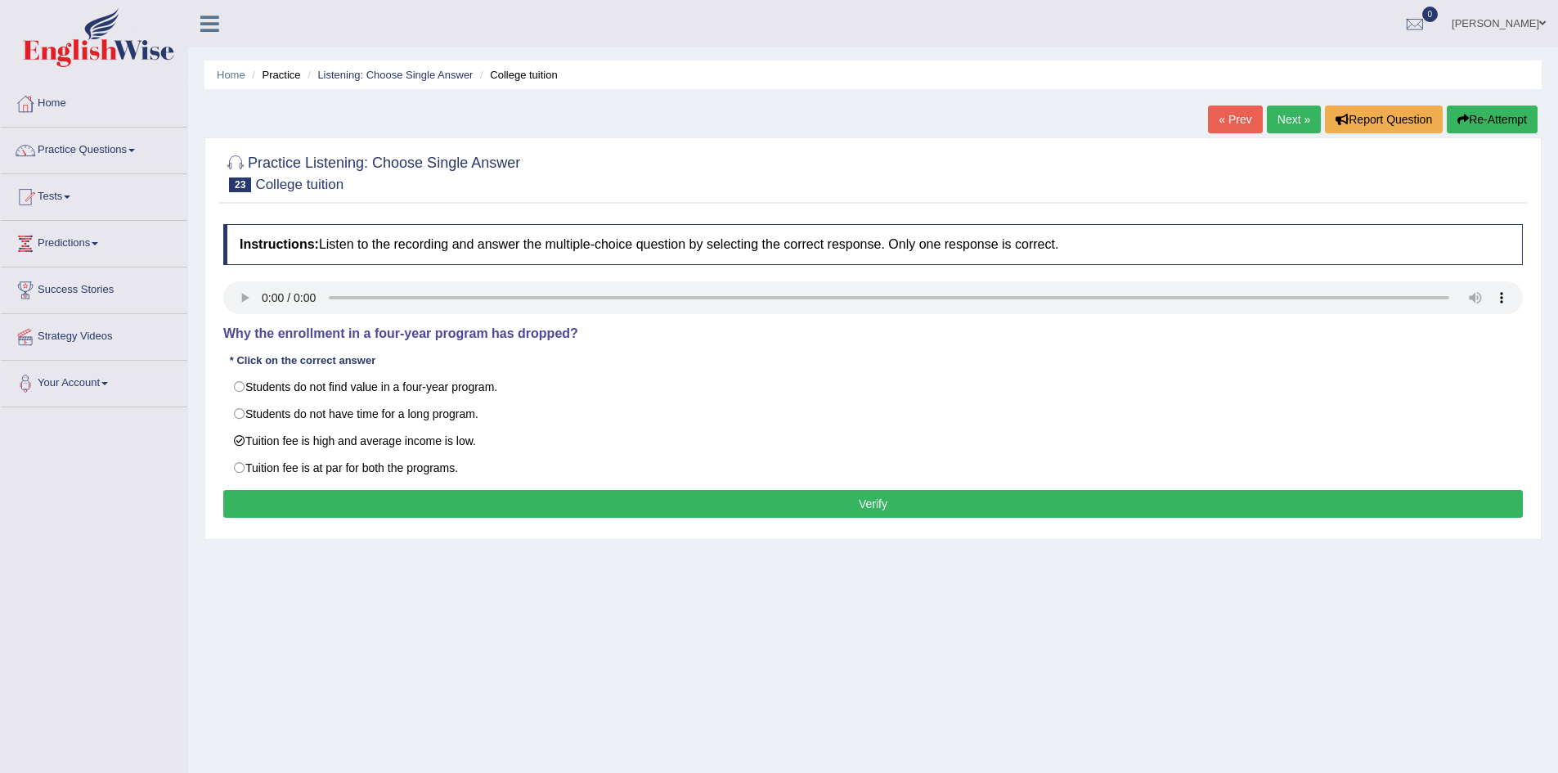
click at [452, 493] on button "Verify" at bounding box center [873, 504] width 1300 height 28
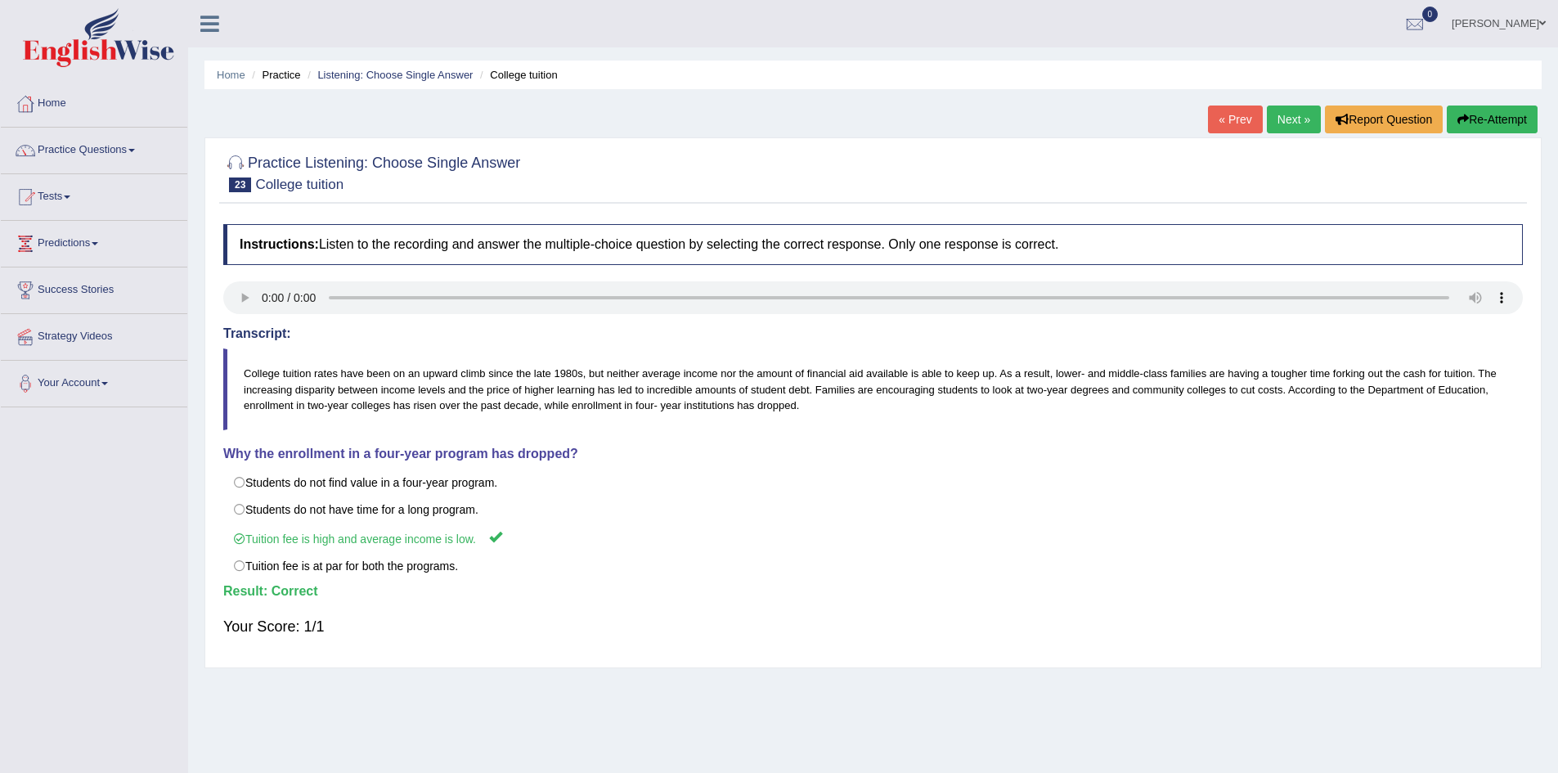
click at [1292, 115] on link "Next »" at bounding box center [1294, 120] width 54 height 28
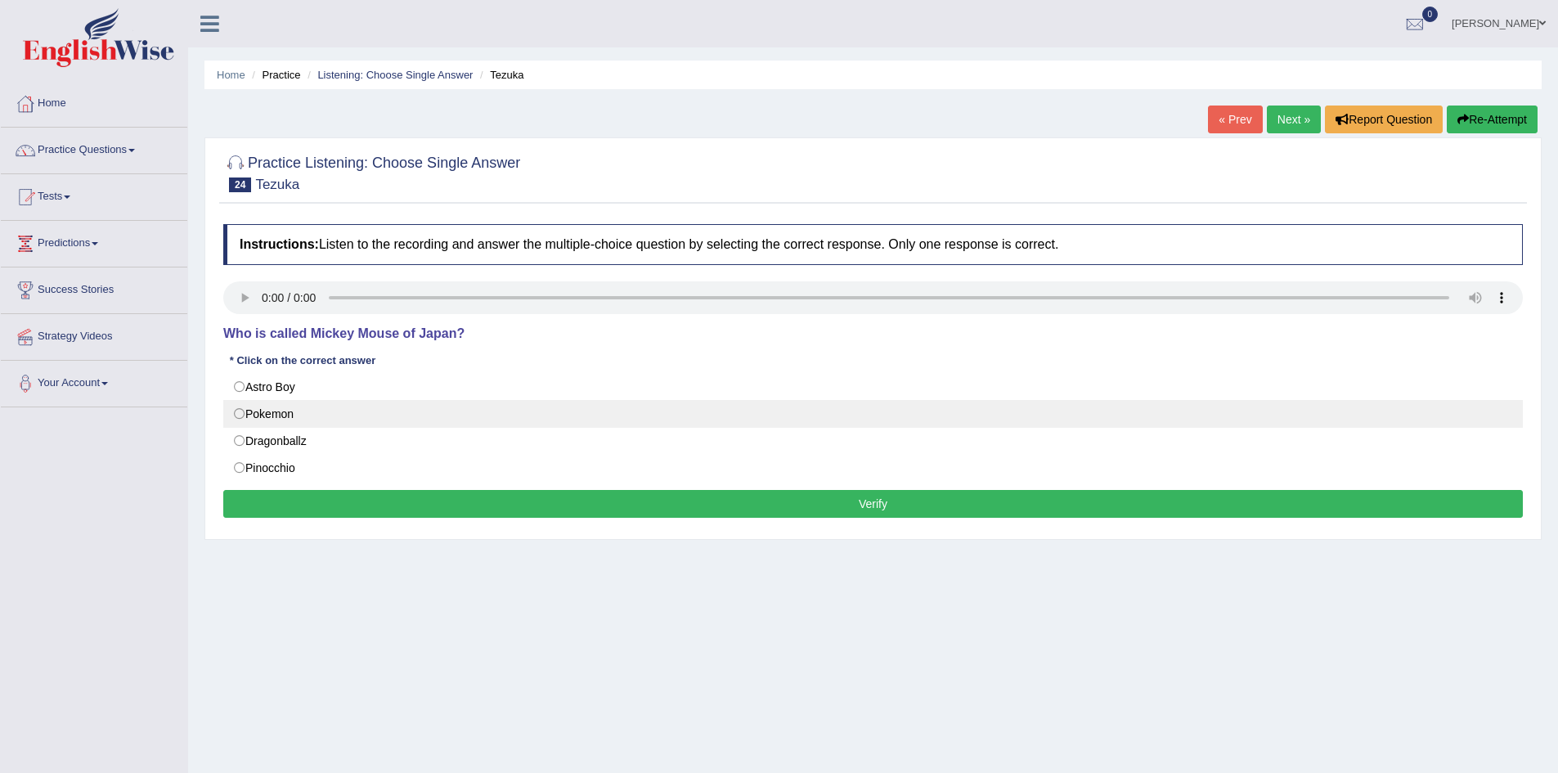
click at [254, 417] on label "Pokemon" at bounding box center [873, 414] width 1300 height 28
radio input "true"
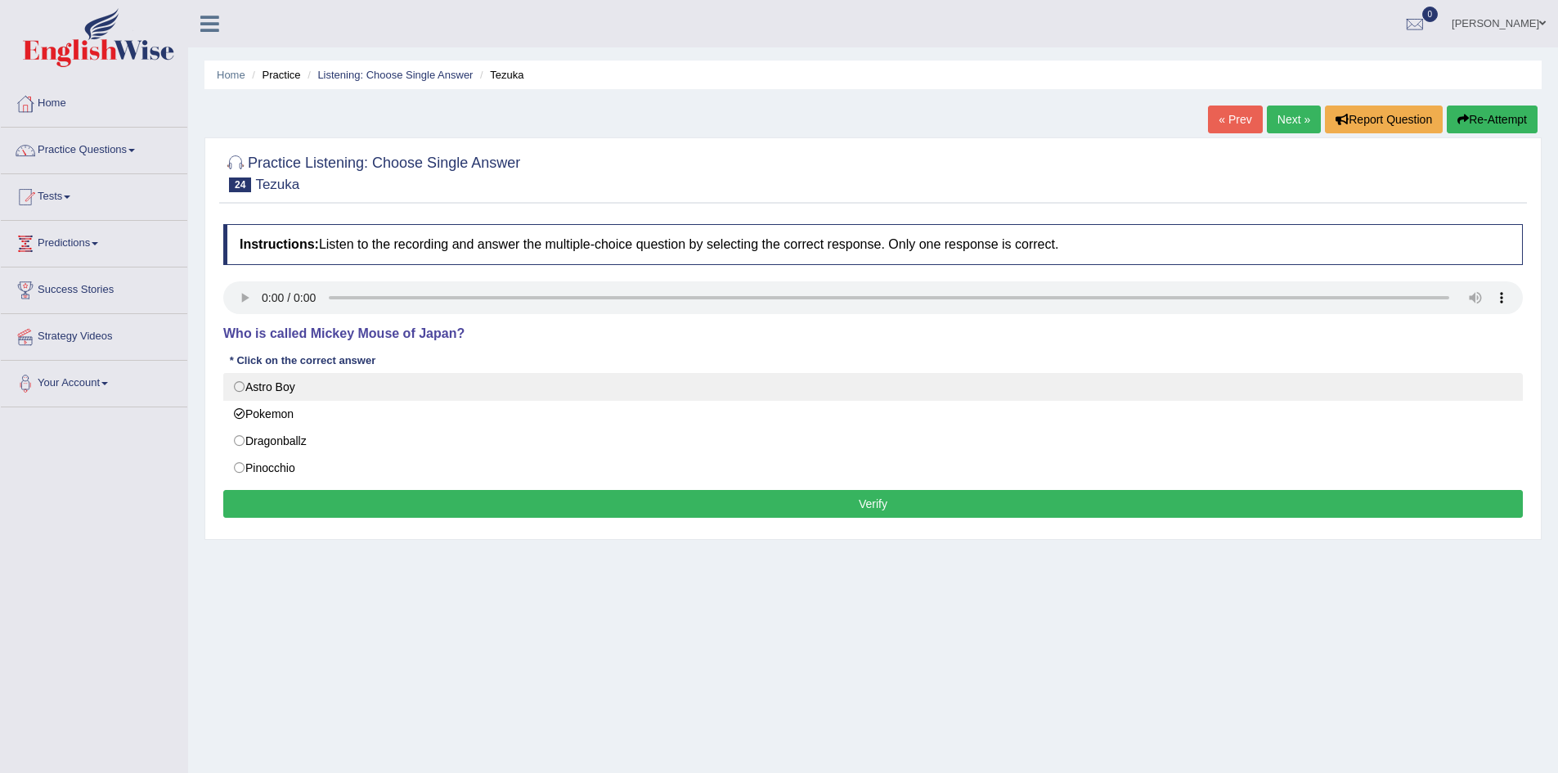
click at [259, 383] on label "Astro Boy" at bounding box center [873, 387] width 1300 height 28
radio input "true"
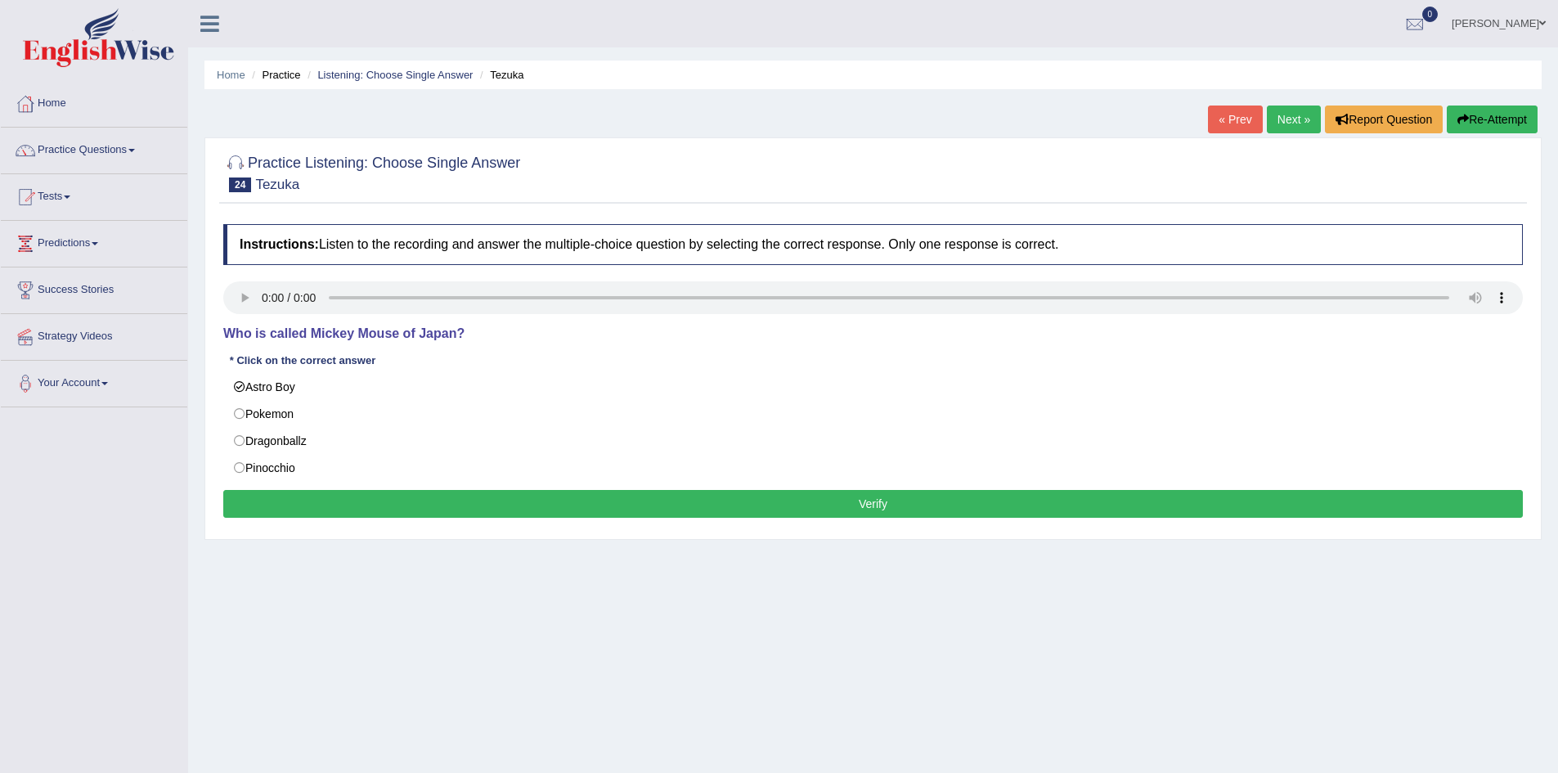
click at [290, 499] on button "Verify" at bounding box center [873, 504] width 1300 height 28
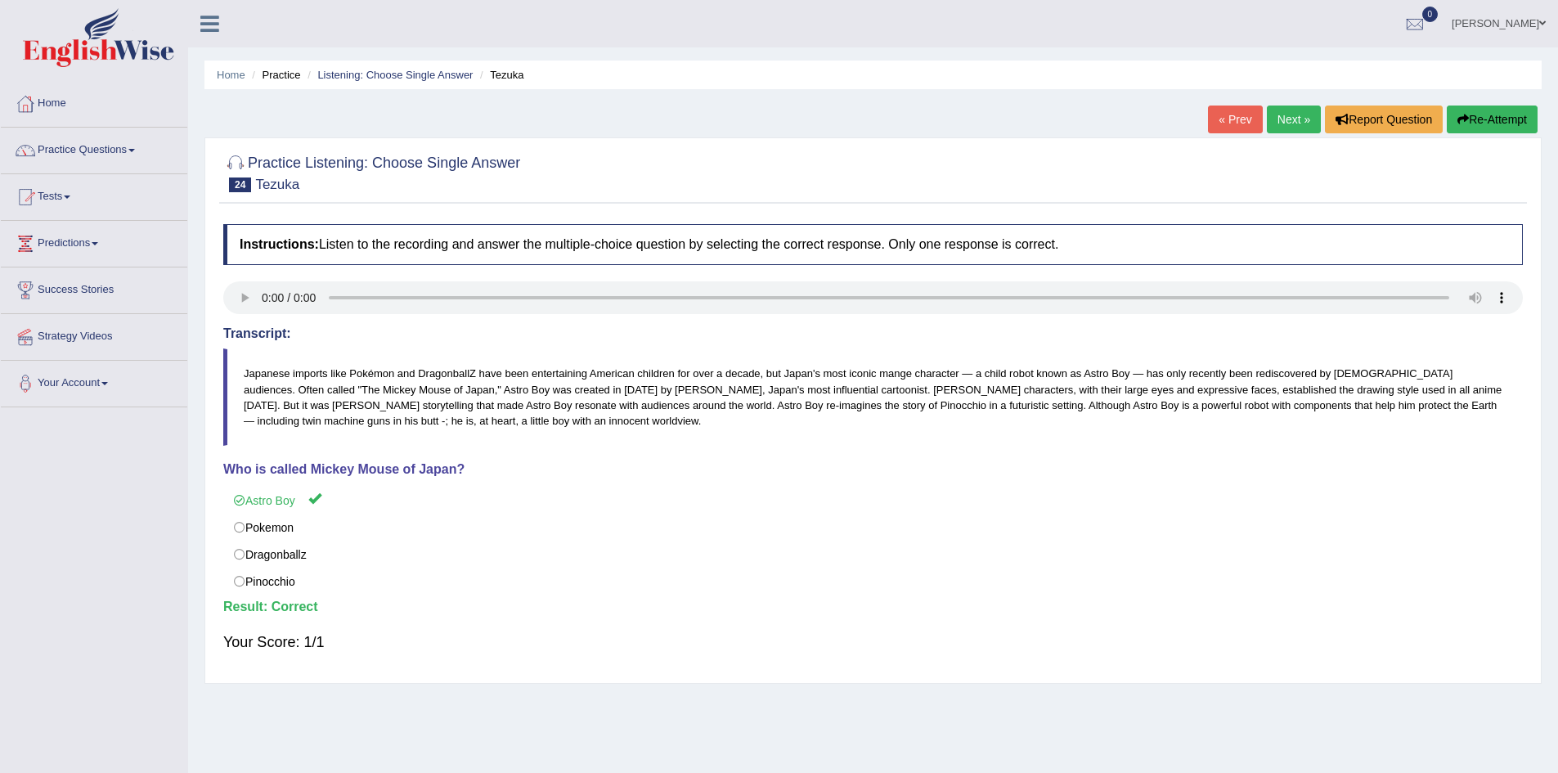
click at [1287, 124] on link "Next »" at bounding box center [1294, 120] width 54 height 28
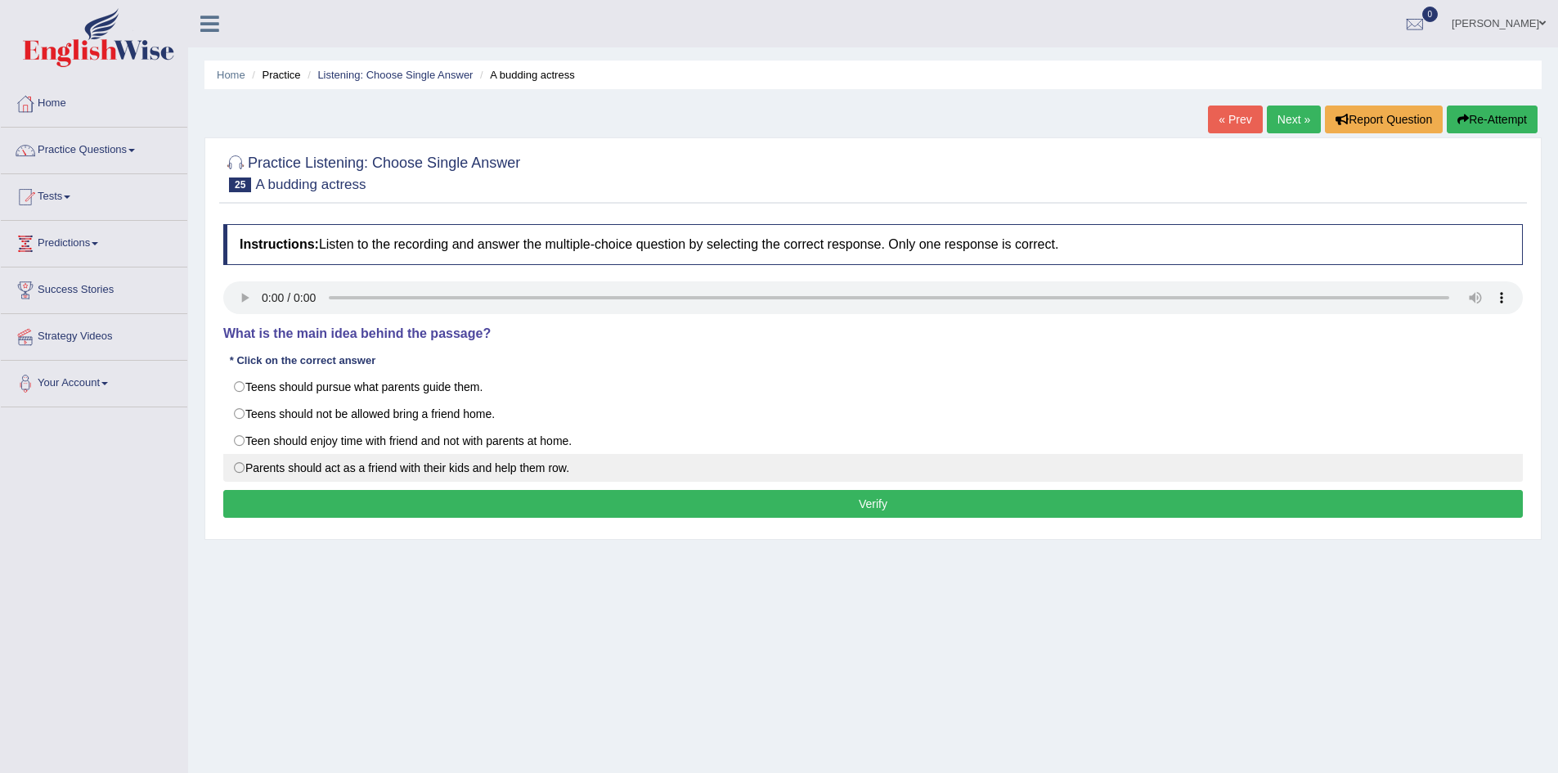
click at [319, 467] on label "Parents should act as a friend with their kids and help them row." at bounding box center [873, 468] width 1300 height 28
radio input "true"
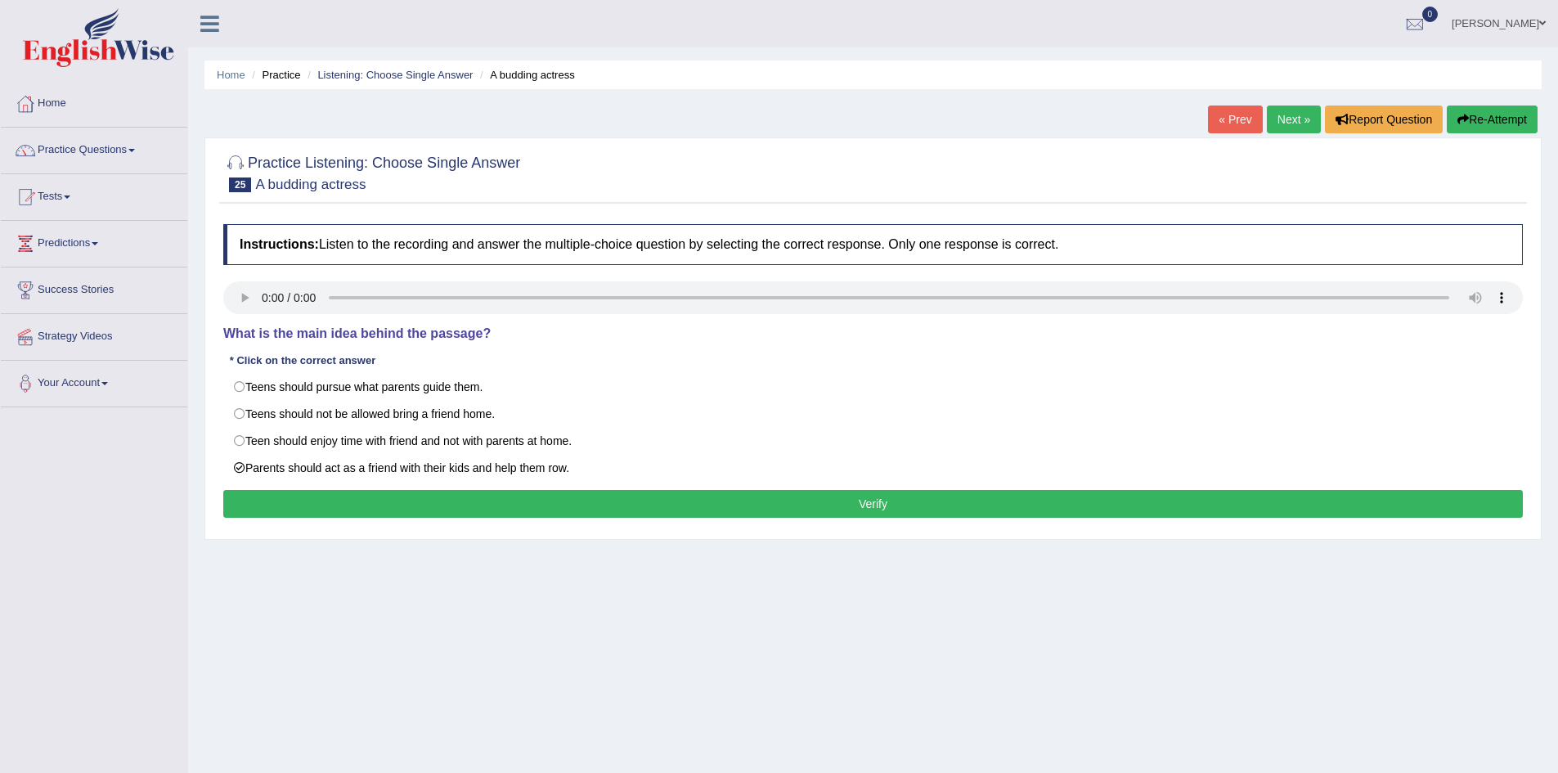
click at [352, 506] on button "Verify" at bounding box center [873, 504] width 1300 height 28
